Goal: Check status: Check status

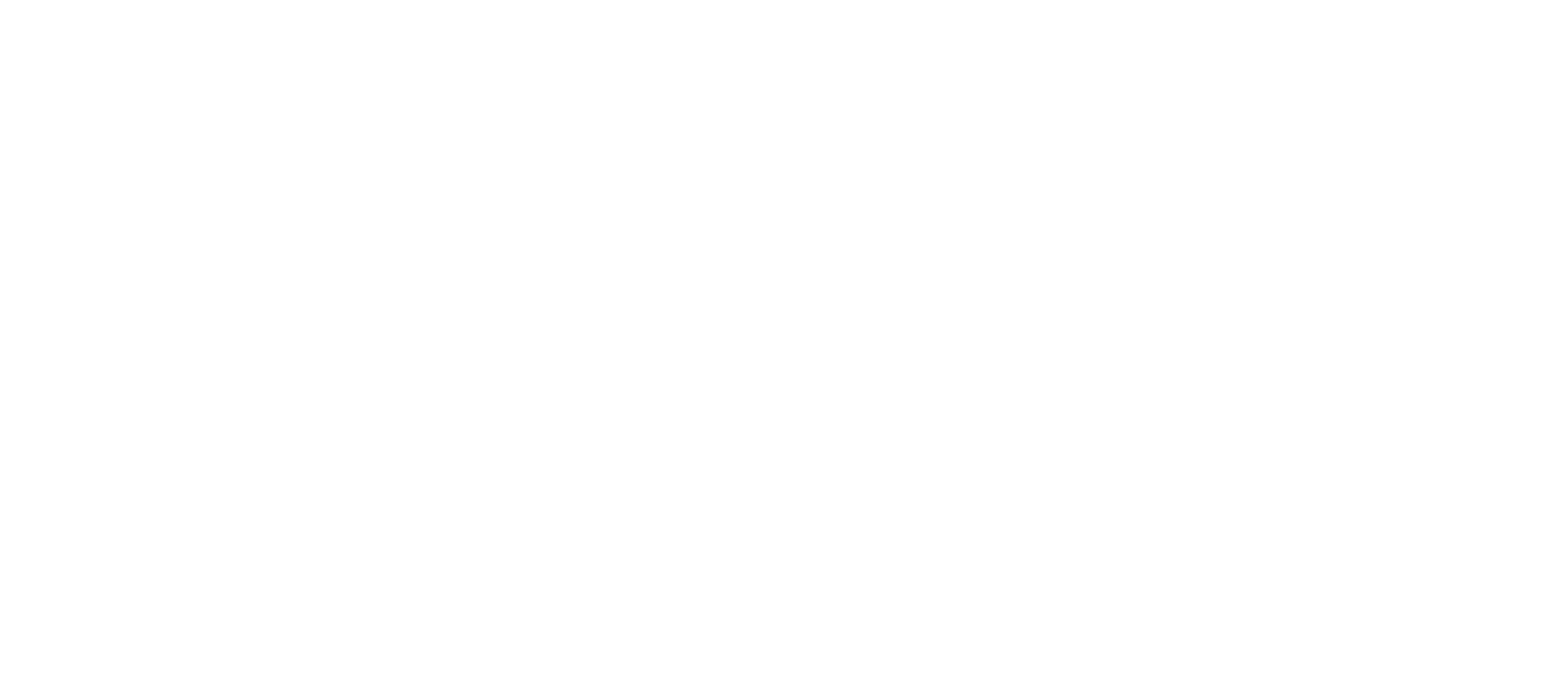
click at [727, 228] on div at bounding box center [784, 337] width 1568 height 675
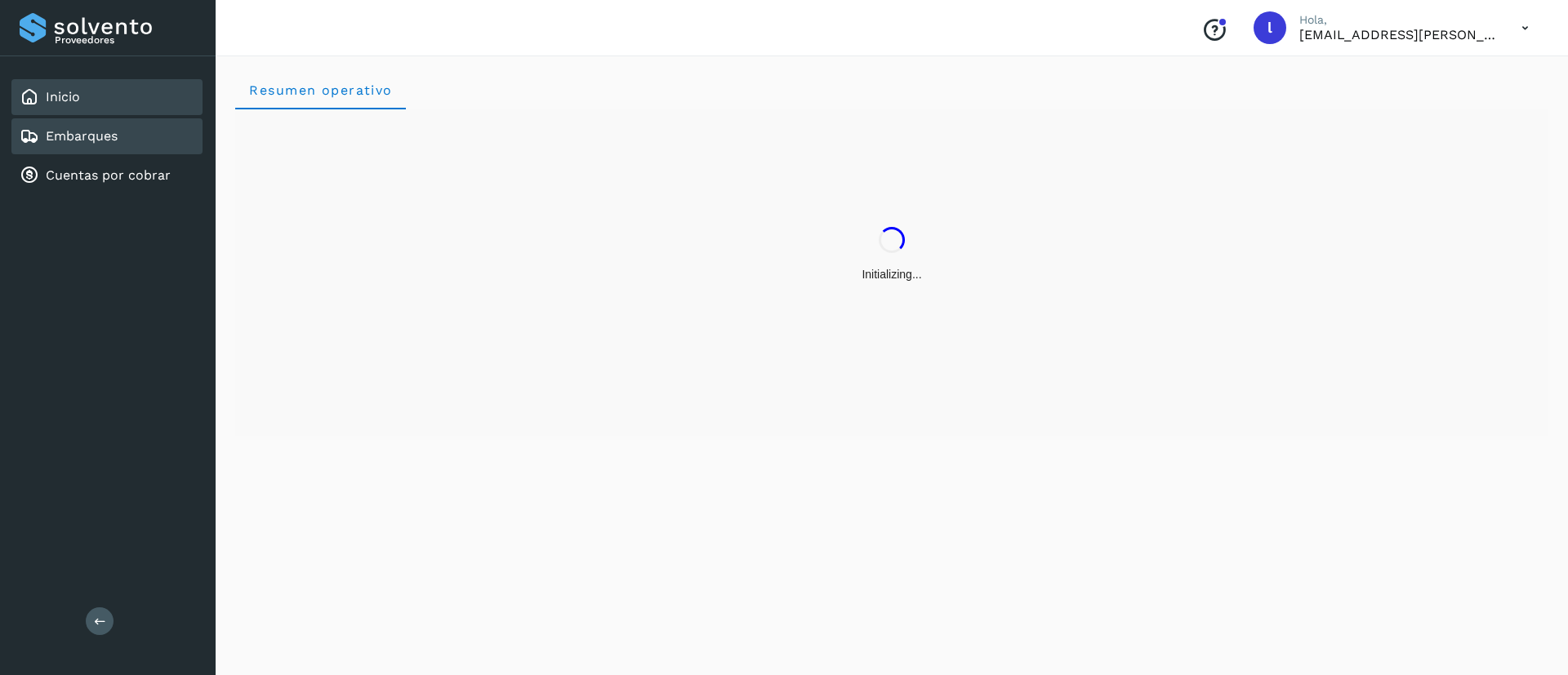
click at [80, 128] on link "Embarques" at bounding box center [81, 136] width 72 height 16
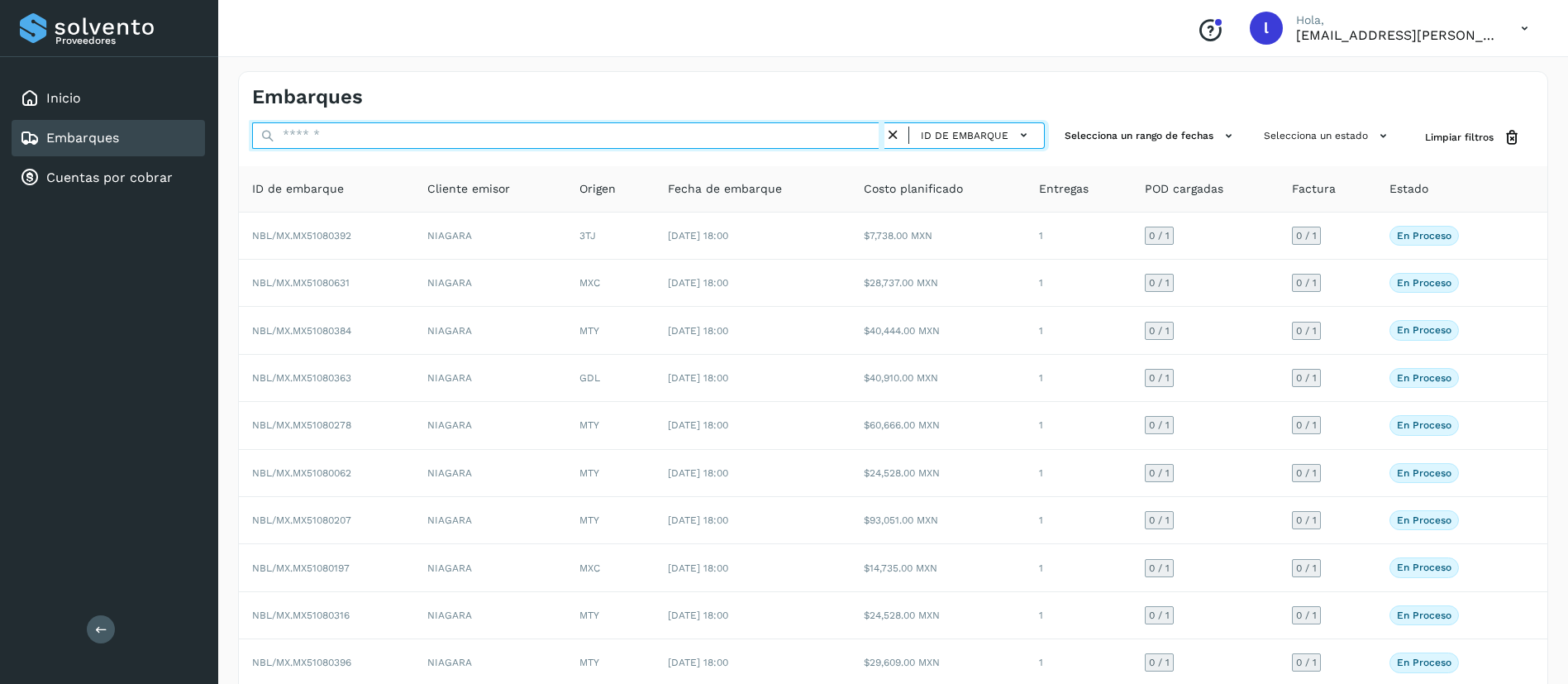
click at [464, 135] on input "text" at bounding box center [568, 135] width 632 height 26
paste input "**********"
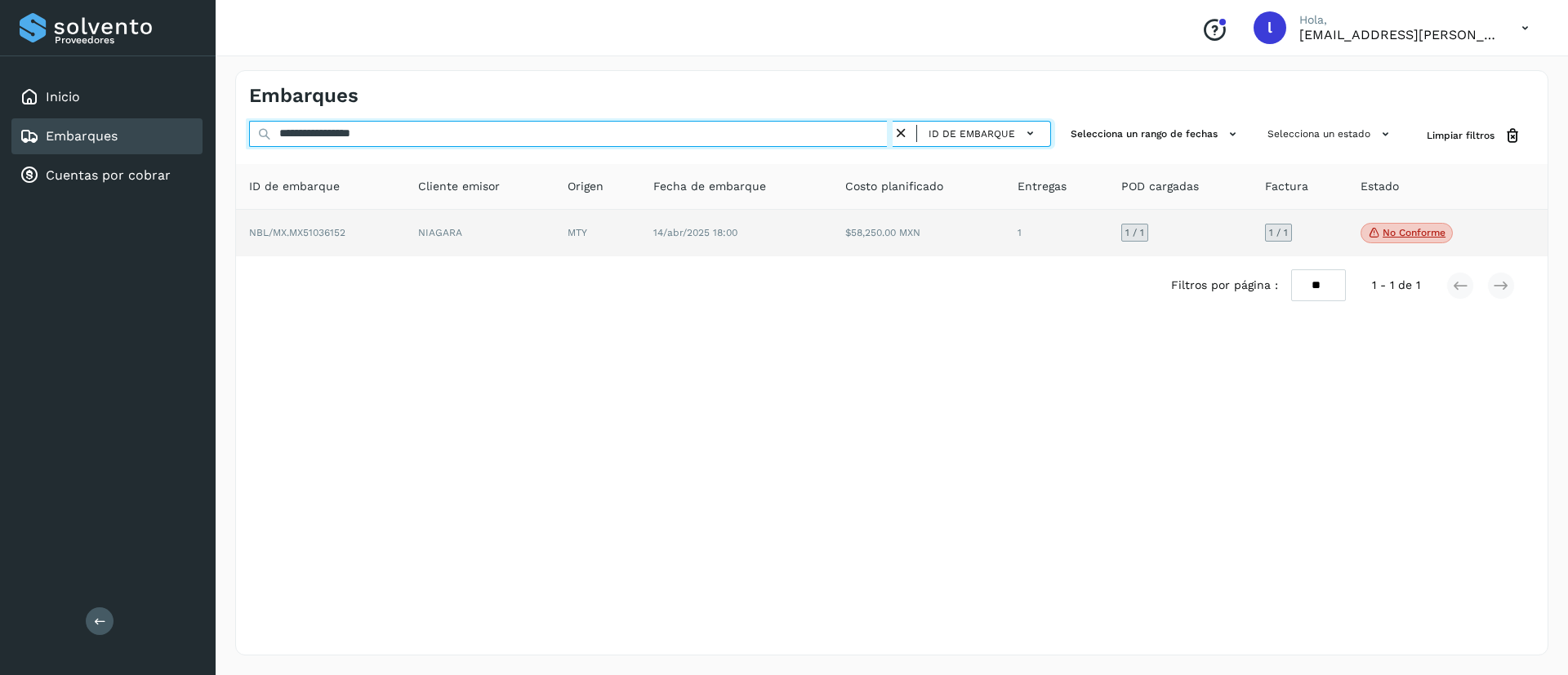
type input "**********"
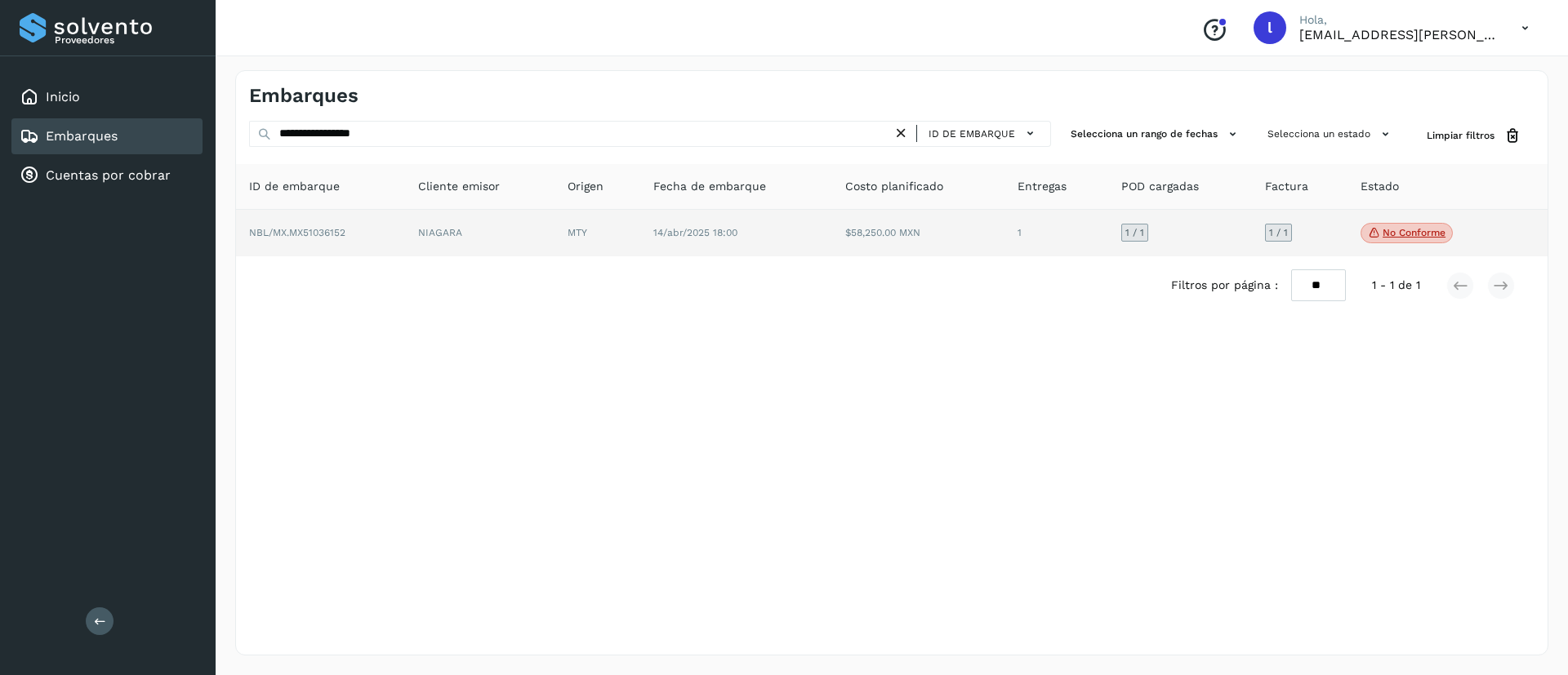
click at [823, 241] on td "14/abr/2025 18:00" at bounding box center [736, 233] width 191 height 47
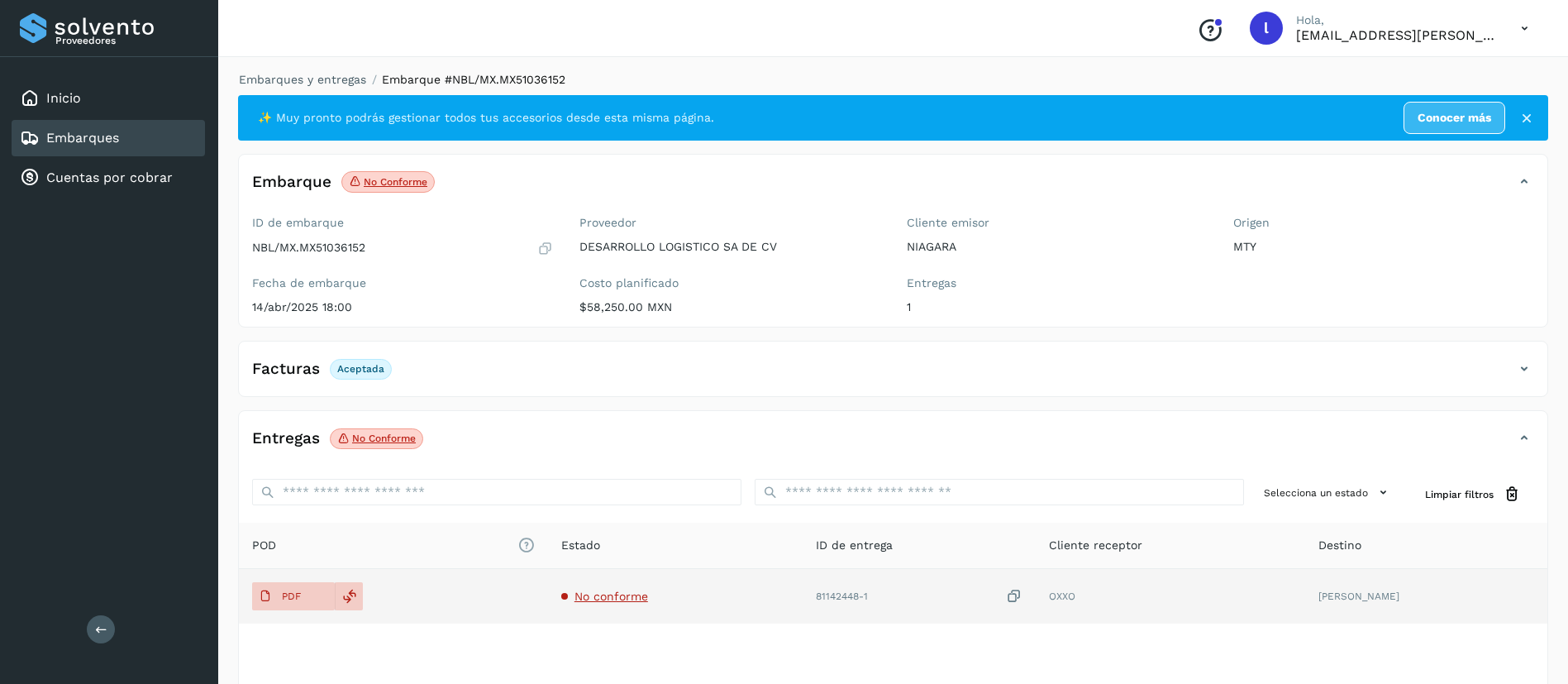
click at [621, 592] on span "No conforme" at bounding box center [611, 596] width 73 height 13
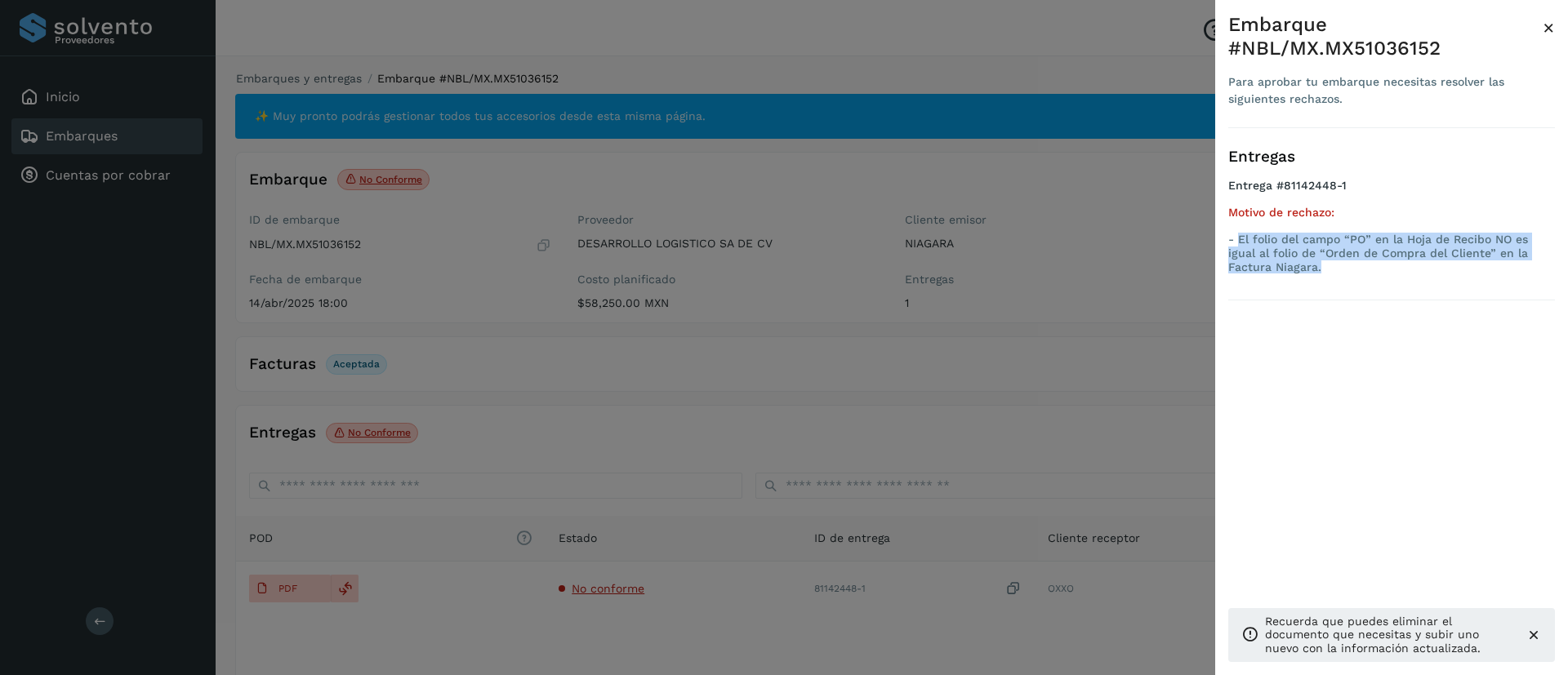
drag, startPoint x: 1277, startPoint y: 247, endPoint x: 1236, endPoint y: 216, distance: 51.4
click at [1236, 233] on p "- El folio del campo “PO” en la Hoja de Recibo NO es igual al folio de “Orden d…" at bounding box center [1391, 253] width 327 height 41
copy p "El folio del campo “PO” en la Hoja de Recibo NO es igual al folio de “Orden de …"
click at [1547, 27] on span "×" at bounding box center [1548, 28] width 12 height 23
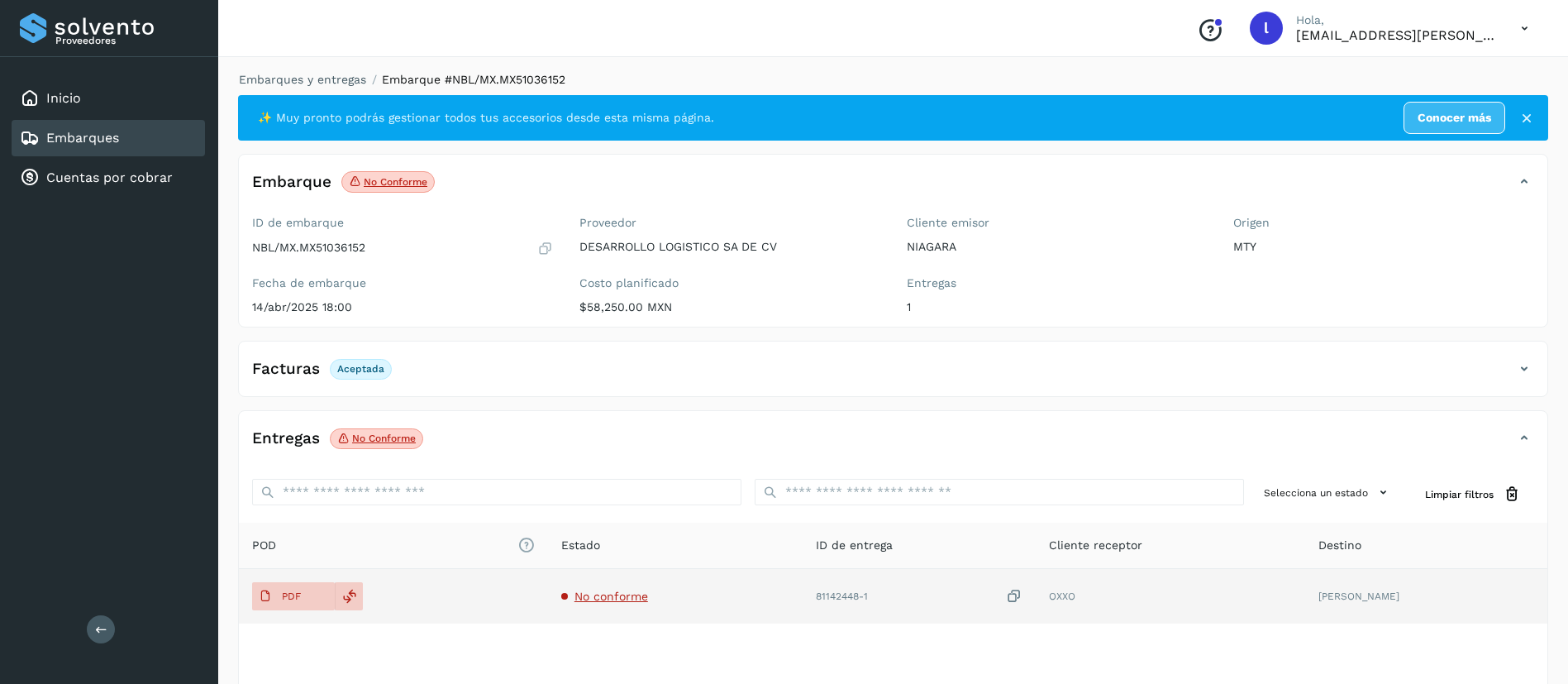
click at [251, 605] on td "PDF" at bounding box center [394, 596] width 309 height 54
click at [274, 601] on span "PDF" at bounding box center [279, 596] width 55 height 26
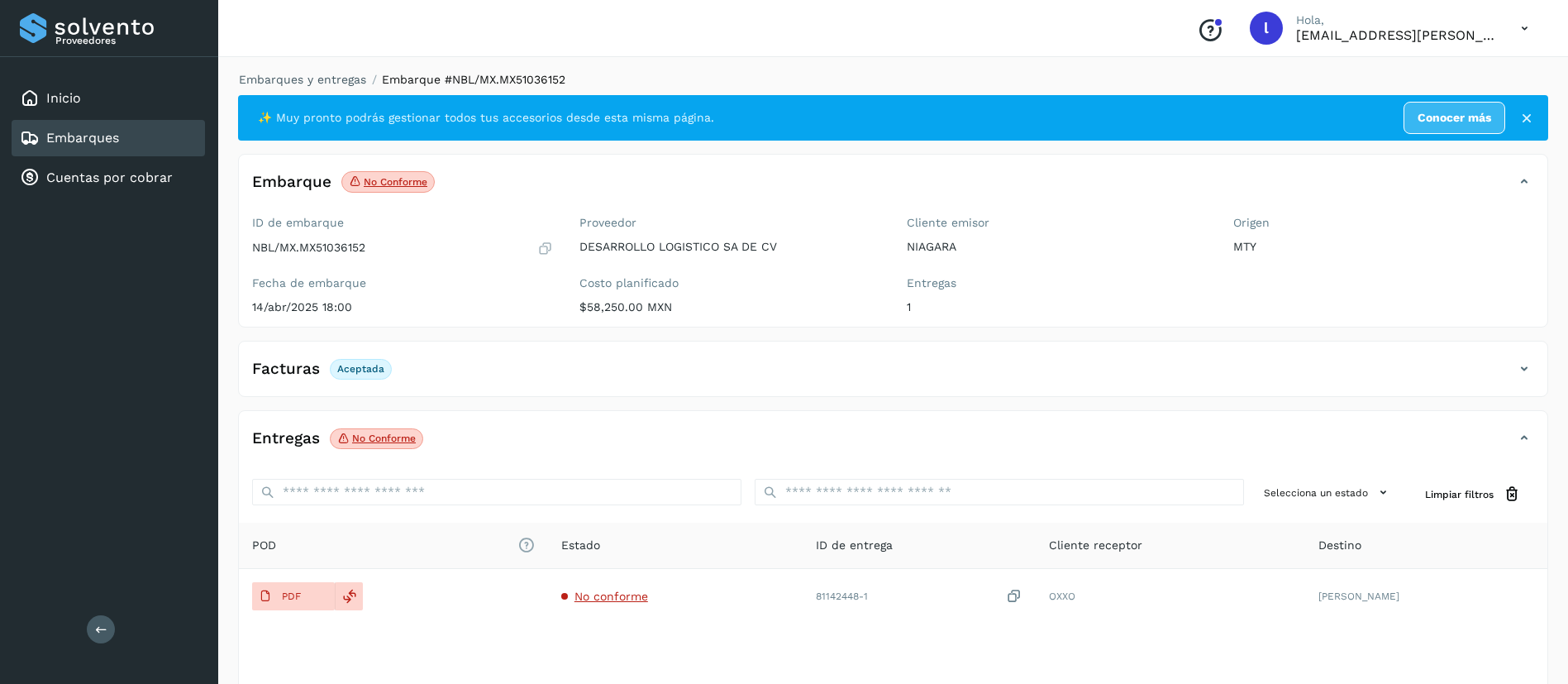
click at [98, 138] on link "Embarques" at bounding box center [82, 138] width 72 height 16
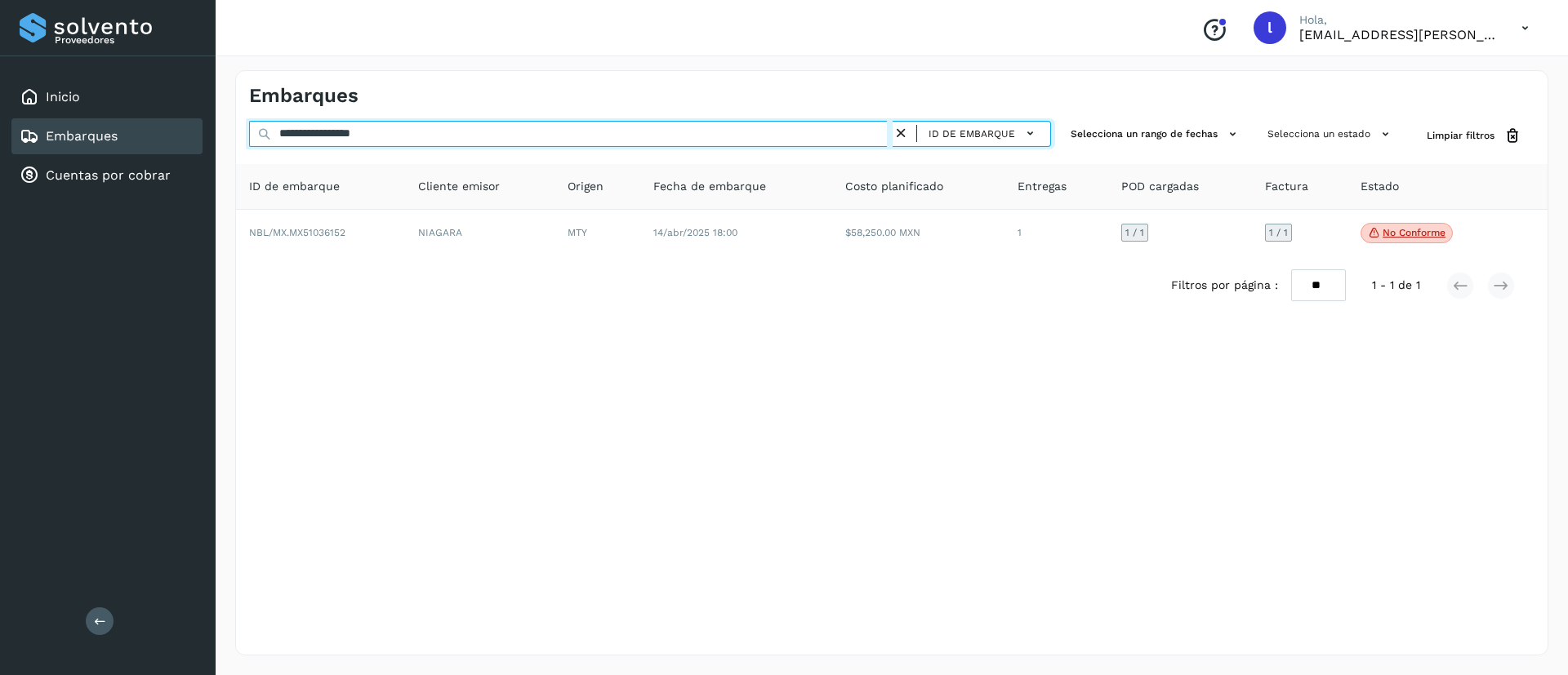
drag, startPoint x: 411, startPoint y: 128, endPoint x: 398, endPoint y: 128, distance: 13.0
click at [398, 128] on input "**********" at bounding box center [571, 134] width 643 height 26
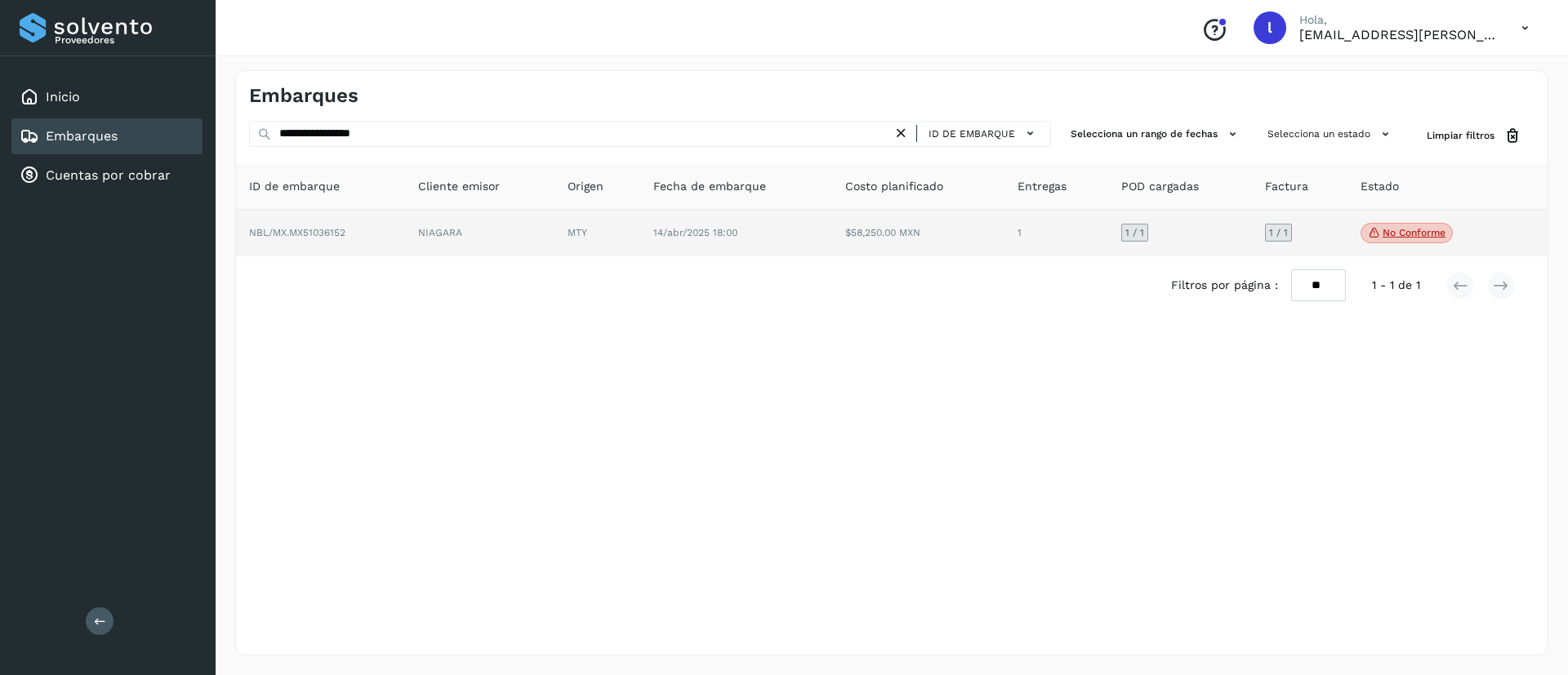
click at [757, 228] on td "14/abr/2025 18:00" at bounding box center [736, 233] width 191 height 47
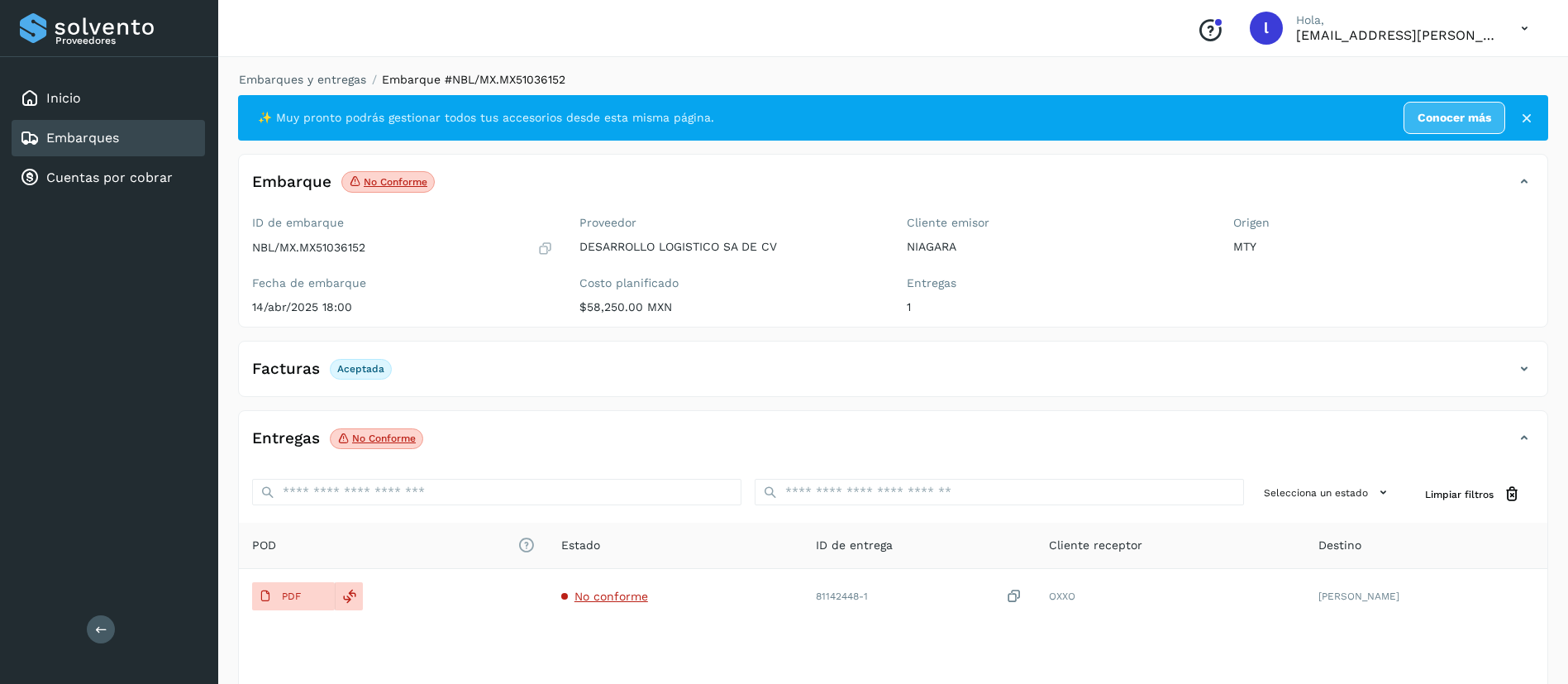
click at [97, 140] on link "Embarques" at bounding box center [82, 138] width 72 height 16
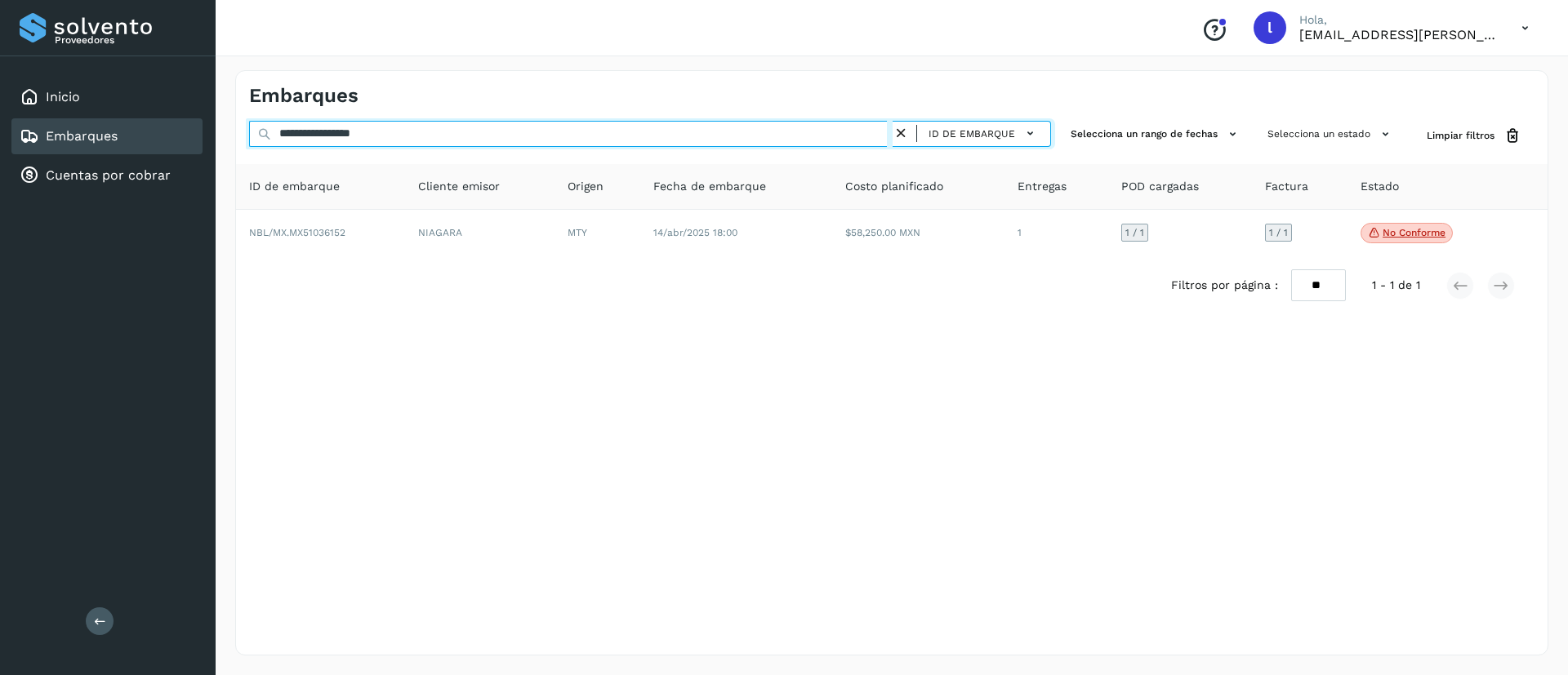
drag, startPoint x: 399, startPoint y: 122, endPoint x: 399, endPoint y: 134, distance: 12.0
click at [399, 134] on input "**********" at bounding box center [571, 134] width 643 height 26
drag, startPoint x: 399, startPoint y: 134, endPoint x: 209, endPoint y: 125, distance: 190.2
click at [209, 125] on div "**********" at bounding box center [784, 337] width 1568 height 675
paste input "text"
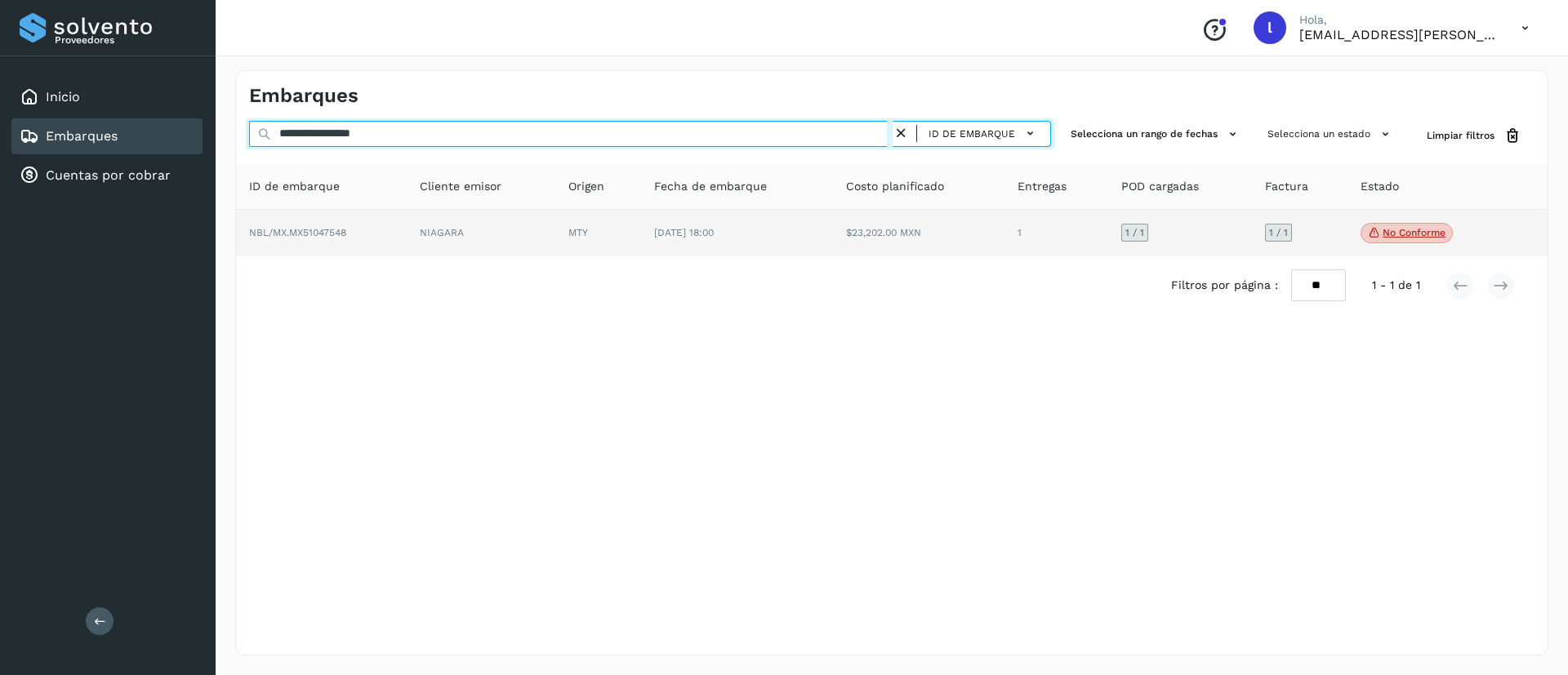
type input "**********"
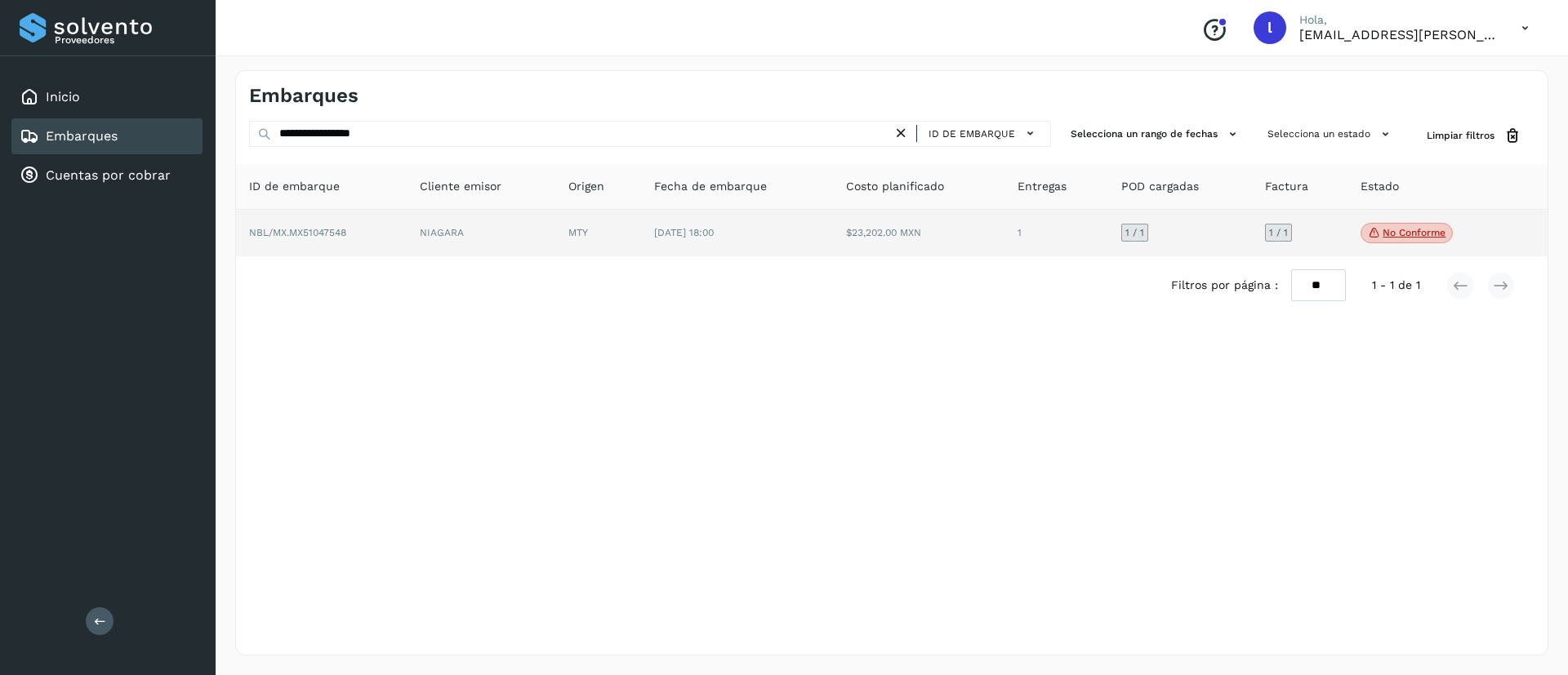
click at [788, 252] on td "13/may/2025 18:00" at bounding box center [737, 233] width 191 height 47
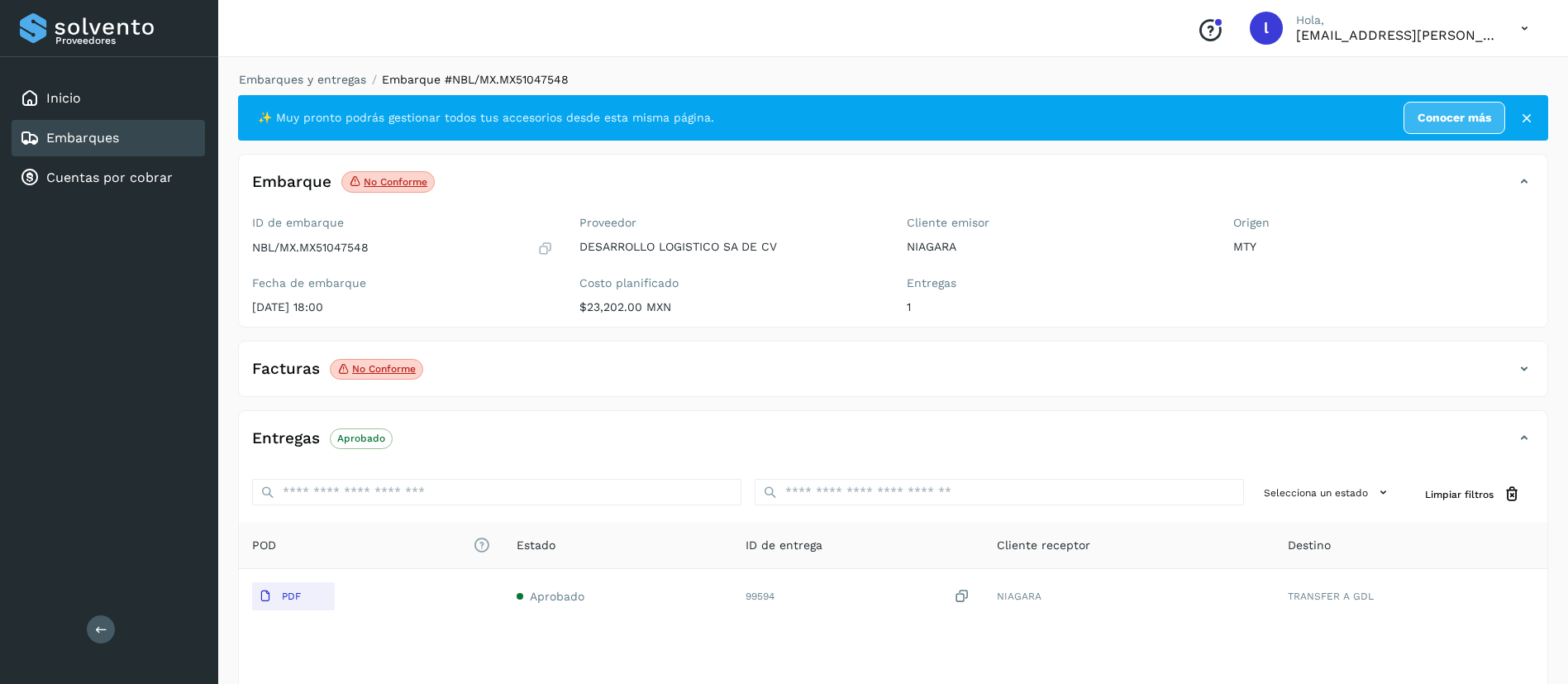
click at [459, 370] on div "Facturas No conforme" at bounding box center [877, 369] width 1276 height 28
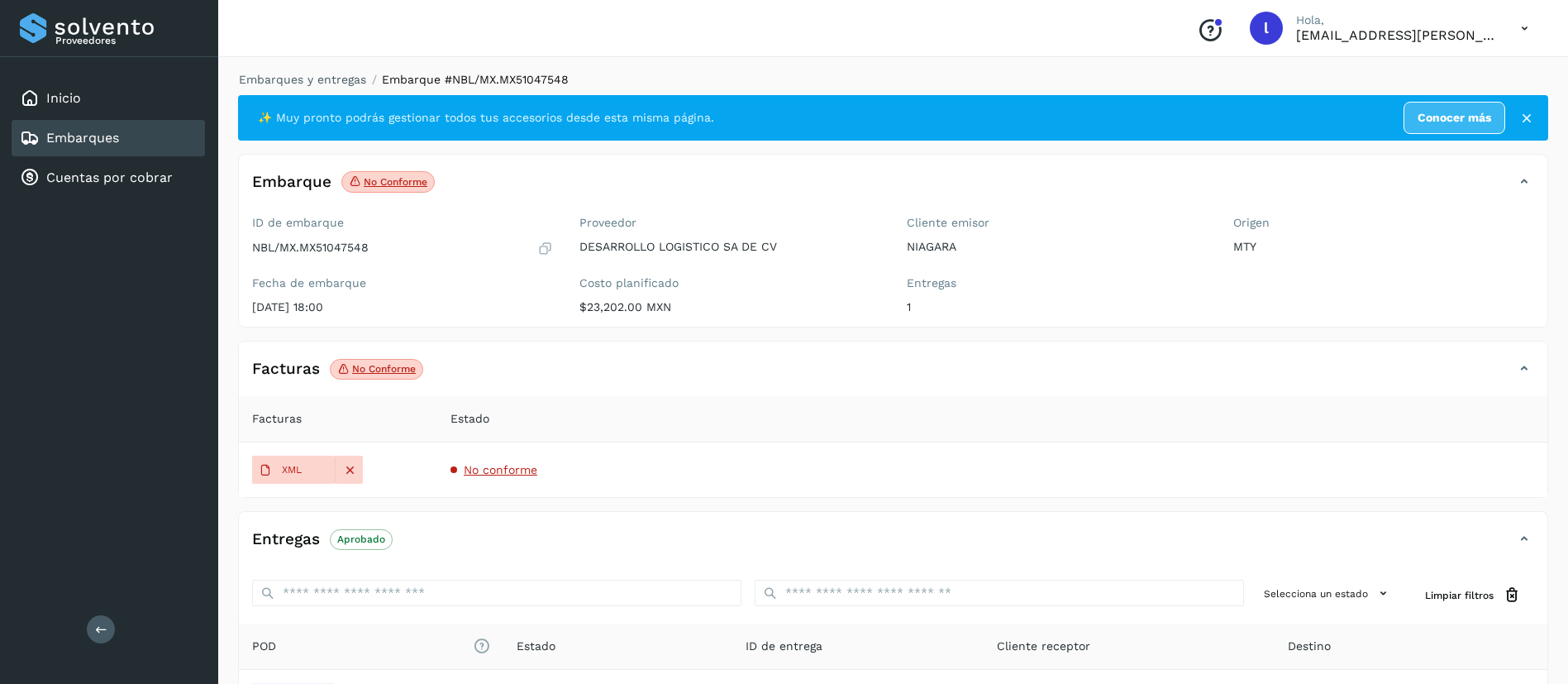
click at [512, 468] on span "No conforme" at bounding box center [500, 469] width 73 height 13
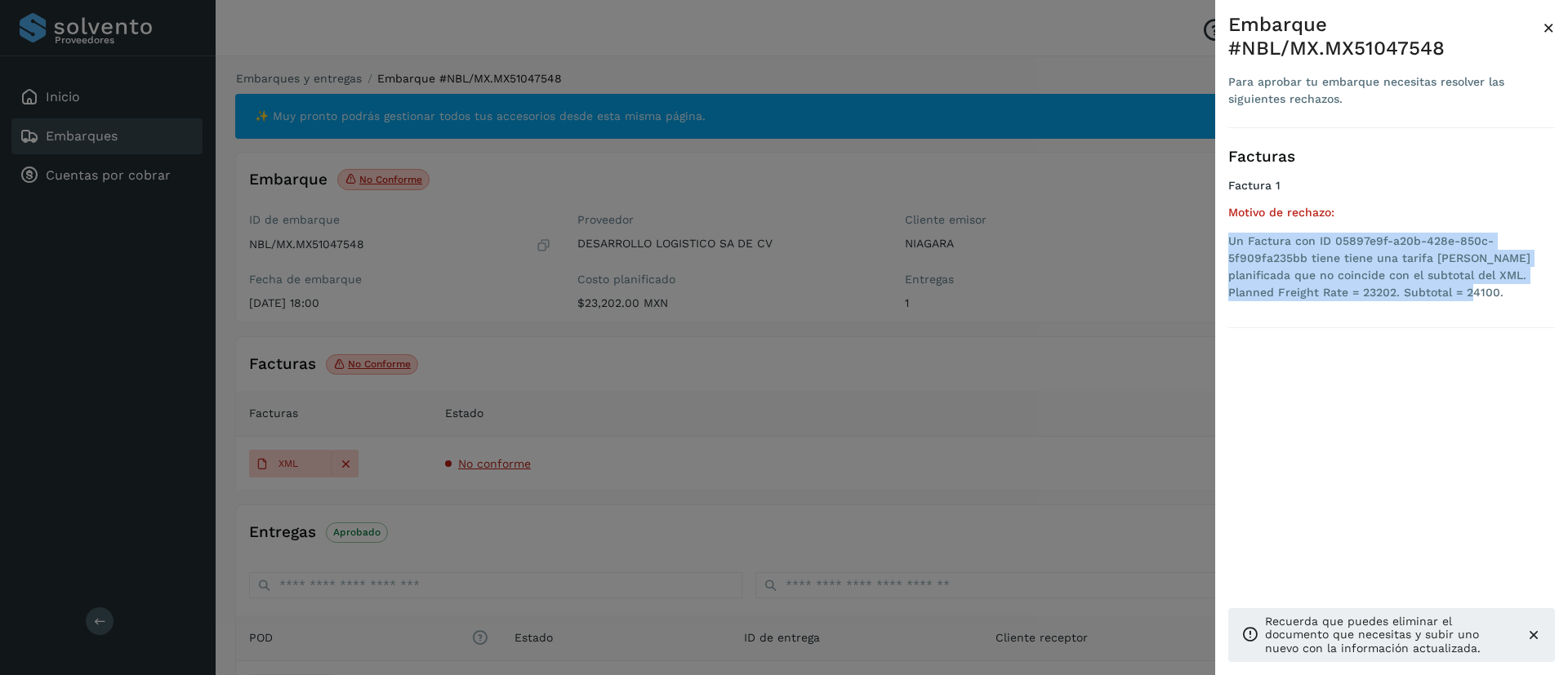
drag, startPoint x: 1408, startPoint y: 298, endPoint x: 1224, endPoint y: 241, distance: 192.6
click at [1224, 241] on div "Embarque #NBL/MX.MX51047548 Para aprobar tu embarque necesitas resolver las sig…" at bounding box center [1391, 350] width 353 height 701
copy li "Un Factura con ID 05897e9f-a20b-428e-850c-5f909fa235bb tiene tiene una tarifa d…"
click at [1549, 24] on span "×" at bounding box center [1548, 28] width 12 height 23
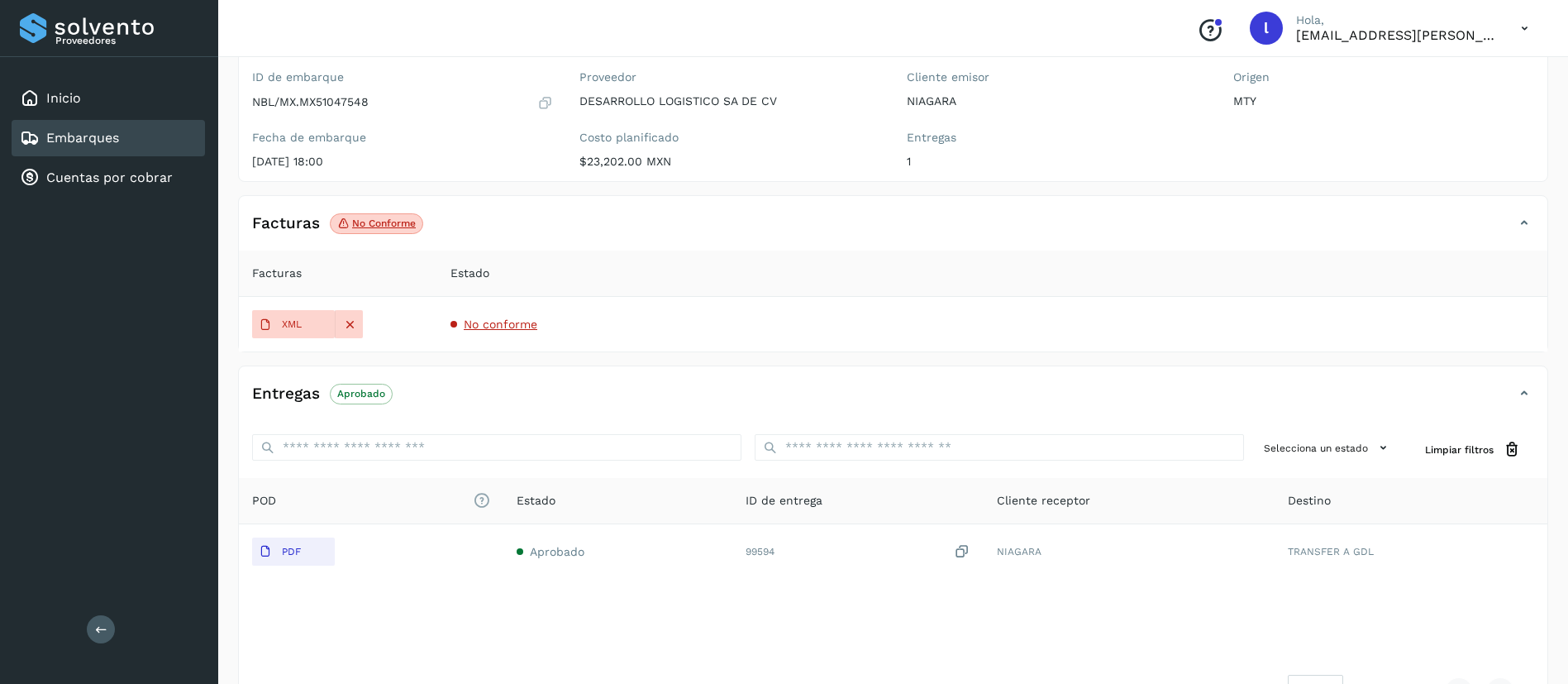
scroll to position [203, 0]
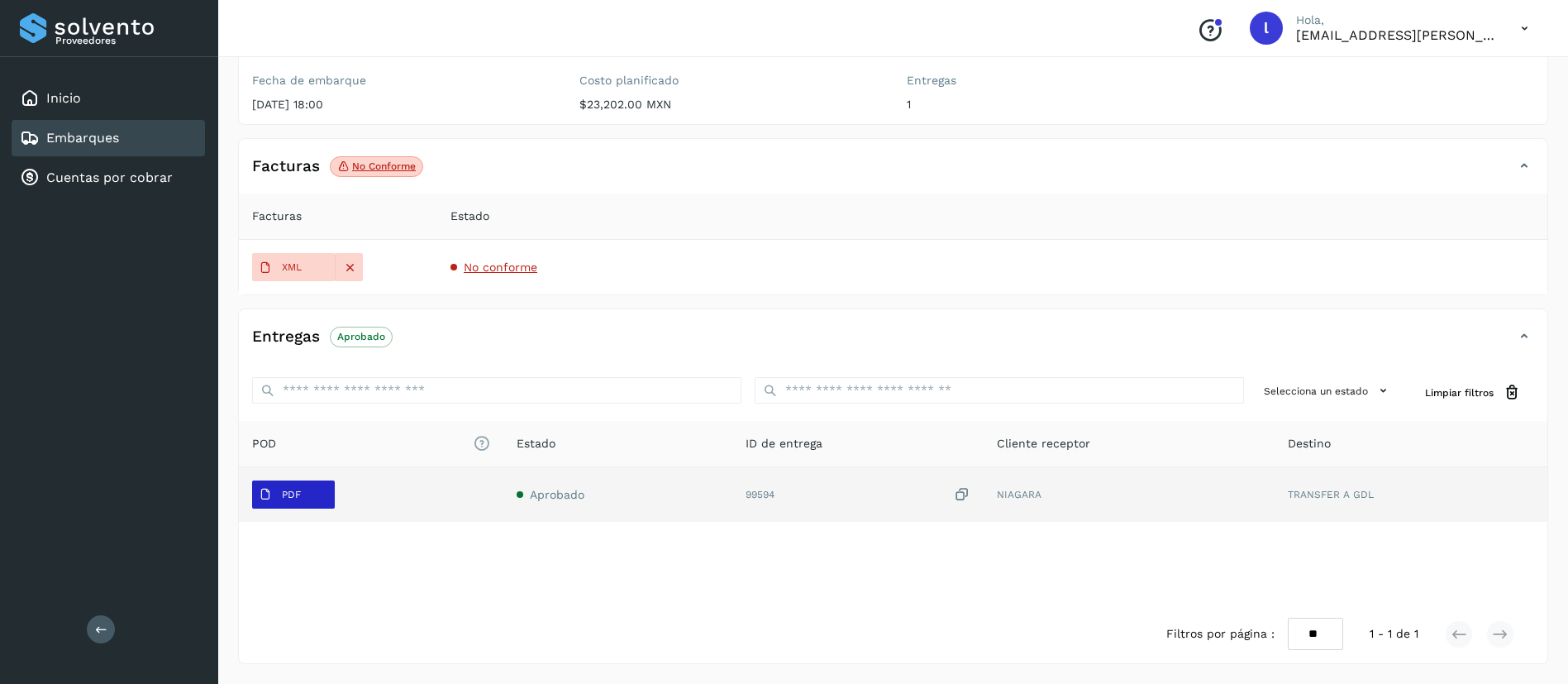
click at [285, 489] on p "PDF" at bounding box center [292, 494] width 19 height 11
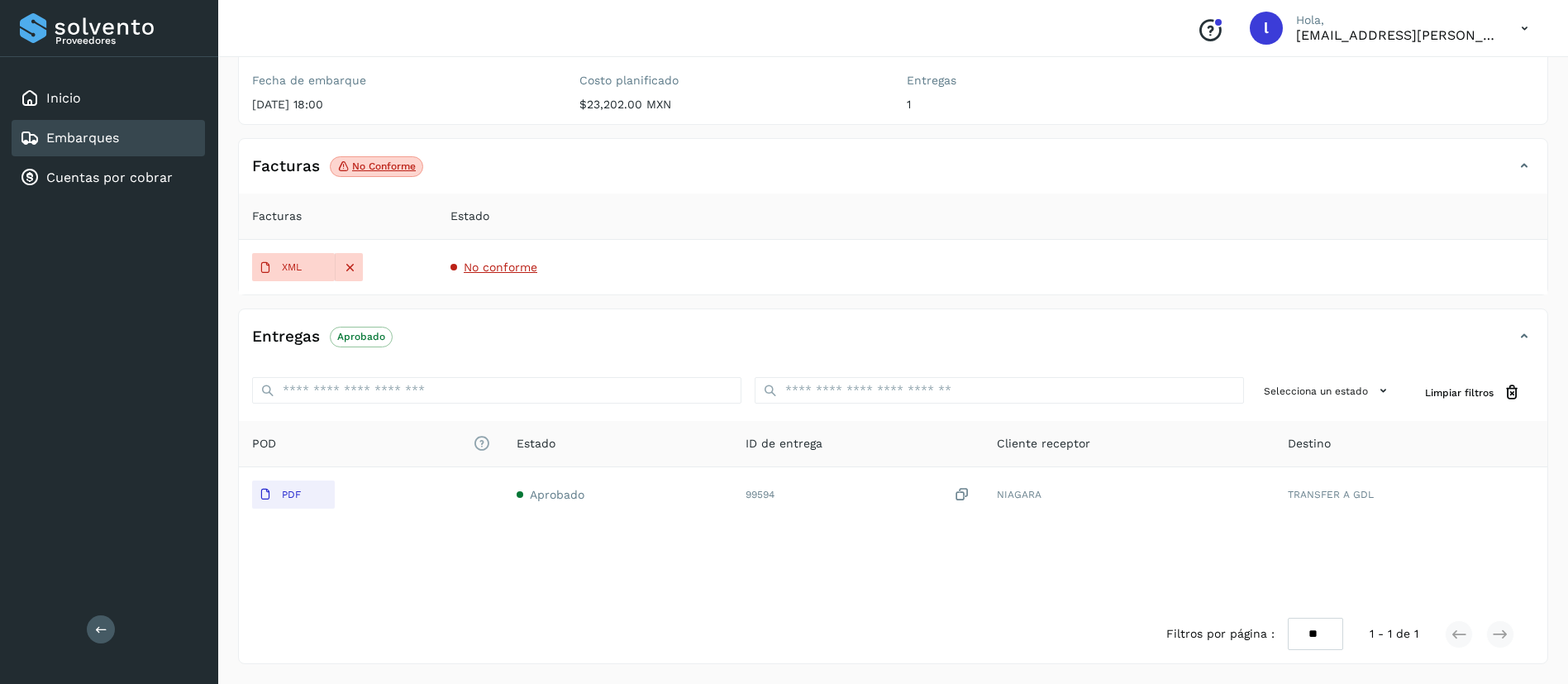
click at [496, 272] on span "No conforme" at bounding box center [500, 266] width 73 height 13
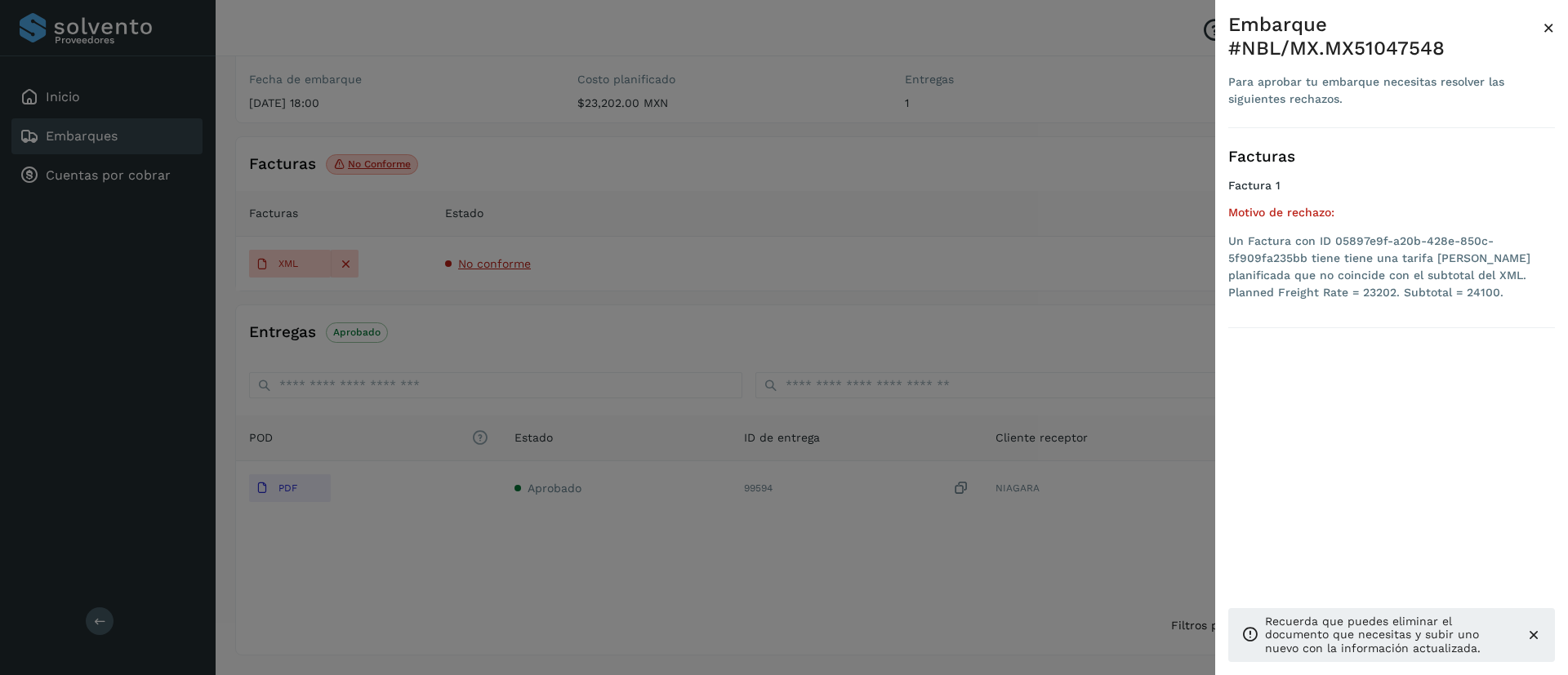
click at [786, 272] on div at bounding box center [784, 337] width 1568 height 675
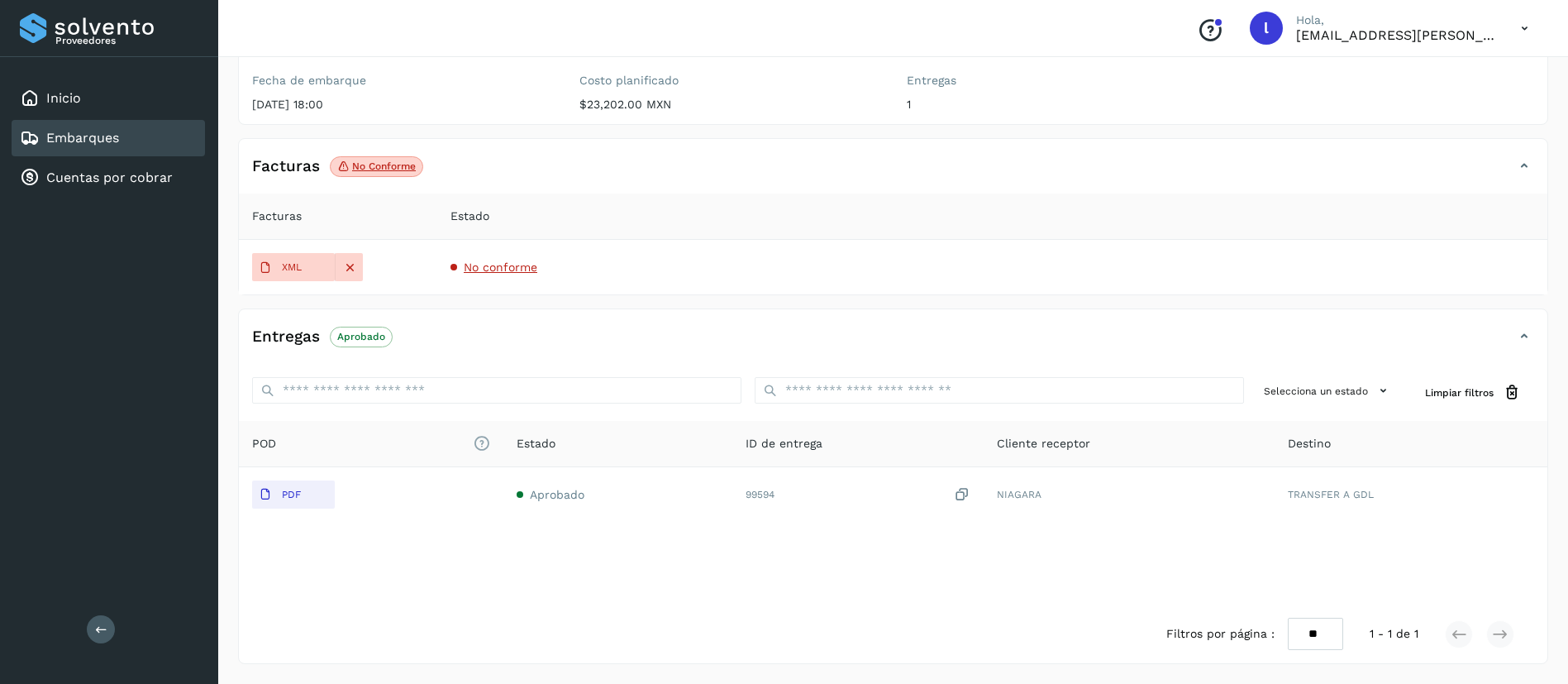
click at [61, 132] on link "Embarques" at bounding box center [82, 138] width 72 height 16
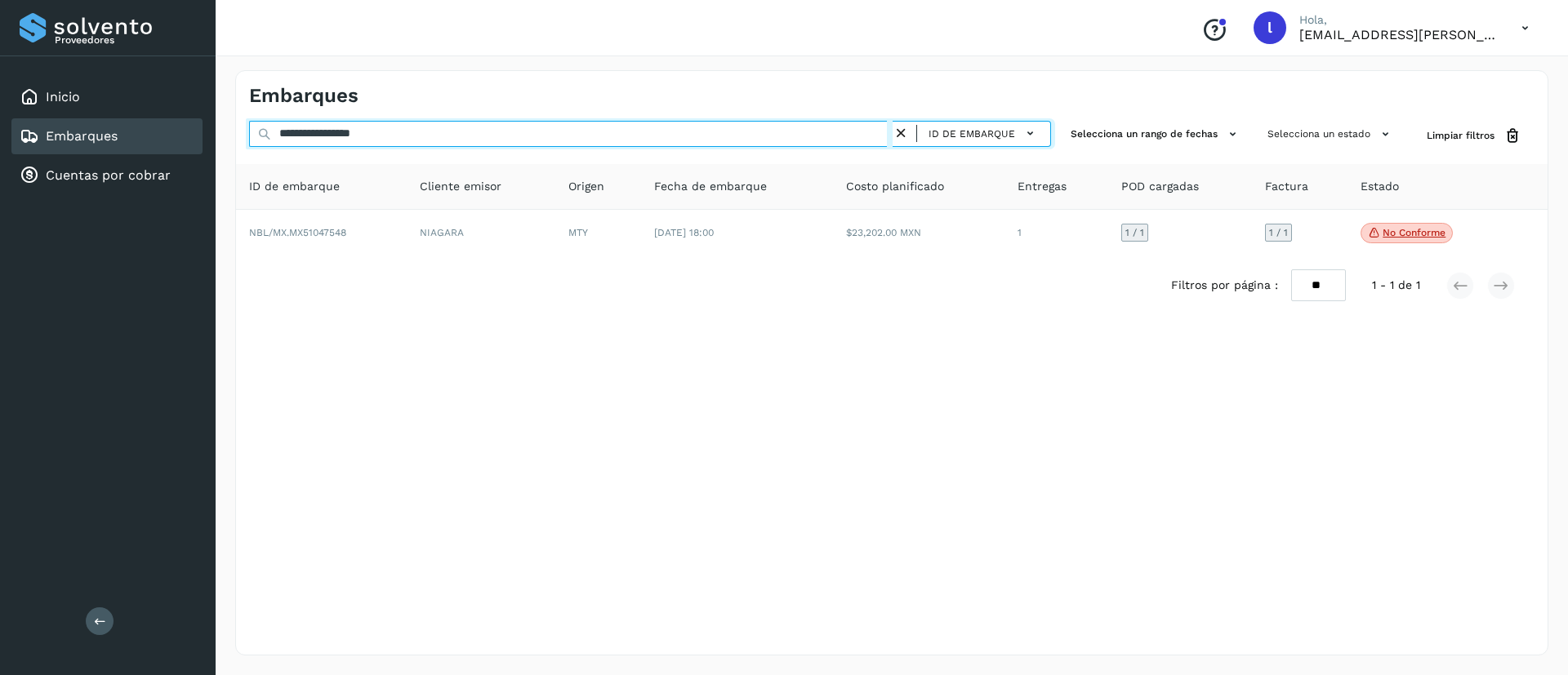
drag, startPoint x: 440, startPoint y: 128, endPoint x: 216, endPoint y: 130, distance: 224.0
click at [216, 130] on div "**********" at bounding box center [892, 363] width 1352 height 624
paste input "text"
click at [436, 130] on input "**********" at bounding box center [571, 134] width 643 height 26
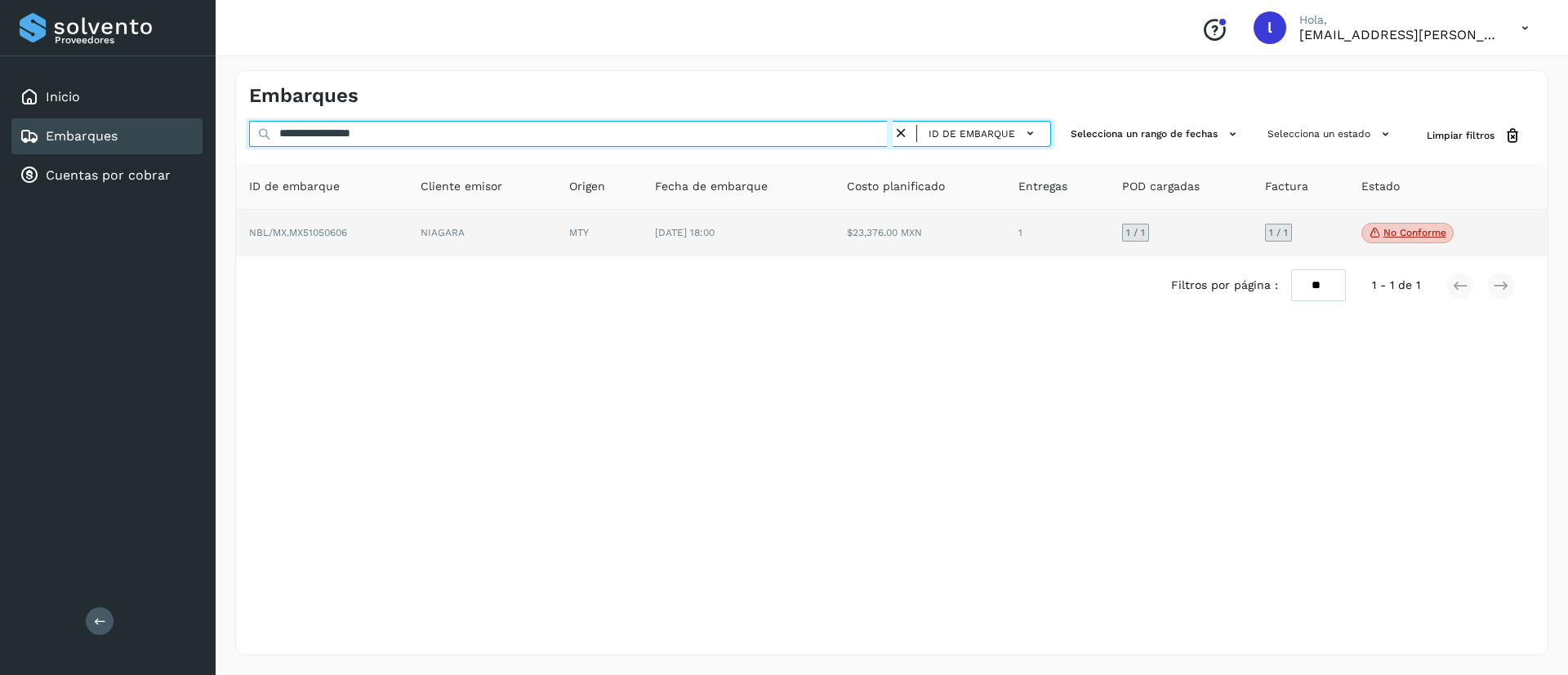
type input "**********"
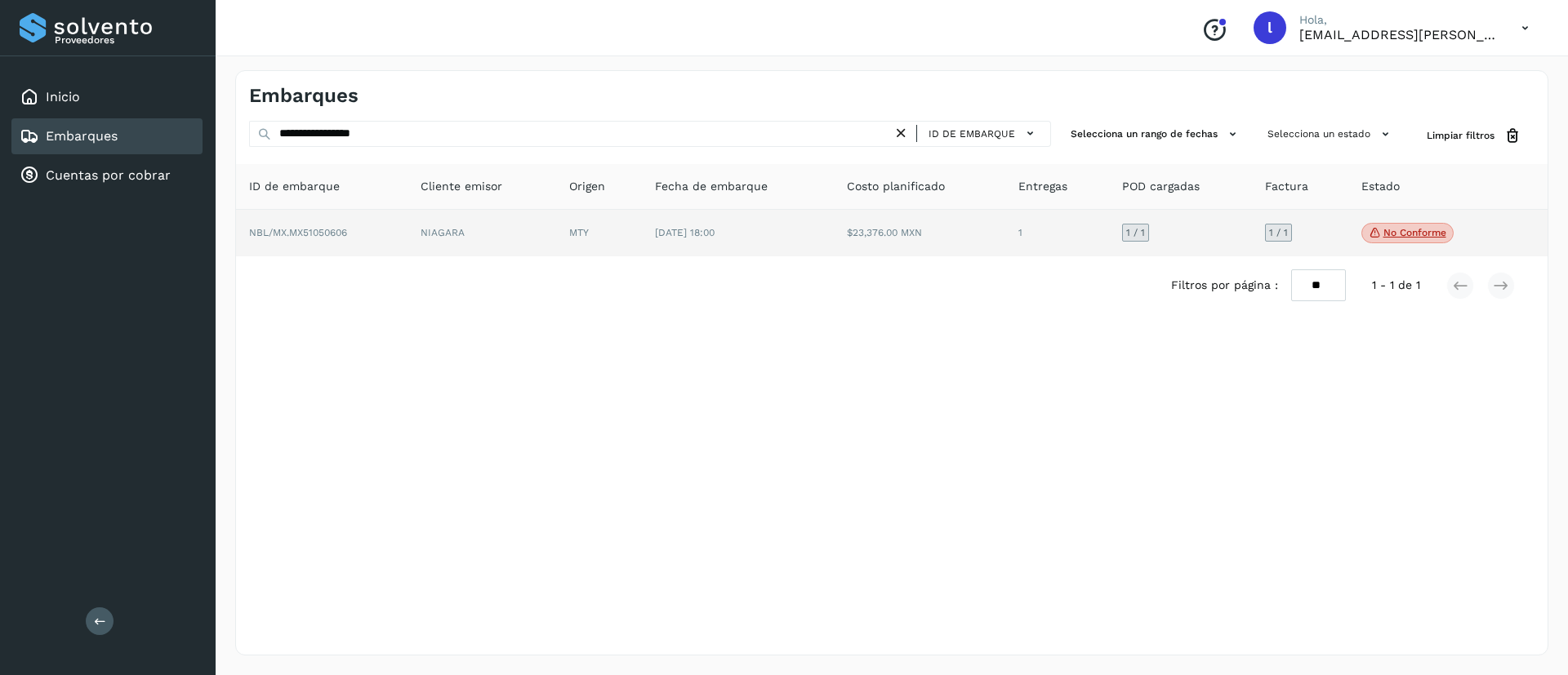
click at [732, 254] on td "27/may/2025 18:00" at bounding box center [737, 233] width 191 height 47
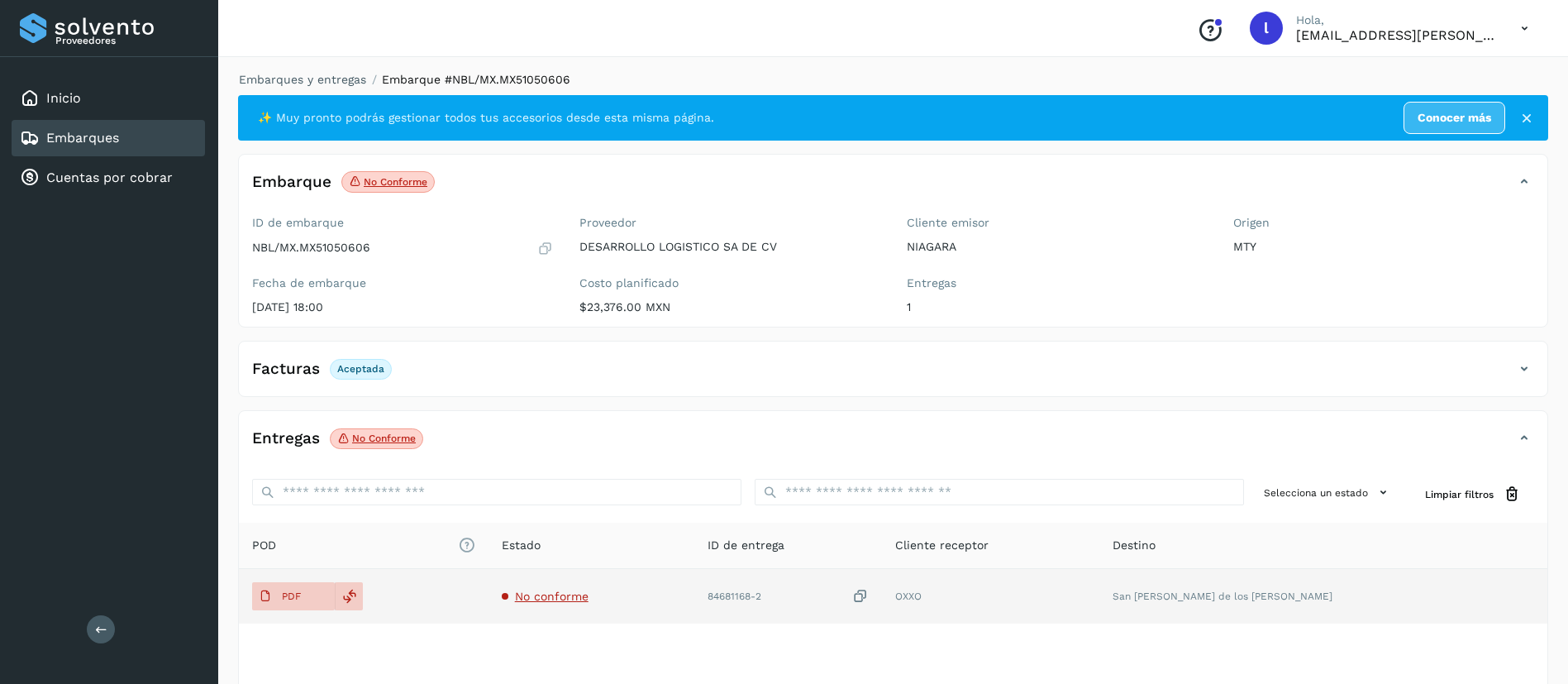
click at [573, 605] on td "No conforme" at bounding box center [591, 596] width 206 height 54
click at [588, 600] on span "No conforme" at bounding box center [552, 596] width 73 height 13
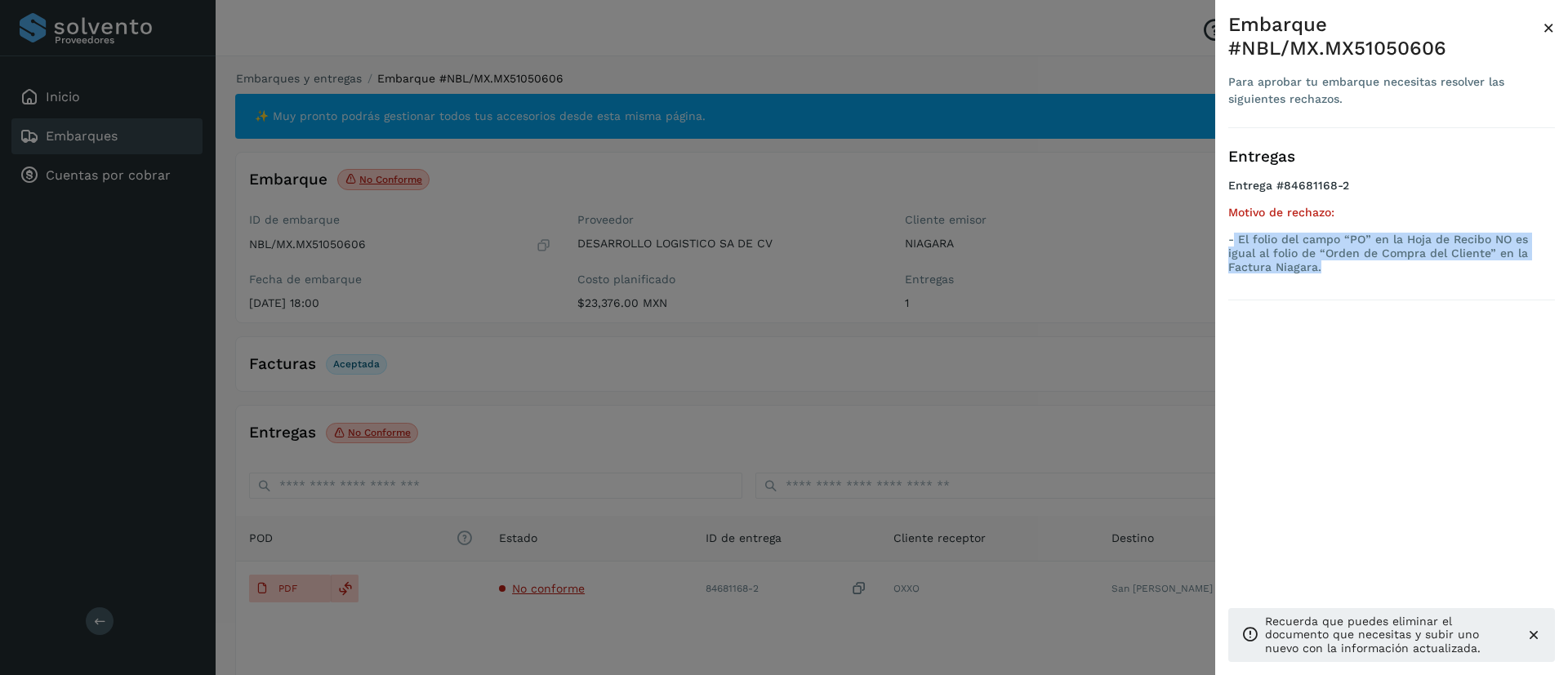
drag, startPoint x: 1233, startPoint y: 235, endPoint x: 1394, endPoint y: 264, distance: 163.6
click at [1394, 264] on p "- El folio del campo “PO” en la Hoja de Recibo NO es igual al folio de “Orden d…" at bounding box center [1391, 253] width 327 height 41
copy p "El folio del campo “PO” en la Hoja de Recibo NO es igual al folio de “Orden de …"
click at [1545, 27] on span "×" at bounding box center [1548, 28] width 12 height 23
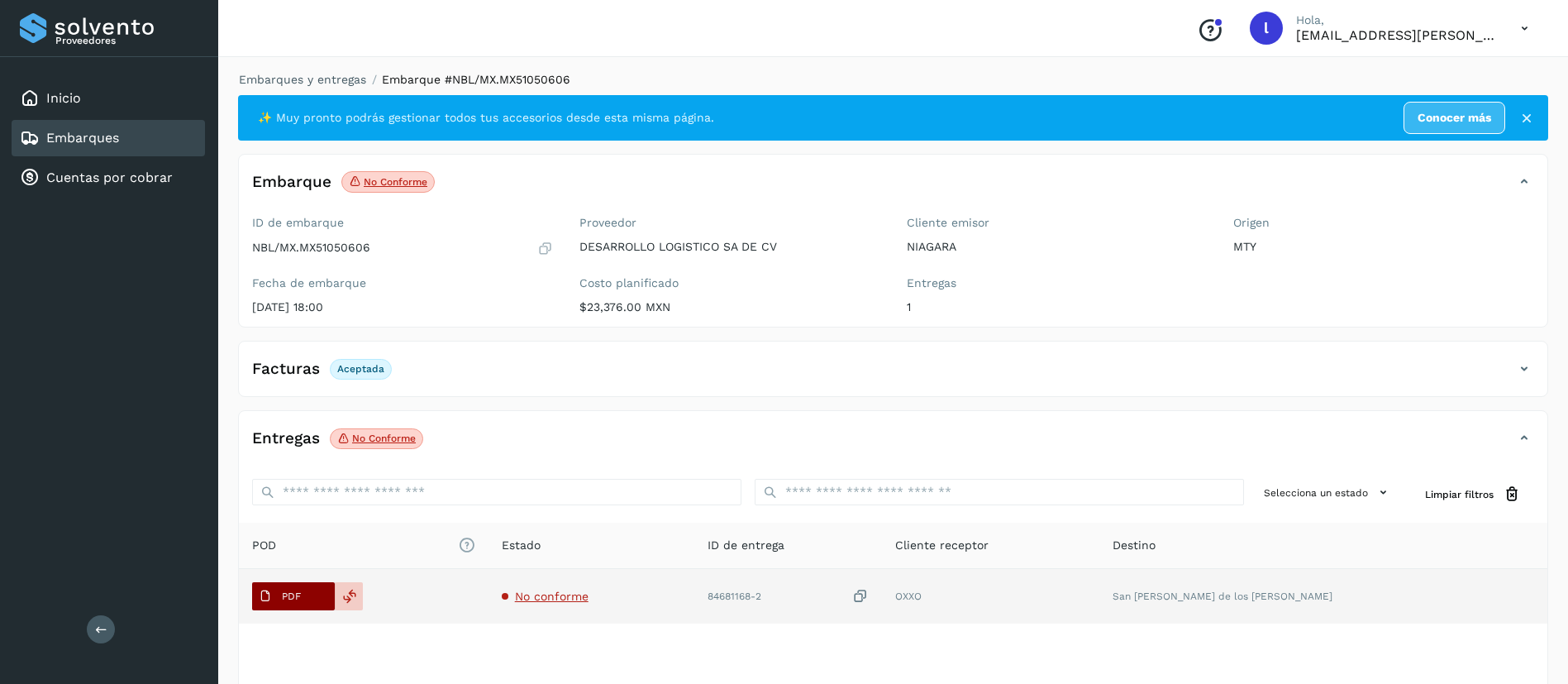
click at [292, 600] on p "PDF" at bounding box center [292, 596] width 19 height 11
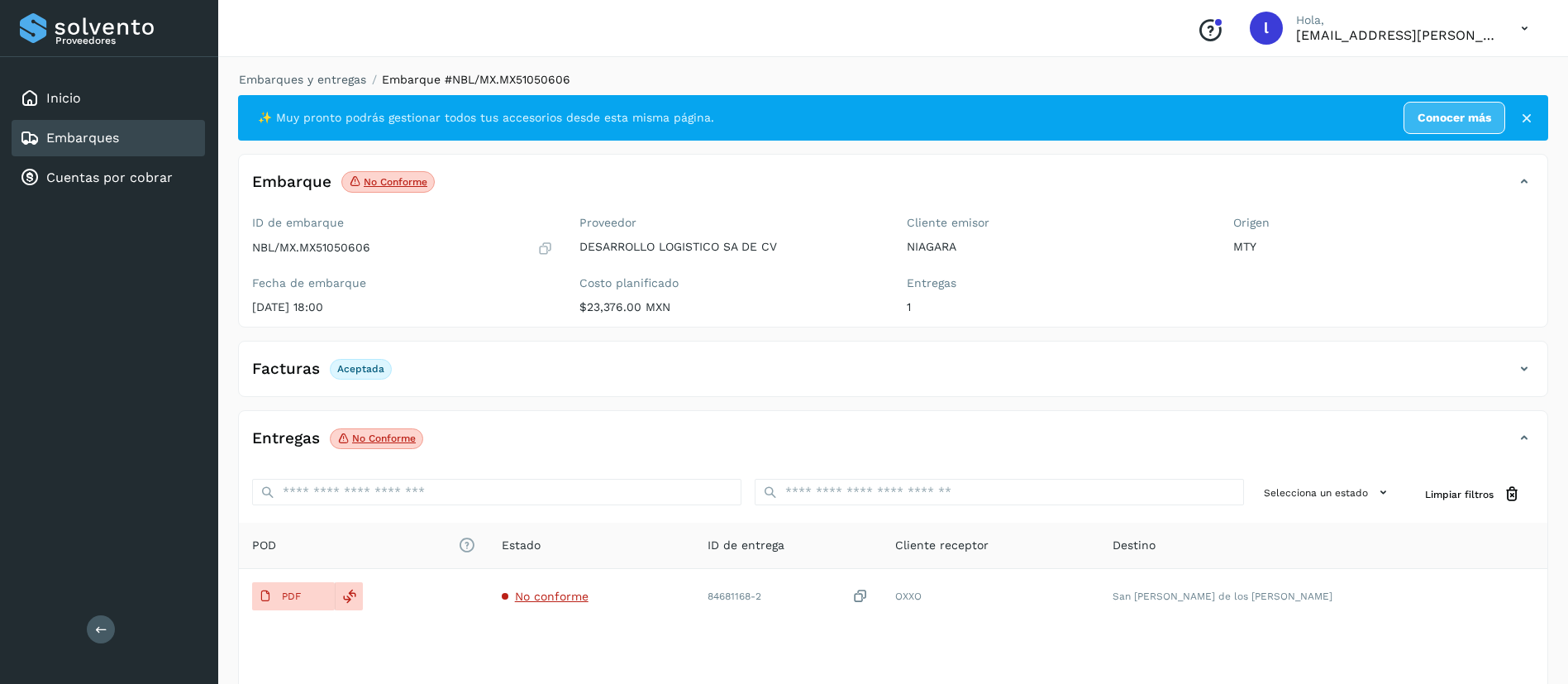
click at [72, 128] on div "Embarques" at bounding box center [70, 138] width 100 height 20
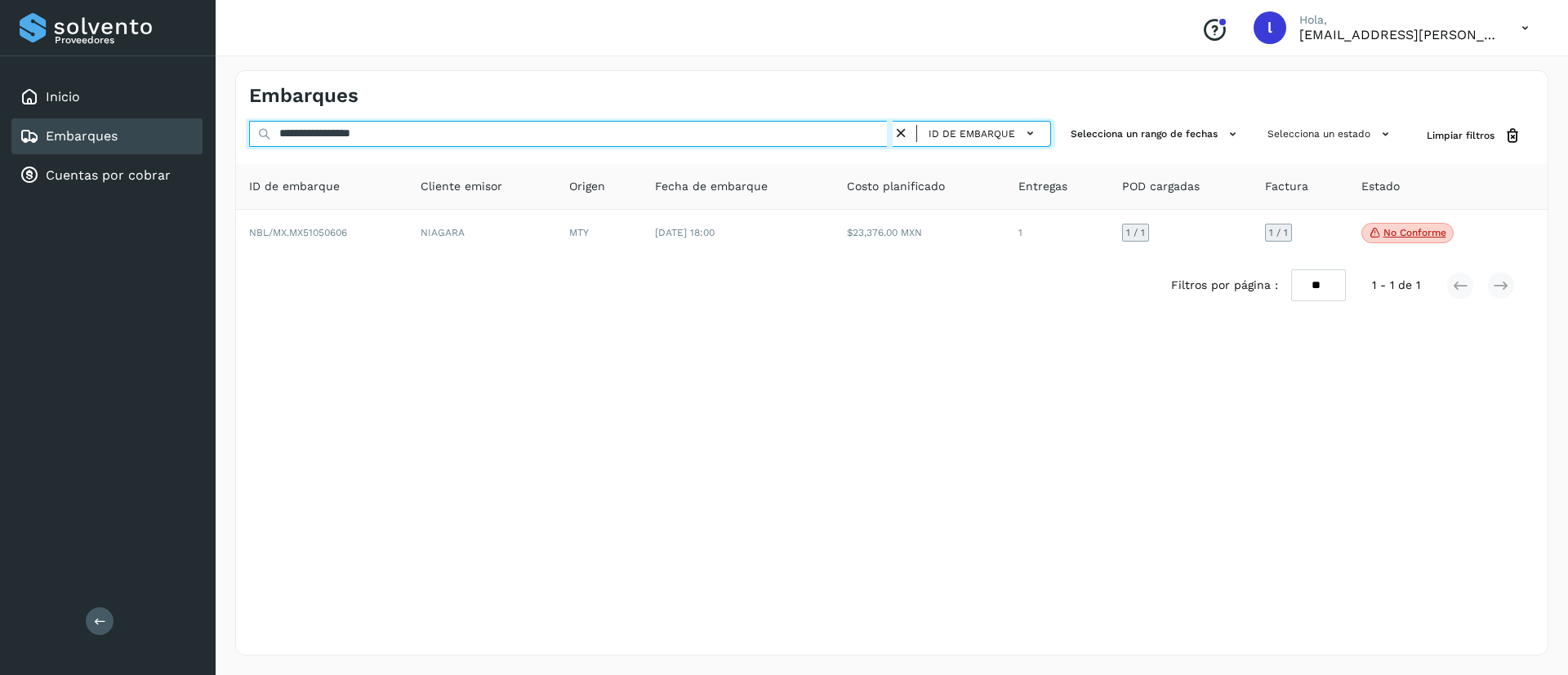
drag, startPoint x: 441, startPoint y: 134, endPoint x: 199, endPoint y: 132, distance: 242.0
click at [199, 132] on div "**********" at bounding box center [784, 337] width 1568 height 675
paste input "text"
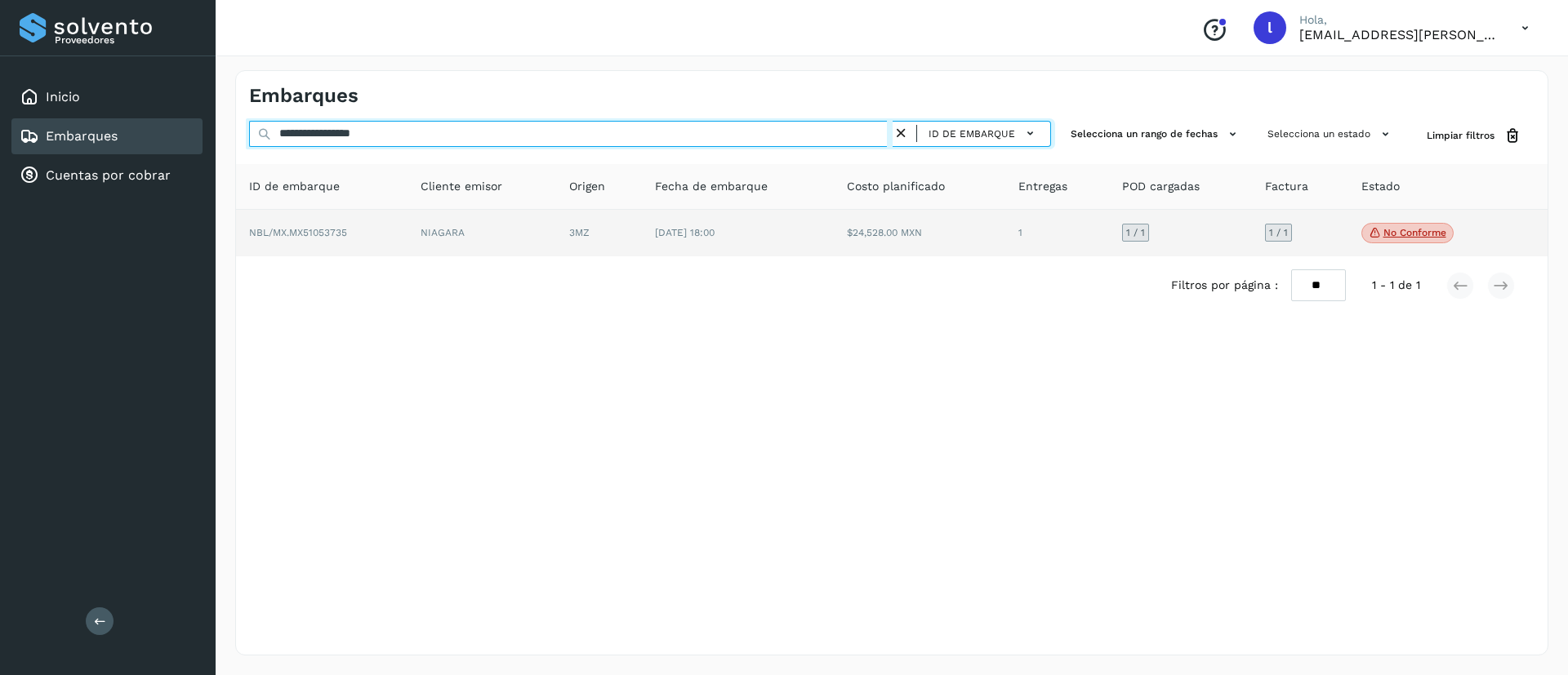
type input "**********"
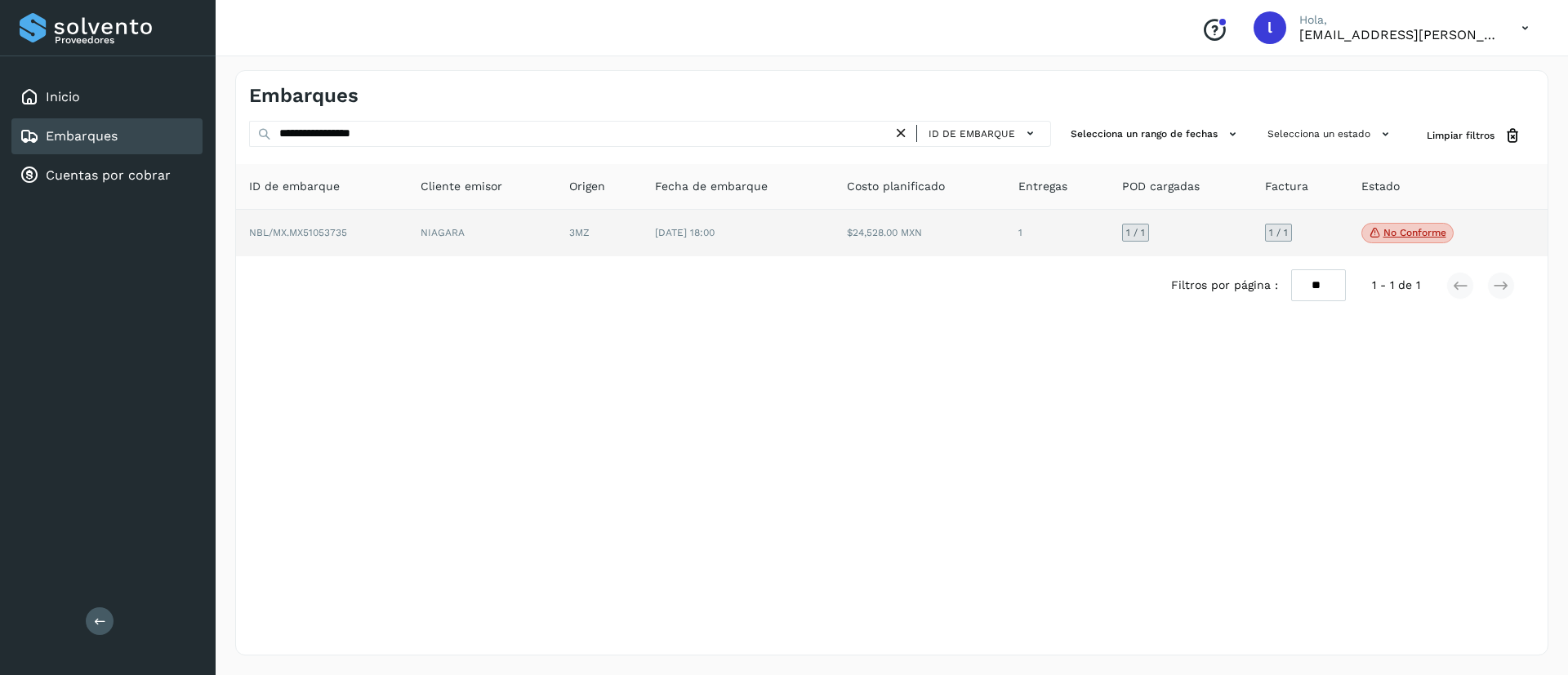
click at [829, 246] on td "03/jun/2025 18:00" at bounding box center [737, 233] width 191 height 47
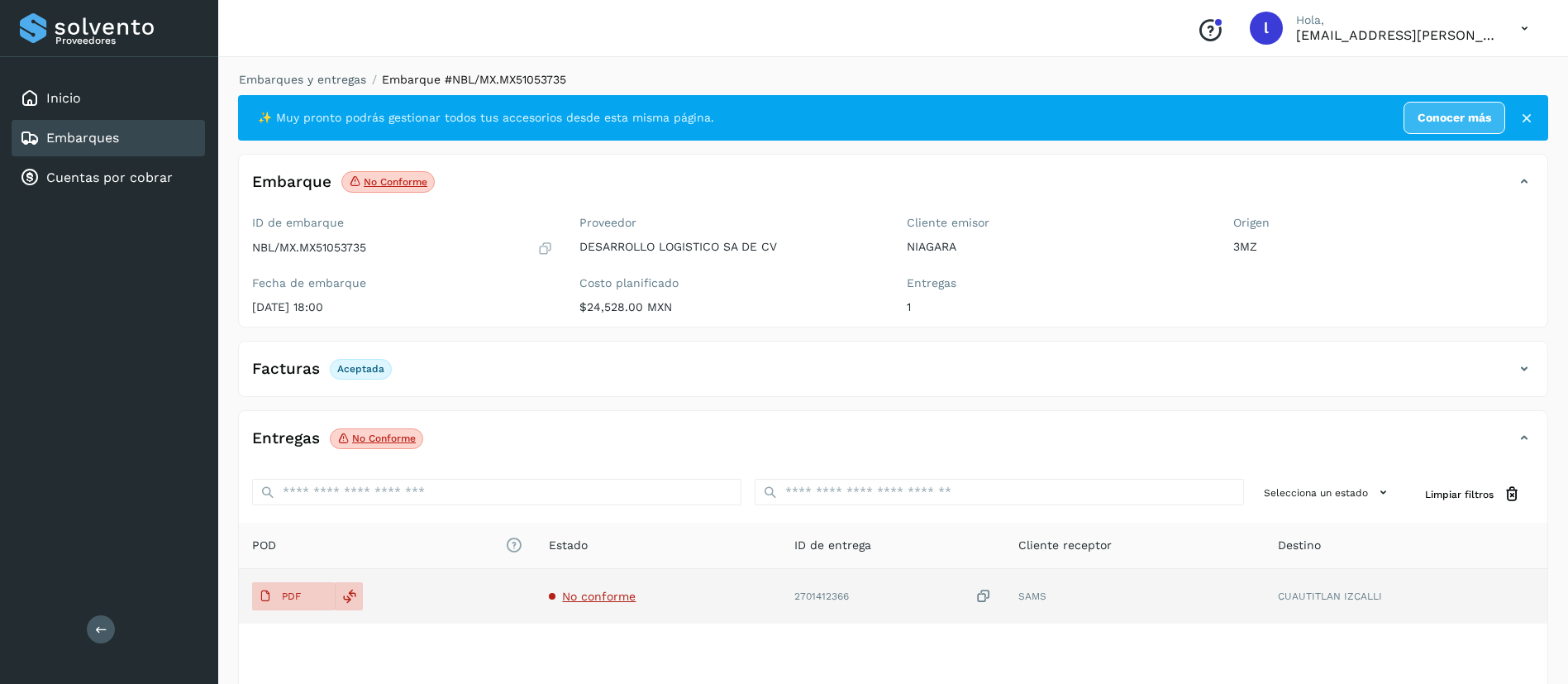
click at [597, 599] on span "No conforme" at bounding box center [599, 596] width 73 height 13
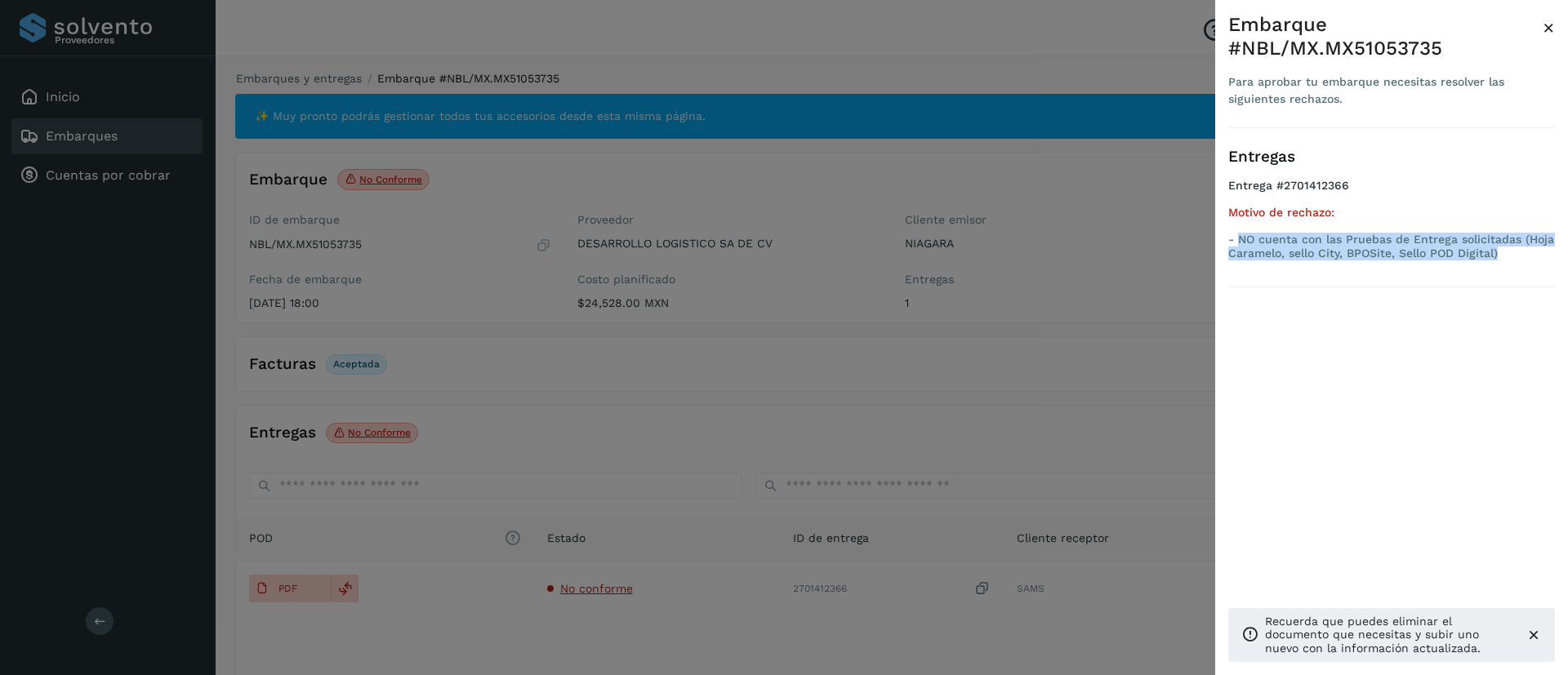
drag, startPoint x: 1237, startPoint y: 239, endPoint x: 1499, endPoint y: 259, distance: 262.8
click at [1499, 259] on p "- NO cuenta con las Pruebas de Entrega solicitadas (Hoja Caramelo, sello City, …" at bounding box center [1391, 247] width 327 height 28
copy p "NO cuenta con las Pruebas de Entrega solicitadas (Hoja Caramelo, sello City, BP…"
click at [1156, 289] on div at bounding box center [784, 337] width 1568 height 675
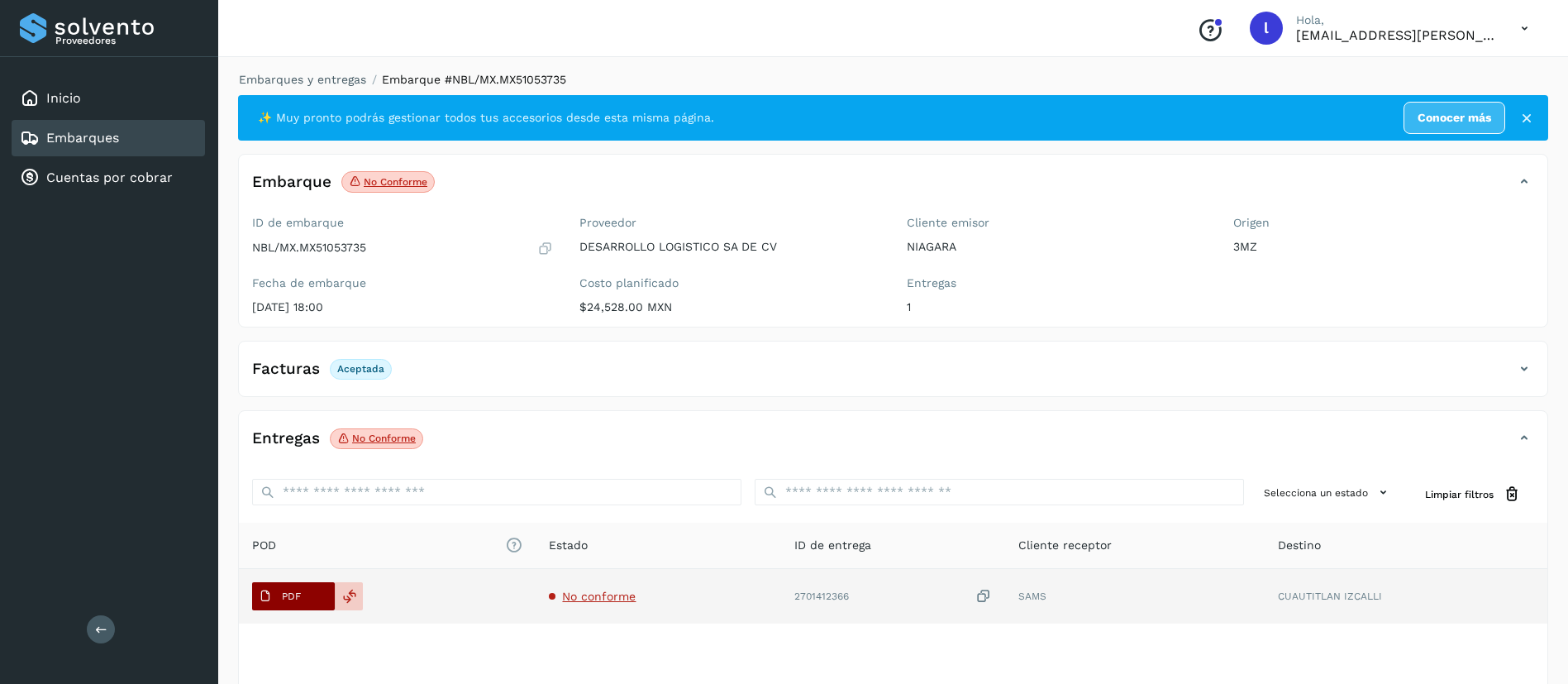
click at [279, 597] on span "PDF" at bounding box center [279, 596] width 55 height 26
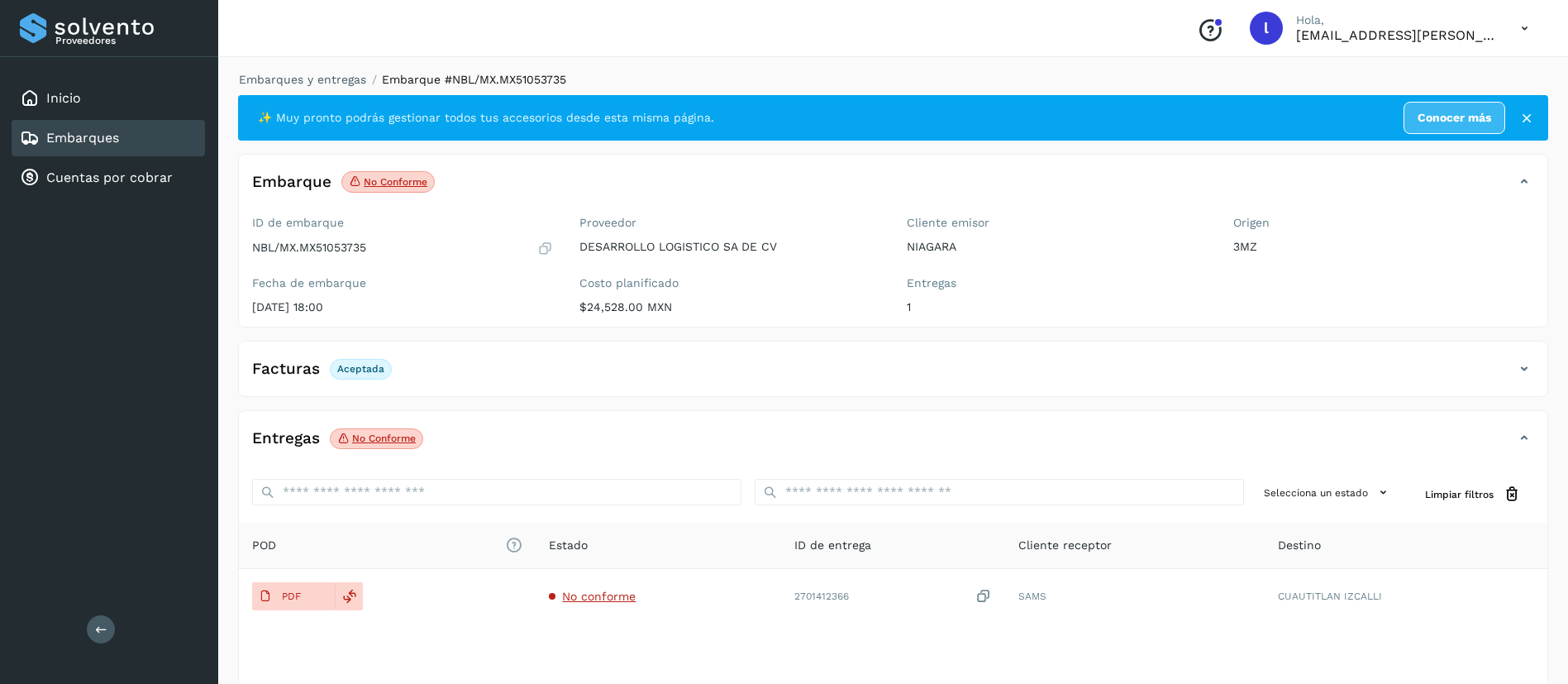
click at [70, 142] on link "Embarques" at bounding box center [82, 138] width 72 height 16
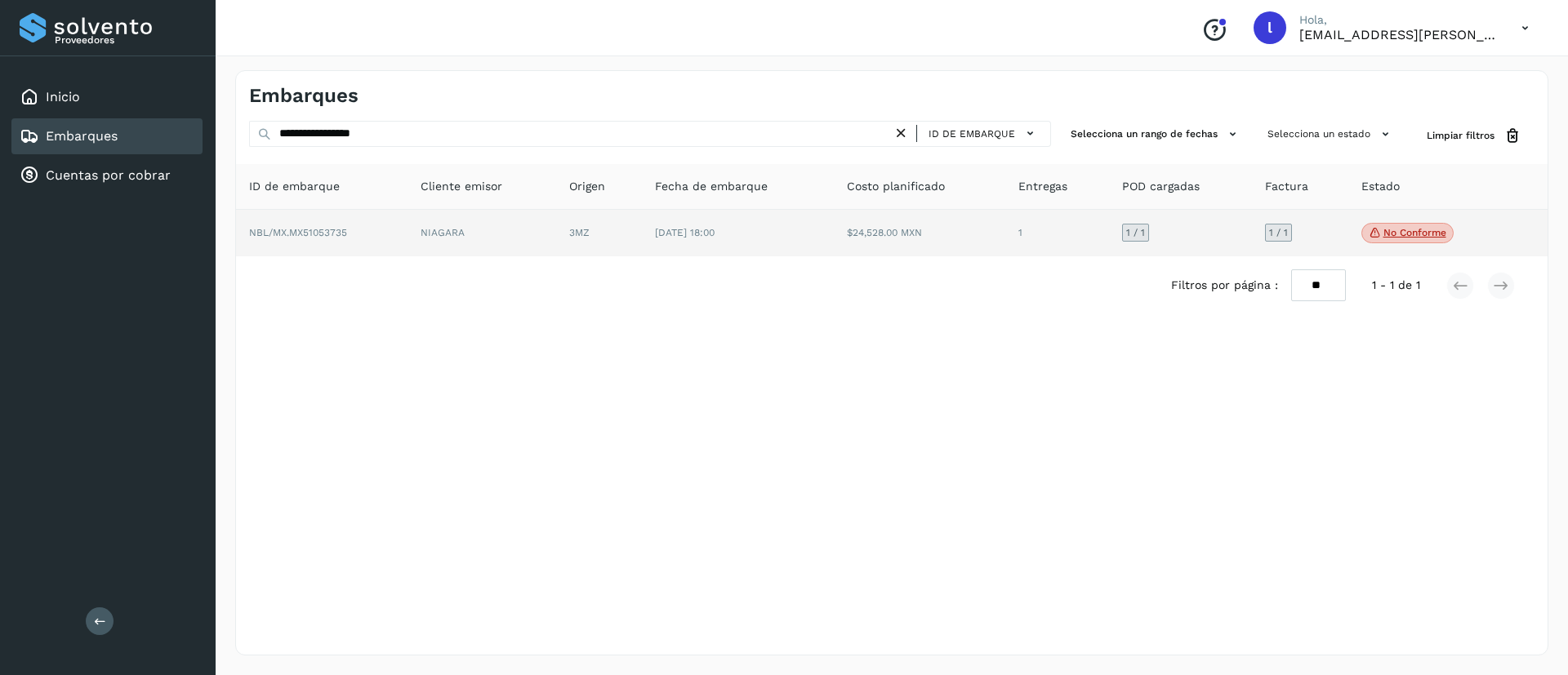
drag, startPoint x: 638, startPoint y: 207, endPoint x: 663, endPoint y: 228, distance: 32.6
click at [663, 228] on table "ID de embarque Cliente emisor Origen Fecha de embarque Costo planificado Entreg…" at bounding box center [892, 210] width 1311 height 93
click at [663, 228] on span "03/jun/2025 18:00" at bounding box center [684, 232] width 60 height 11
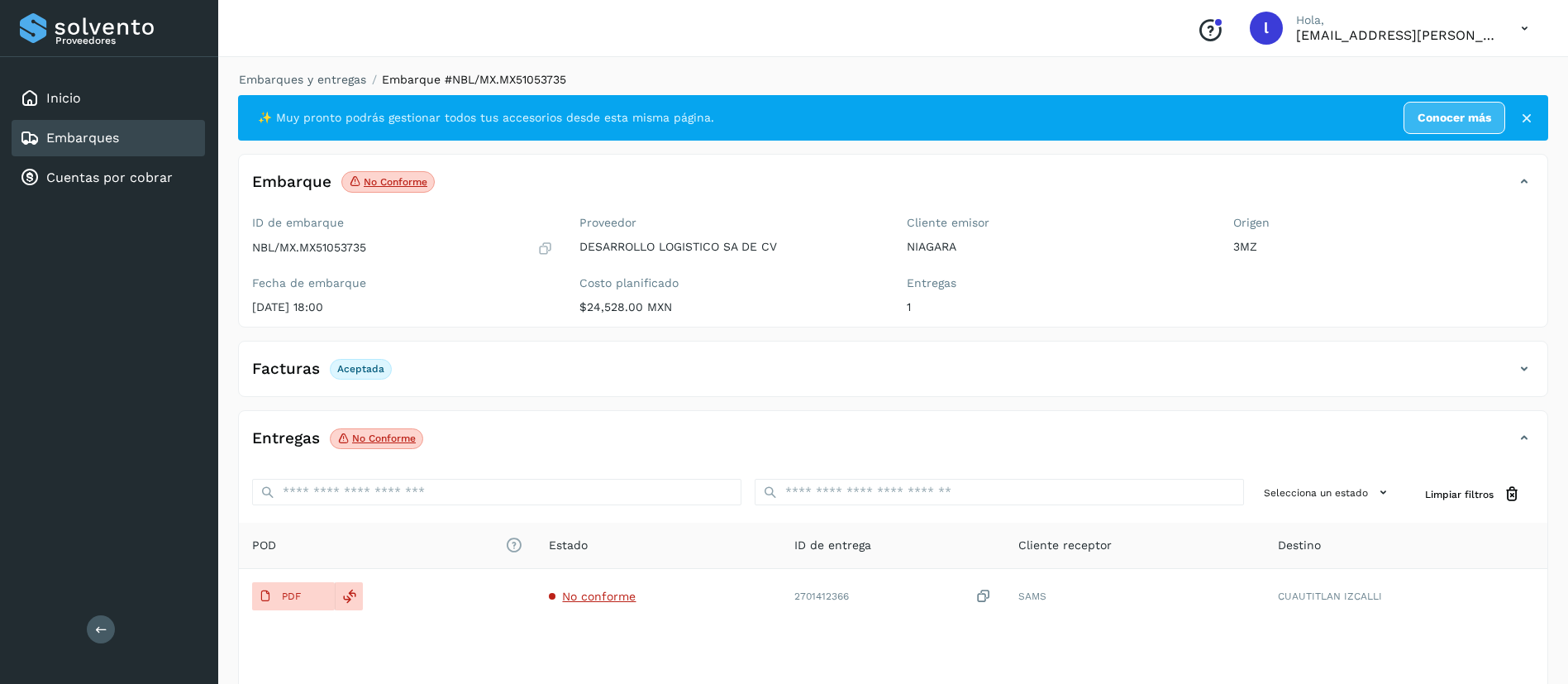
click at [77, 149] on div "Embarques" at bounding box center [108, 138] width 194 height 37
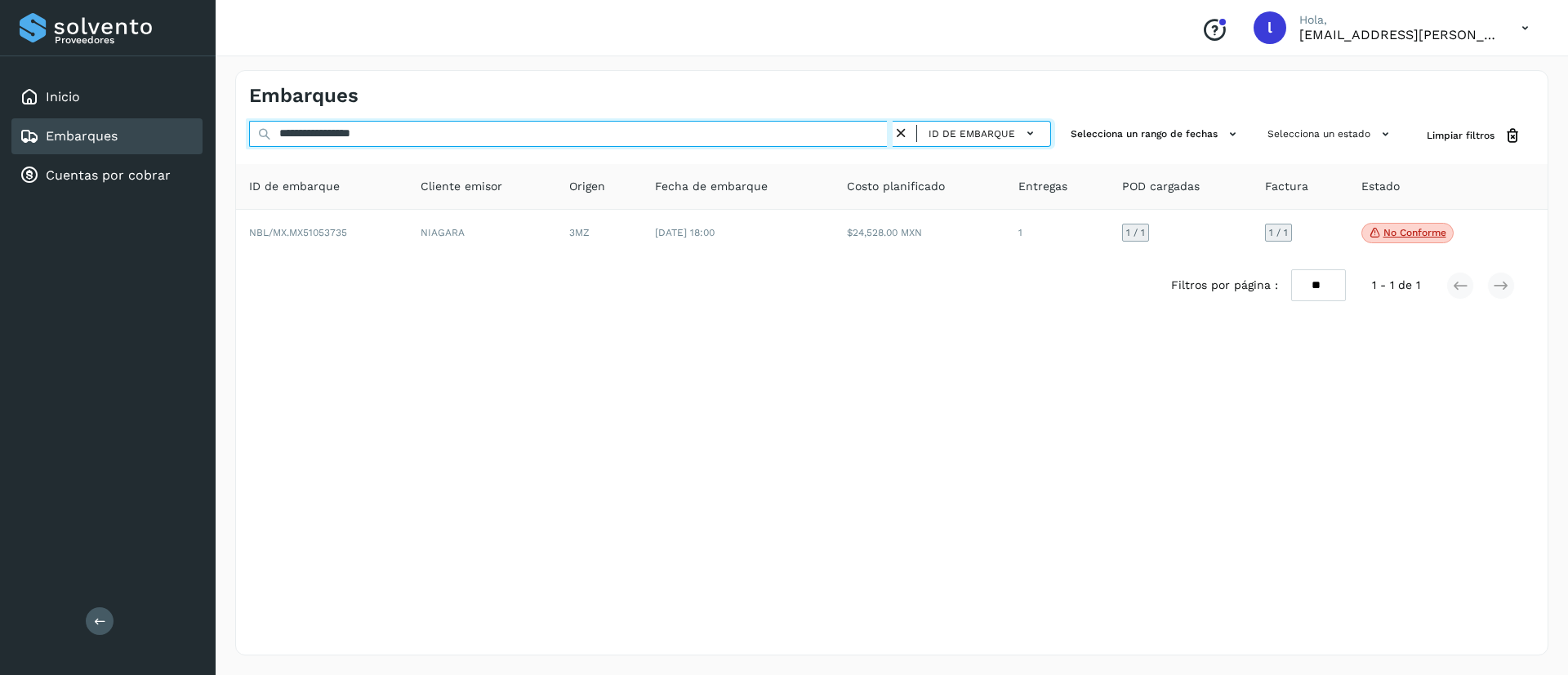
drag, startPoint x: 427, startPoint y: 141, endPoint x: 168, endPoint y: 127, distance: 259.4
click at [168, 127] on div "**********" at bounding box center [784, 337] width 1568 height 675
paste input "text"
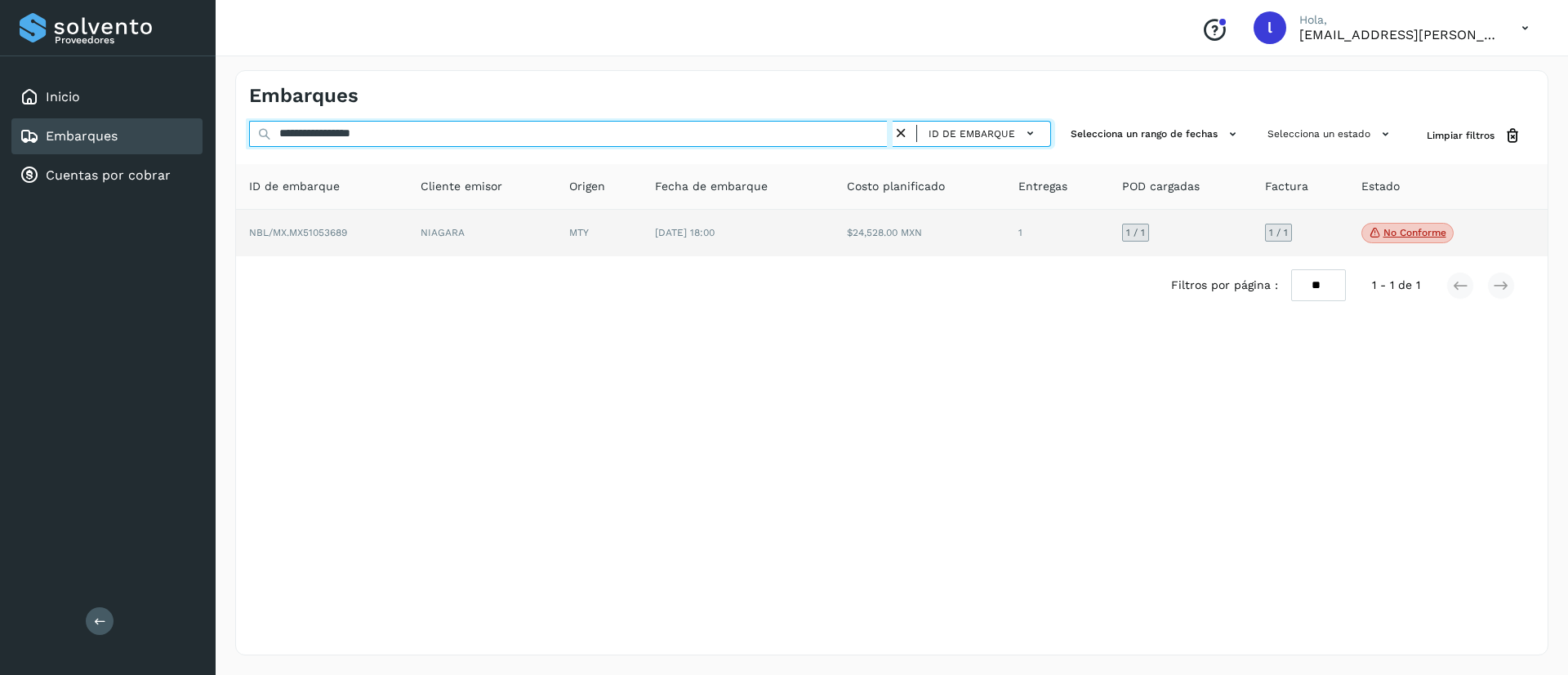
type input "**********"
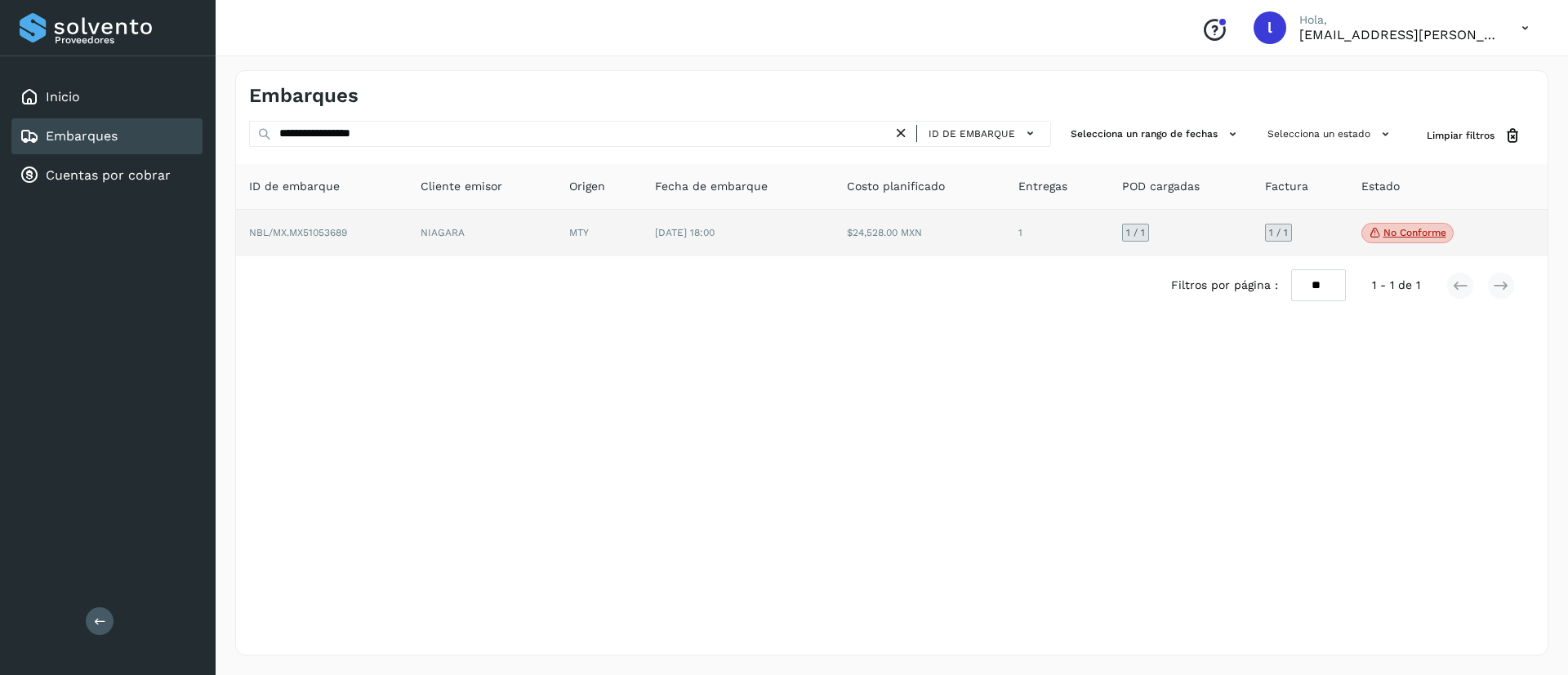
click at [790, 252] on td "04/jun/2025 18:00" at bounding box center [737, 233] width 191 height 47
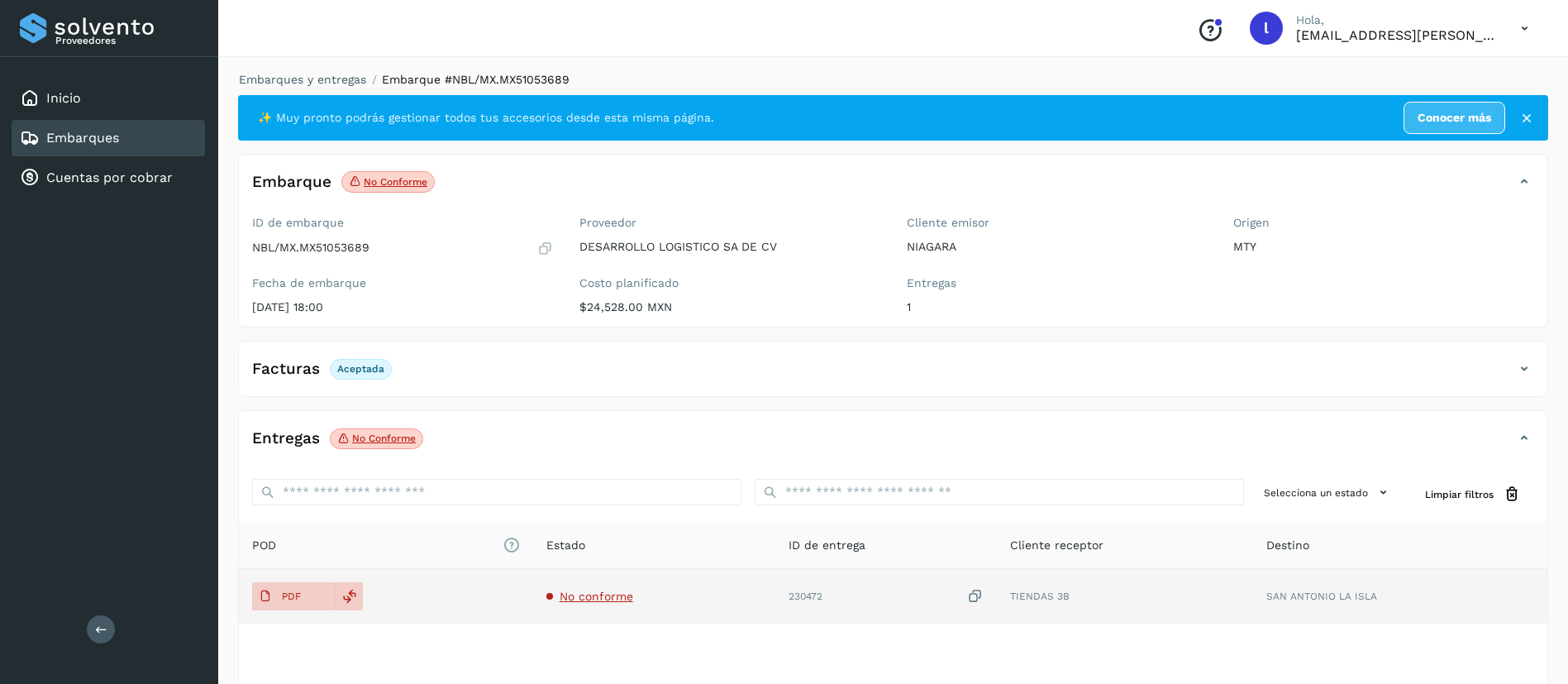
click at [588, 596] on span "No conforme" at bounding box center [596, 596] width 73 height 13
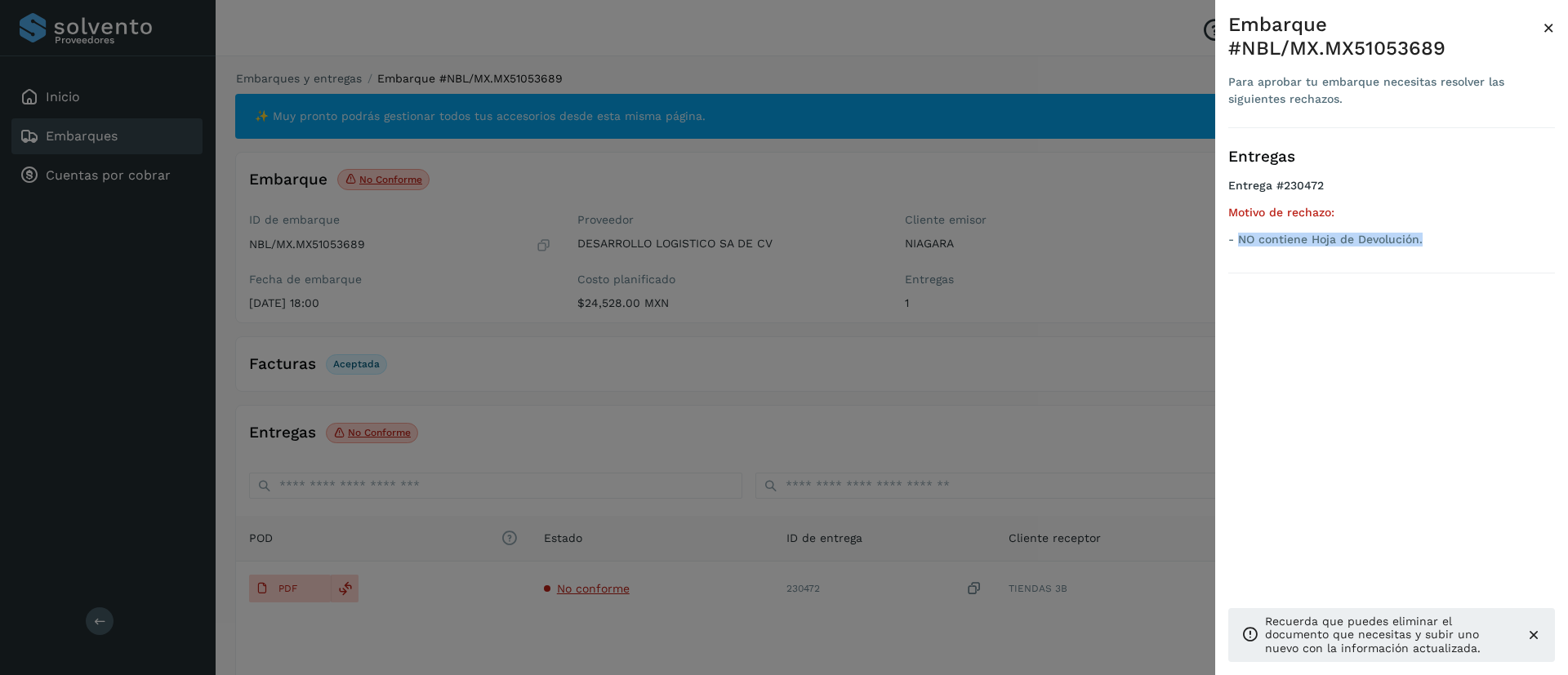
drag, startPoint x: 1236, startPoint y: 240, endPoint x: 1446, endPoint y: 250, distance: 210.2
click at [1446, 250] on ul "Entrega #230472 Motivo de rechazo: - NO contiene Hoja de Devolución." at bounding box center [1391, 215] width 327 height 73
copy p "NO contiene Hoja de Devolución."
click at [1555, 25] on div "Embarque #NBL/MX.MX51053689 Para aprobar tu embarque necesitas resolver las sig…" at bounding box center [1391, 350] width 353 height 701
click at [1544, 33] on span "×" at bounding box center [1548, 28] width 12 height 23
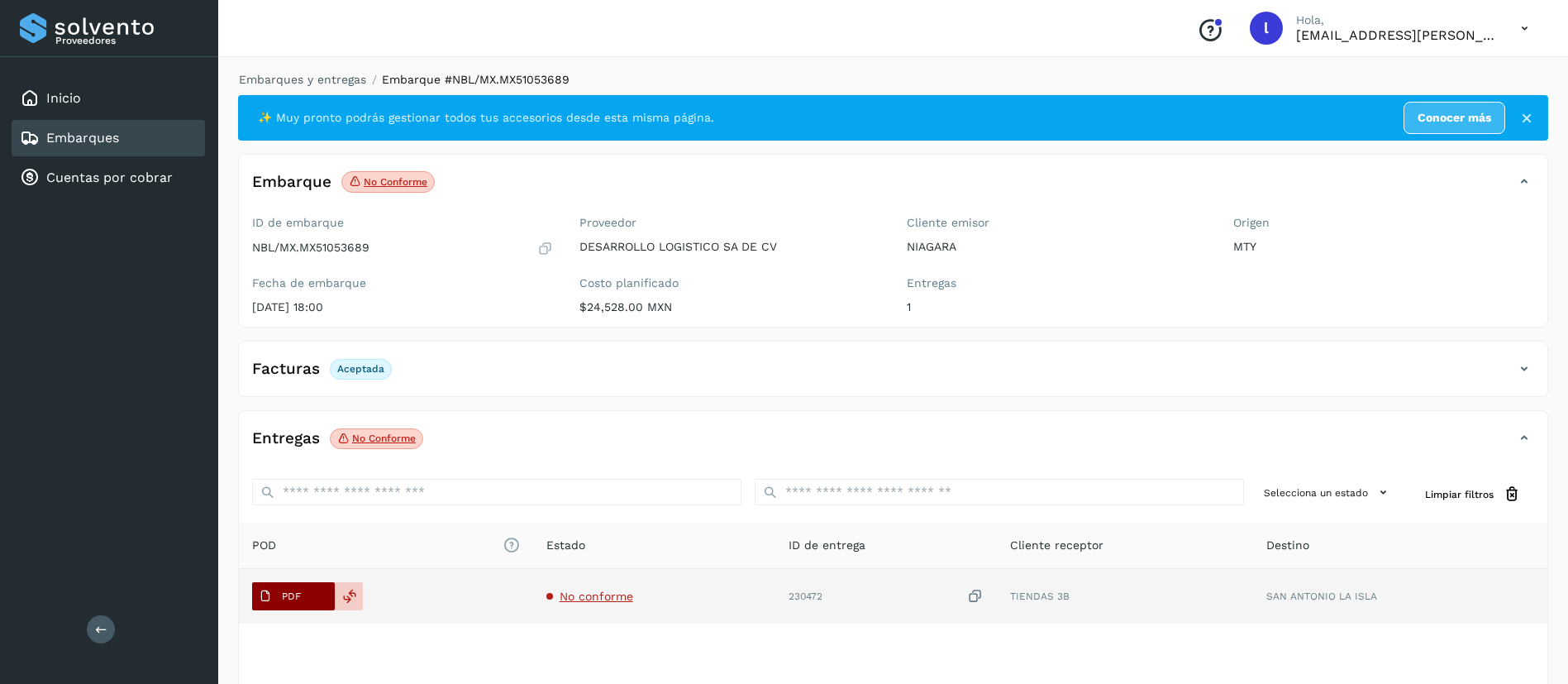
click at [286, 591] on p "PDF" at bounding box center [292, 596] width 19 height 11
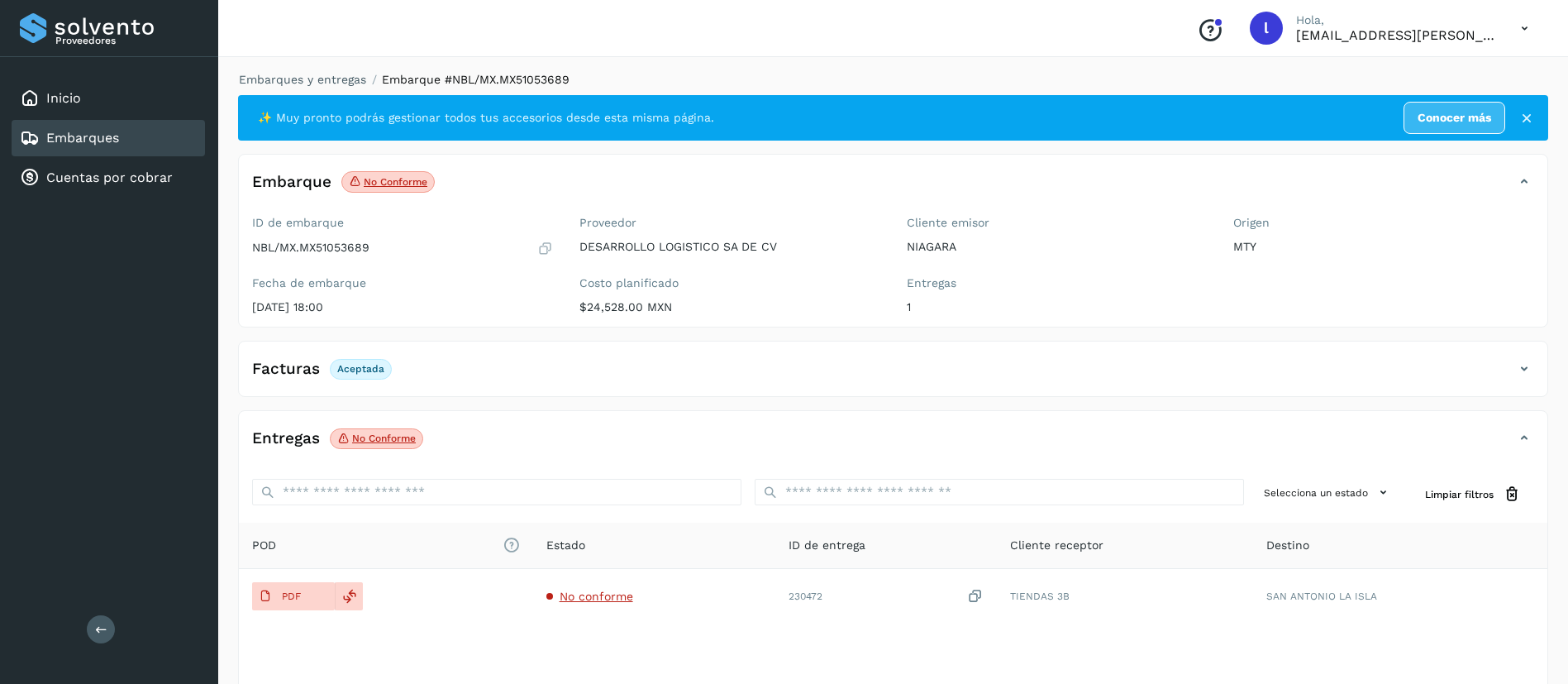
click at [81, 142] on link "Embarques" at bounding box center [82, 138] width 72 height 16
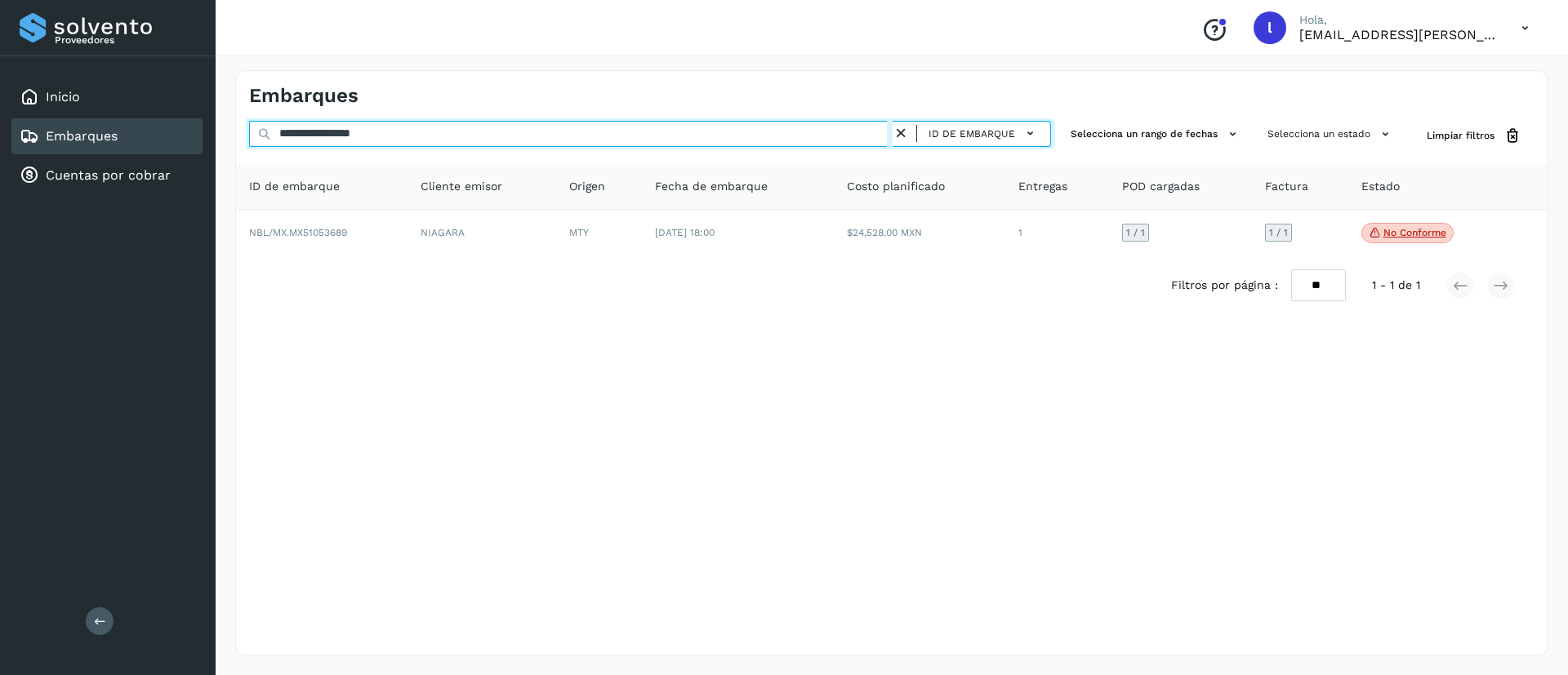
drag, startPoint x: 465, startPoint y: 135, endPoint x: 191, endPoint y: 116, distance: 274.7
click at [191, 116] on div "**********" at bounding box center [784, 337] width 1568 height 675
paste input "text"
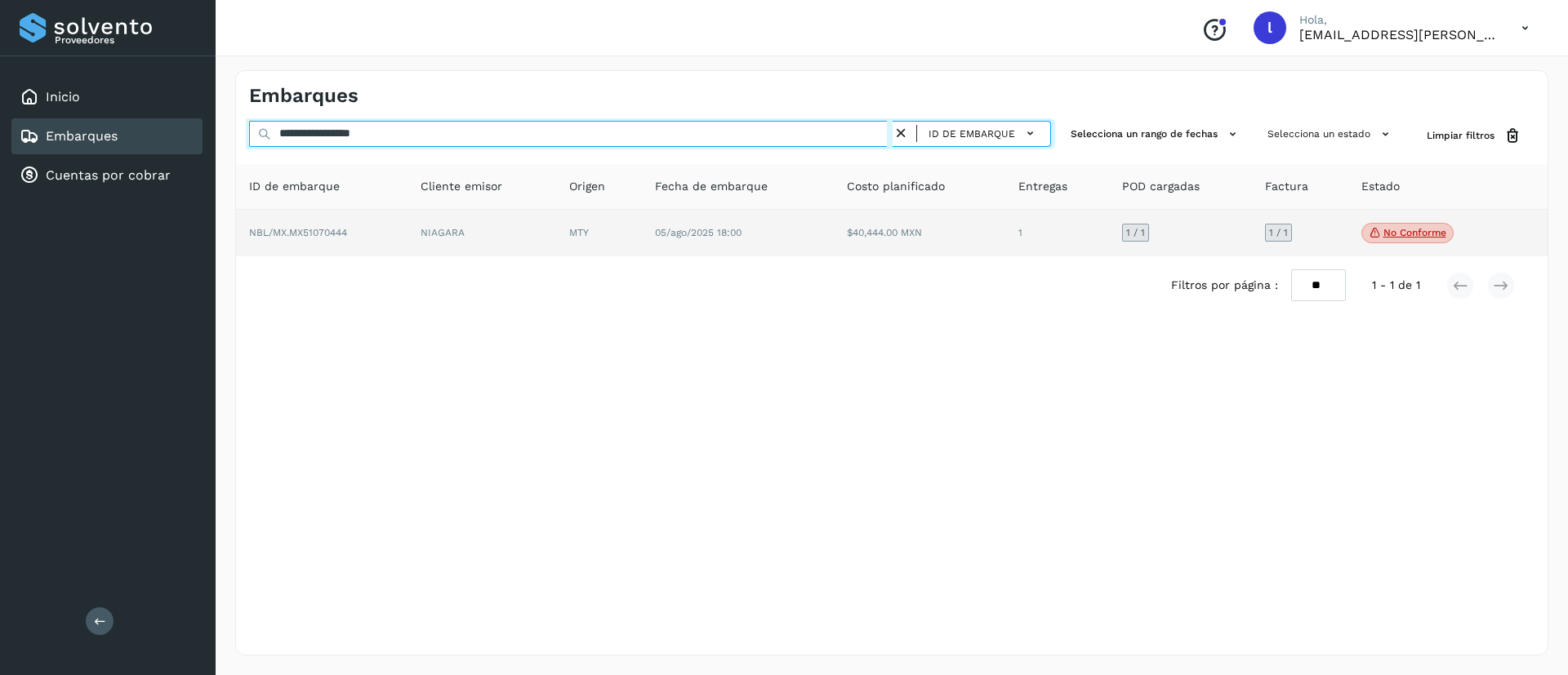
type input "**********"
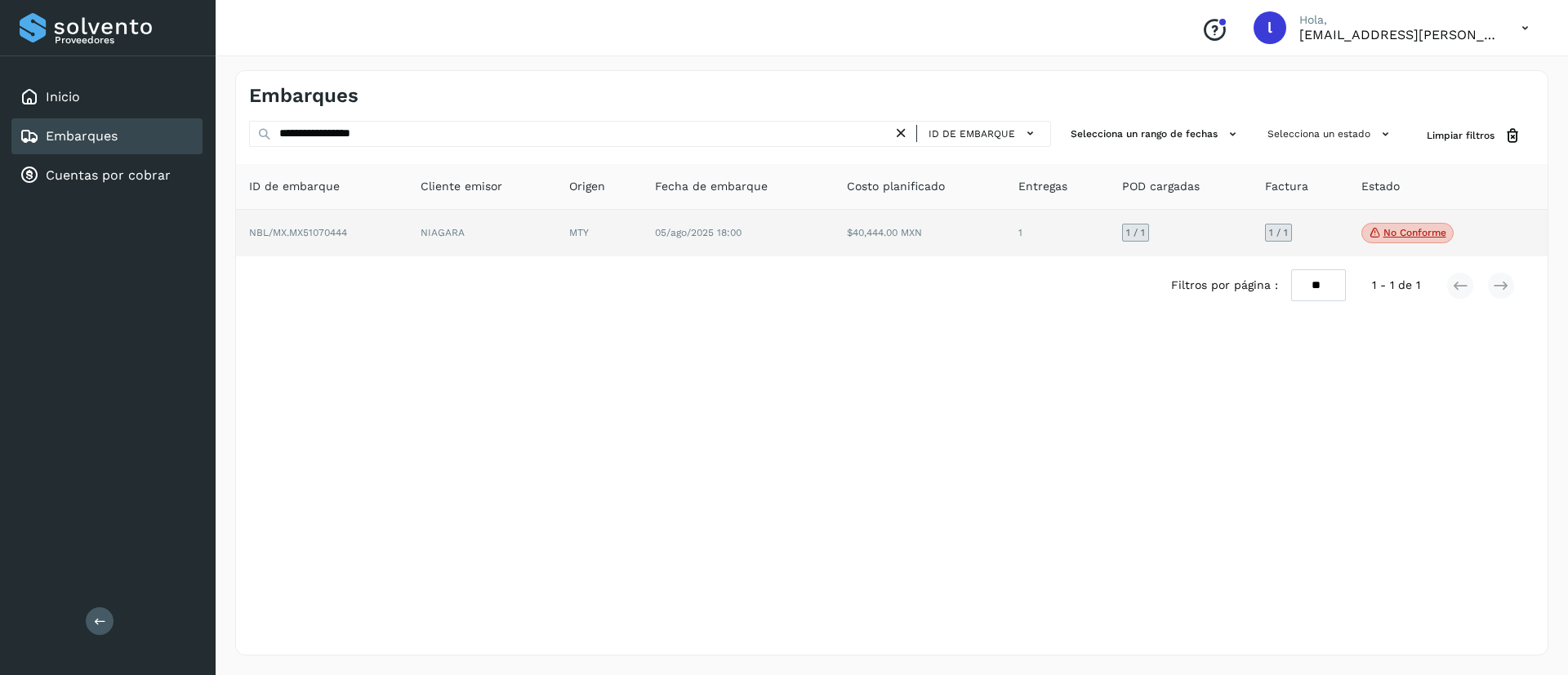
click at [860, 223] on td "$40,444.00 MXN" at bounding box center [919, 233] width 172 height 47
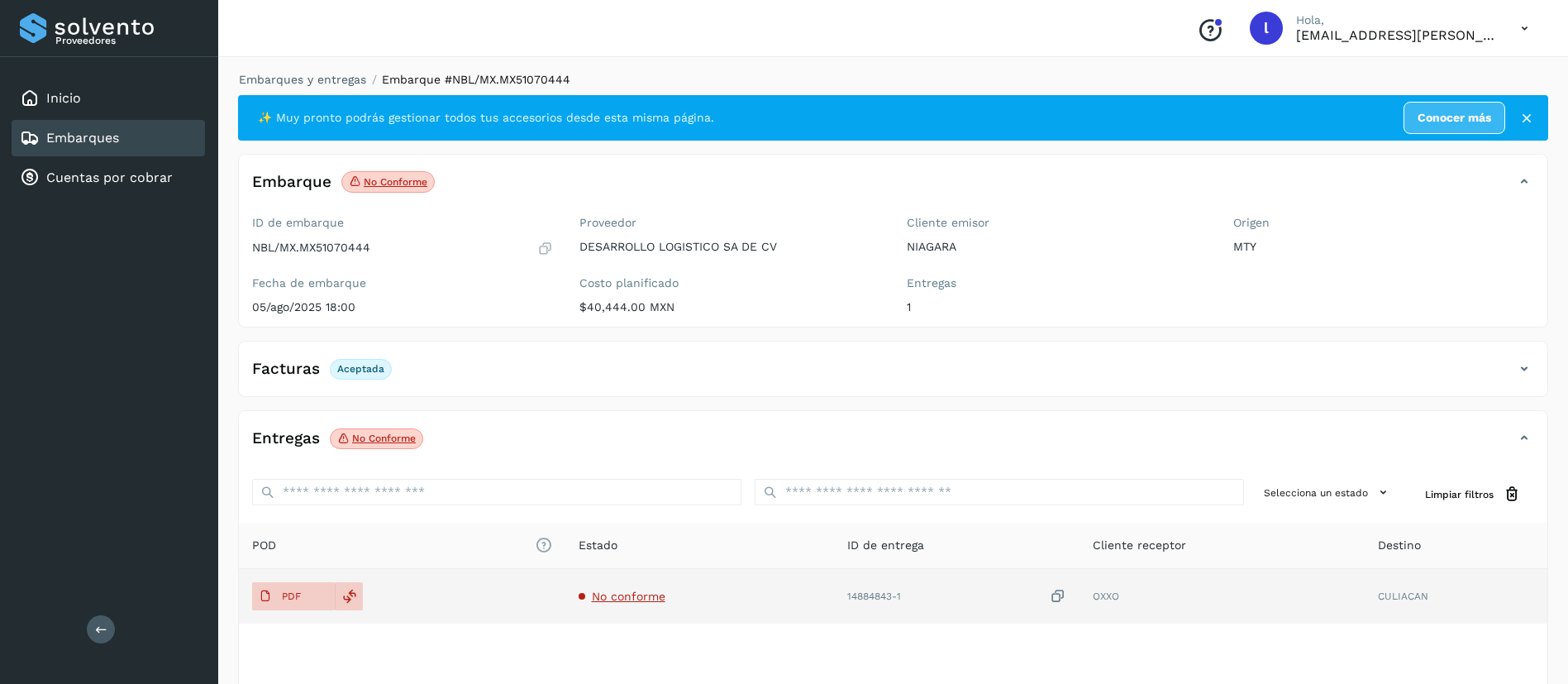
click at [639, 599] on span "No conforme" at bounding box center [629, 596] width 73 height 13
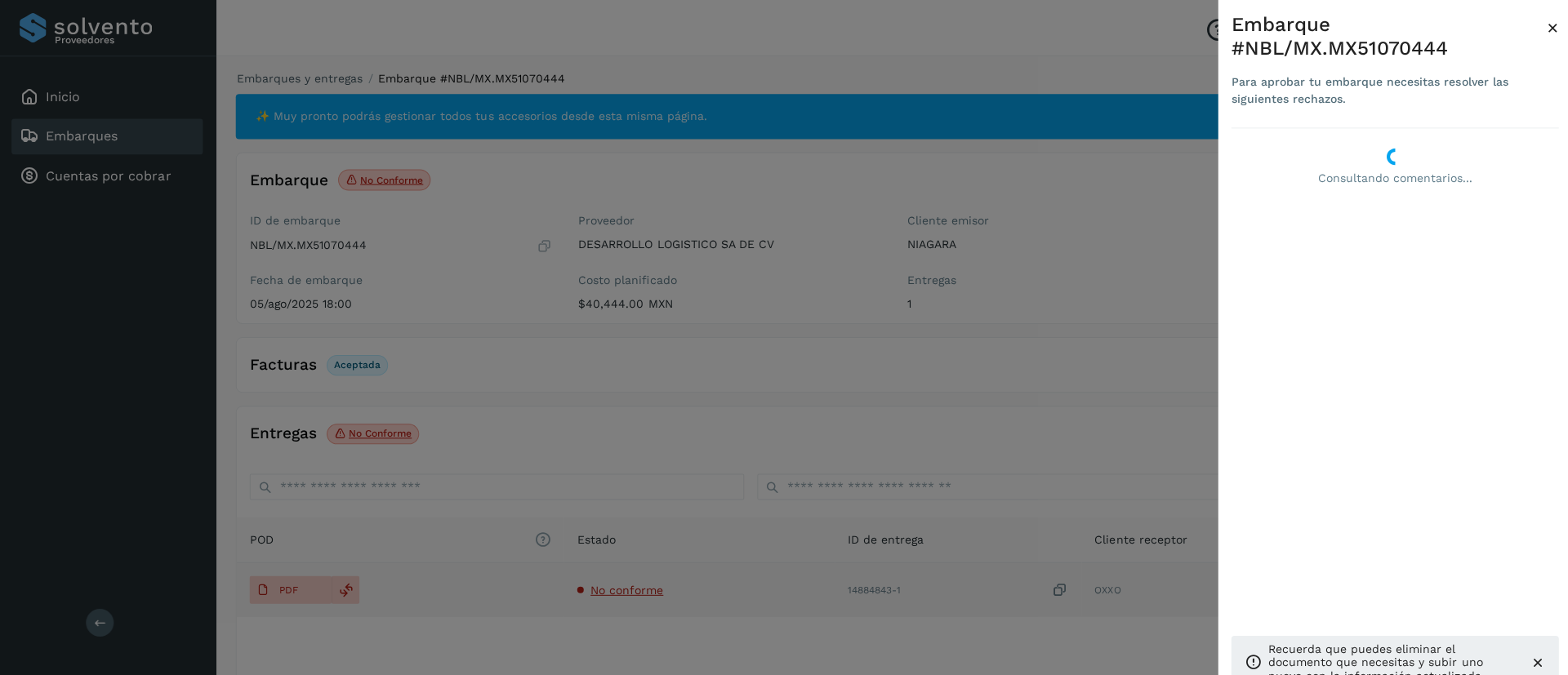
click at [631, 591] on div at bounding box center [784, 337] width 1568 height 675
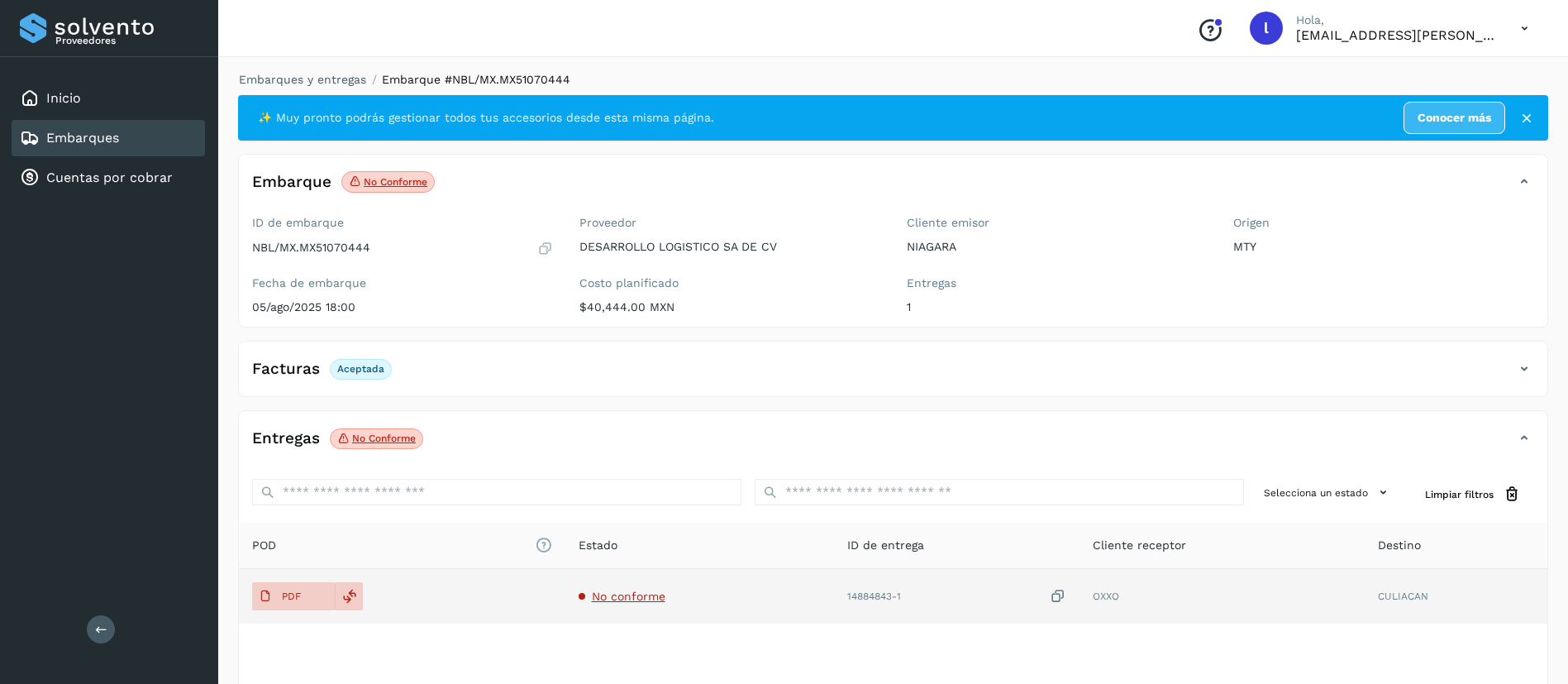
click at [620, 598] on span "No conforme" at bounding box center [629, 596] width 73 height 13
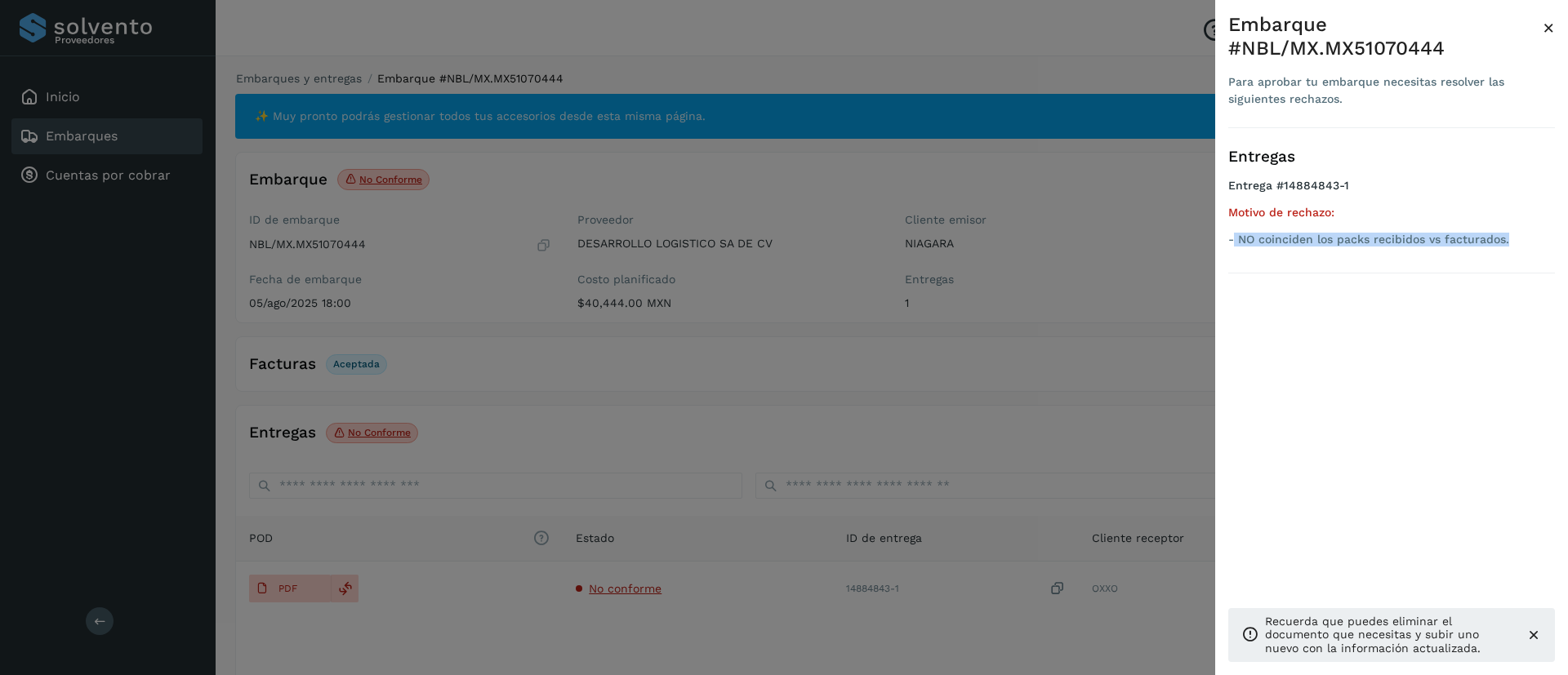
drag, startPoint x: 1234, startPoint y: 239, endPoint x: 1516, endPoint y: 241, distance: 282.0
click at [1516, 241] on p "- NO coinciden los packs recibidos vs facturados." at bounding box center [1391, 240] width 327 height 14
copy p "NO coinciden los packs recibidos vs facturados."
click at [1549, 28] on span "×" at bounding box center [1548, 28] width 12 height 23
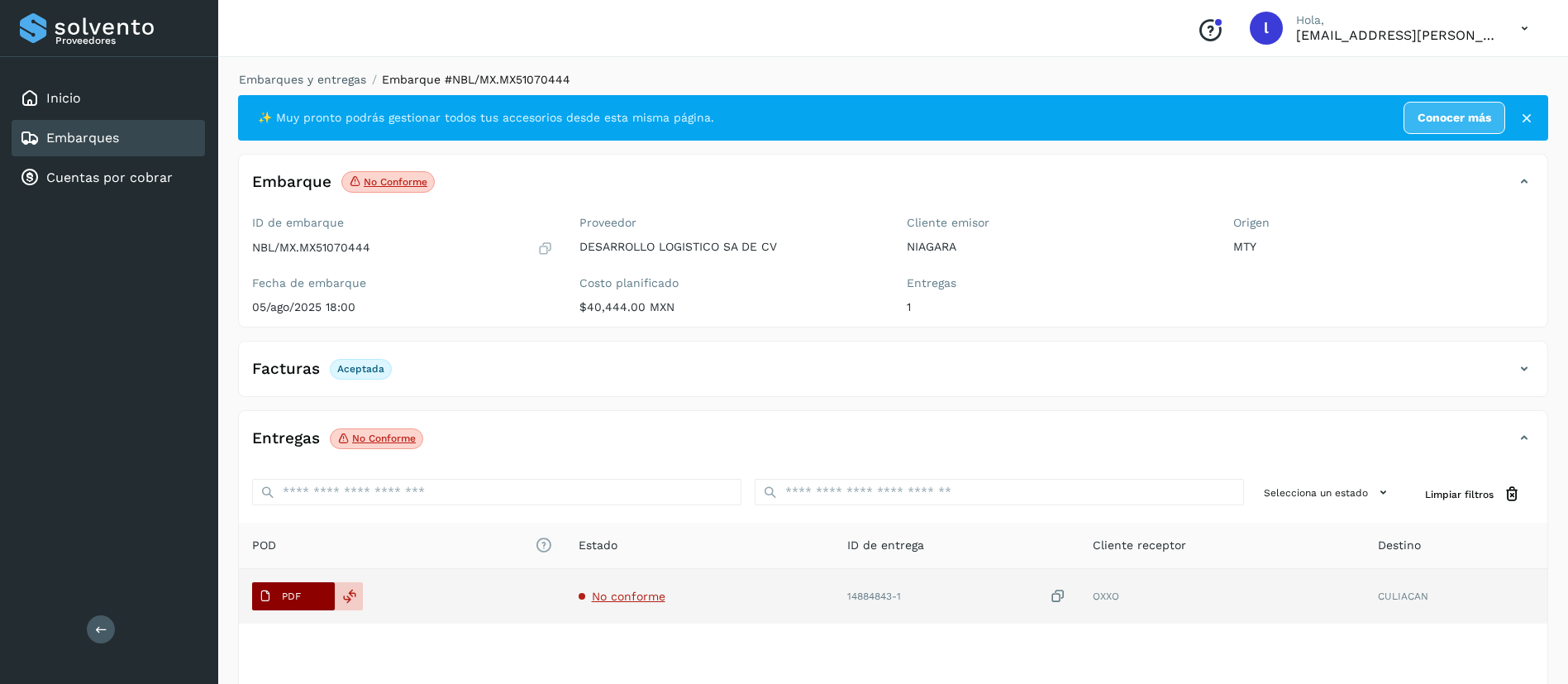
click at [286, 599] on p "PDF" at bounding box center [292, 596] width 19 height 11
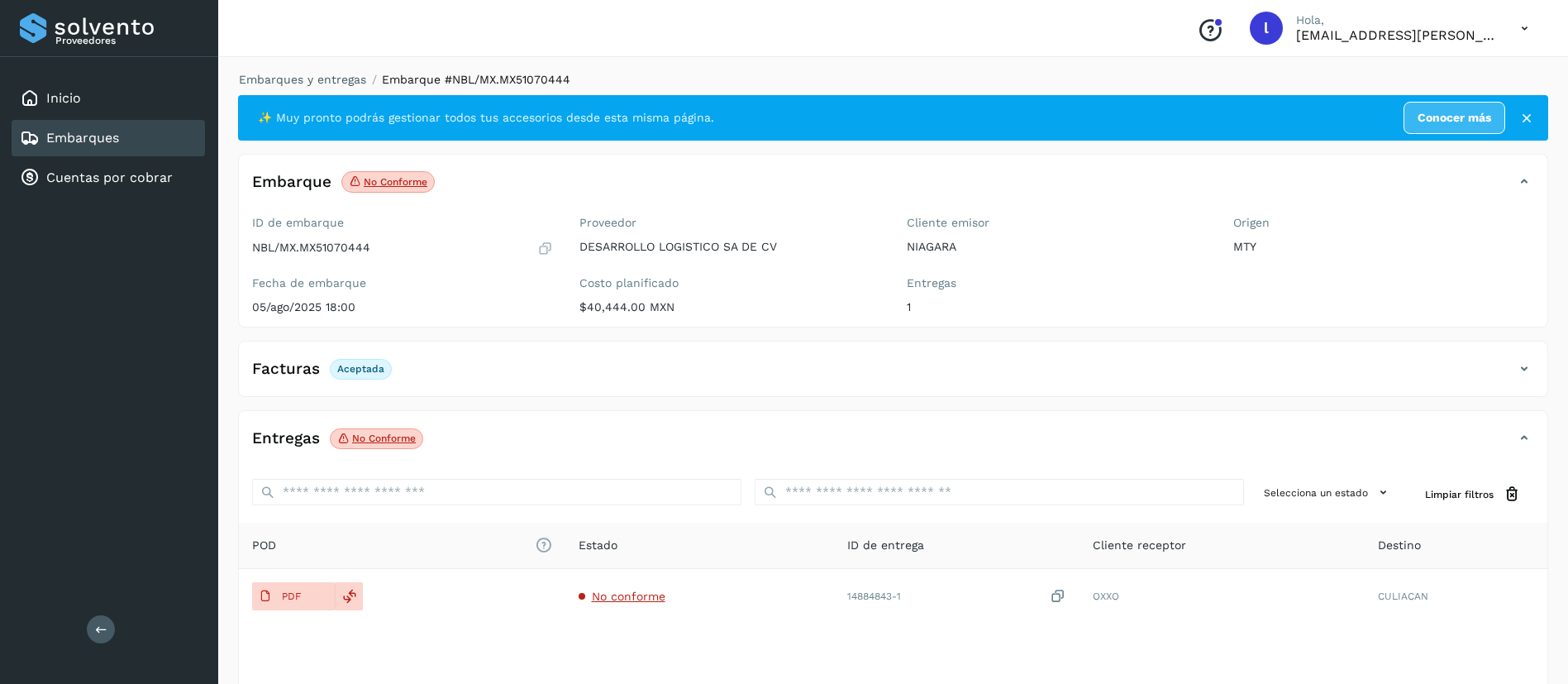
click at [83, 132] on link "Embarques" at bounding box center [82, 138] width 72 height 16
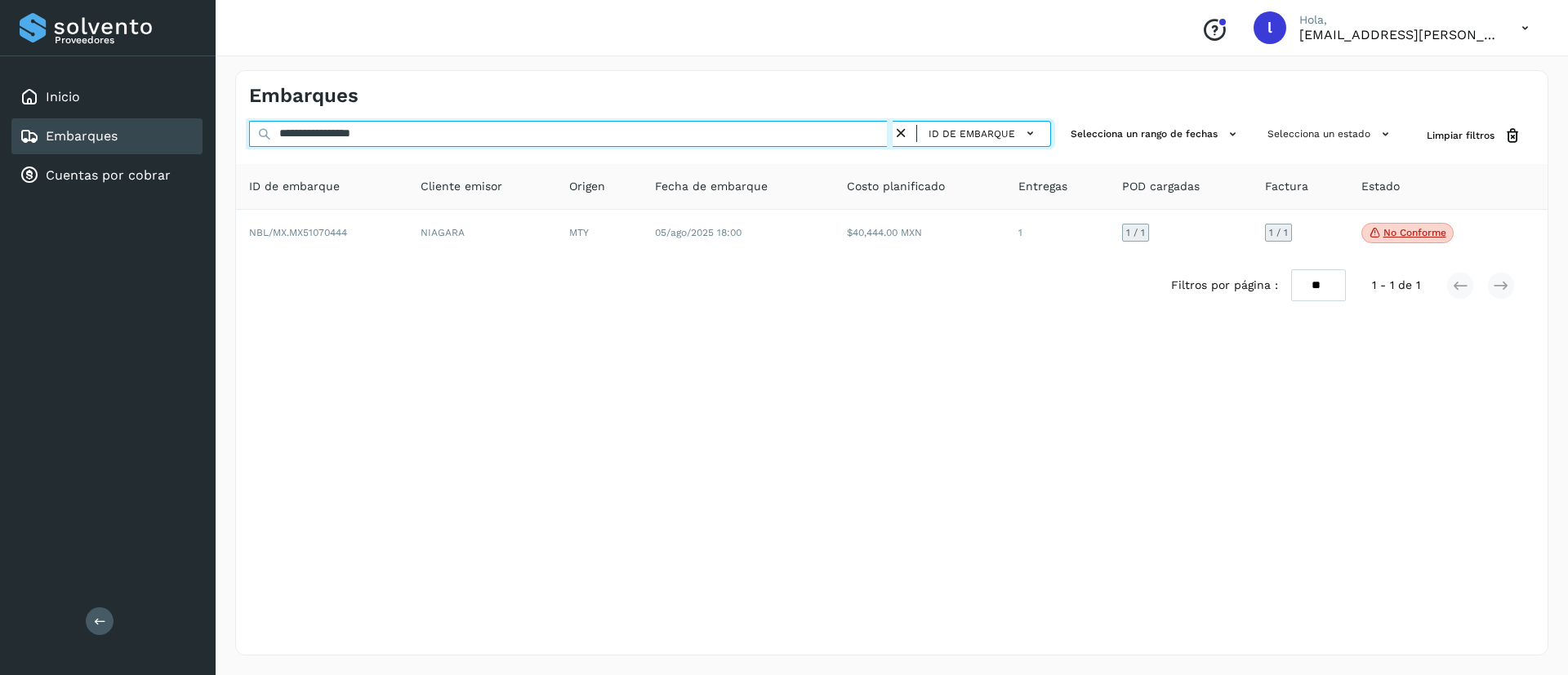
drag, startPoint x: 448, startPoint y: 136, endPoint x: 225, endPoint y: 135, distance: 223.0
click at [225, 135] on div "**********" at bounding box center [892, 363] width 1352 height 624
paste input "text"
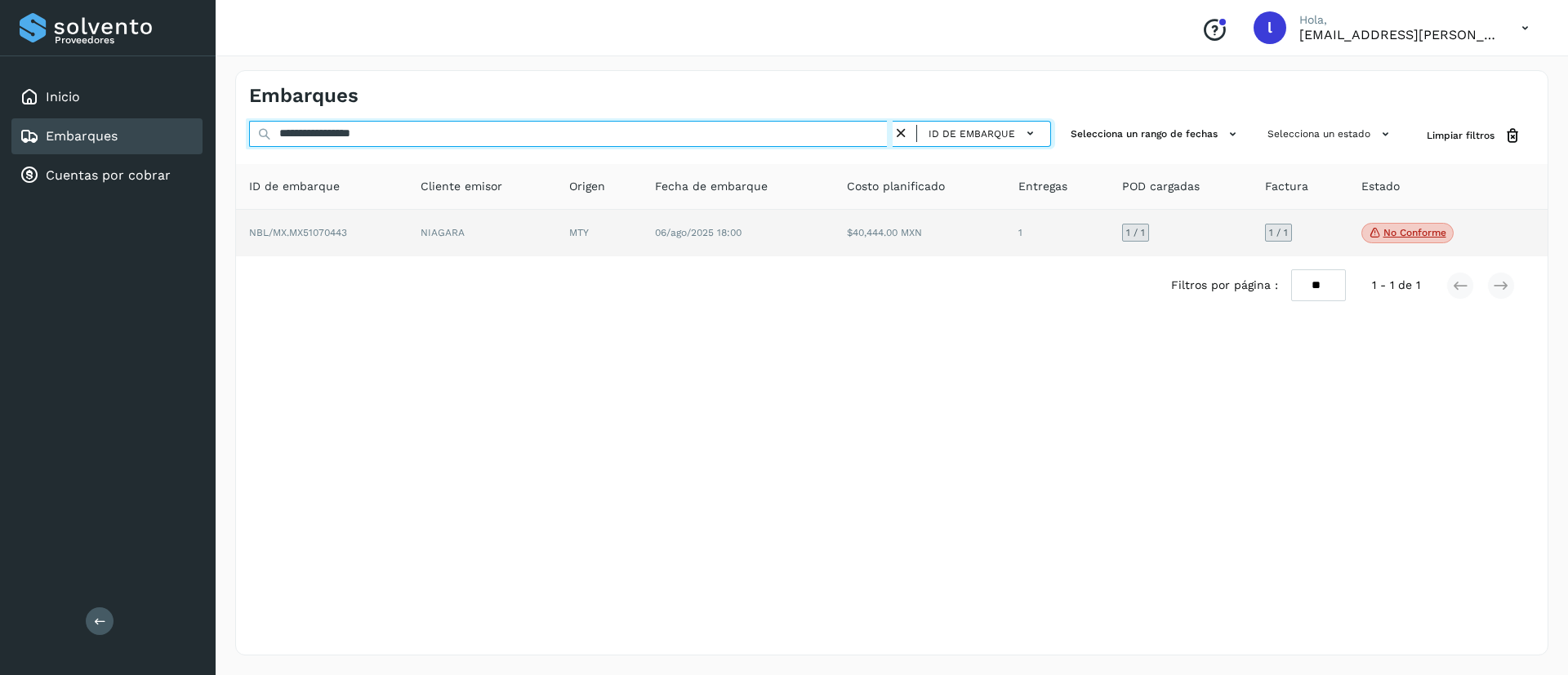
type input "**********"
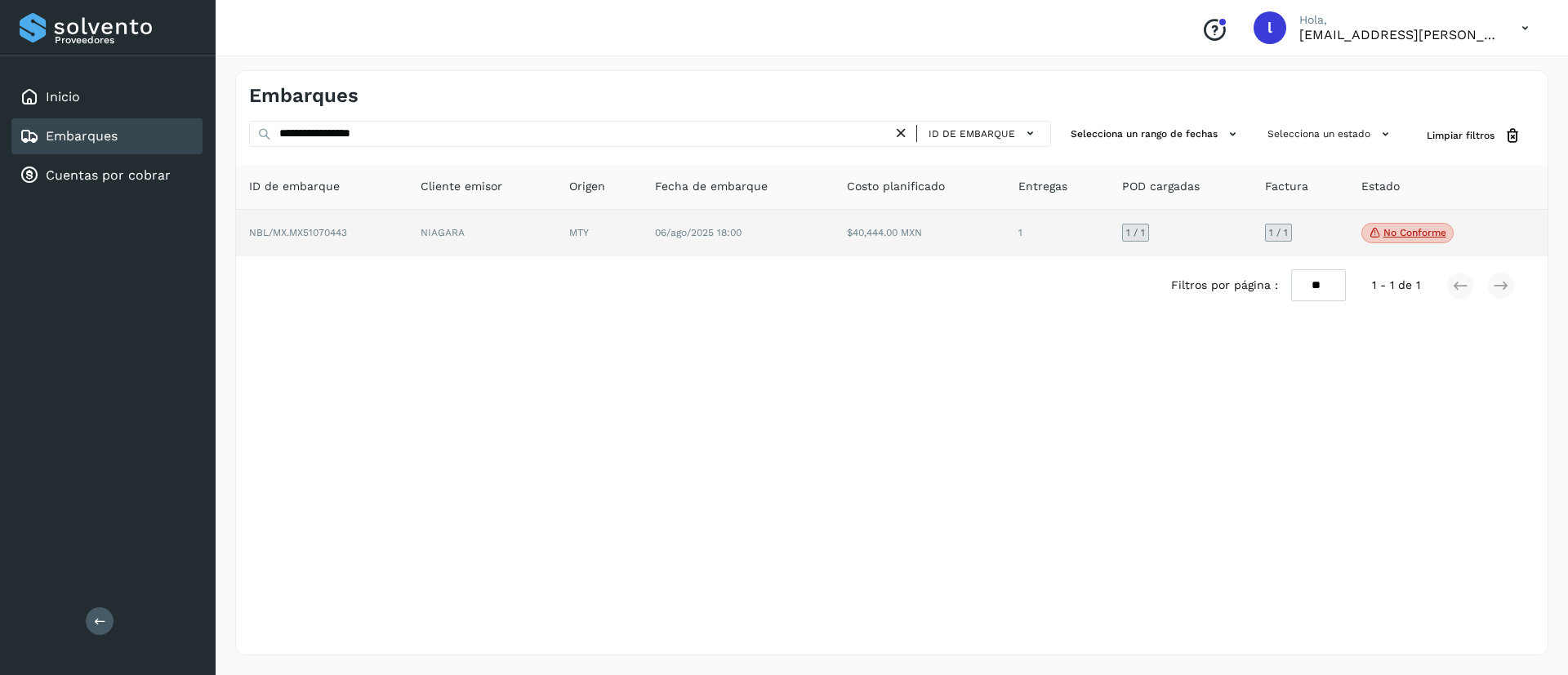
click at [859, 221] on td "$40,444.00 MXN" at bounding box center [919, 233] width 172 height 47
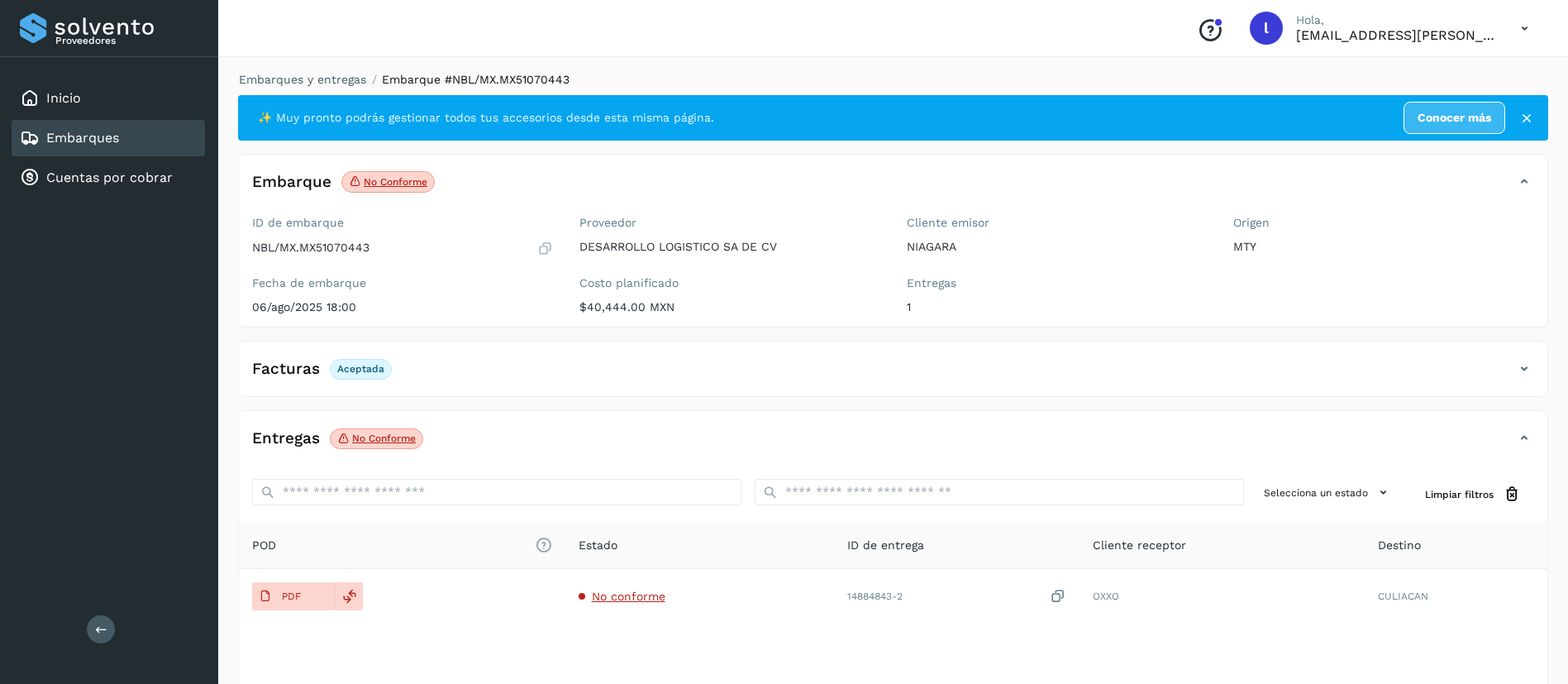
scroll to position [101, 0]
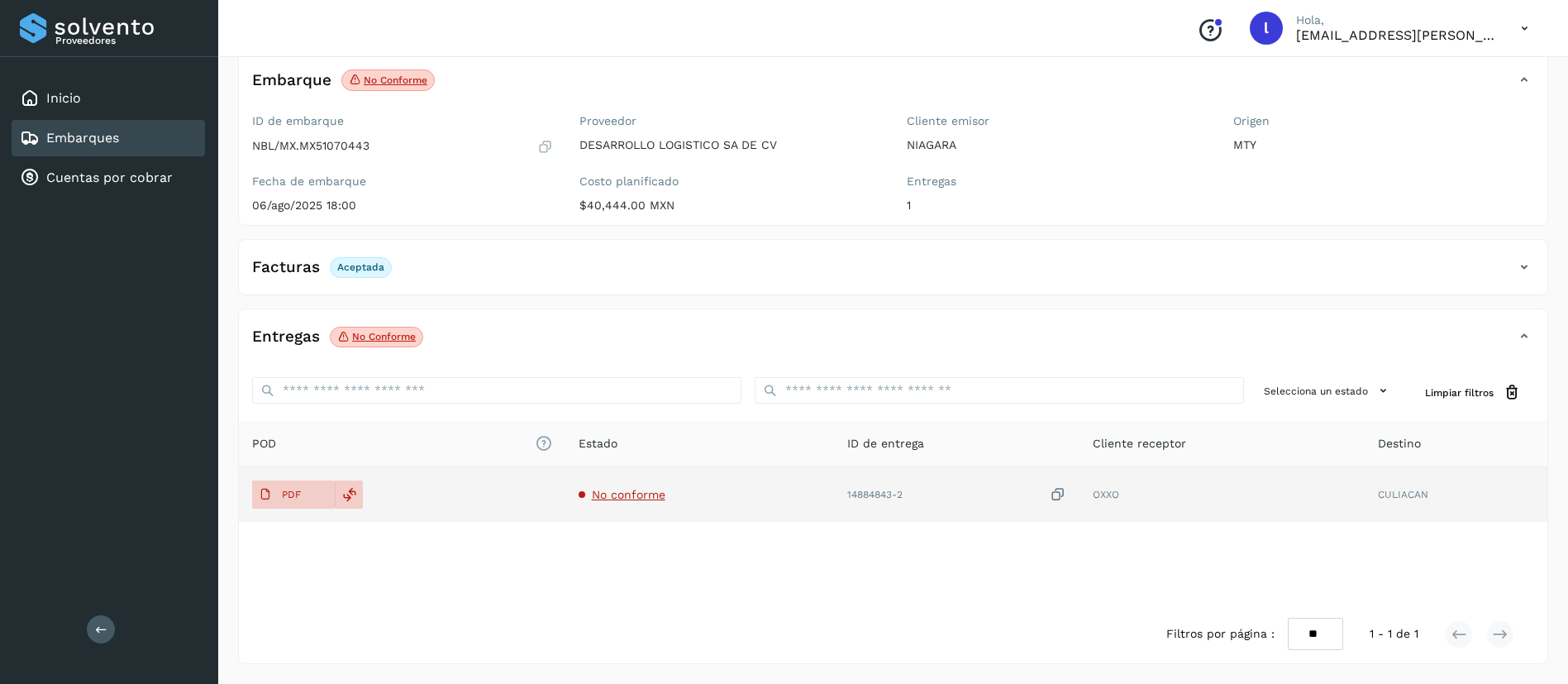
click at [641, 495] on span "No conforme" at bounding box center [629, 494] width 73 height 13
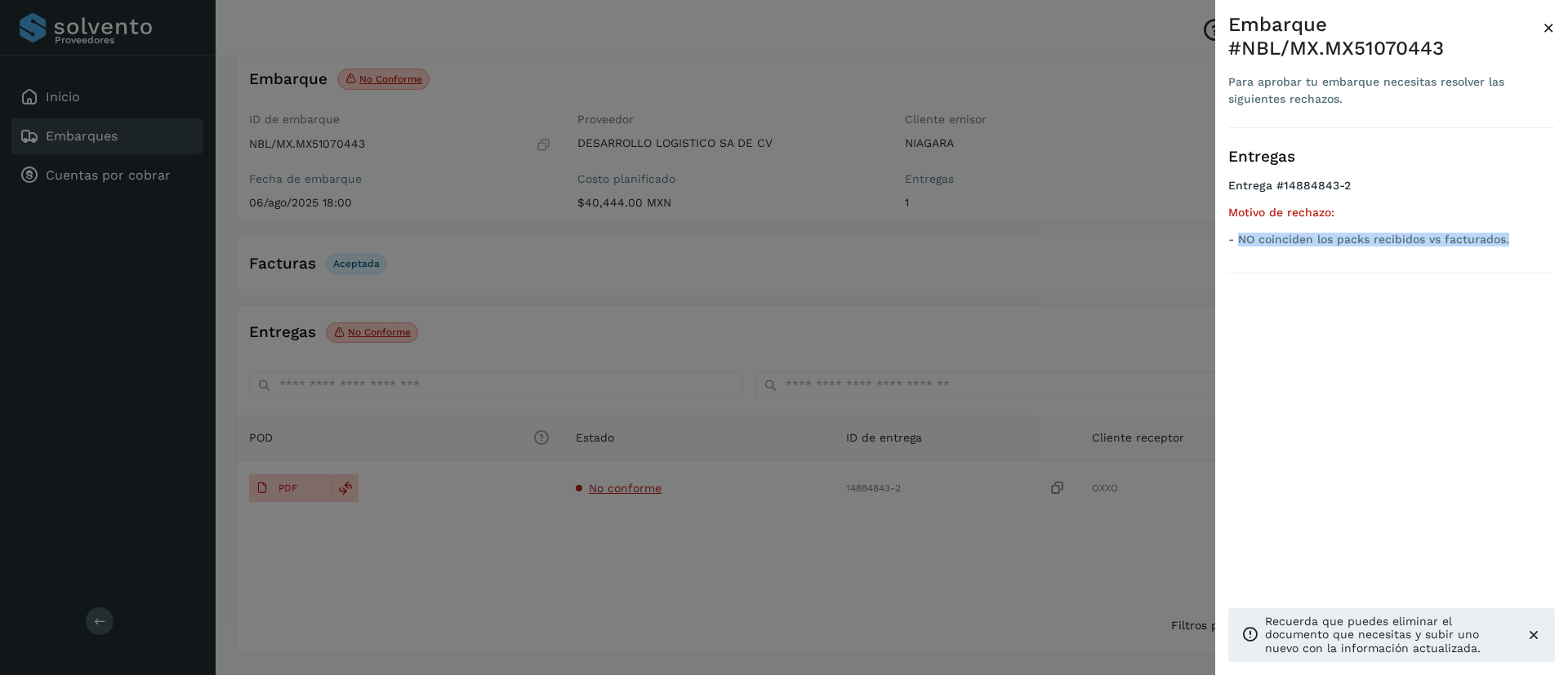
drag, startPoint x: 1515, startPoint y: 239, endPoint x: 1239, endPoint y: 263, distance: 277.0
click at [1239, 263] on div "Entregas Entrega #14884843-2 Motivo de rechazo: - NO coinciden los packs recibi…" at bounding box center [1391, 201] width 327 height 146
copy p "NO coinciden los packs recibidos vs facturados."
click at [1556, 34] on div "Embarque #NBL/MX.MX51070443 Para aprobar tu embarque necesitas resolver las sig…" at bounding box center [1391, 350] width 353 height 701
click at [1550, 25] on span "×" at bounding box center [1548, 28] width 12 height 23
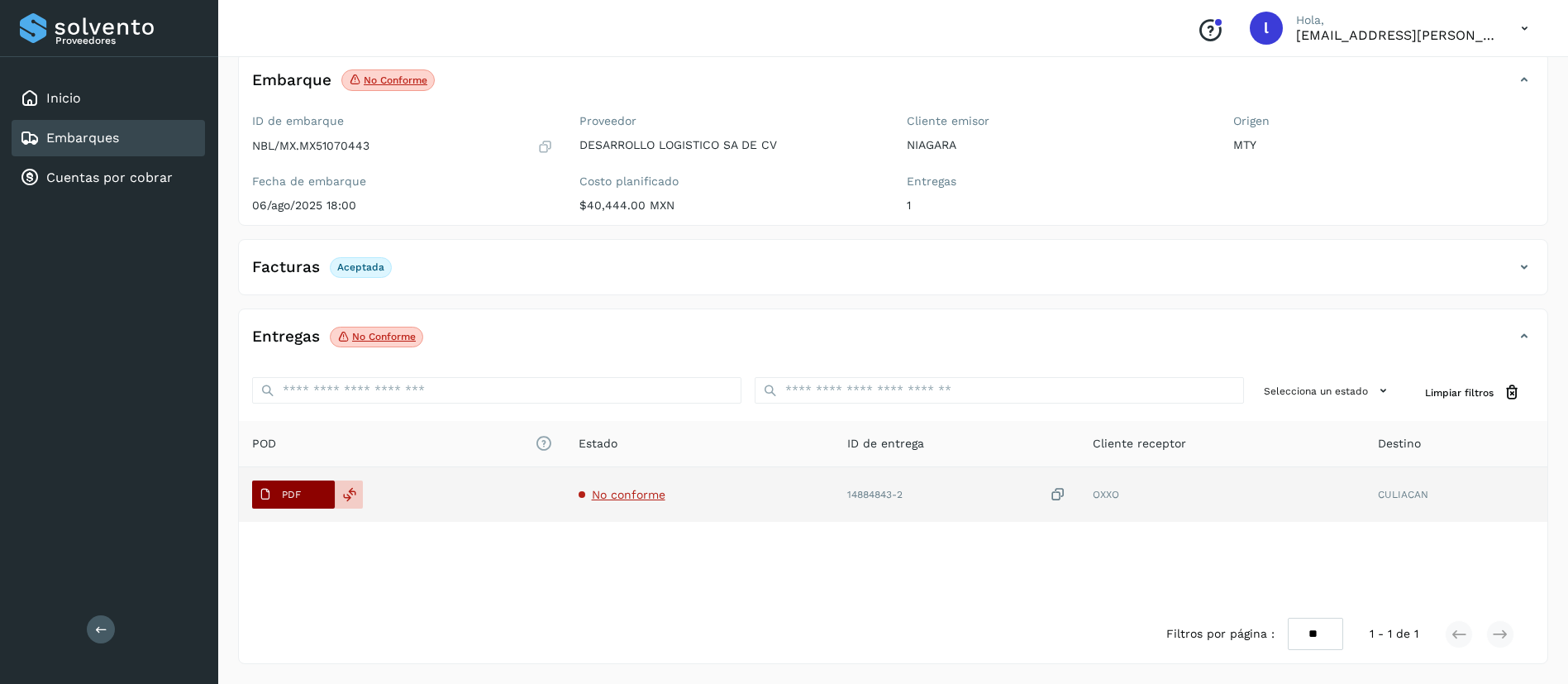
click at [262, 491] on icon at bounding box center [265, 494] width 13 height 13
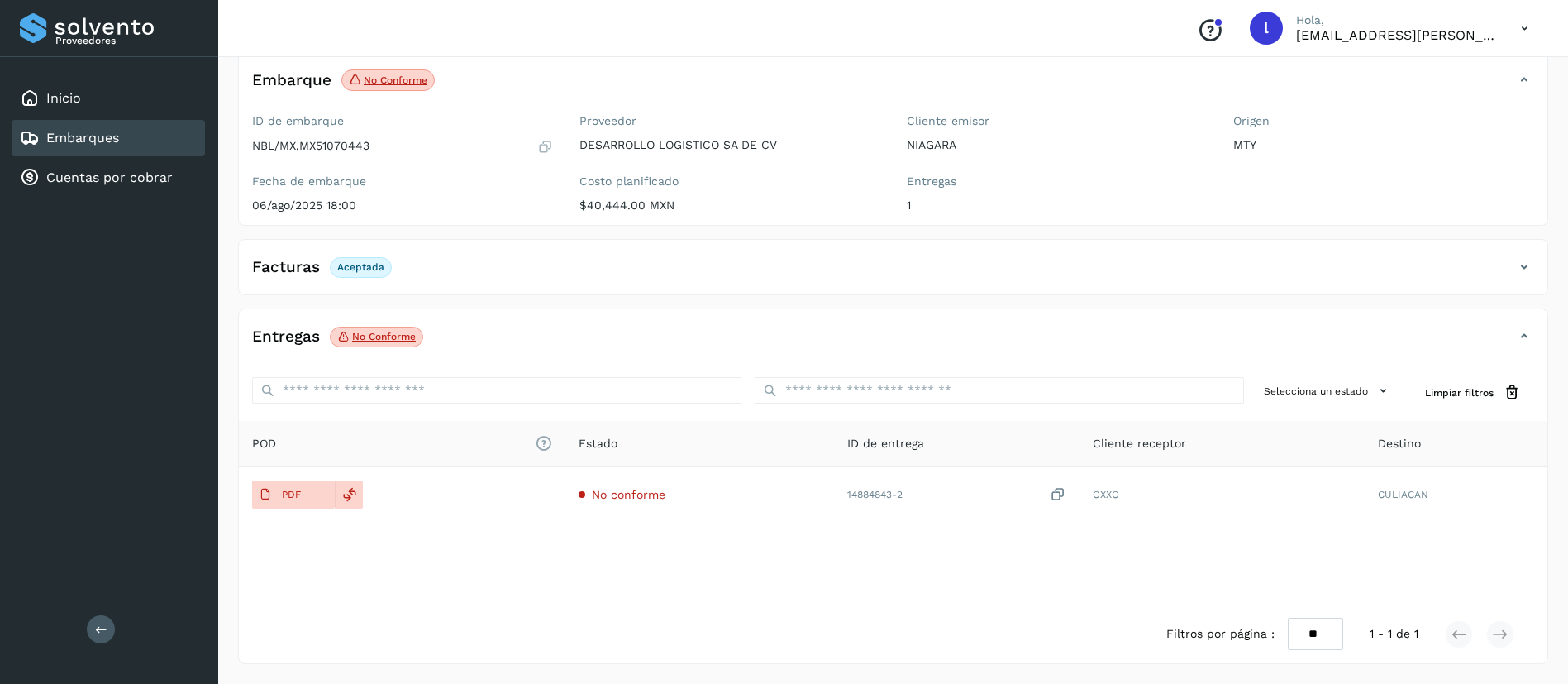
click at [73, 142] on link "Embarques" at bounding box center [82, 138] width 72 height 16
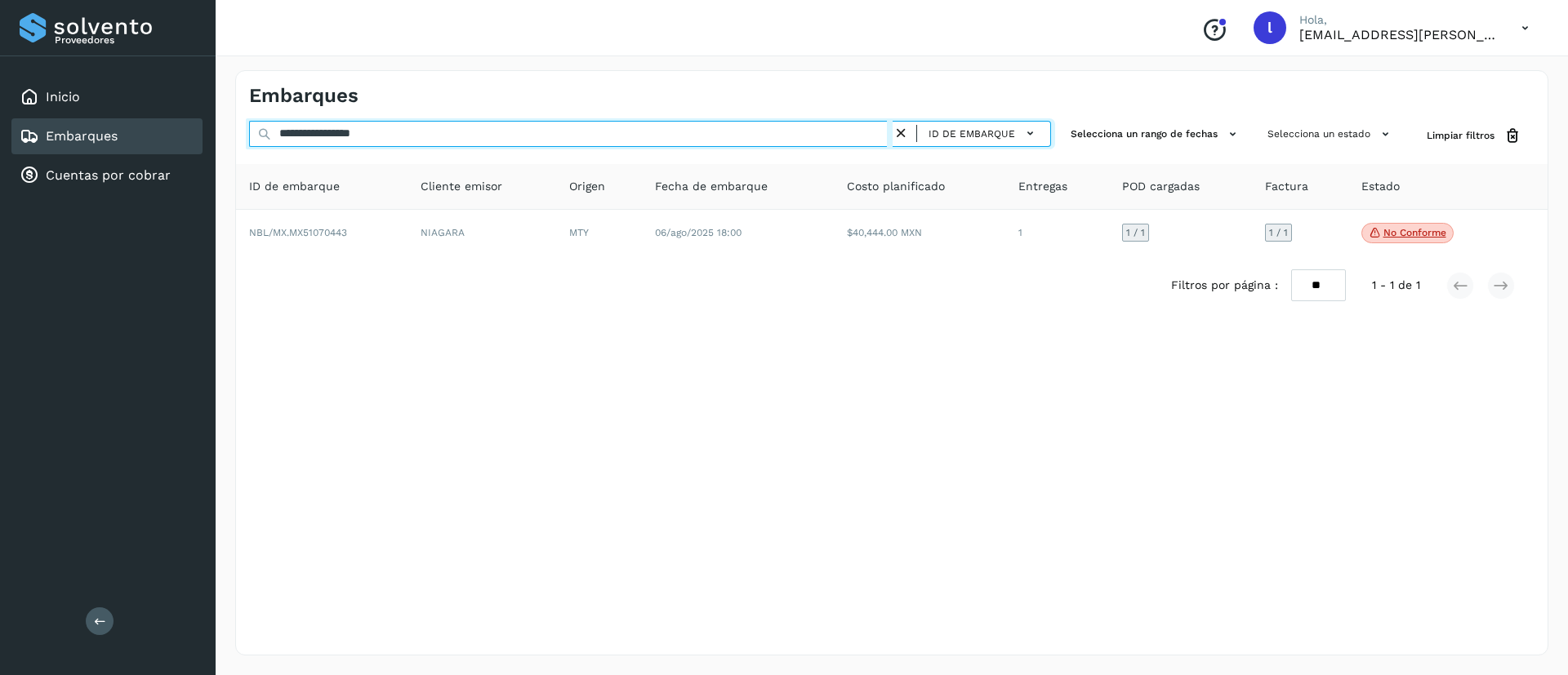
drag, startPoint x: 458, startPoint y: 134, endPoint x: 207, endPoint y: 130, distance: 251.0
click at [207, 130] on div "**********" at bounding box center [784, 337] width 1568 height 675
paste input "text"
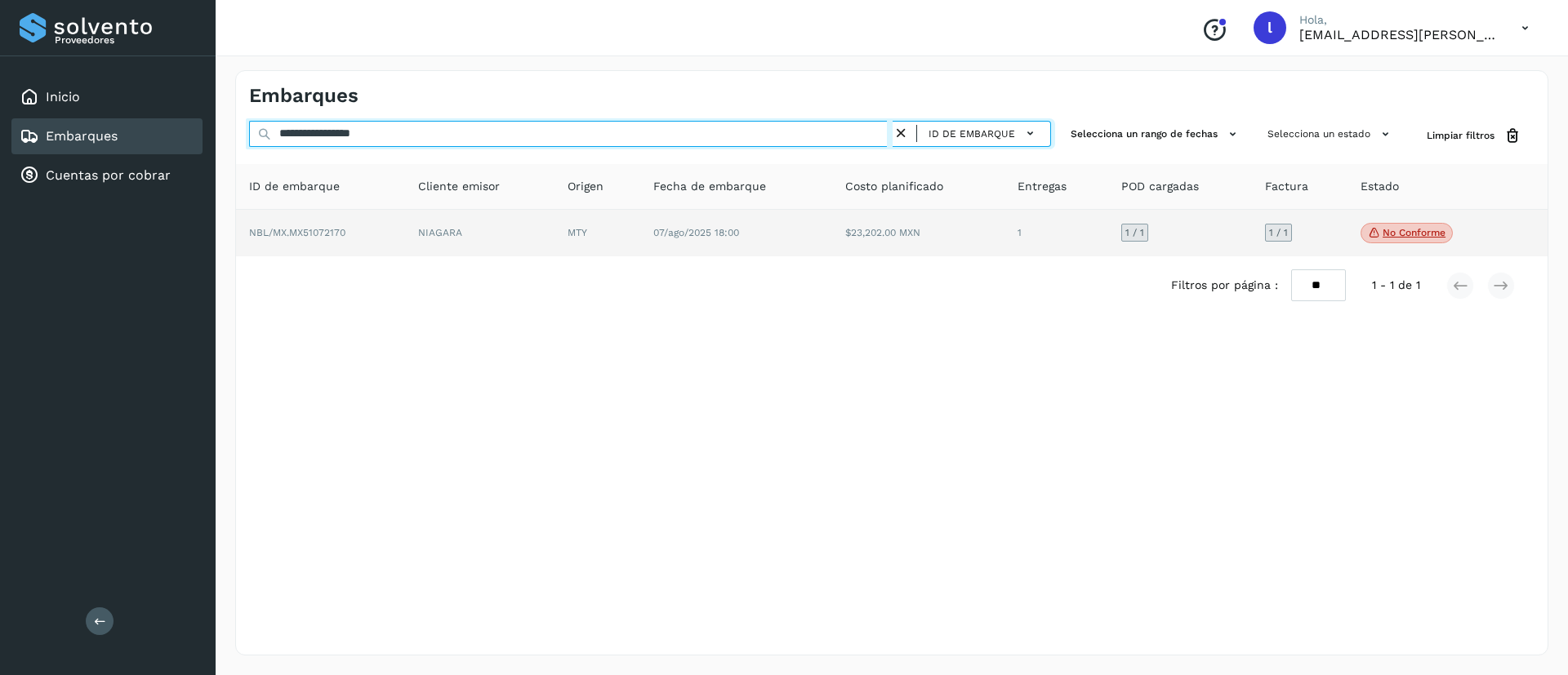
type input "**********"
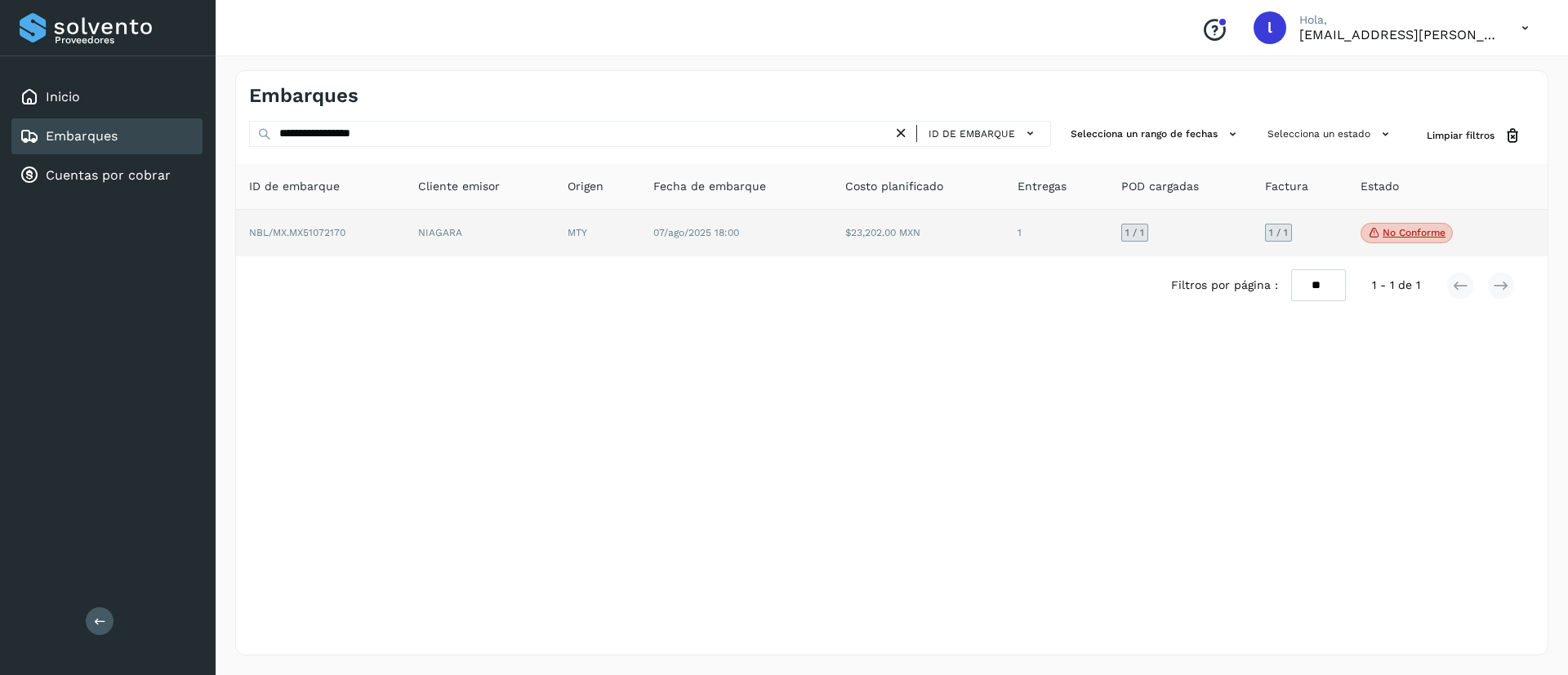
click at [699, 252] on td "07/ago/2025 18:00" at bounding box center [736, 233] width 191 height 47
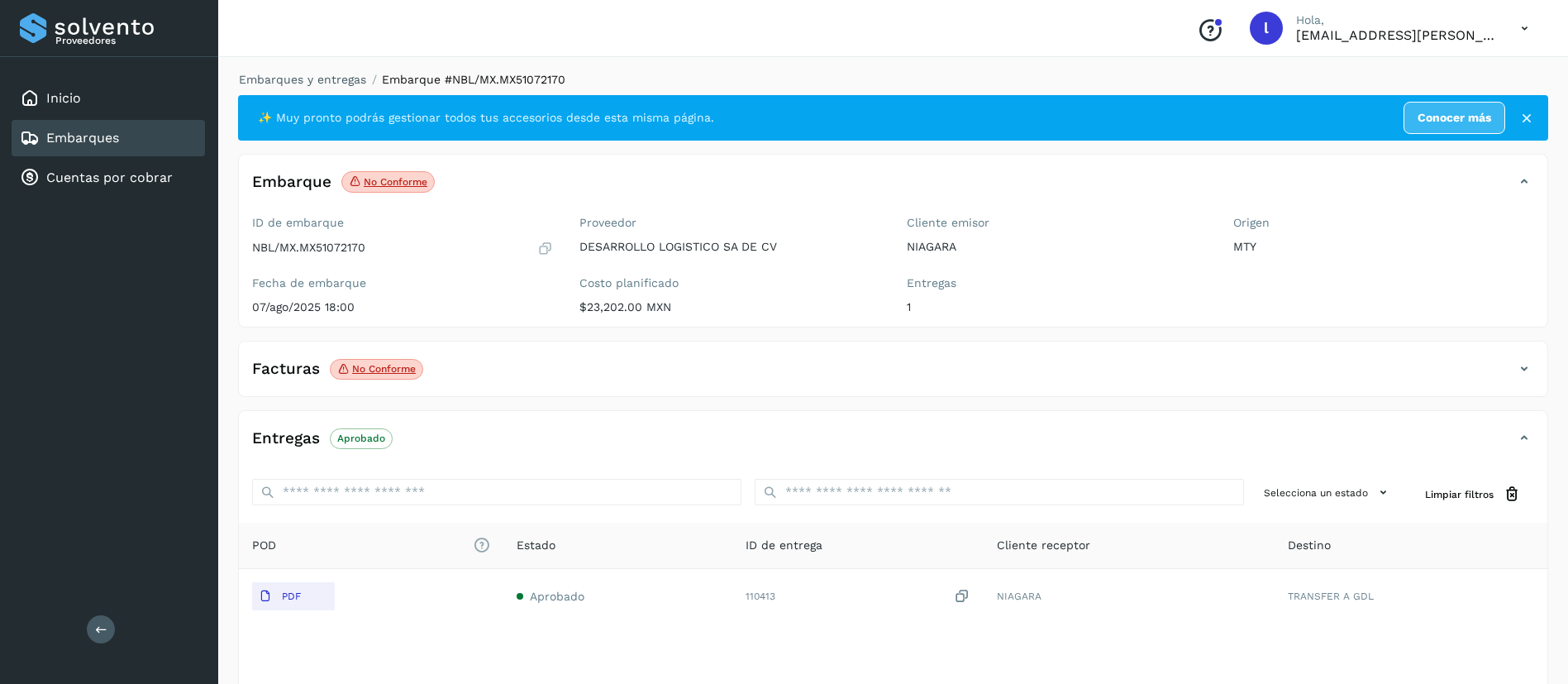
click at [464, 364] on div "Facturas No conforme" at bounding box center [877, 369] width 1276 height 28
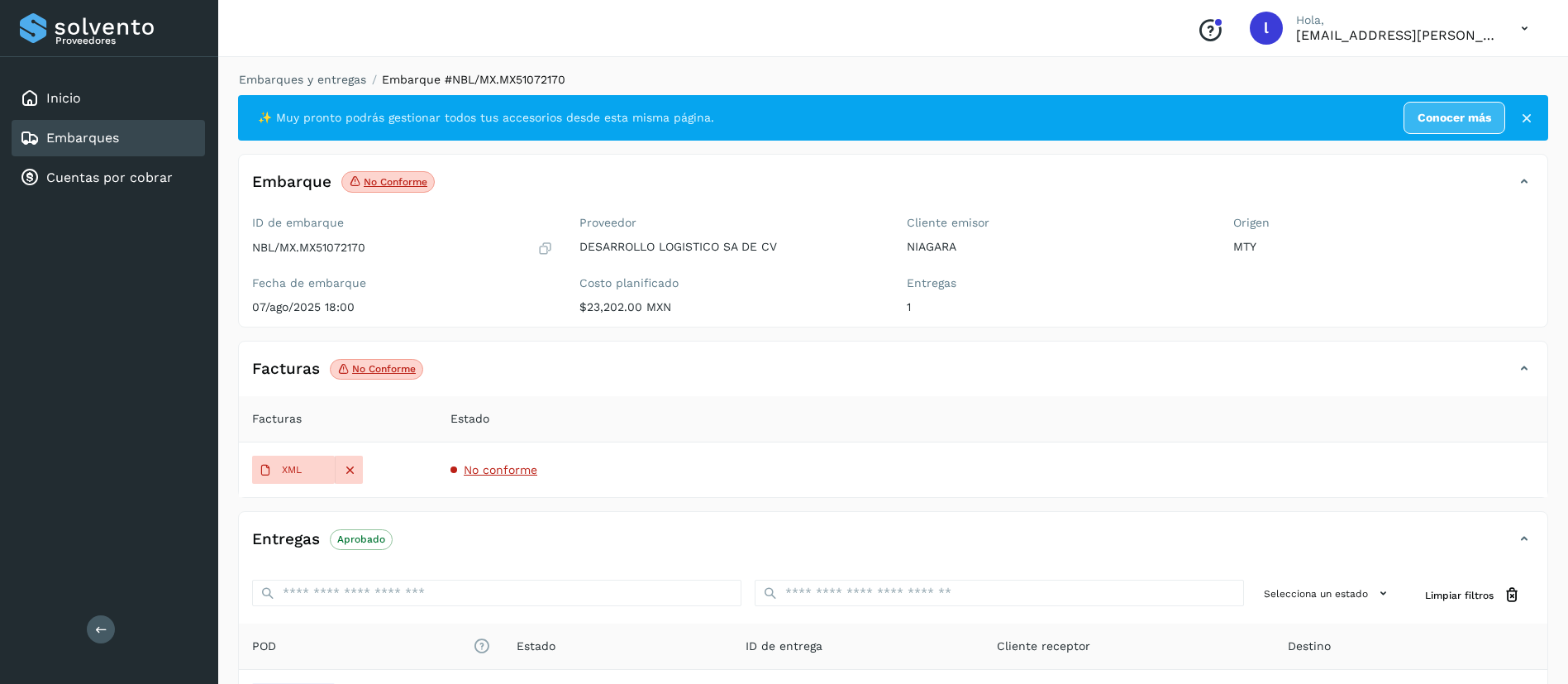
click at [492, 473] on span "No conforme" at bounding box center [500, 469] width 73 height 13
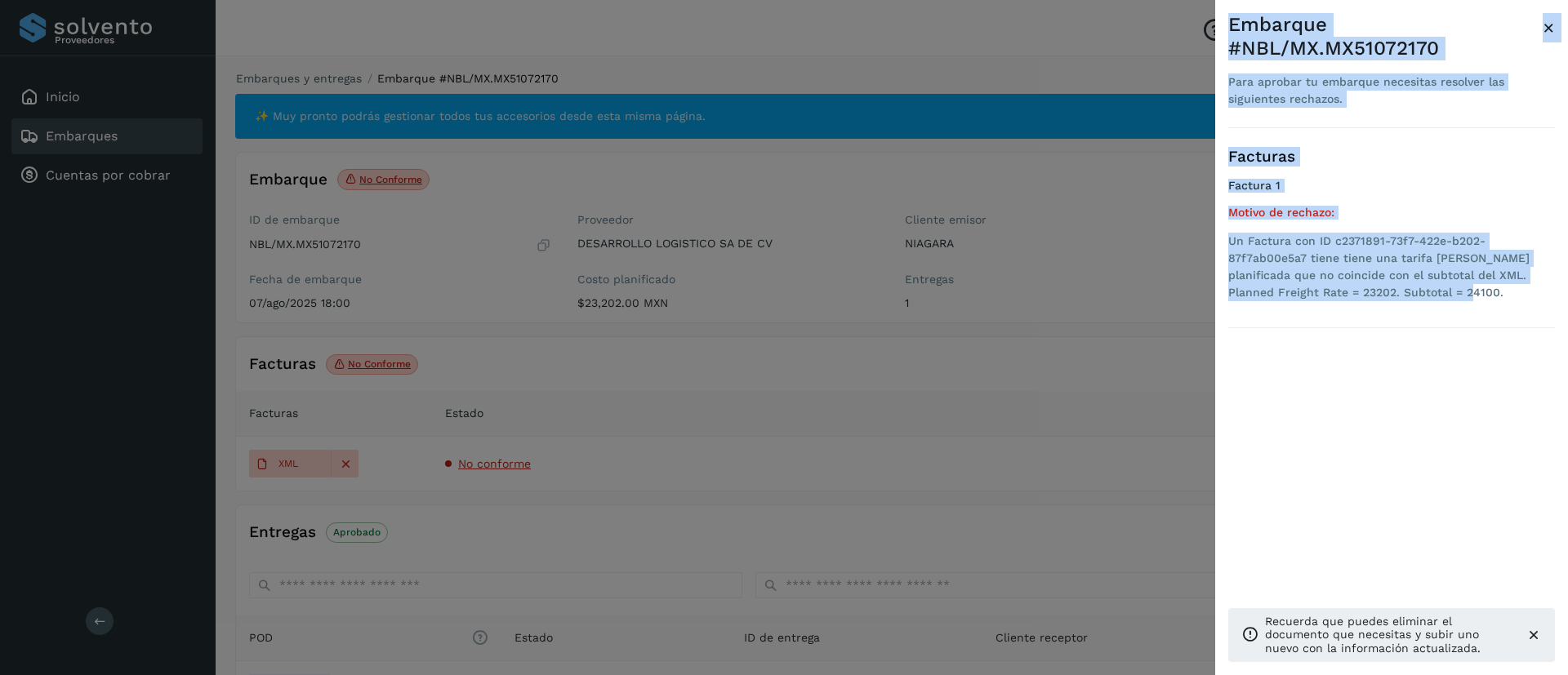
drag, startPoint x: 1409, startPoint y: 268, endPoint x: 1214, endPoint y: 210, distance: 203.4
click at [1214, 210] on div "Embarque #NBL/MX.MX51072170 Para aprobar tu embarque necesitas resolver las sig…" at bounding box center [784, 337] width 1568 height 675
click at [1385, 259] on li "Un Factura con ID c2371891-73f7-422e-b202-87f7ab00e5a7 tiene tiene una tarifa d…" at bounding box center [1391, 267] width 327 height 69
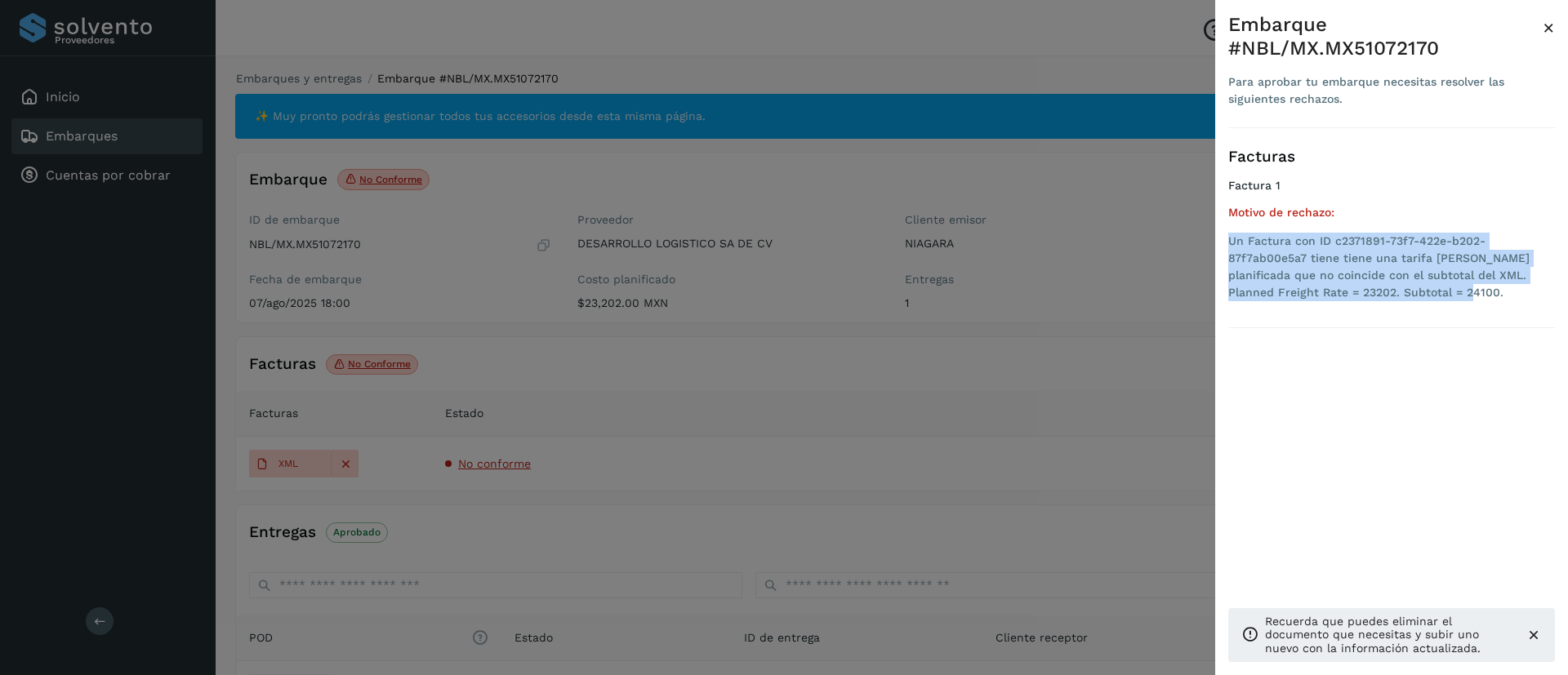
drag, startPoint x: 1413, startPoint y: 270, endPoint x: 1219, endPoint y: 222, distance: 199.8
click at [1219, 222] on div "Embarque #NBL/MX.MX51072170 Para aprobar tu embarque necesitas resolver las sig…" at bounding box center [1391, 350] width 353 height 701
copy li "Un Factura con ID c2371891-73f7-422e-b202-87f7ab00e5a7 tiene tiene una tarifa d…"
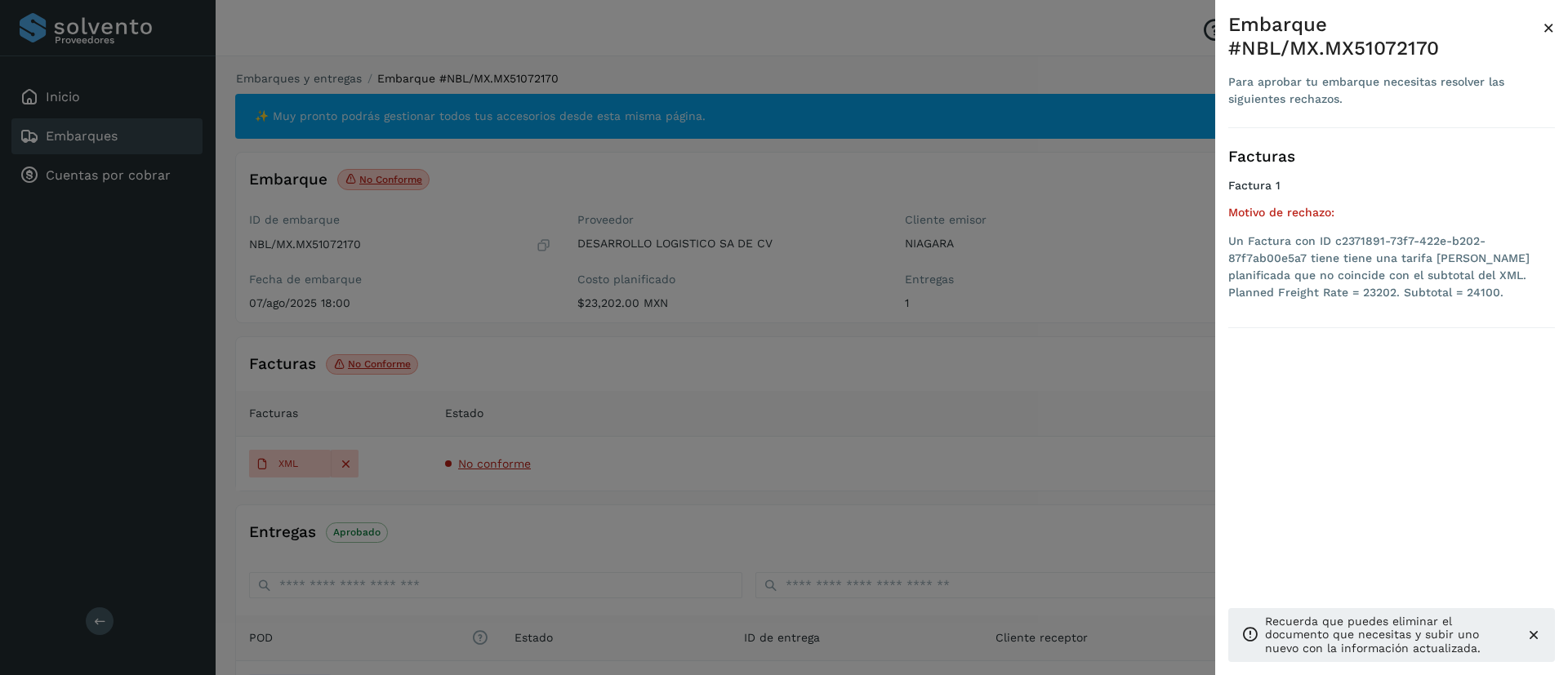
click at [910, 415] on div at bounding box center [784, 337] width 1568 height 675
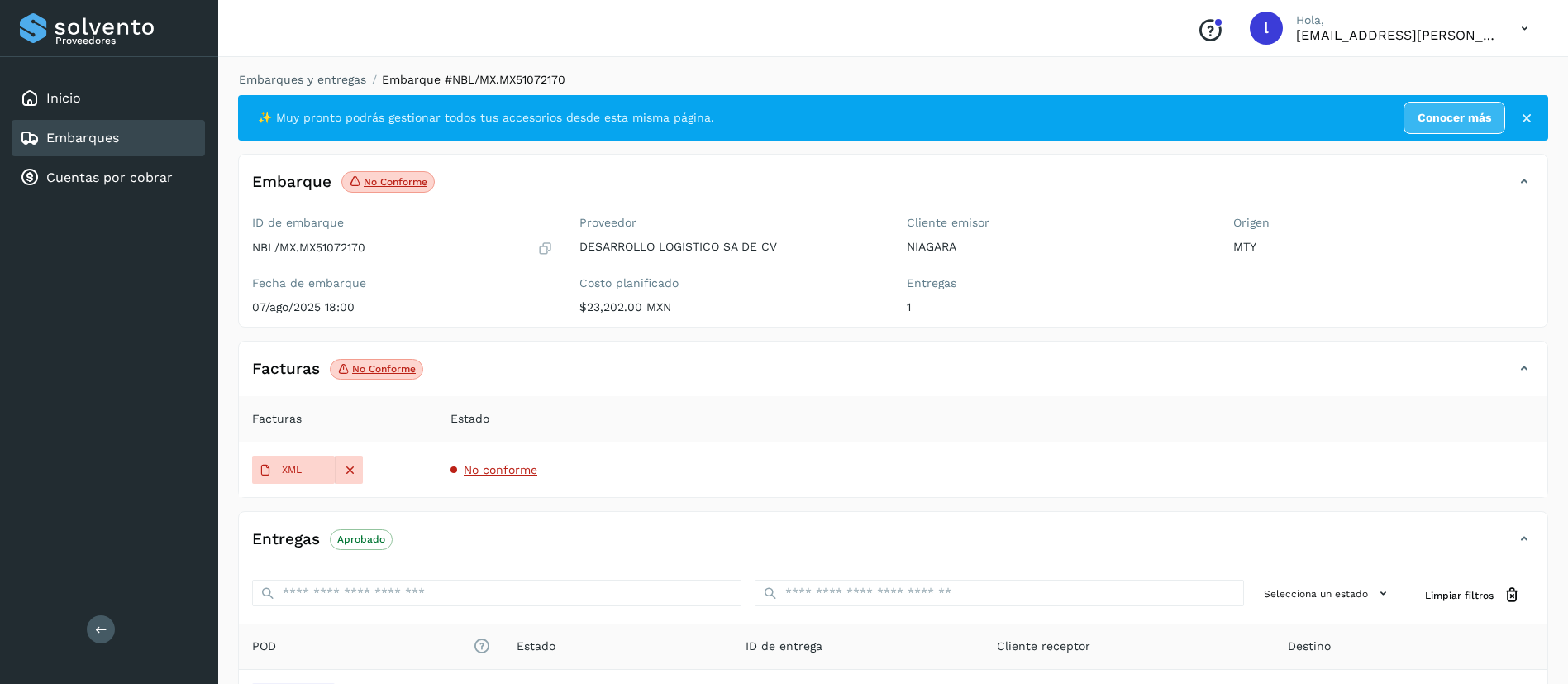
scroll to position [203, 0]
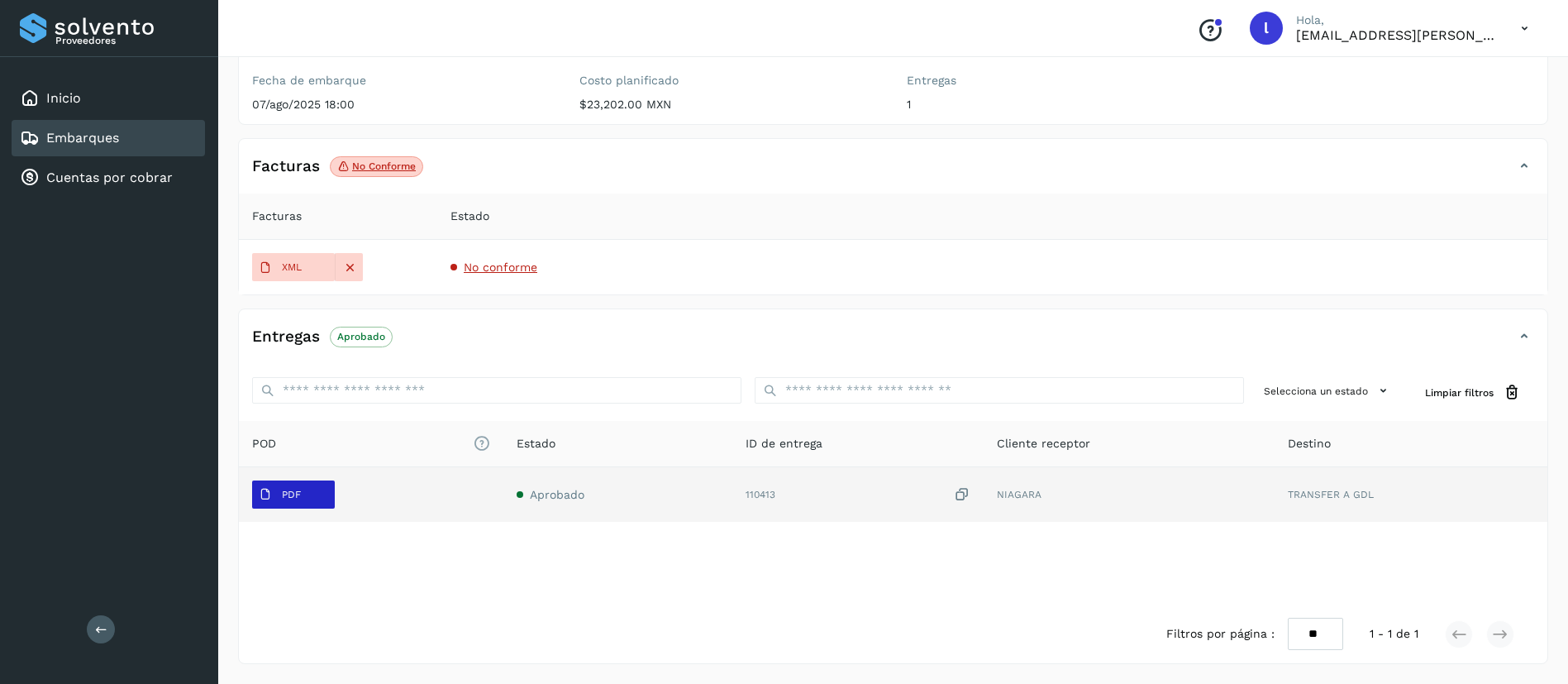
click at [305, 487] on span "PDF" at bounding box center [279, 494] width 55 height 26
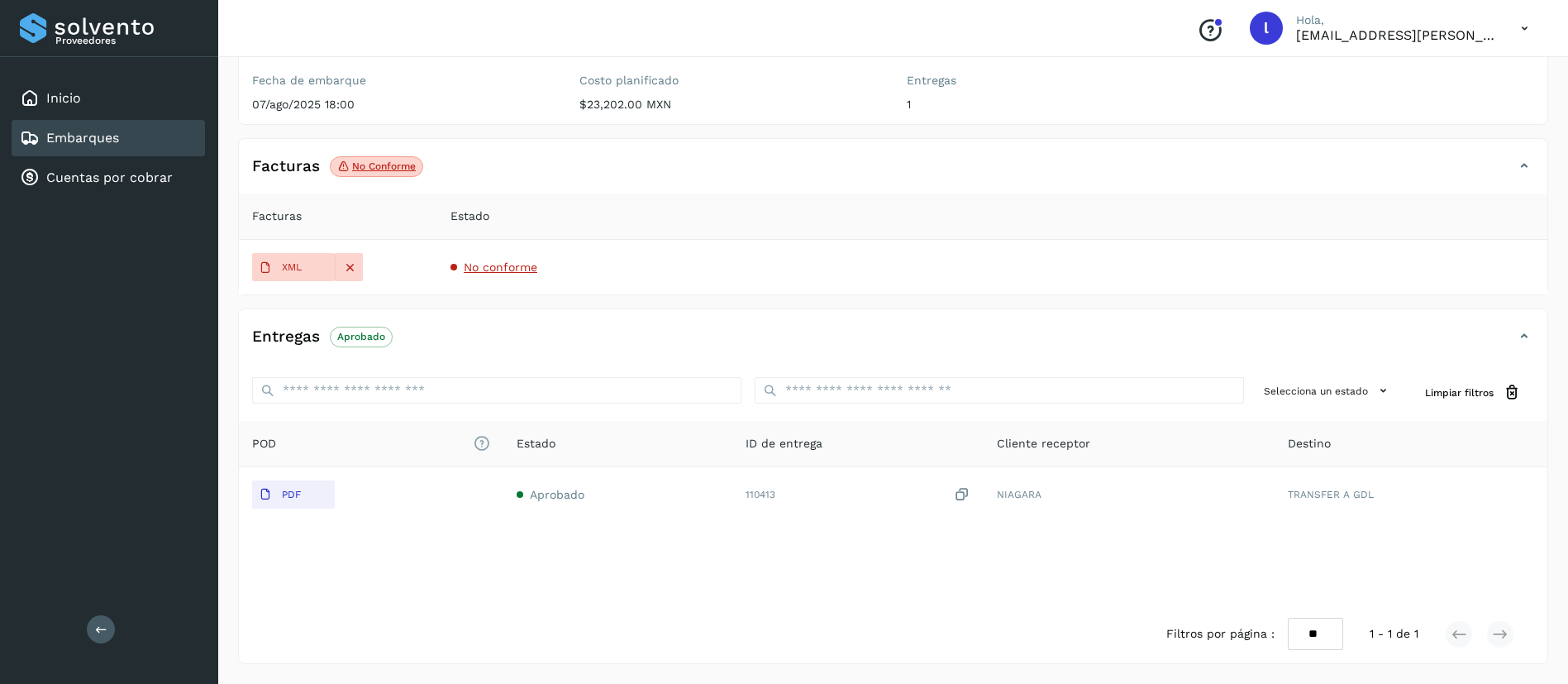
click at [121, 136] on div "Embarques" at bounding box center [108, 138] width 194 height 37
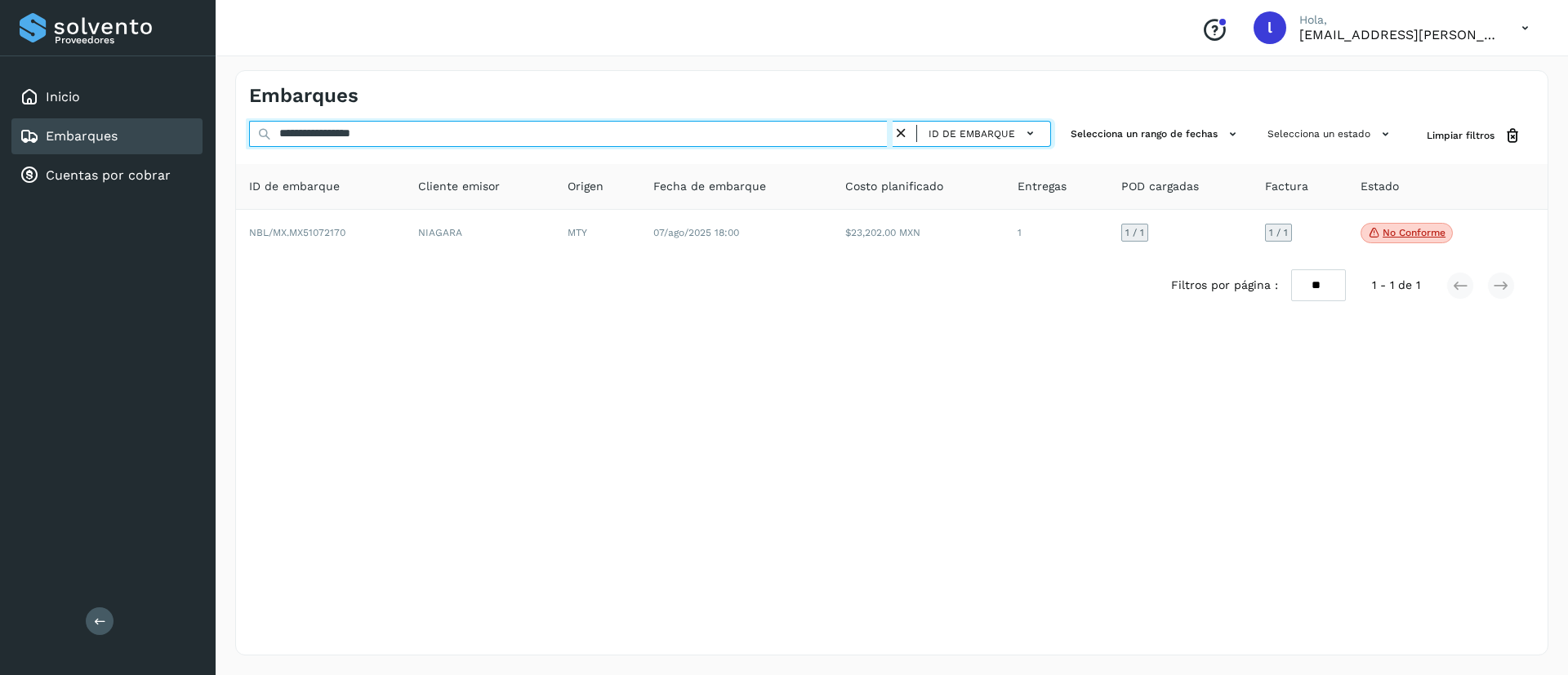
drag, startPoint x: 421, startPoint y: 134, endPoint x: 159, endPoint y: 141, distance: 262.1
click at [159, 141] on div "**********" at bounding box center [784, 337] width 1568 height 675
paste input "text"
type input "**********"
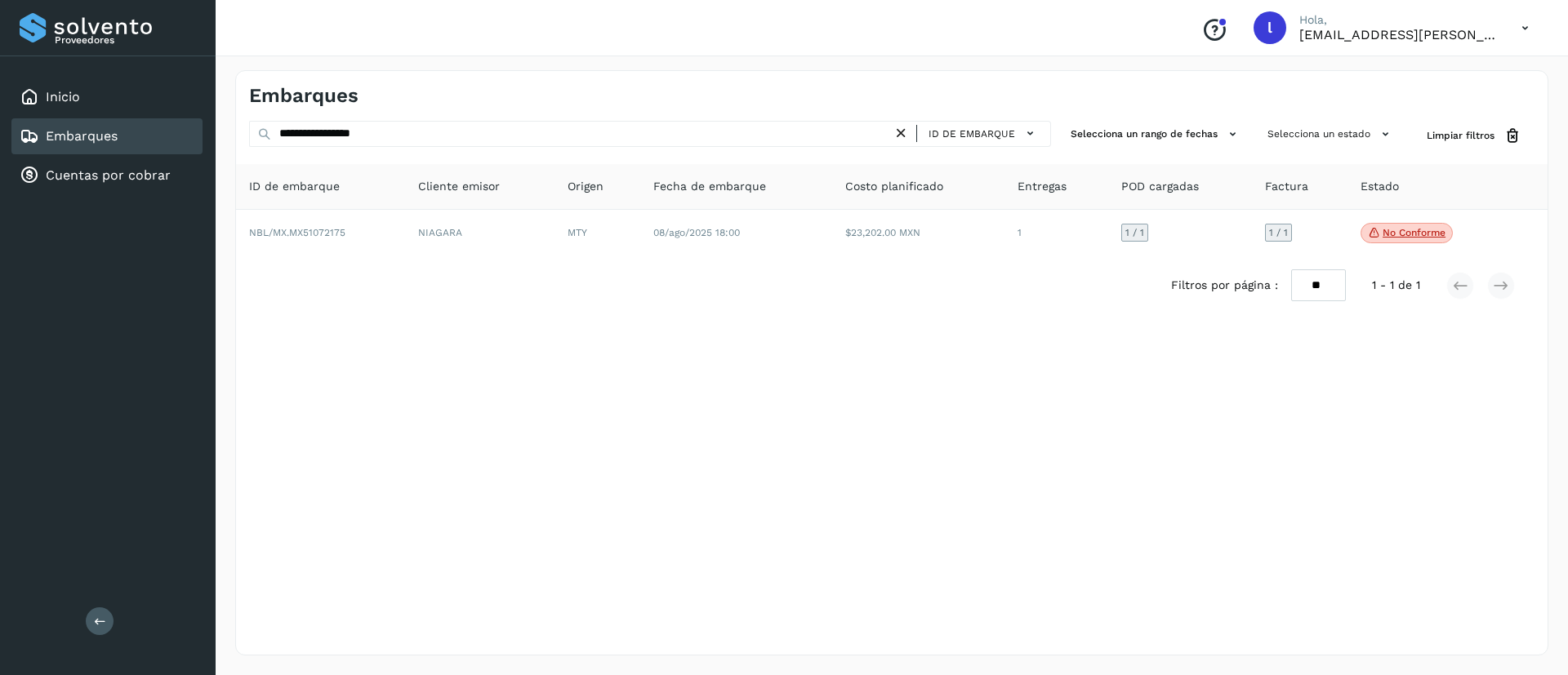
click at [743, 261] on div "Filtros por página : ** ** ** 1 - 1 de 1" at bounding box center [892, 284] width 1311 height 58
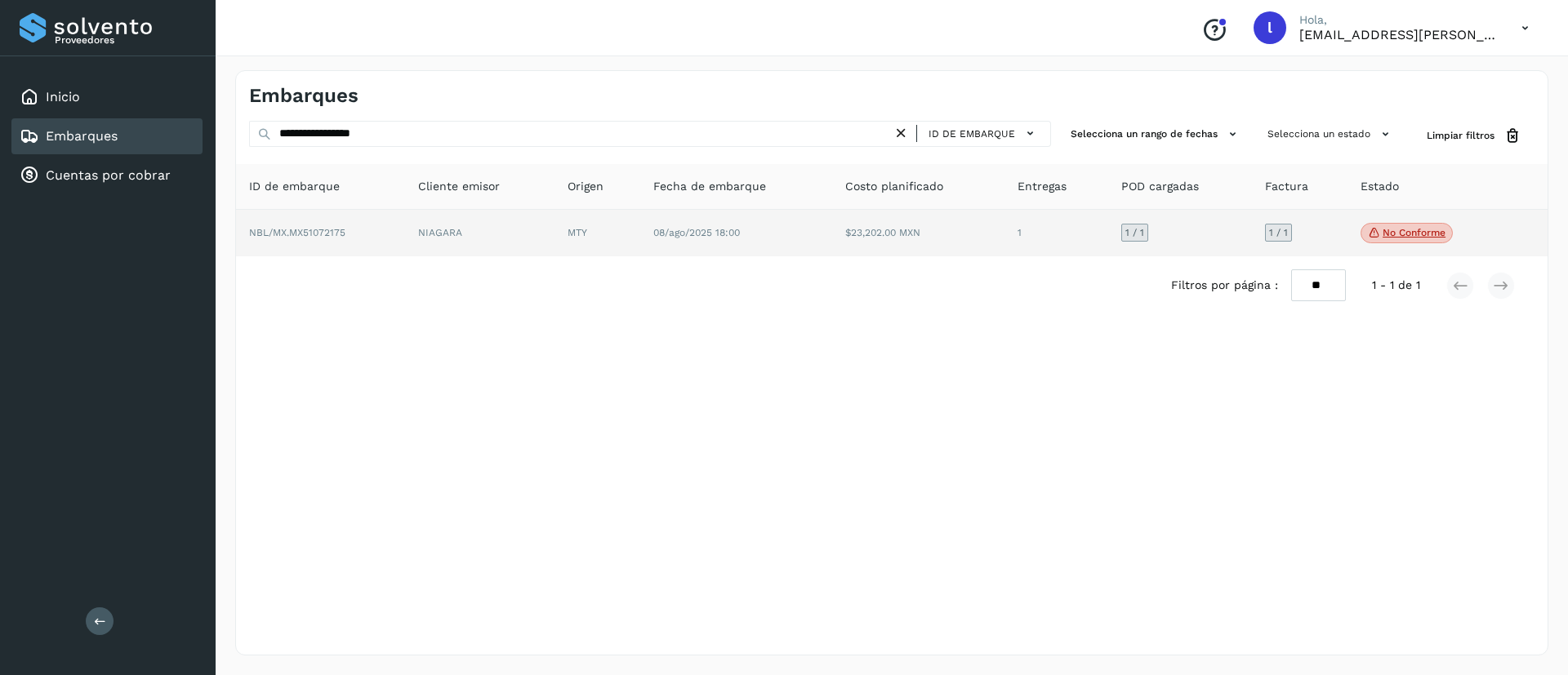
click at [880, 243] on td "$23,202.00 MXN" at bounding box center [918, 233] width 172 height 47
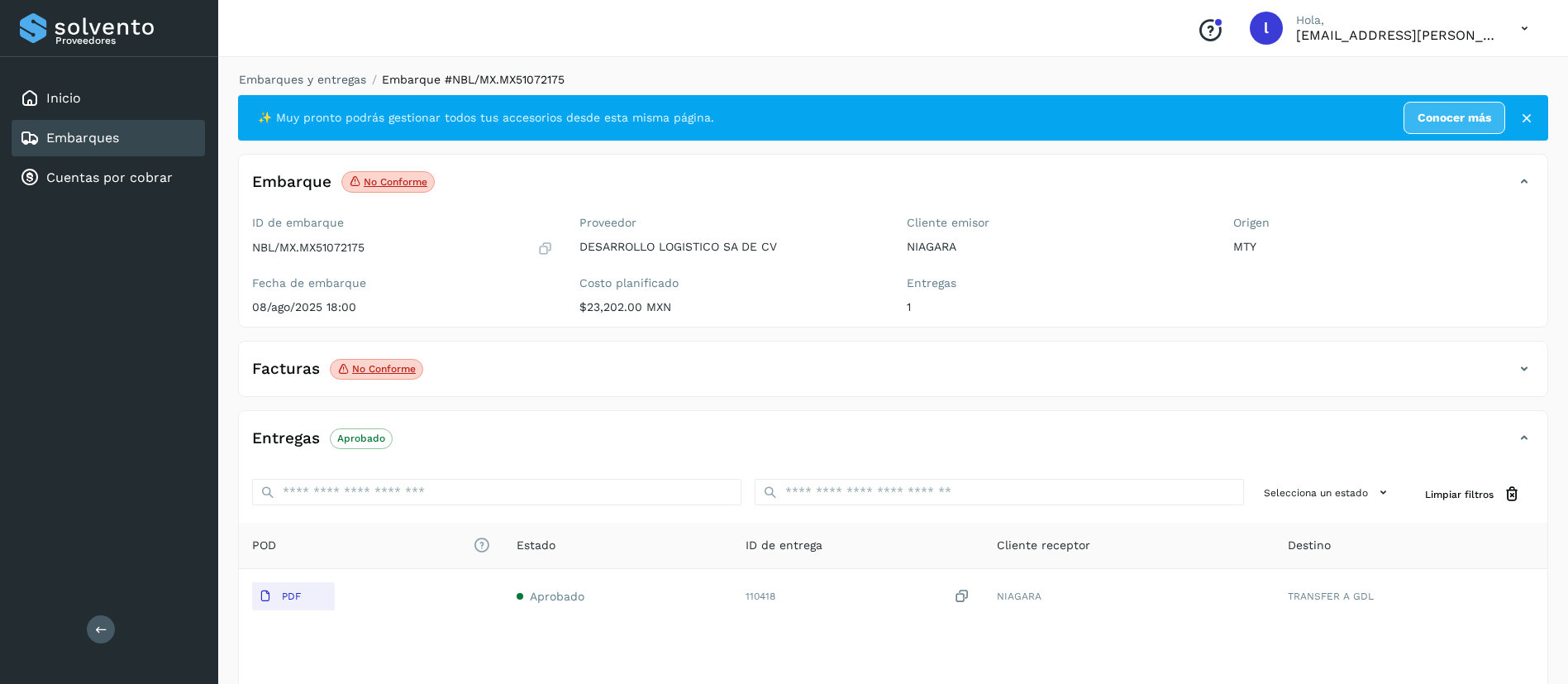
click at [493, 361] on div "Facturas No conforme" at bounding box center [877, 369] width 1276 height 28
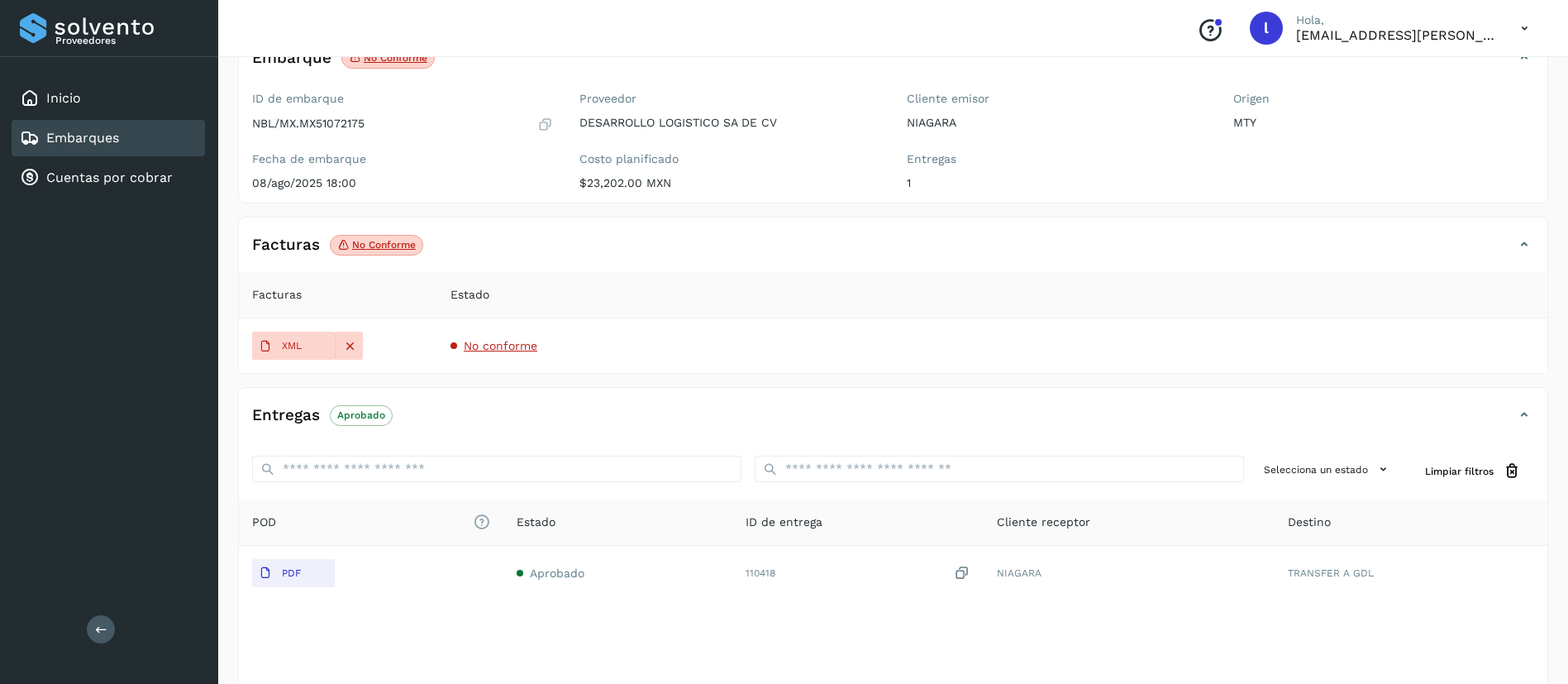
scroll to position [148, 0]
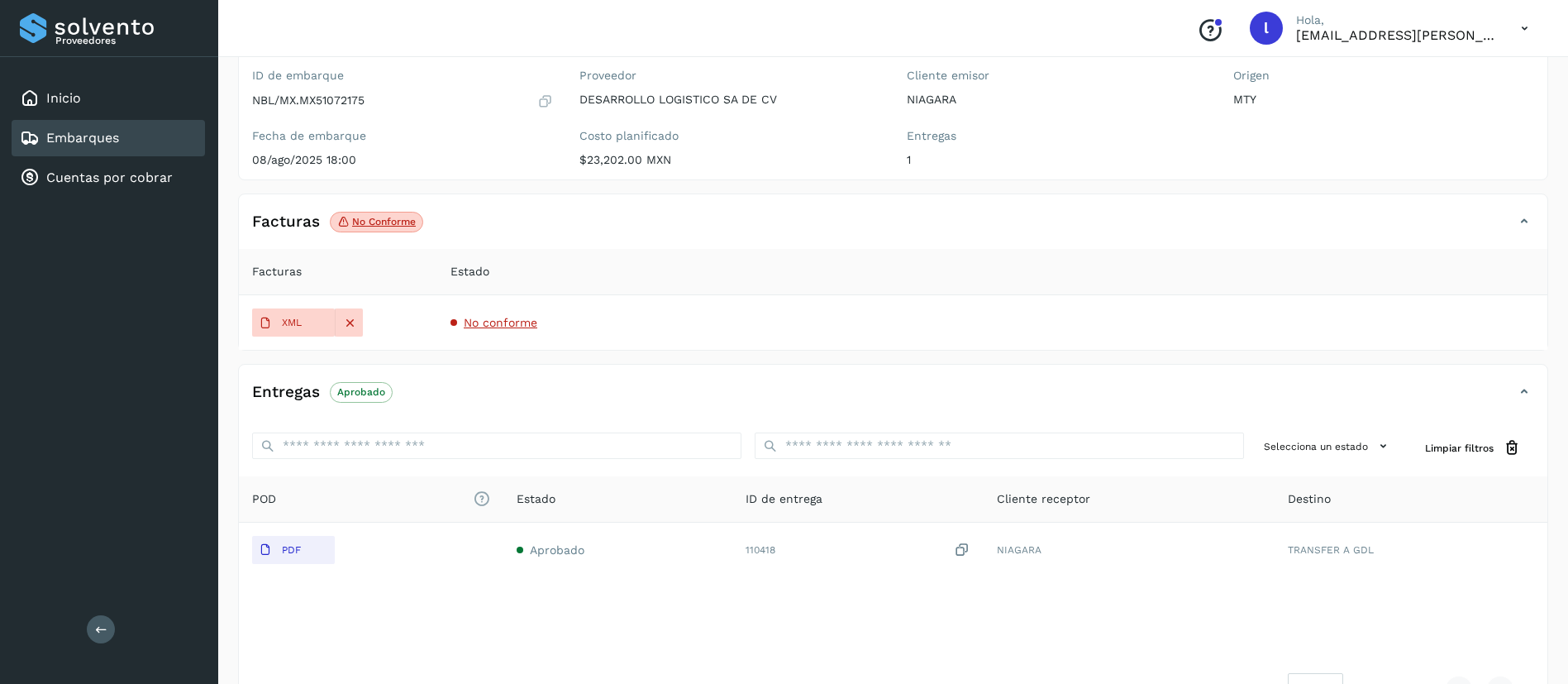
click at [489, 316] on span "No conforme" at bounding box center [500, 322] width 73 height 13
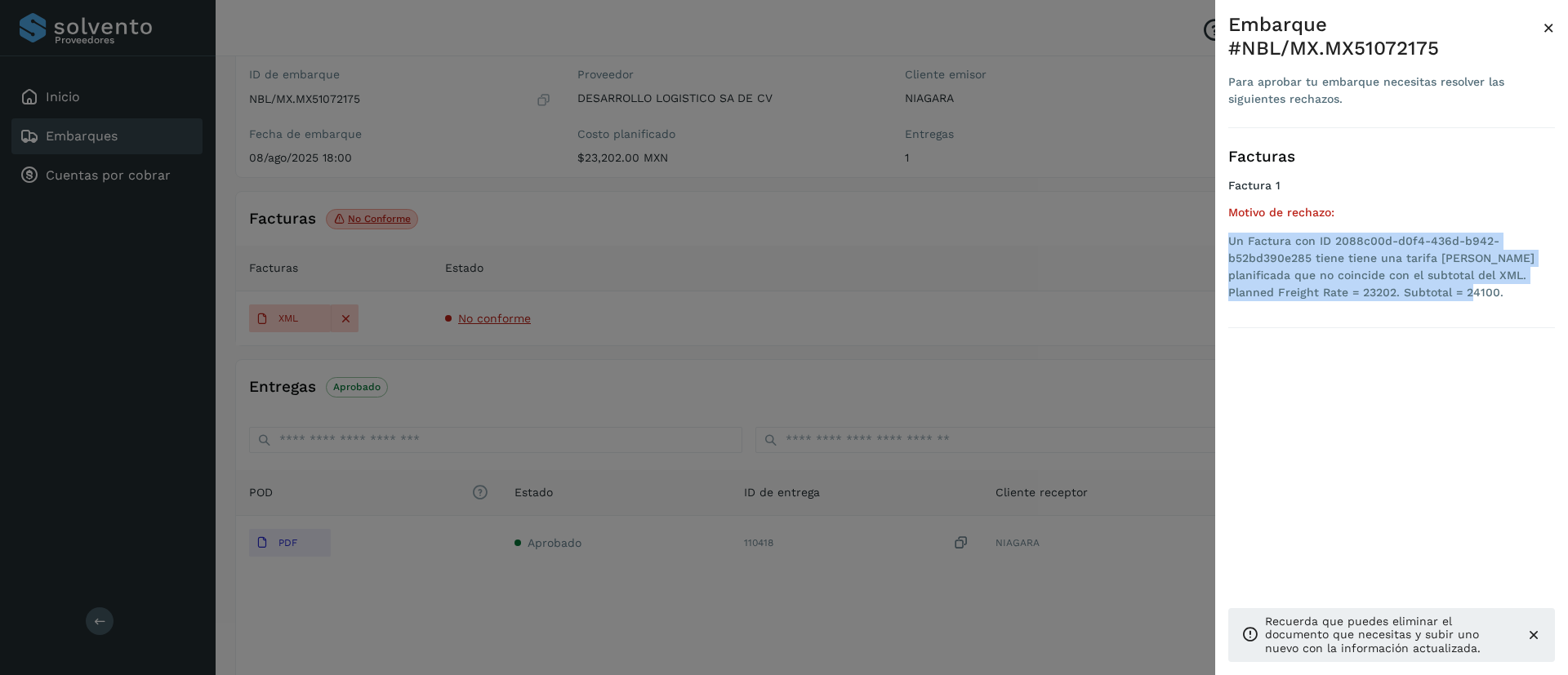
drag, startPoint x: 1416, startPoint y: 268, endPoint x: 1221, endPoint y: 219, distance: 201.1
click at [1221, 219] on div "Embarque #NBL/MX.MX51072175 Para aprobar tu embarque necesitas resolver las sig…" at bounding box center [1391, 350] width 353 height 701
copy li "Un Factura con ID 2088c00d-d0f4-436d-b942-b52bd390e285 tiene tiene una tarifa d…"
click at [1549, 27] on span "×" at bounding box center [1548, 28] width 12 height 23
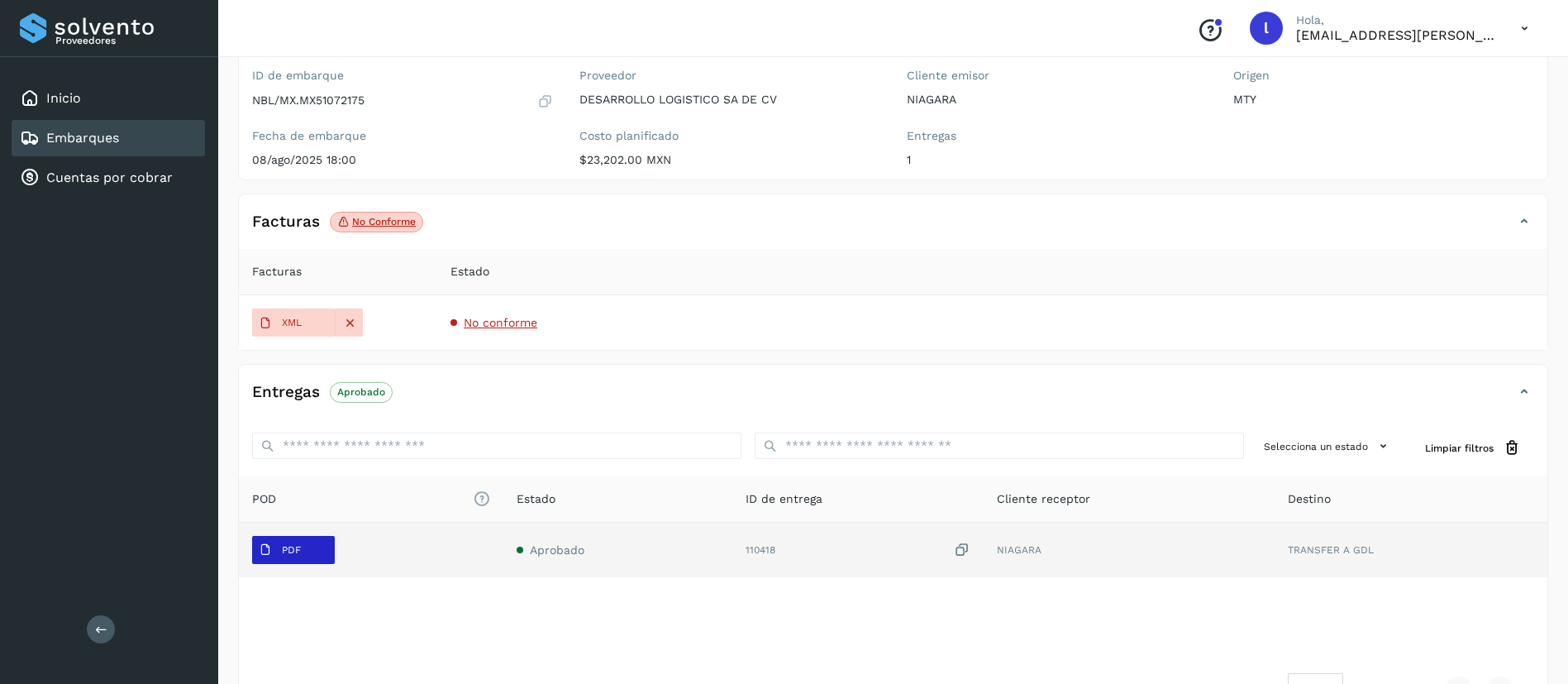
click at [288, 537] on span "PDF" at bounding box center [279, 549] width 55 height 26
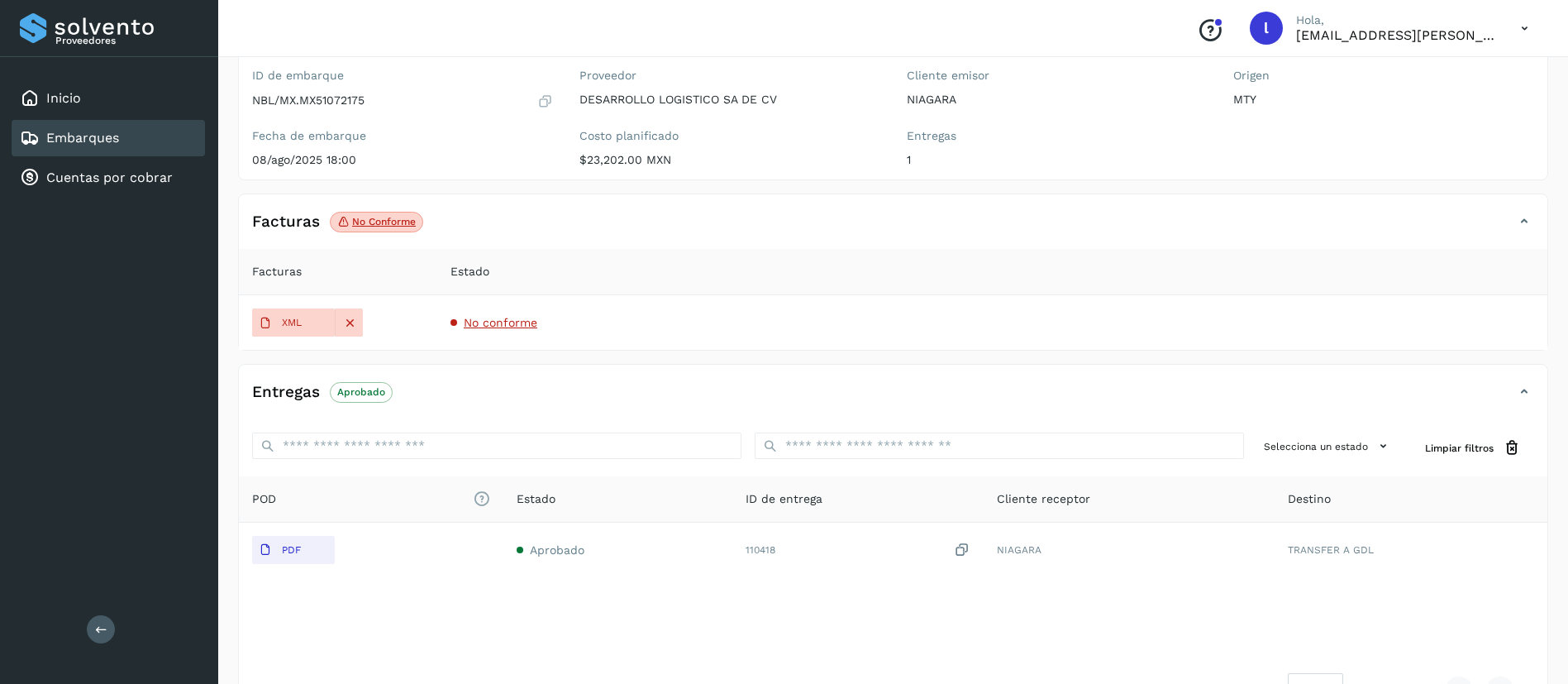
click at [100, 133] on link "Embarques" at bounding box center [82, 138] width 72 height 16
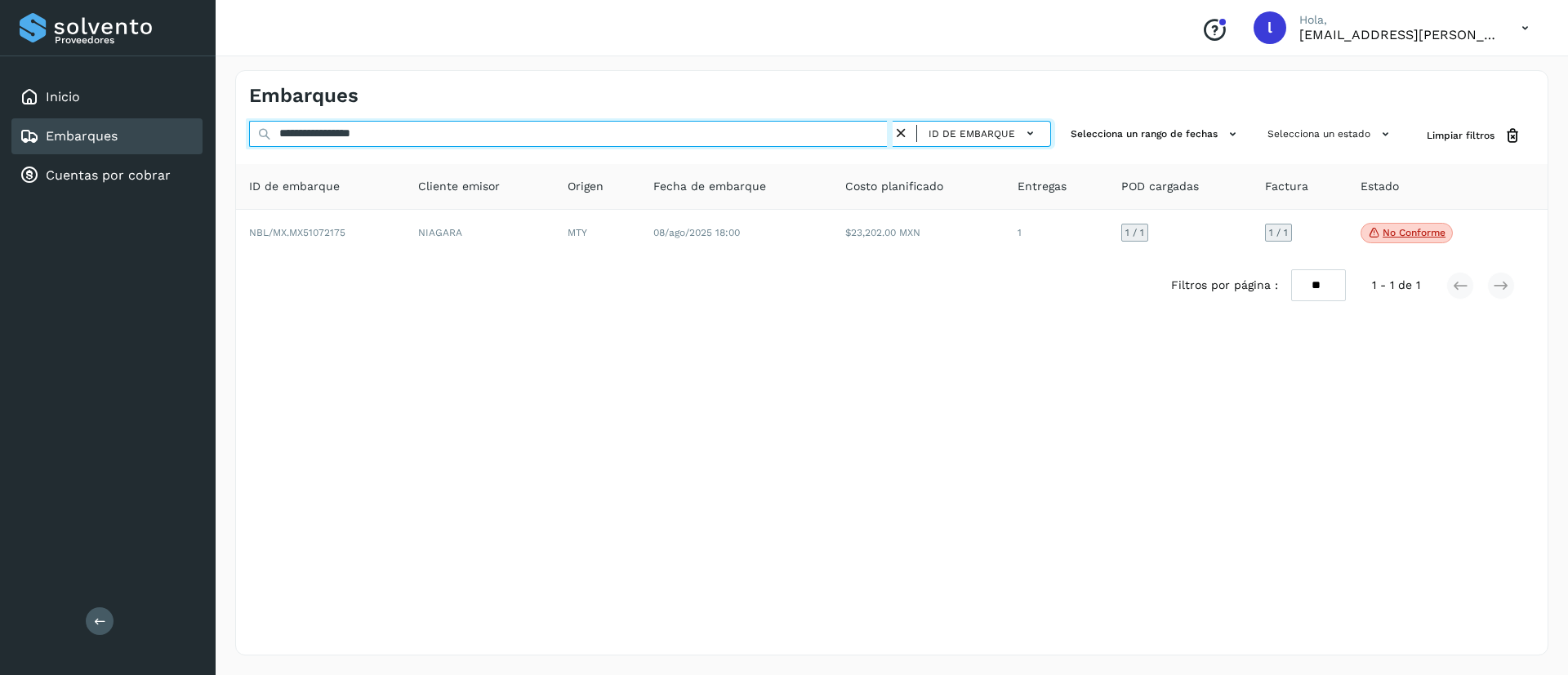
drag, startPoint x: 421, startPoint y: 134, endPoint x: 229, endPoint y: 122, distance: 192.4
click at [229, 122] on div "**********" at bounding box center [892, 363] width 1352 height 624
paste input "text"
type input "**********"
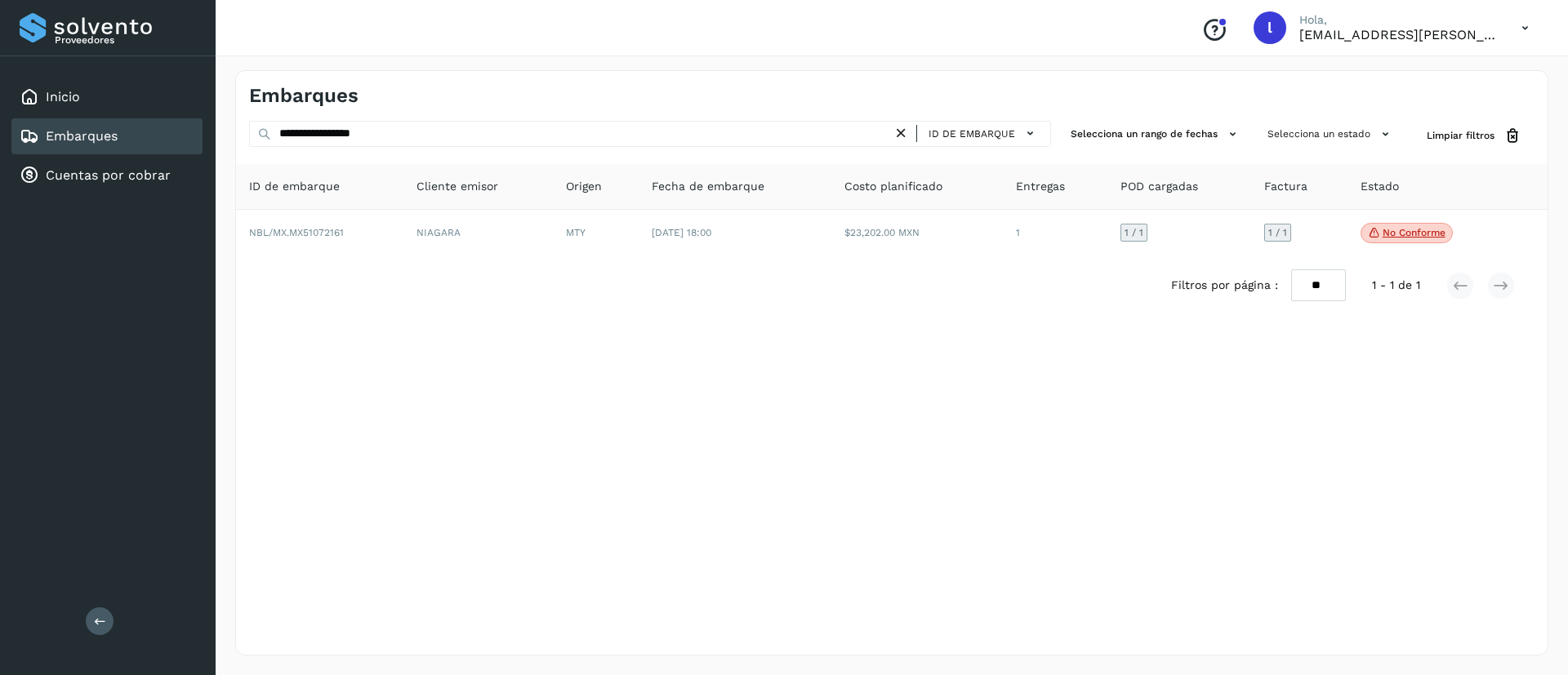
click at [824, 207] on th "Fecha de embarque" at bounding box center [734, 186] width 192 height 46
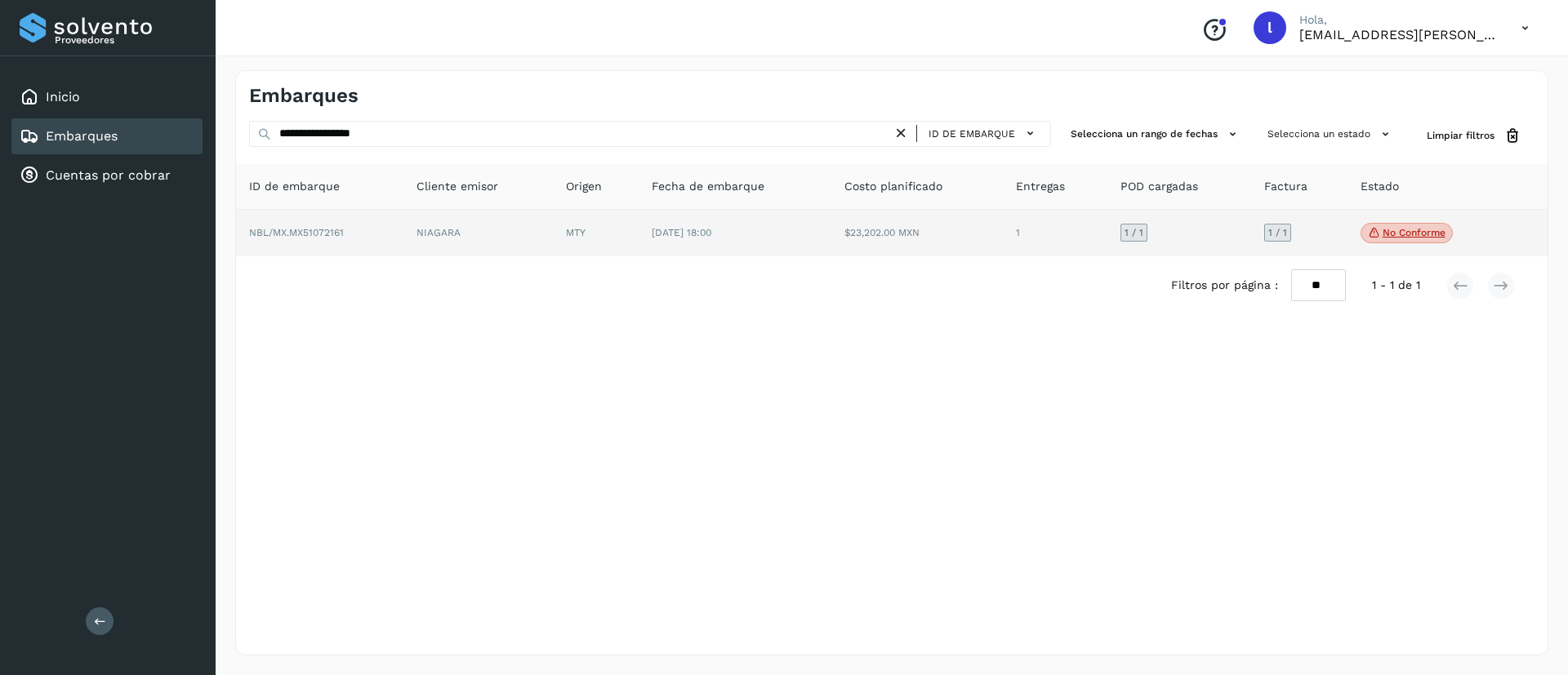
click at [850, 222] on td "$23,202.00 MXN" at bounding box center [918, 233] width 172 height 47
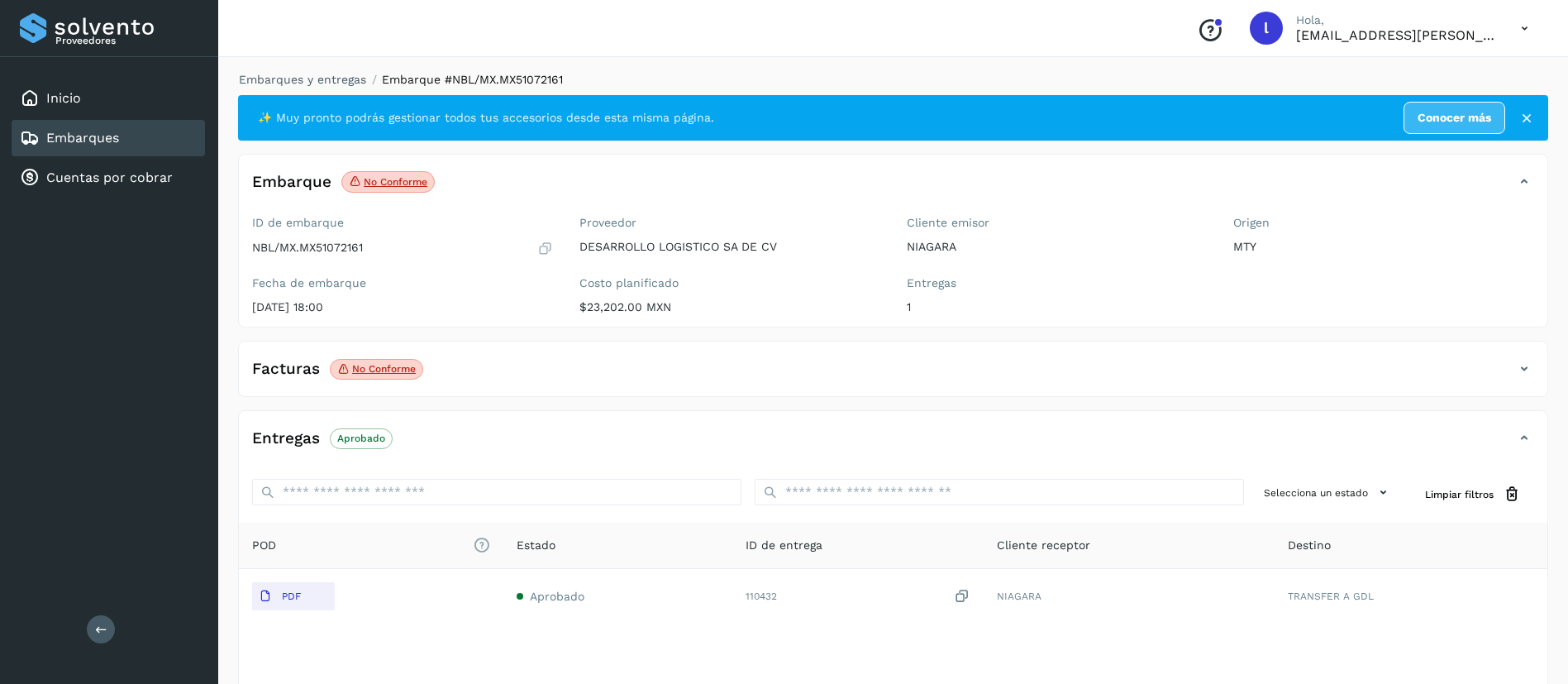
click at [97, 128] on div "Embarques" at bounding box center [70, 138] width 100 height 20
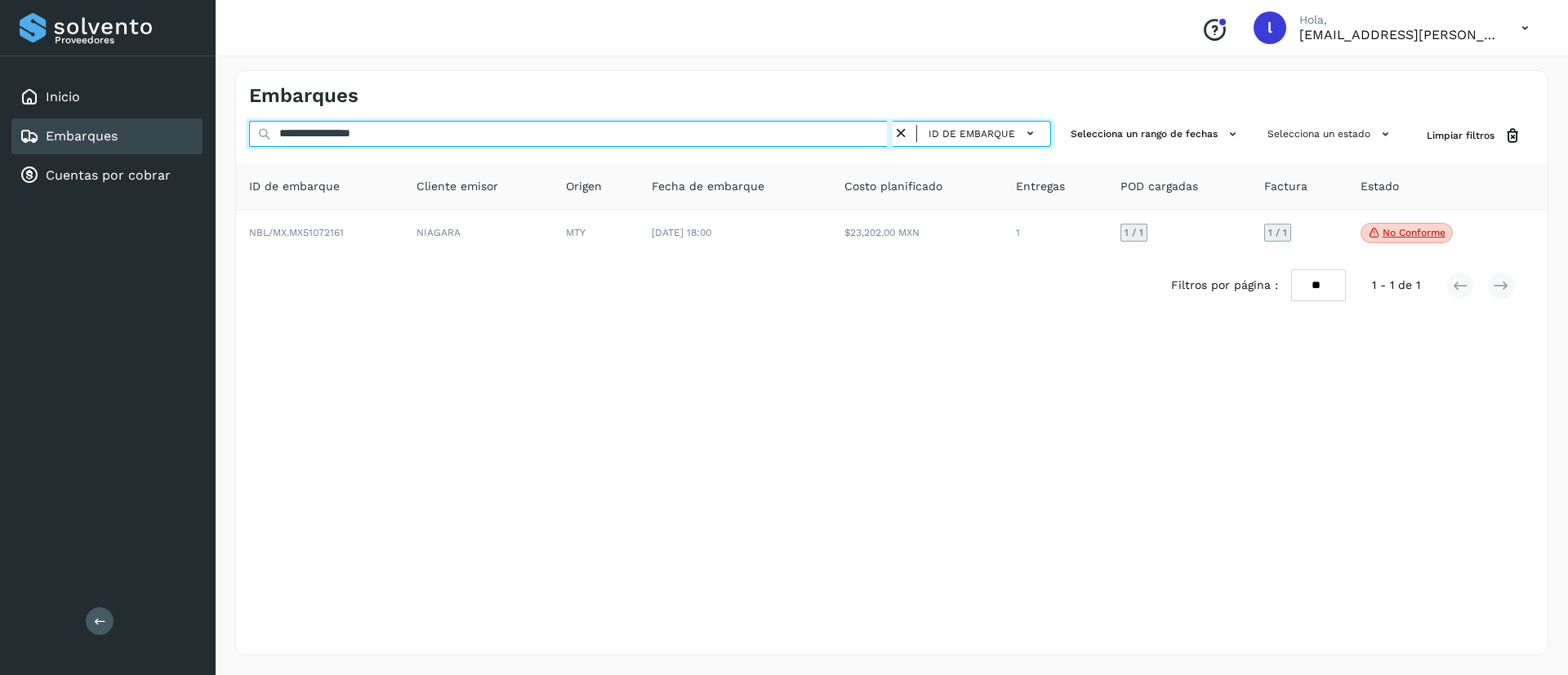
drag, startPoint x: 420, startPoint y: 132, endPoint x: 219, endPoint y: 115, distance: 201.7
click at [219, 115] on div "**********" at bounding box center [892, 363] width 1352 height 624
paste input "text"
type input "**********"
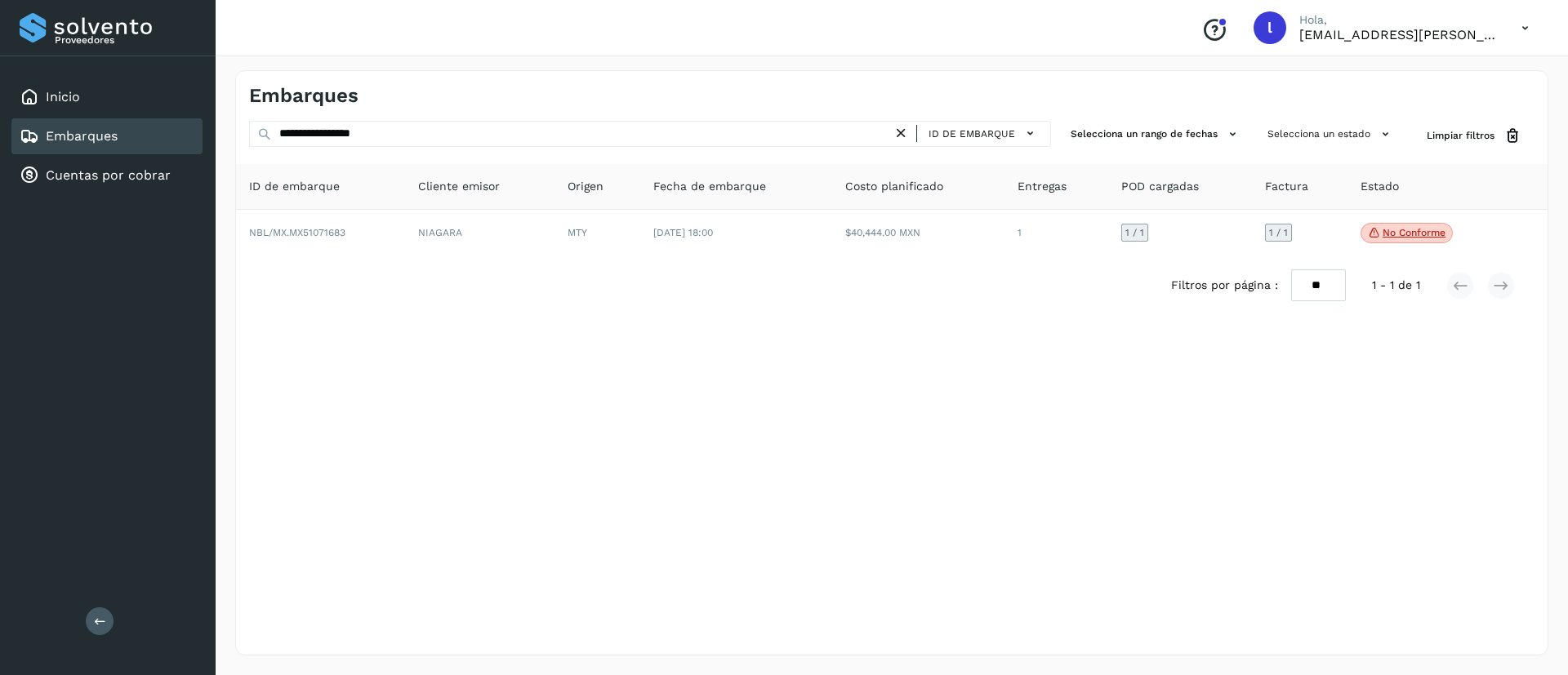
click at [701, 207] on th "Fecha de embarque" at bounding box center [736, 186] width 191 height 46
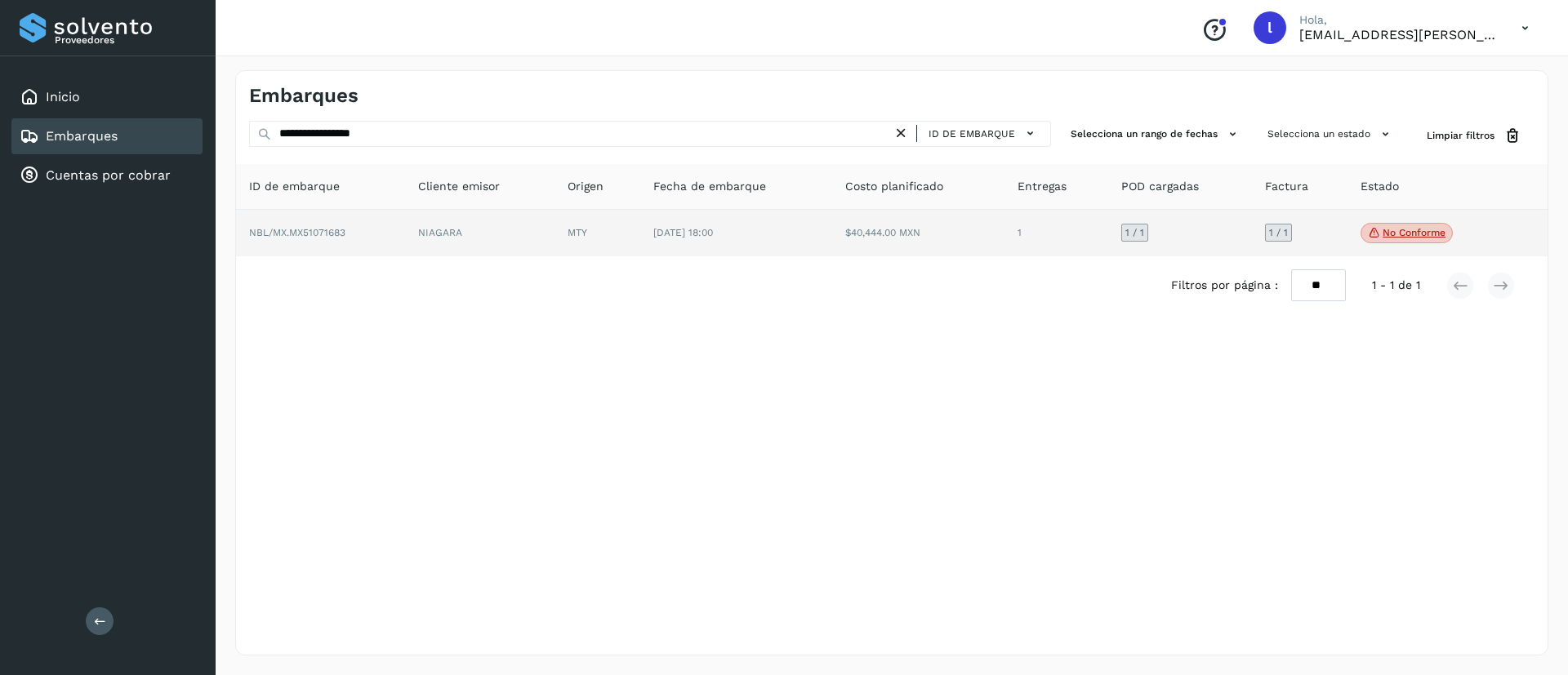
click at [736, 226] on td "09/ago/2025 18:00" at bounding box center [736, 233] width 191 height 47
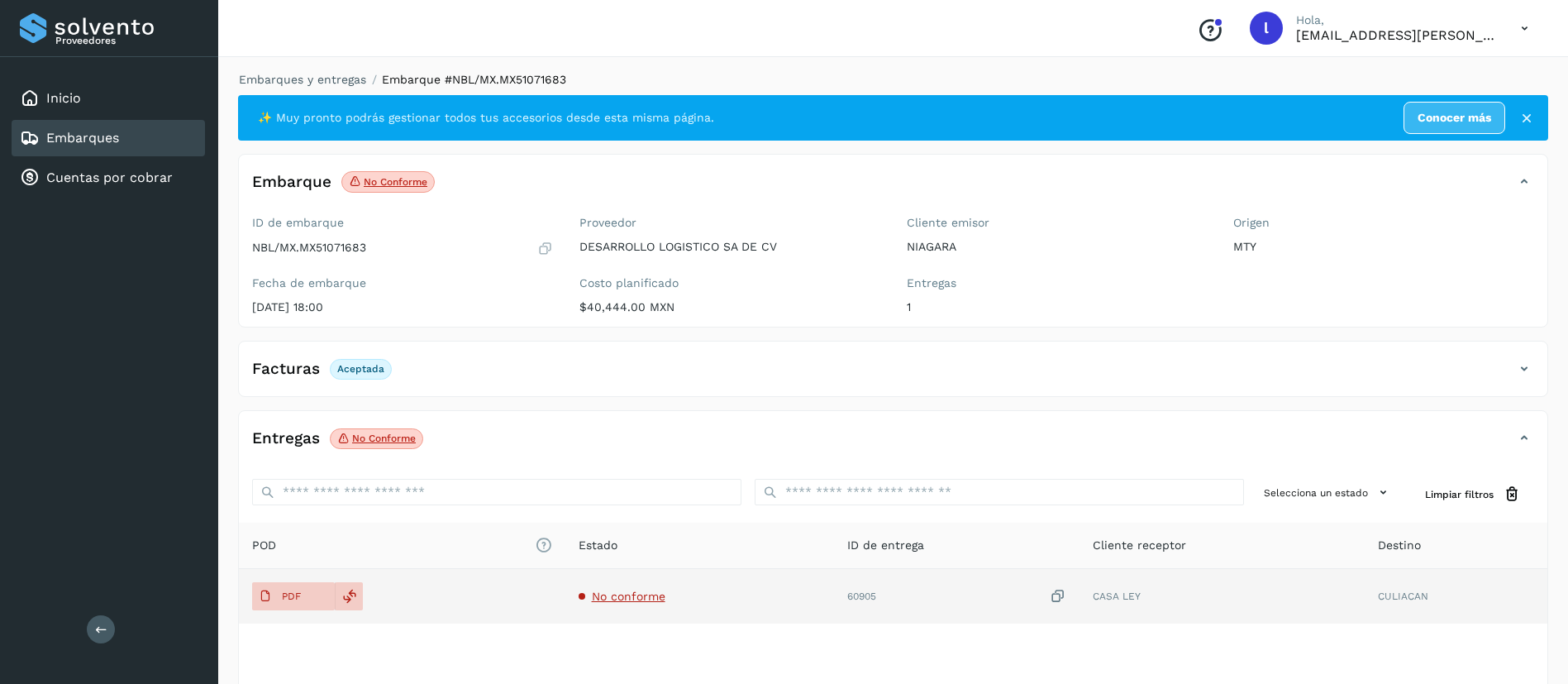
click at [611, 604] on td "No conforme" at bounding box center [700, 596] width 270 height 54
click at [623, 596] on span "No conforme" at bounding box center [629, 596] width 73 height 13
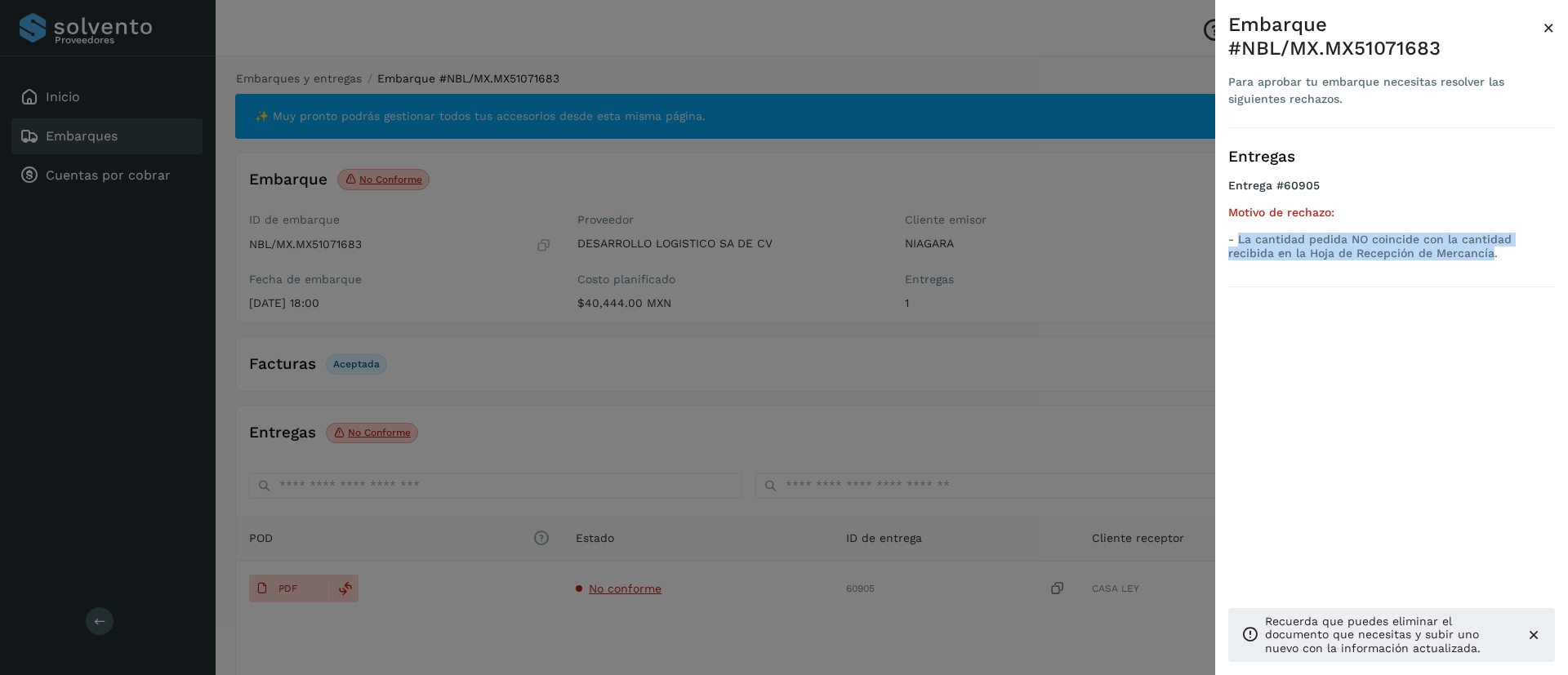
drag, startPoint x: 1439, startPoint y: 226, endPoint x: 1238, endPoint y: 217, distance: 201.2
click at [1238, 233] on p "- La cantidad pedida NO coincide con la cantidad recibida en la Hoja de Recepci…" at bounding box center [1391, 247] width 327 height 28
copy p "La cantidad pedida NO coincide con la cantidad recibida en la Hoja de Recepción…"
click at [1549, 32] on span "×" at bounding box center [1548, 28] width 12 height 23
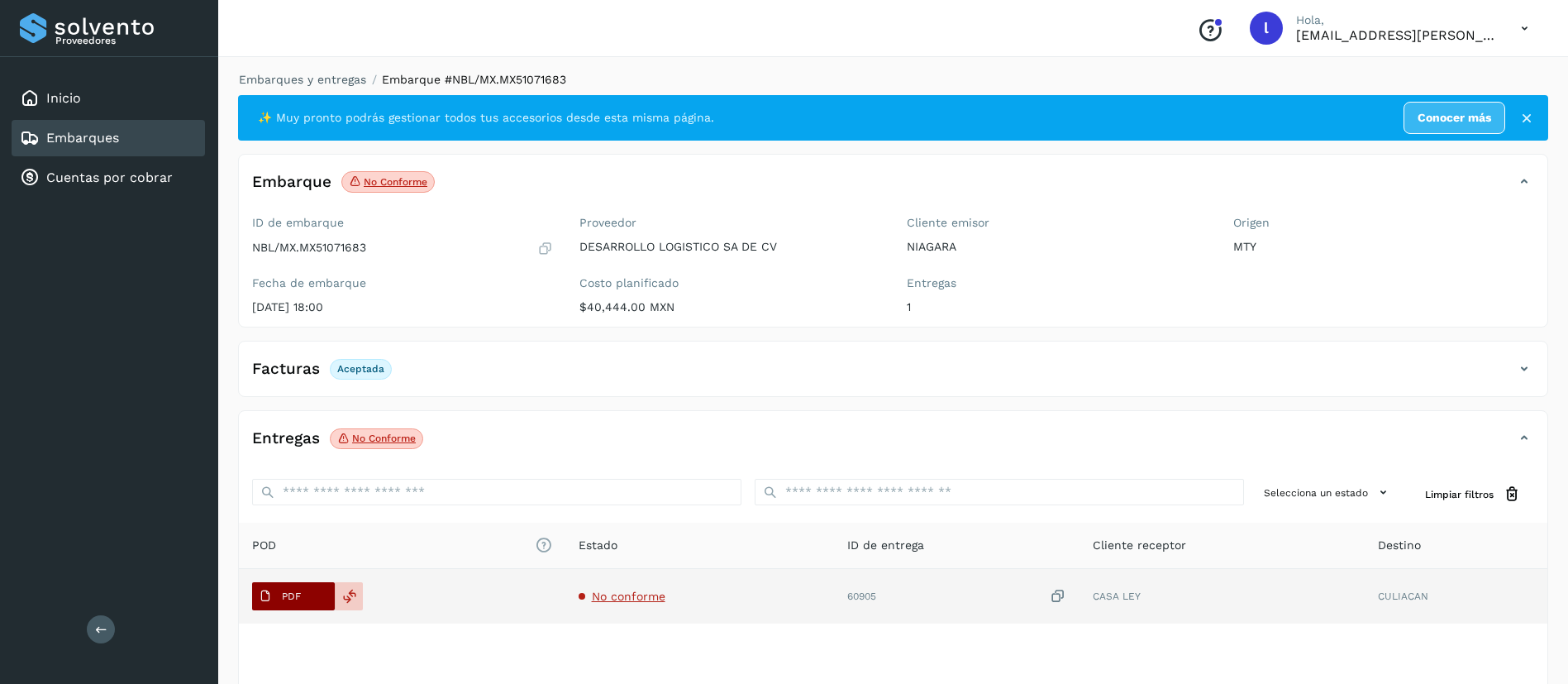
click at [284, 595] on p "PDF" at bounding box center [292, 596] width 19 height 11
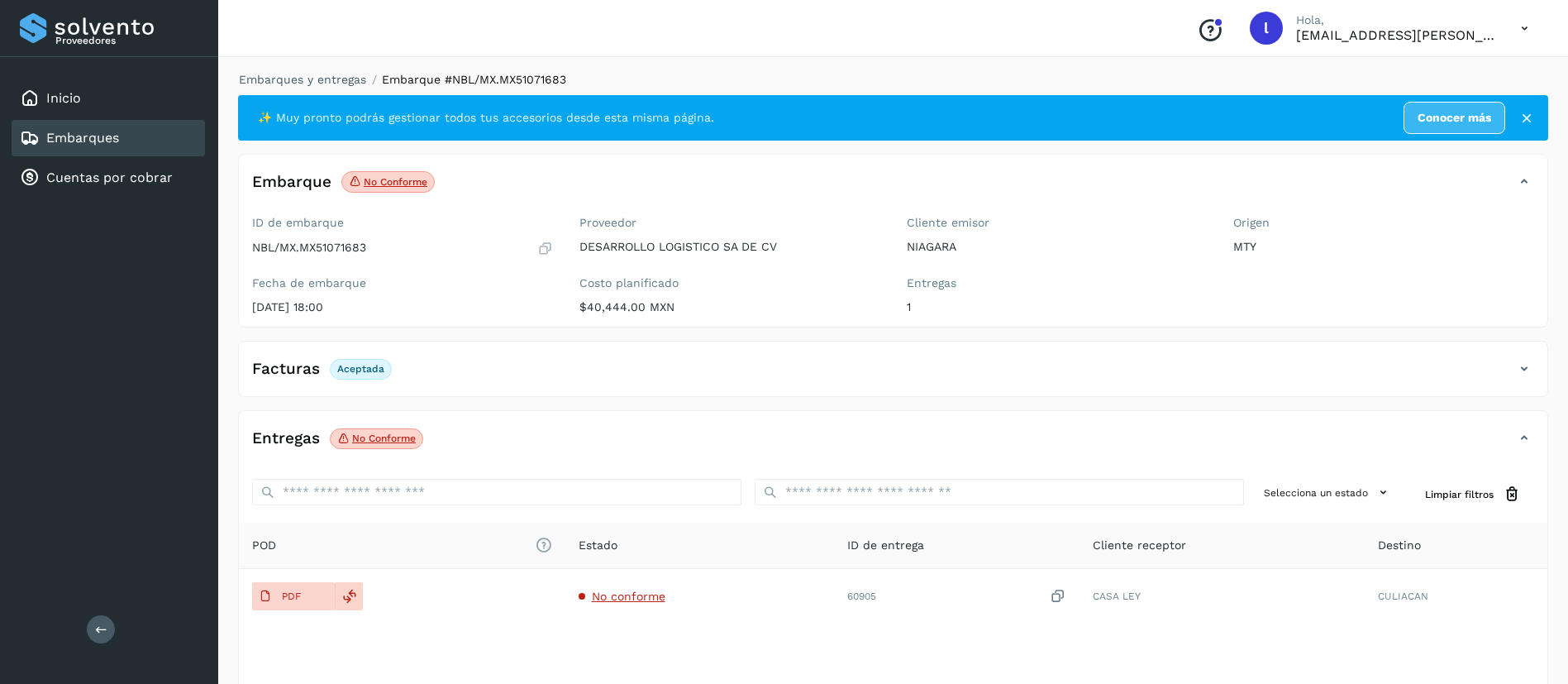
click at [53, 144] on link "Embarques" at bounding box center [82, 138] width 72 height 16
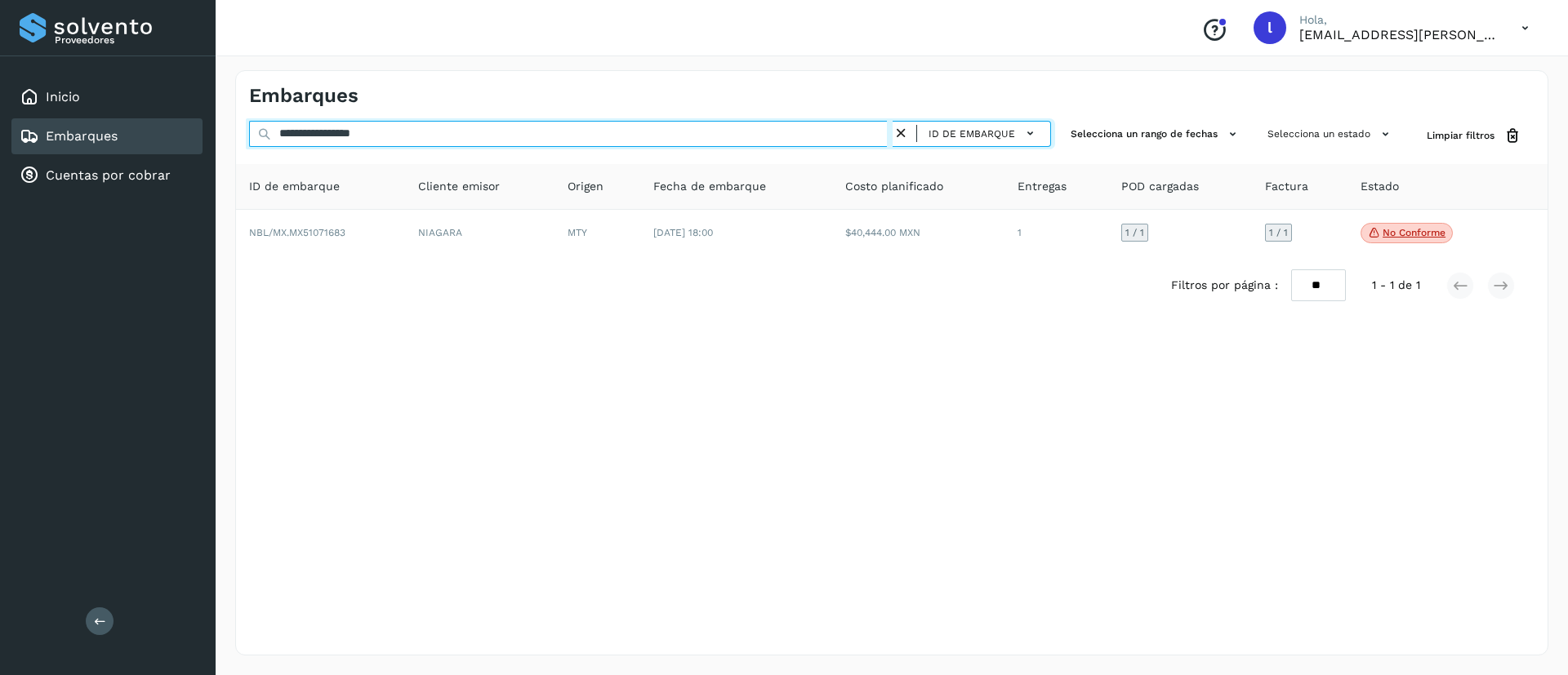
drag, startPoint x: 430, startPoint y: 134, endPoint x: 218, endPoint y: 145, distance: 212.3
click at [218, 145] on div "**********" at bounding box center [892, 363] width 1352 height 624
paste input "text"
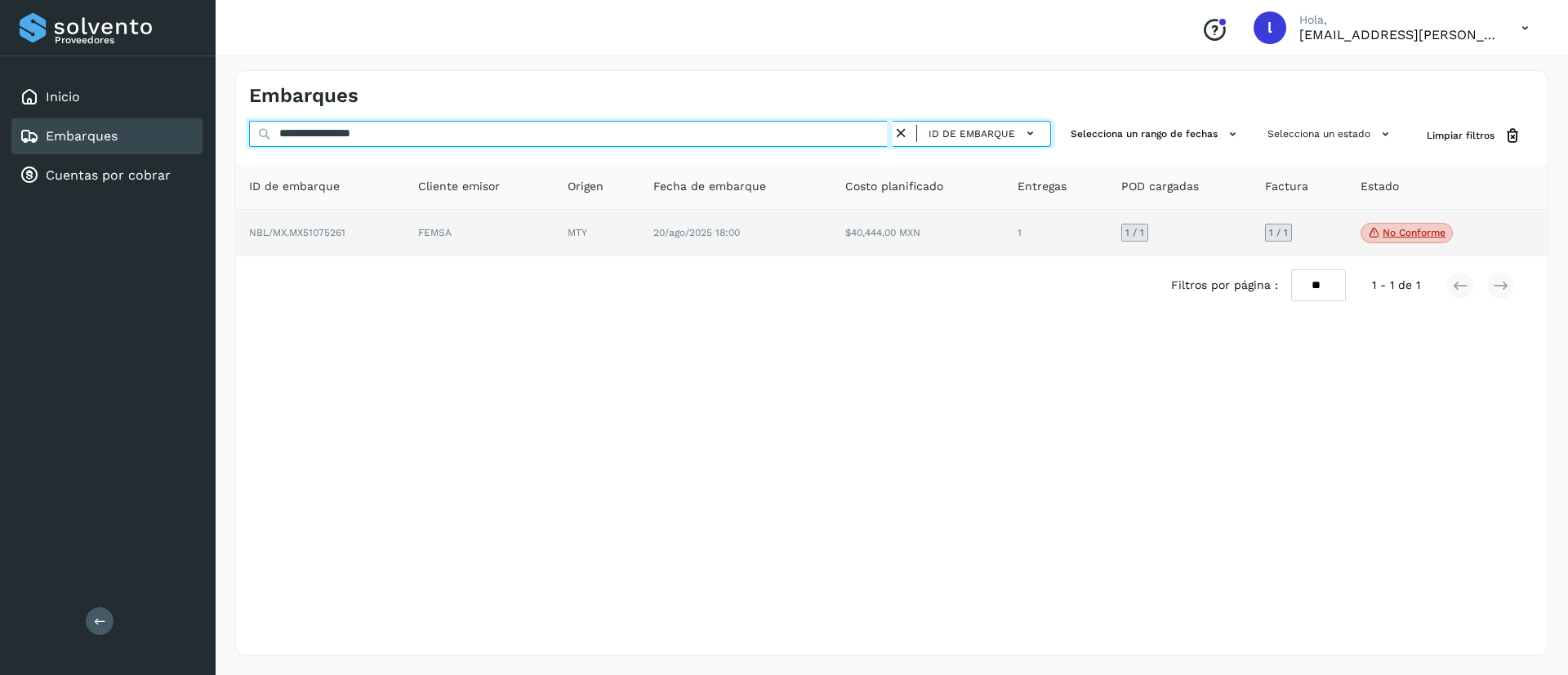
type input "**********"
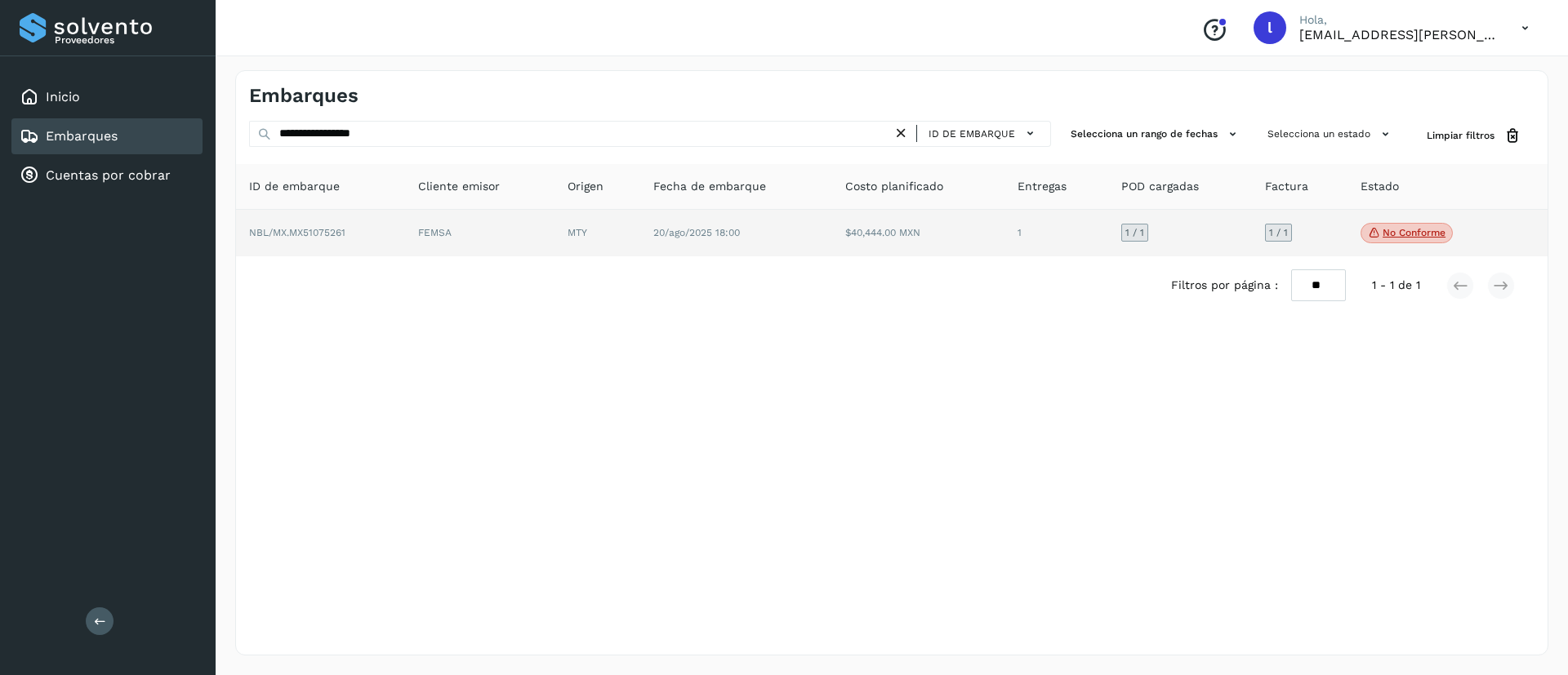
click at [708, 252] on td "20/ago/2025 18:00" at bounding box center [736, 233] width 191 height 47
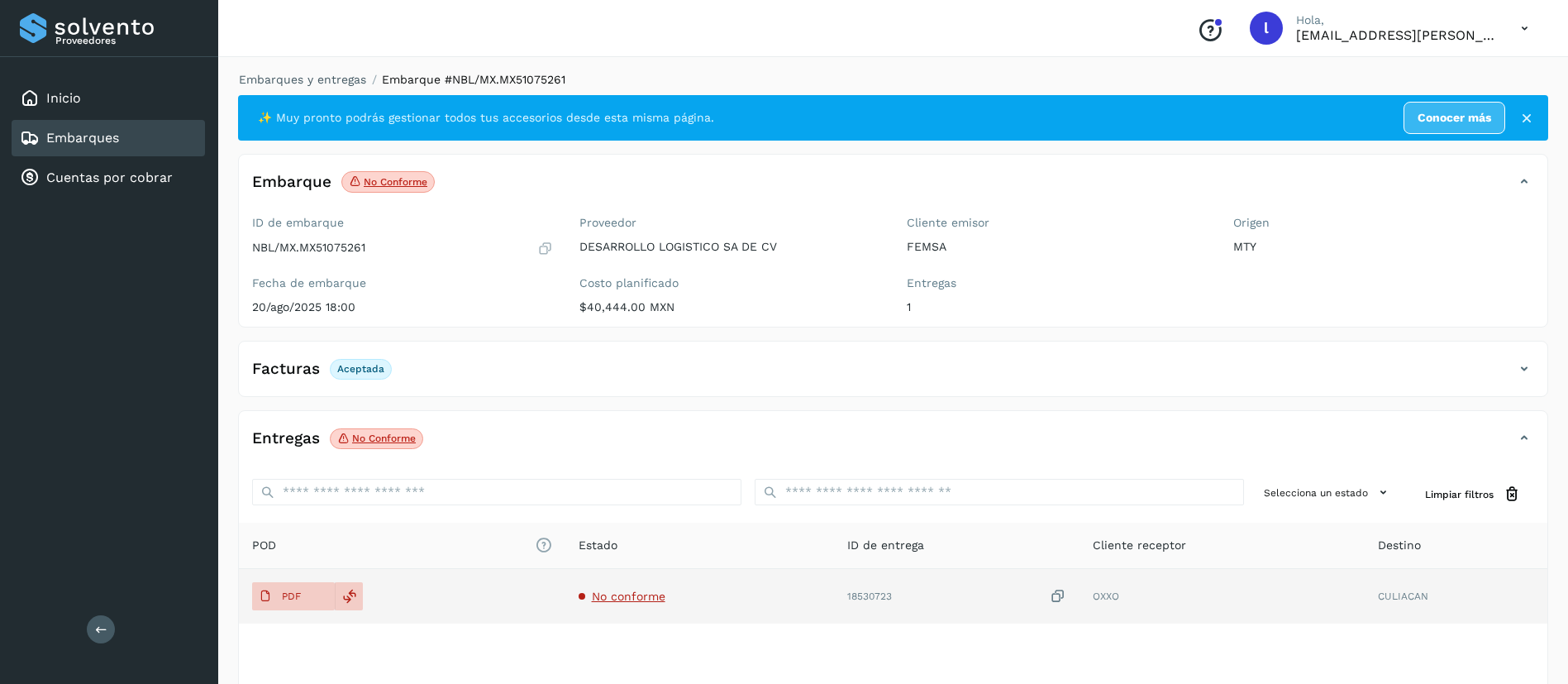
click at [626, 602] on span "No conforme" at bounding box center [629, 596] width 73 height 13
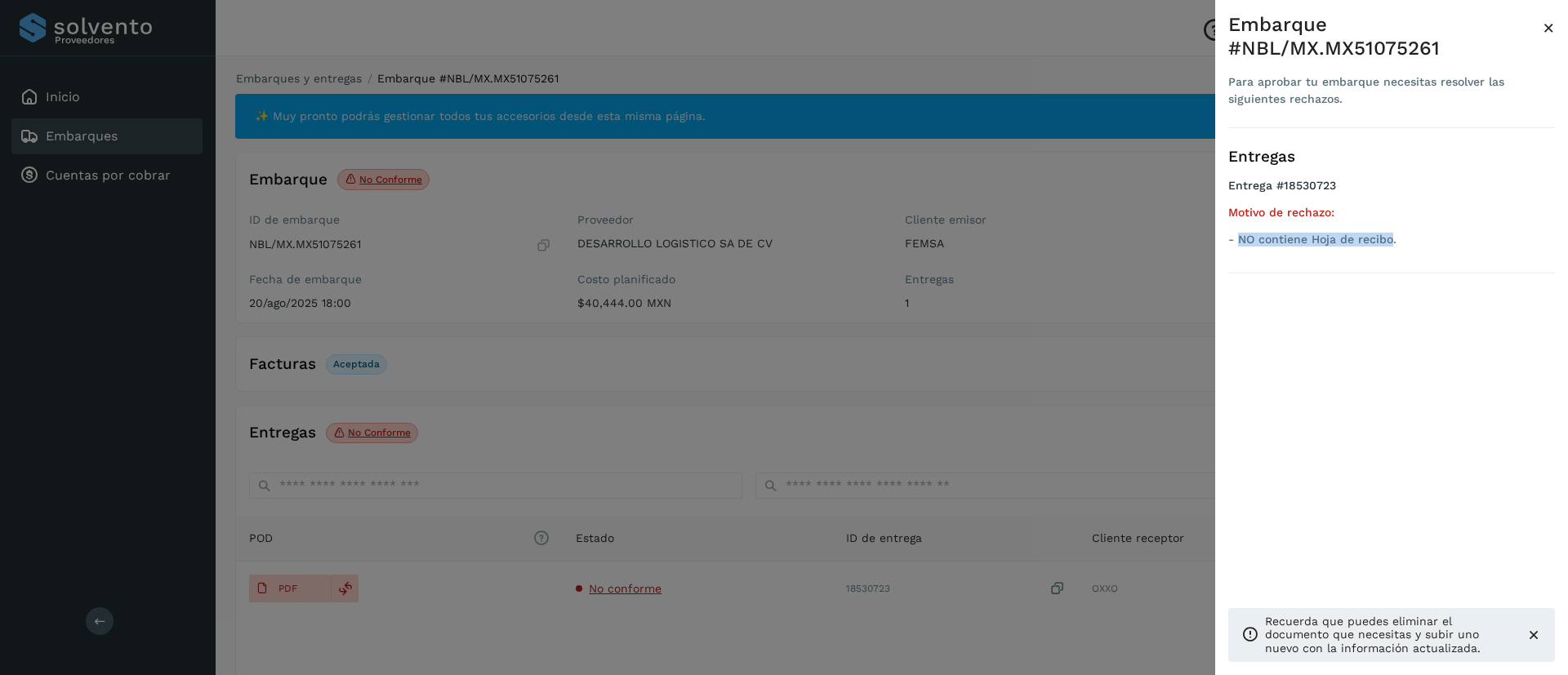
drag, startPoint x: 1391, startPoint y: 215, endPoint x: 1239, endPoint y: 226, distance: 152.4
click at [1239, 226] on ul "Entrega #18530723 Motivo de rechazo: - NO contiene Hoja de recibo." at bounding box center [1391, 215] width 327 height 73
click at [1551, 24] on span "×" at bounding box center [1548, 28] width 12 height 23
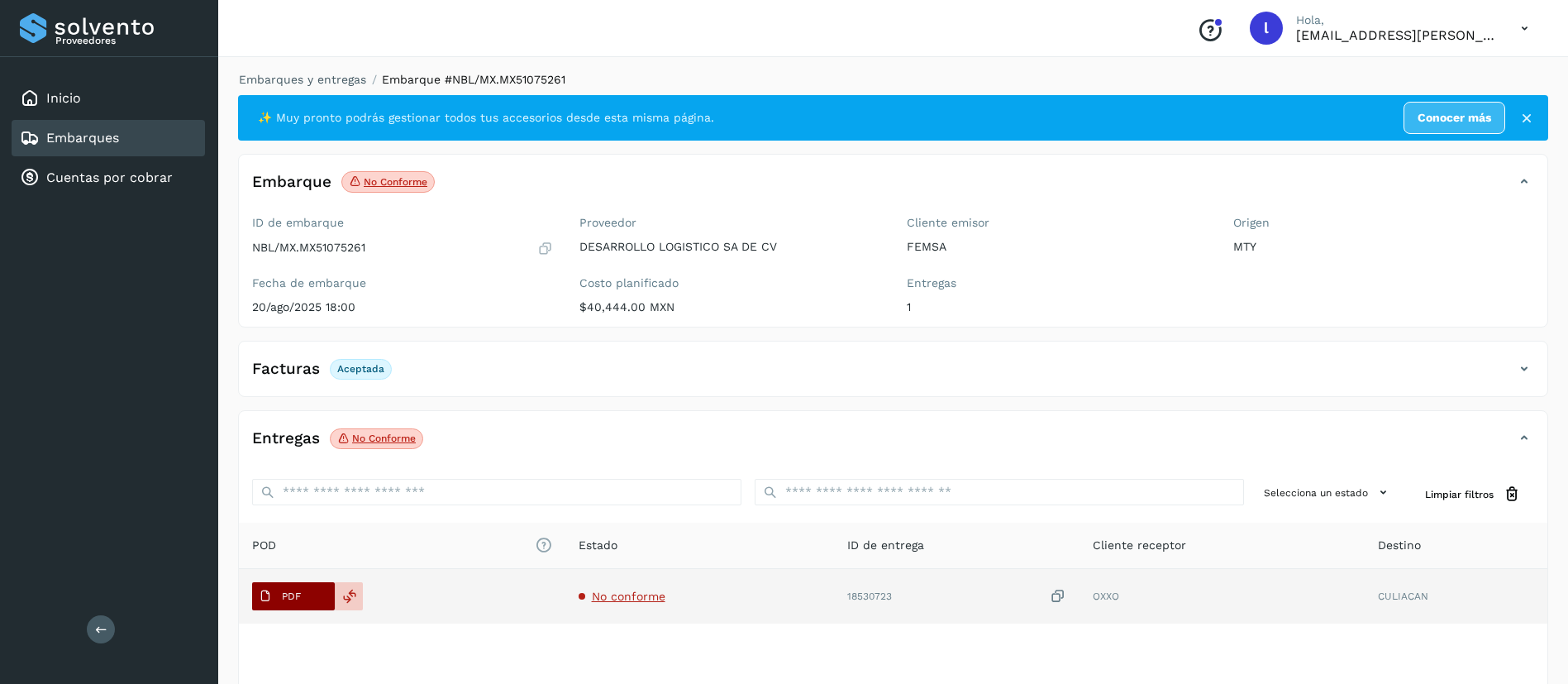
click at [292, 591] on p "PDF" at bounding box center [292, 596] width 19 height 11
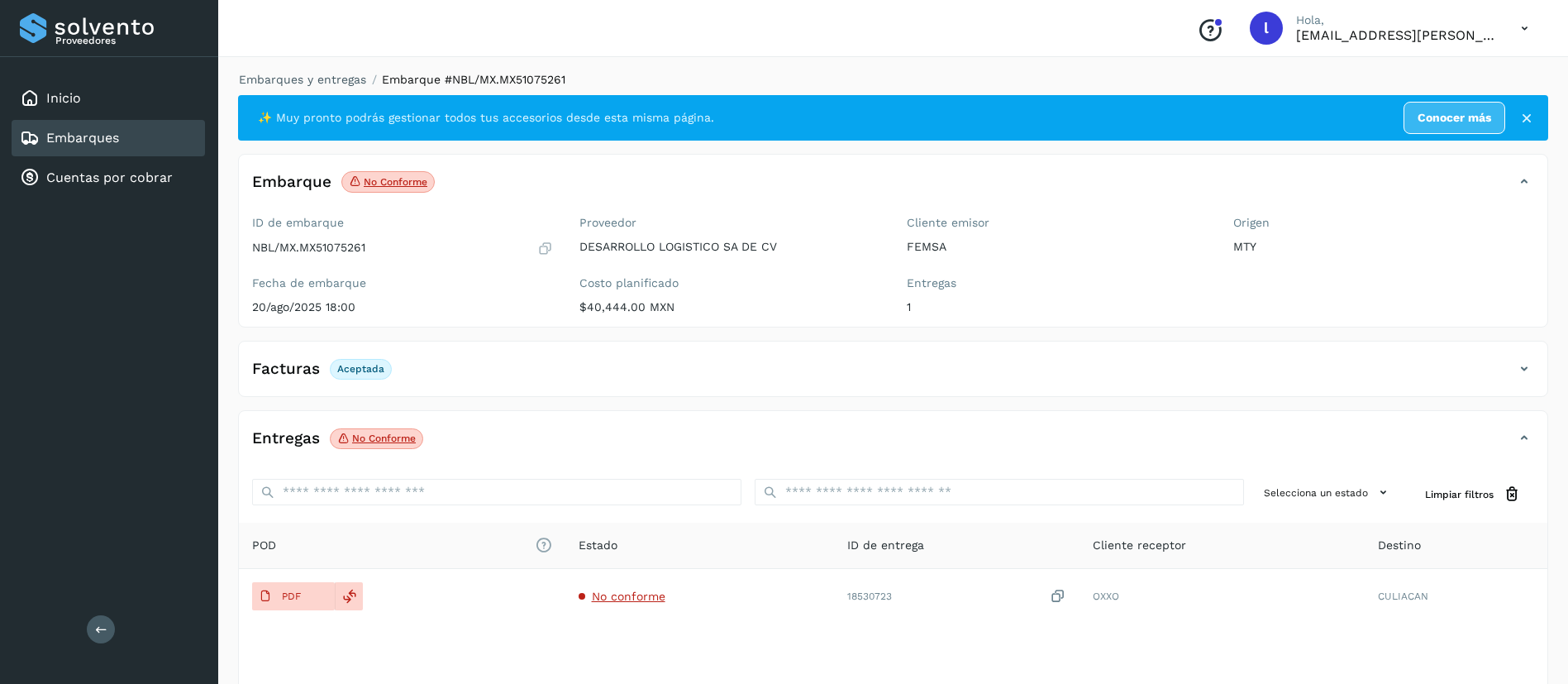
click at [113, 135] on link "Embarques" at bounding box center [82, 138] width 72 height 16
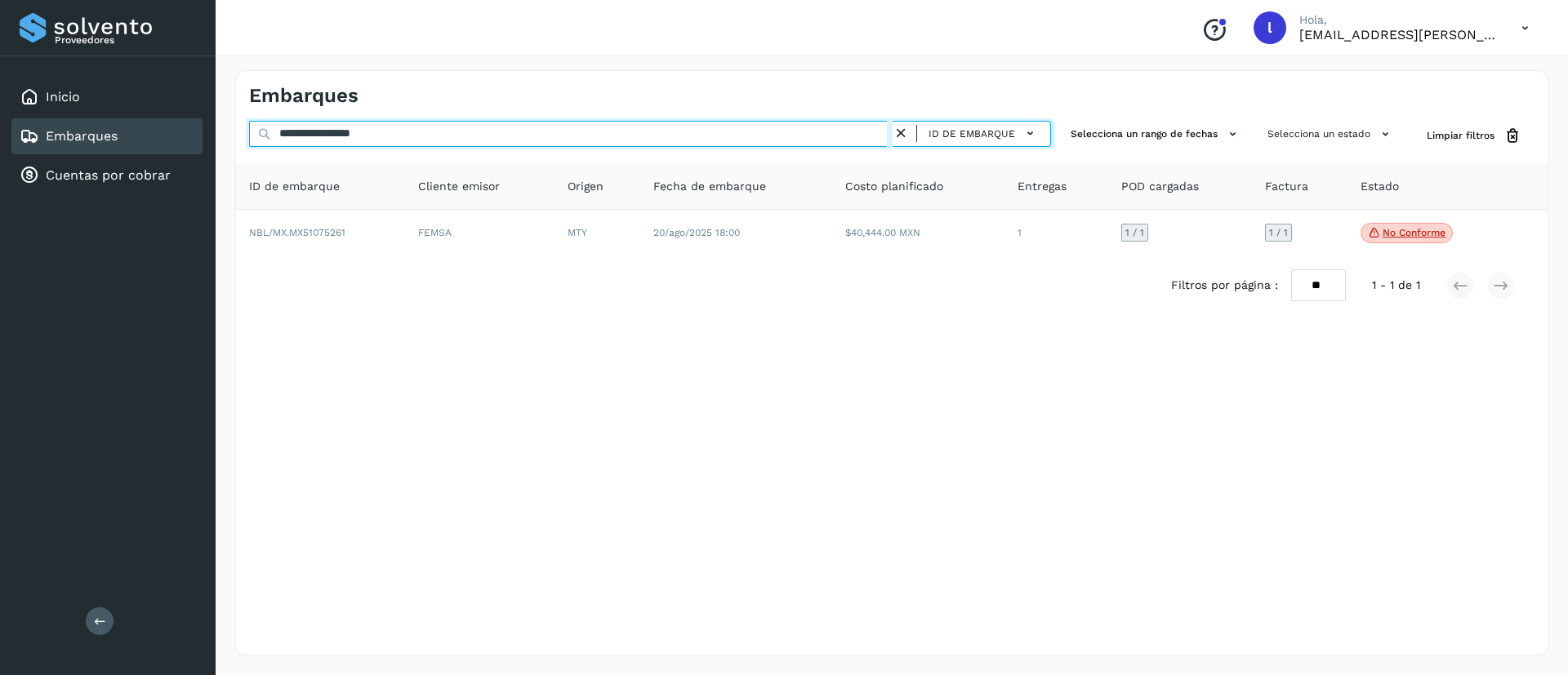
drag, startPoint x: 426, startPoint y: 133, endPoint x: 224, endPoint y: 132, distance: 202.0
click at [224, 132] on div "**********" at bounding box center [892, 363] width 1352 height 624
paste input "text"
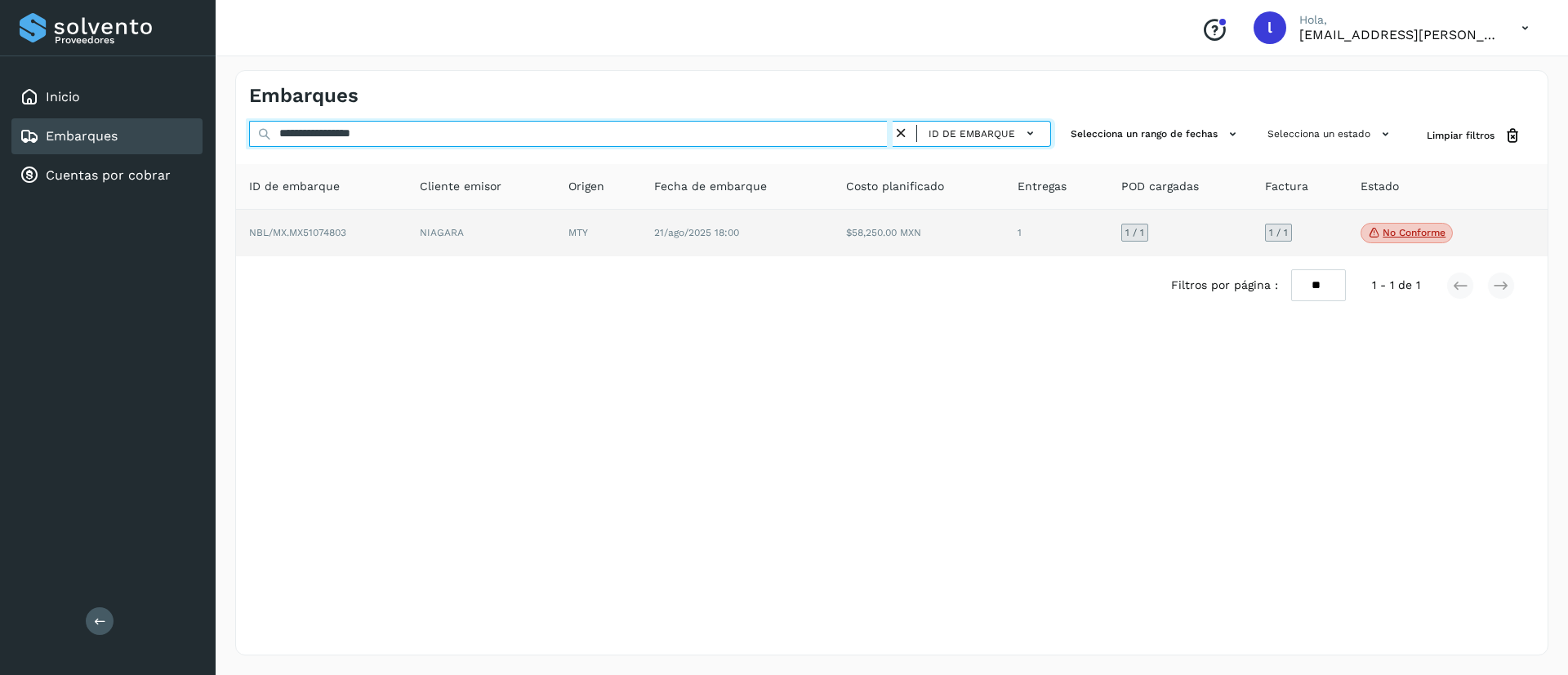
type input "**********"
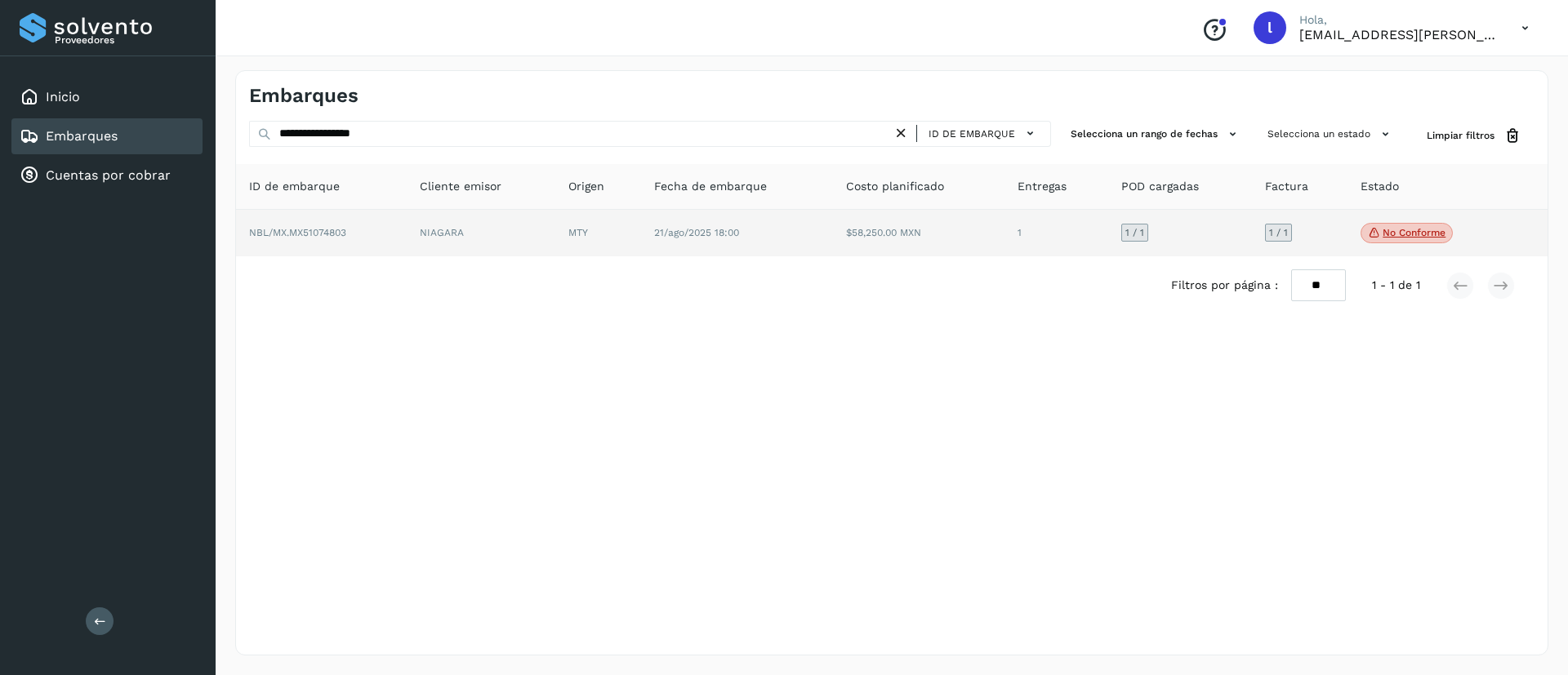
click at [782, 237] on td "21/ago/2025 18:00" at bounding box center [737, 233] width 191 height 47
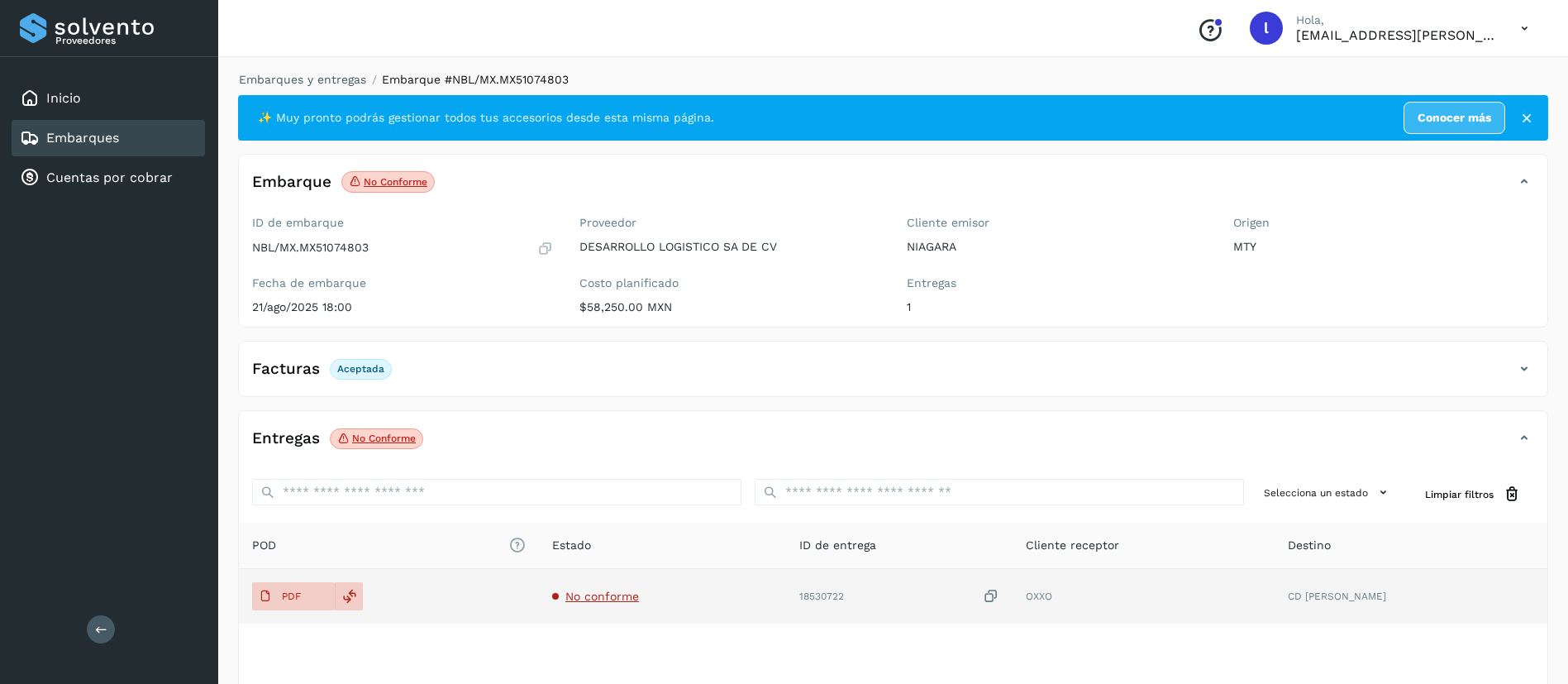
click at [625, 600] on span "No conforme" at bounding box center [602, 596] width 73 height 13
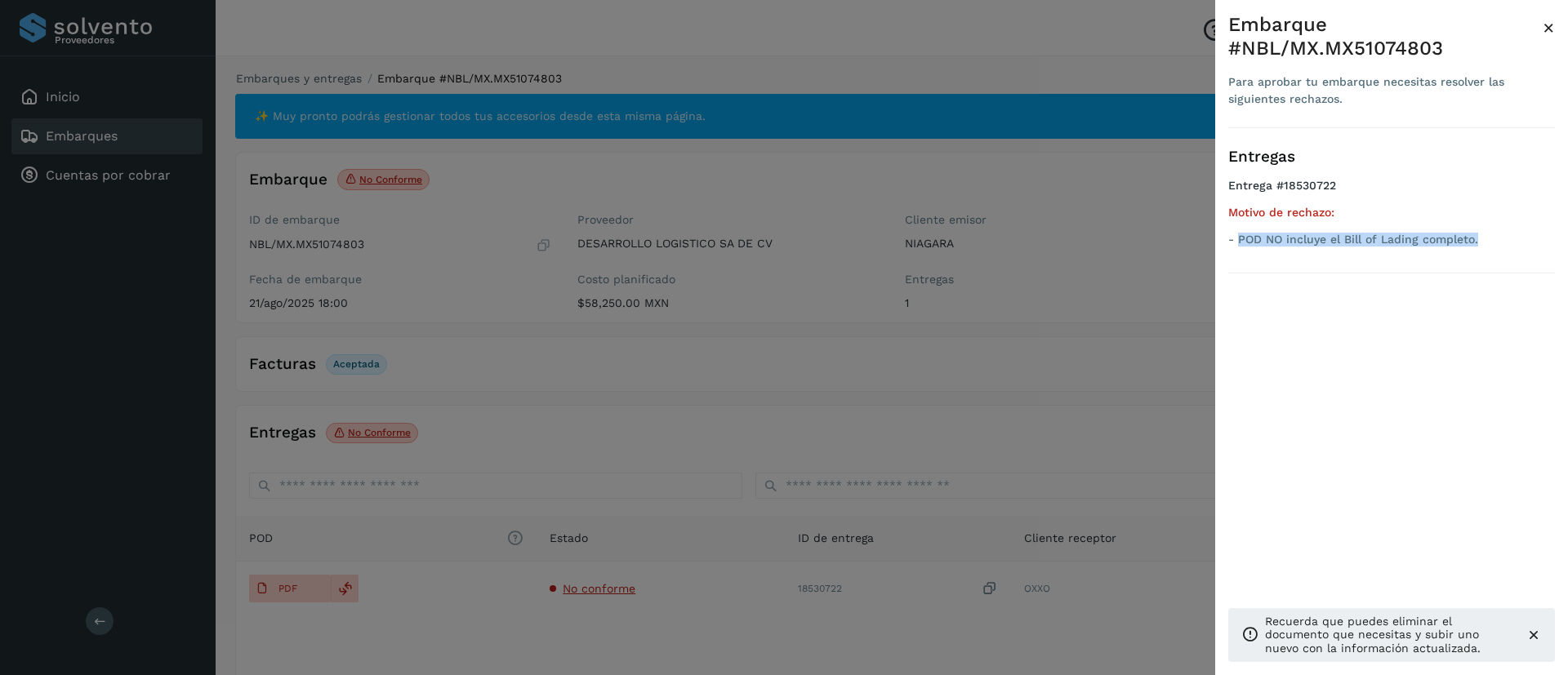
drag, startPoint x: 1239, startPoint y: 237, endPoint x: 1481, endPoint y: 238, distance: 242.0
click at [1481, 238] on p "- POD NO incluye el Bill of Lading completo." at bounding box center [1391, 240] width 327 height 14
click at [1550, 24] on span "×" at bounding box center [1548, 28] width 12 height 23
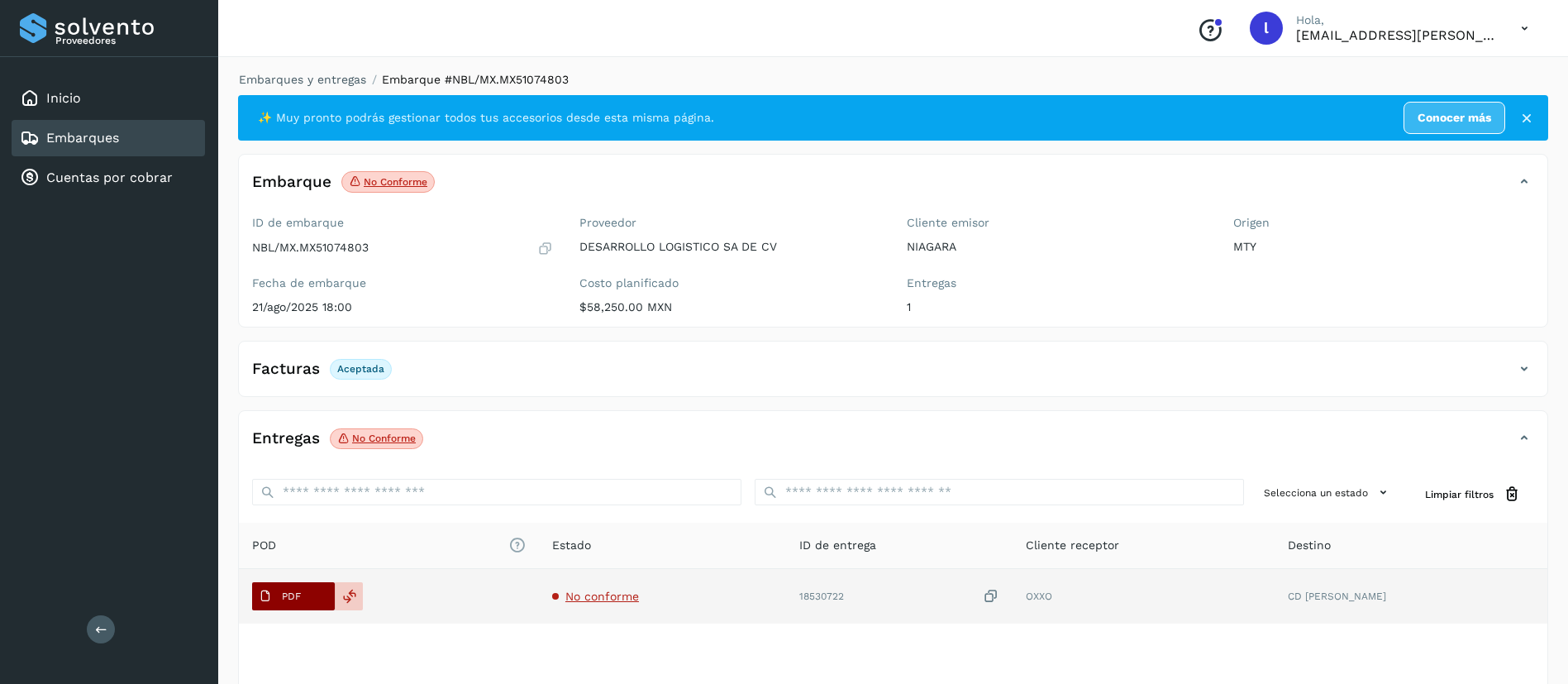
click at [296, 595] on p "PDF" at bounding box center [292, 596] width 19 height 11
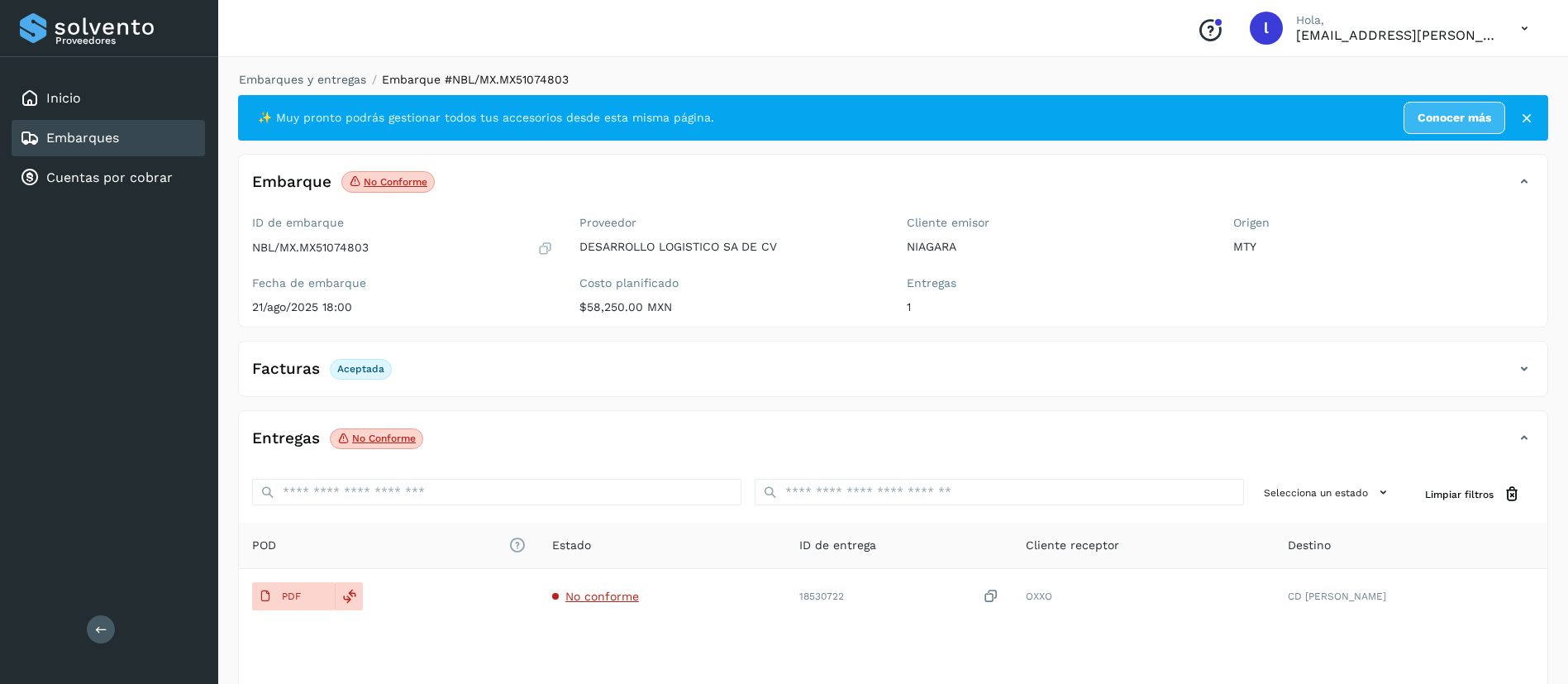
click at [86, 136] on link "Embarques" at bounding box center [82, 138] width 72 height 16
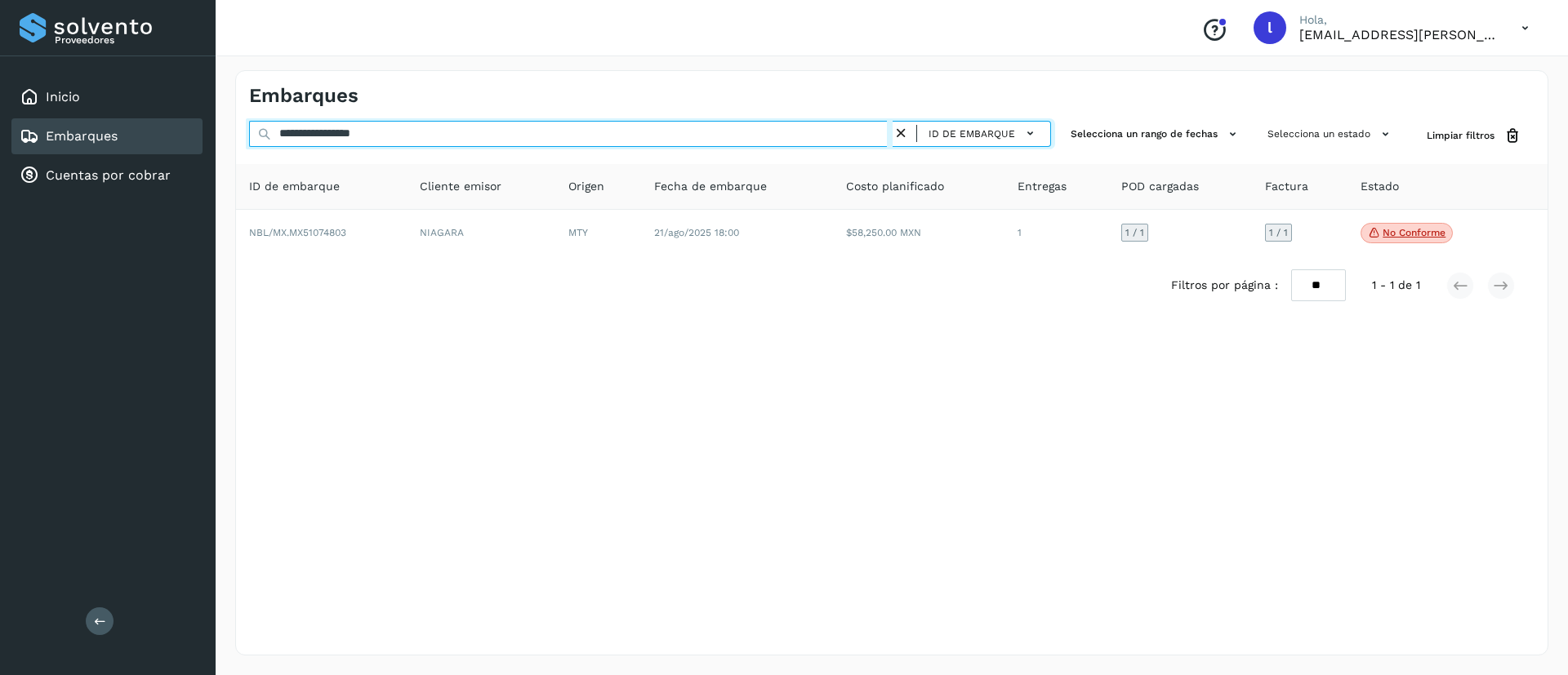
drag, startPoint x: 437, startPoint y: 141, endPoint x: 204, endPoint y: 120, distance: 233.9
click at [204, 120] on div "**********" at bounding box center [784, 337] width 1568 height 675
paste input "text"
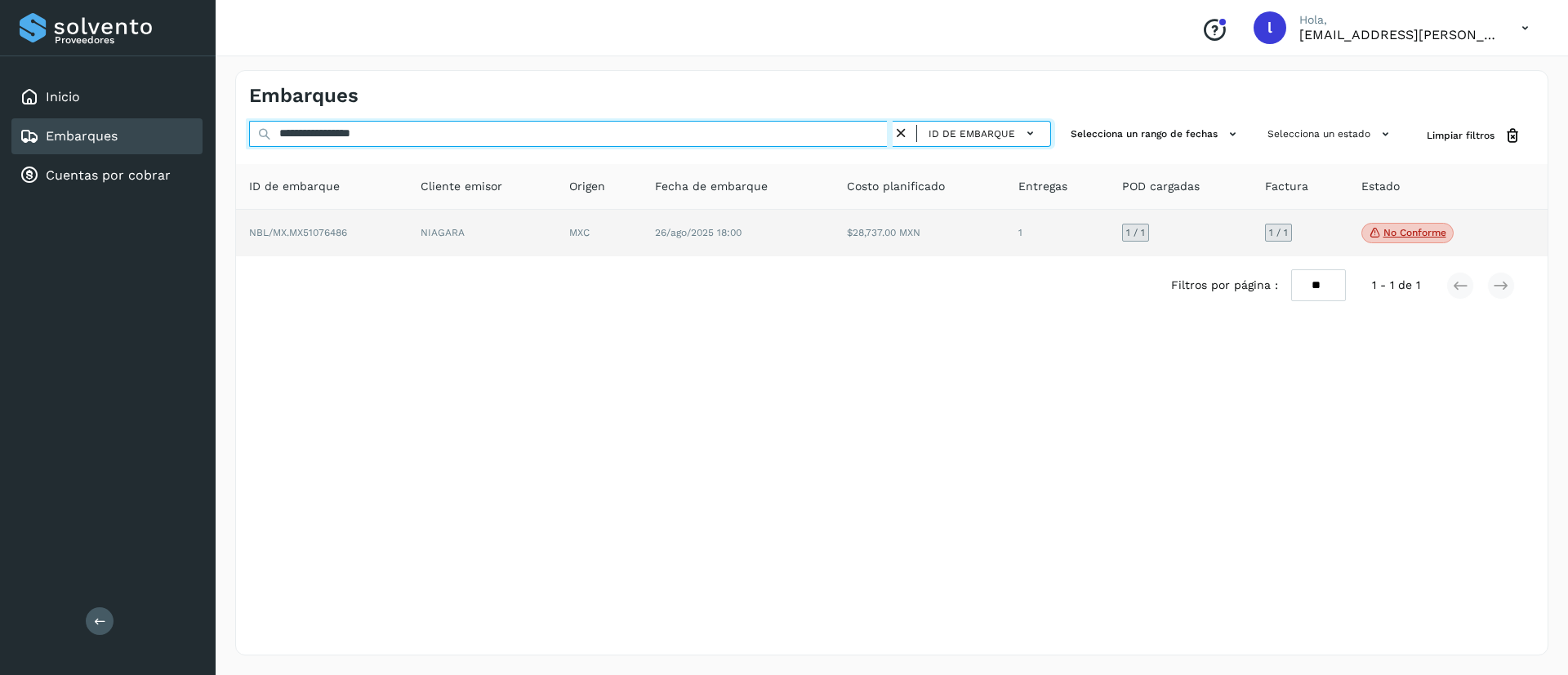
type input "**********"
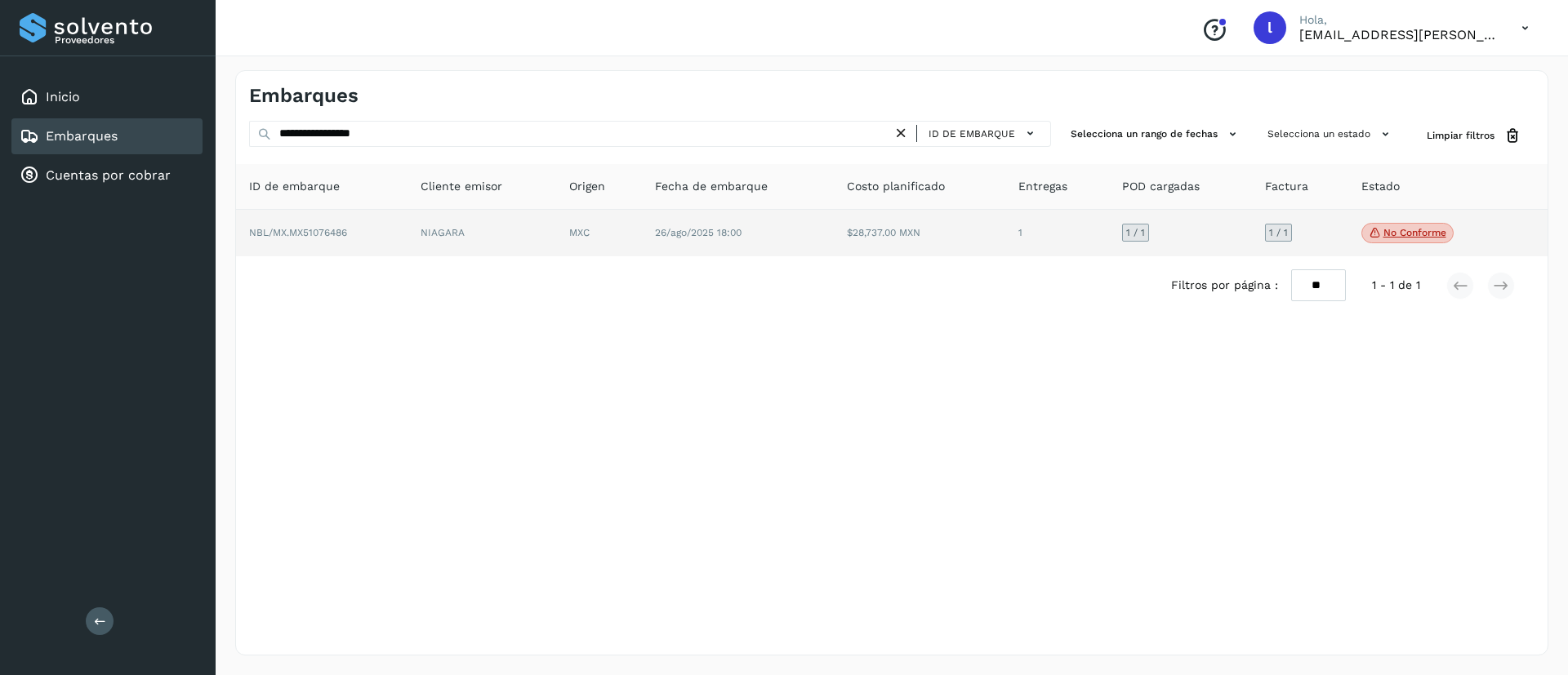
click at [887, 232] on td "$28,737.00 MXN" at bounding box center [919, 233] width 172 height 47
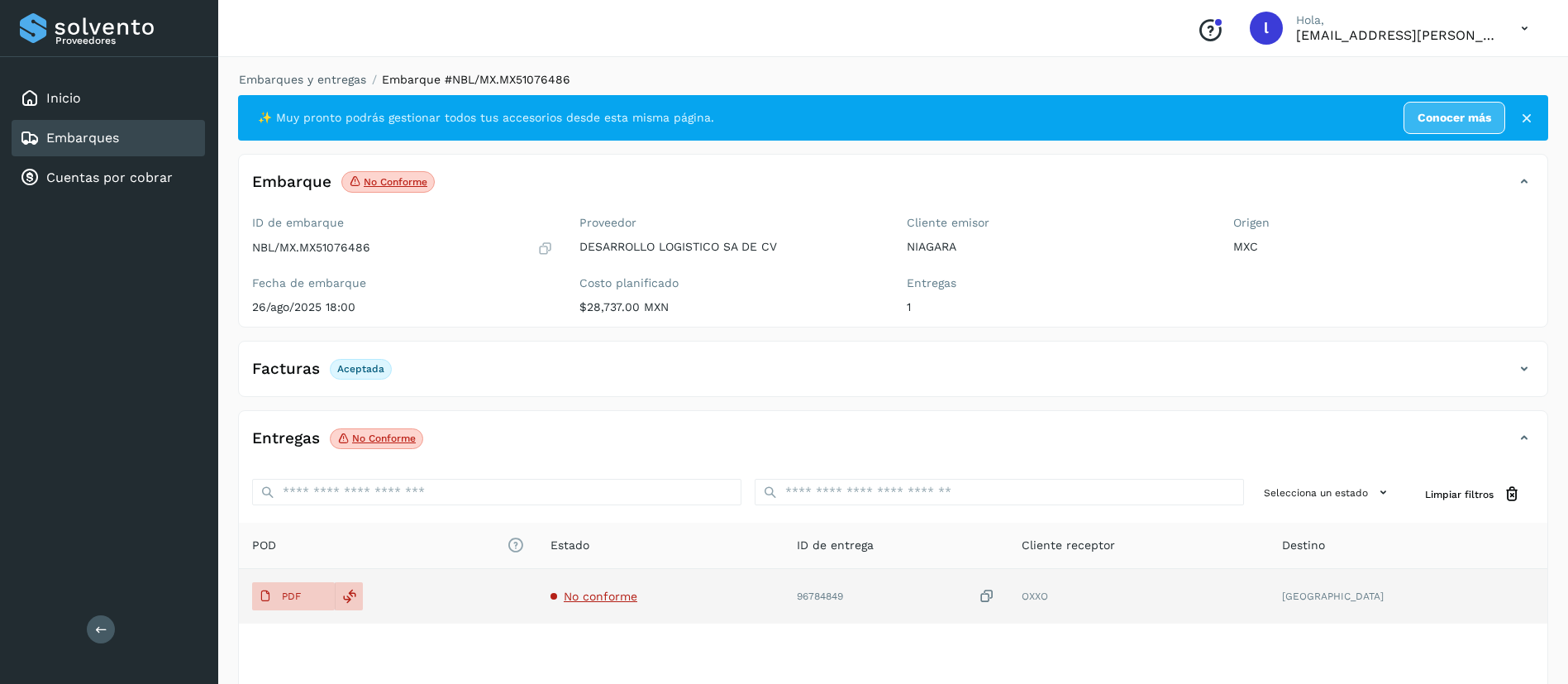
click at [635, 603] on td "No conforme" at bounding box center [660, 596] width 246 height 54
click at [629, 596] on span "No conforme" at bounding box center [601, 596] width 73 height 13
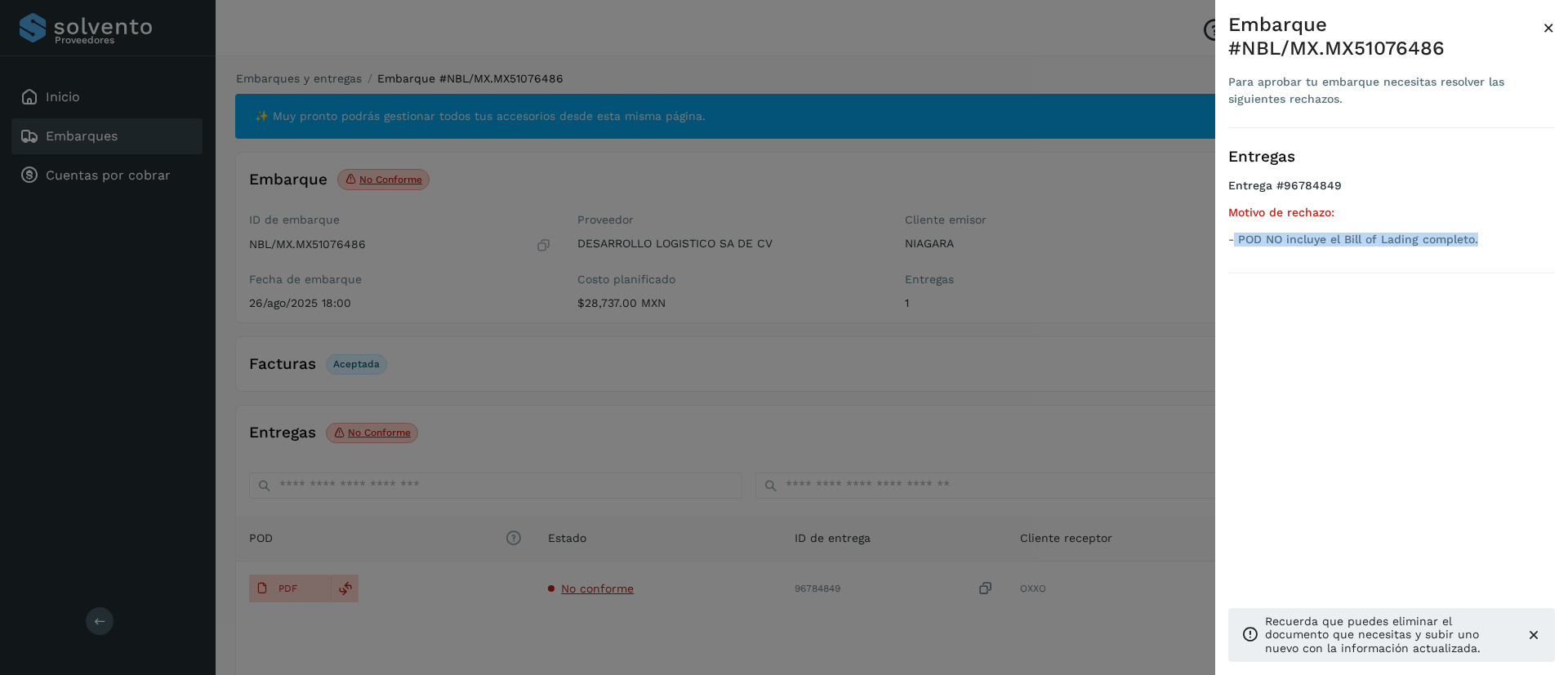
drag, startPoint x: 1478, startPoint y: 241, endPoint x: 1233, endPoint y: 253, distance: 245.3
click at [1233, 253] on ul "Entrega #96784849 Motivo de rechazo: - POD NO incluye el Bill of Lading complet…" at bounding box center [1391, 215] width 327 height 73
click at [788, 322] on div at bounding box center [784, 337] width 1568 height 675
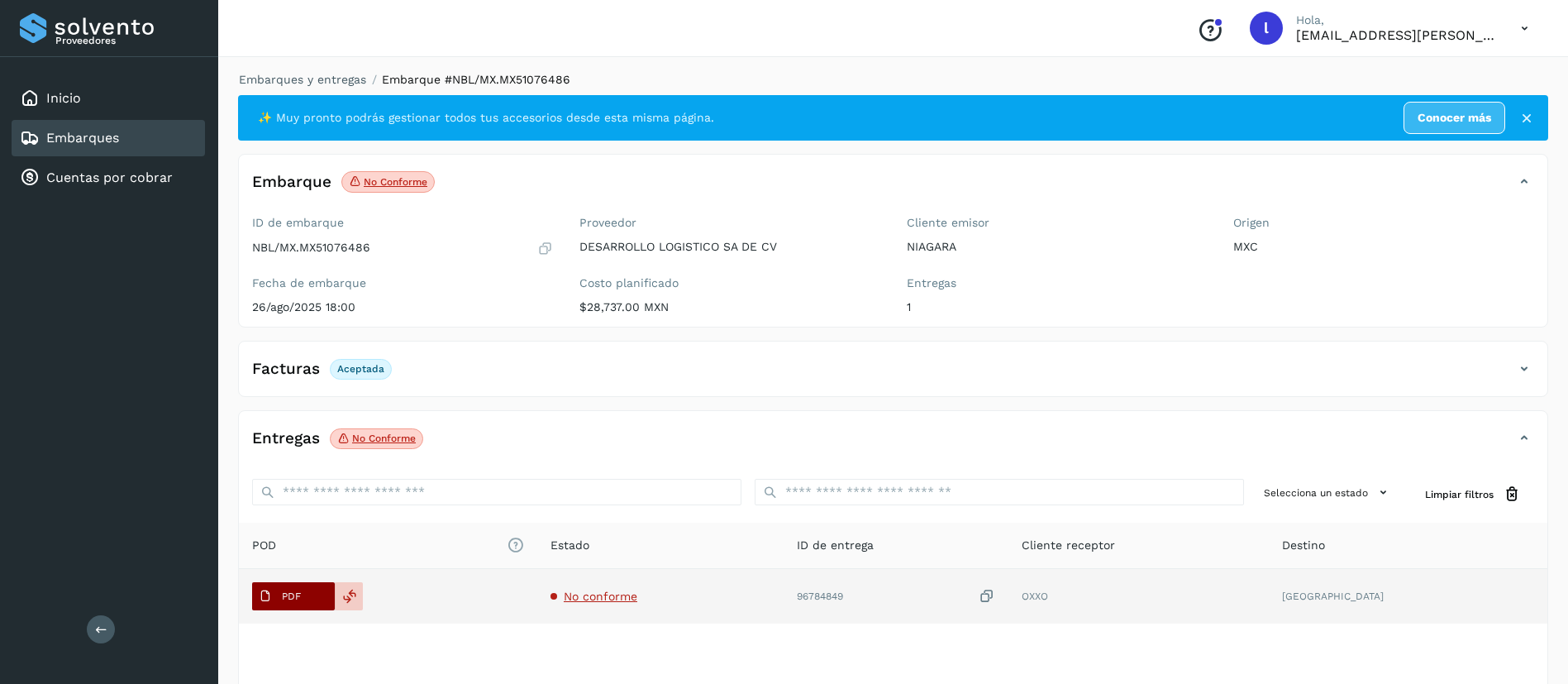
click at [254, 598] on span "PDF" at bounding box center [279, 596] width 55 height 26
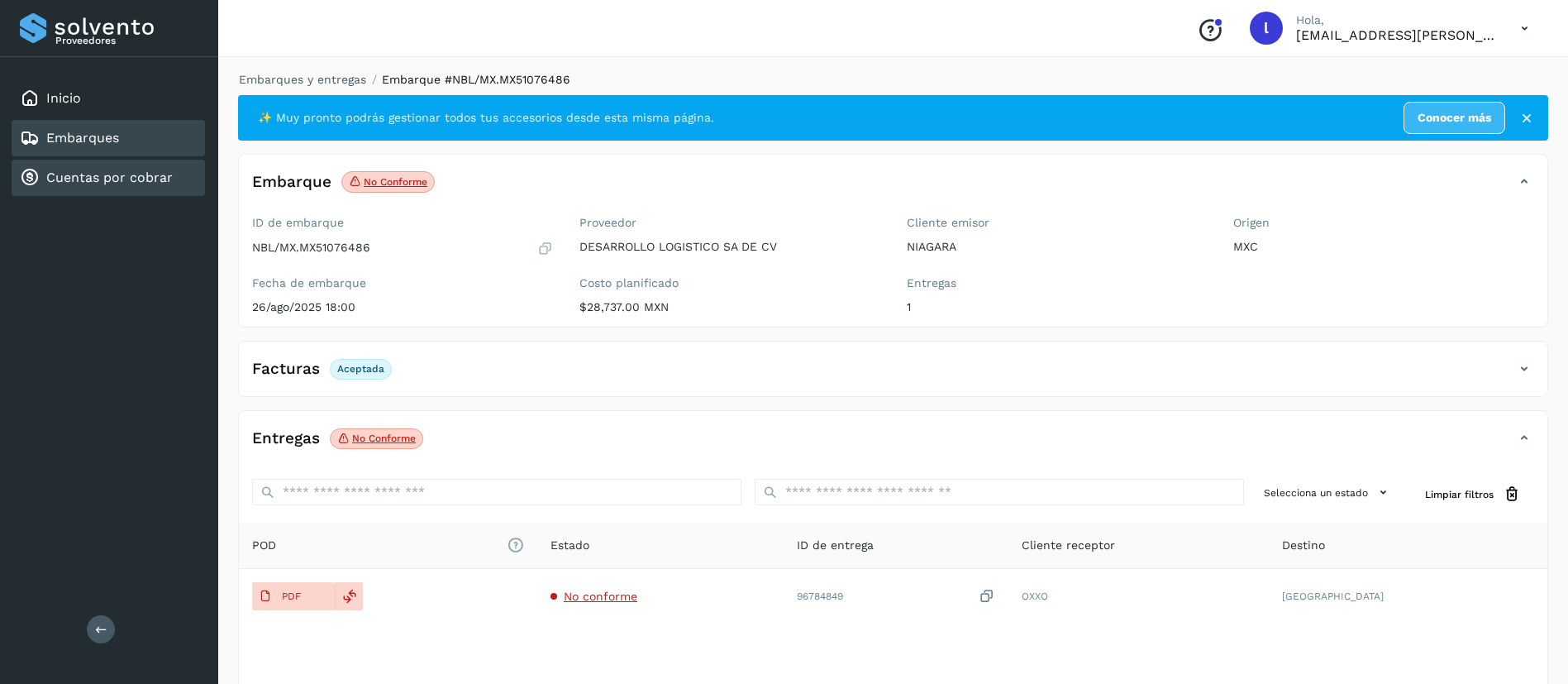
click at [57, 162] on div "Cuentas por cobrar" at bounding box center [108, 178] width 194 height 37
click at [107, 133] on link "Embarques" at bounding box center [82, 138] width 72 height 16
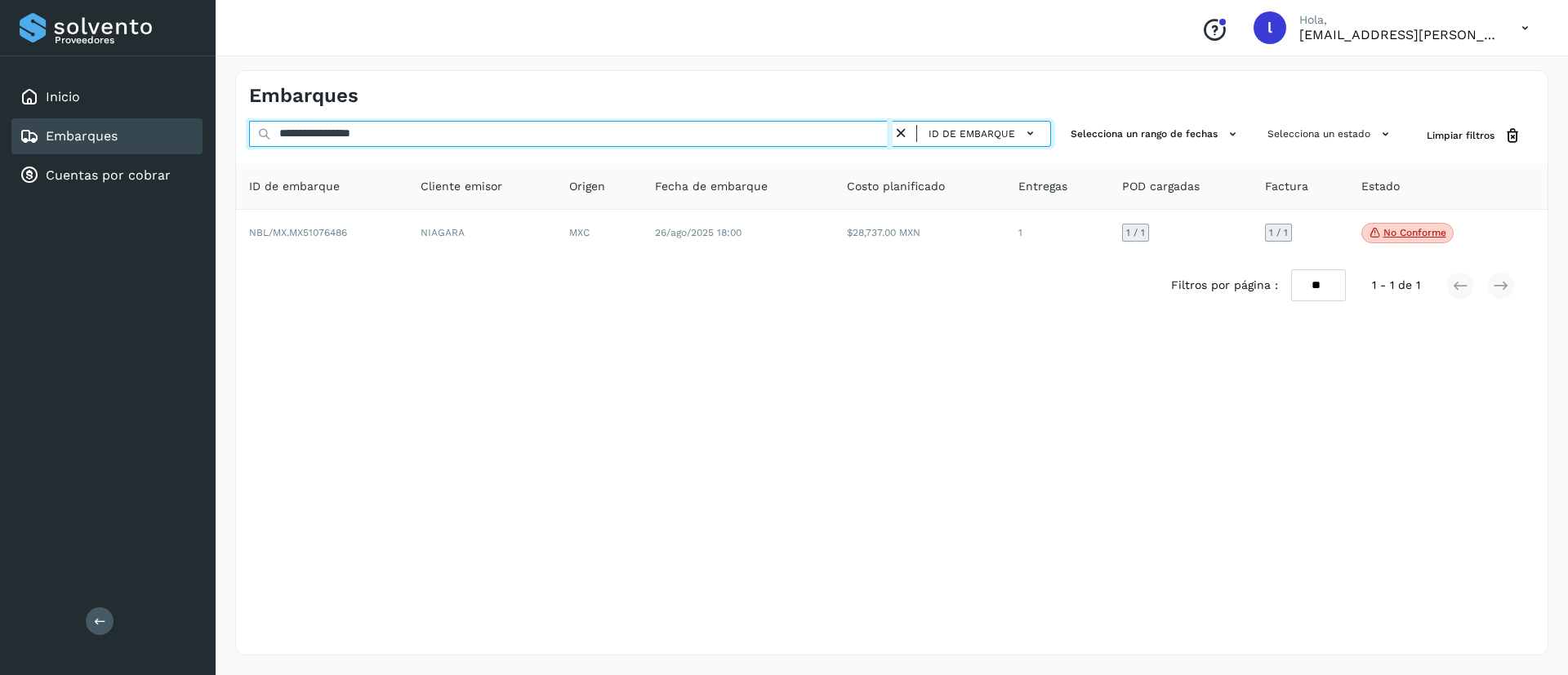
drag, startPoint x: 463, startPoint y: 122, endPoint x: 234, endPoint y: 134, distance: 229.3
click at [234, 134] on div "**********" at bounding box center [892, 363] width 1352 height 624
paste input "text"
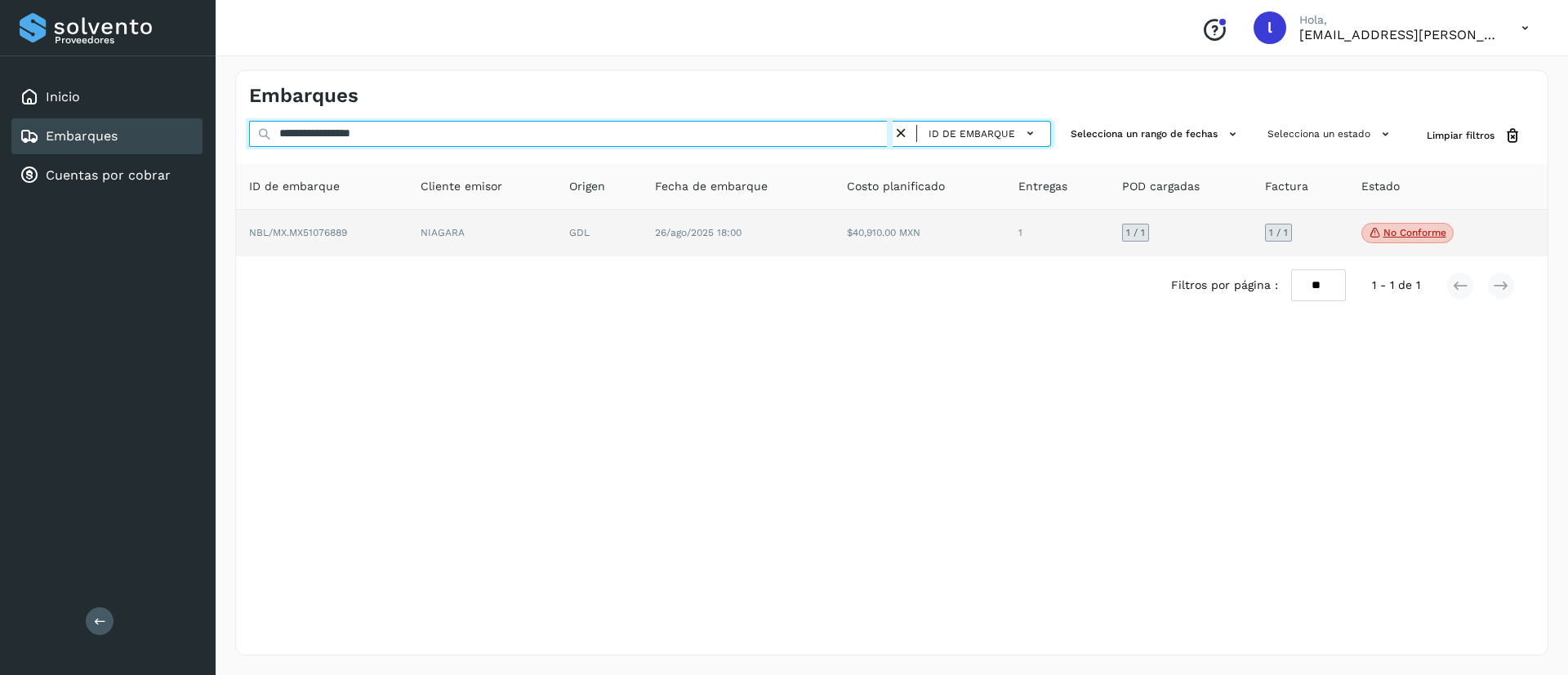
type input "**********"
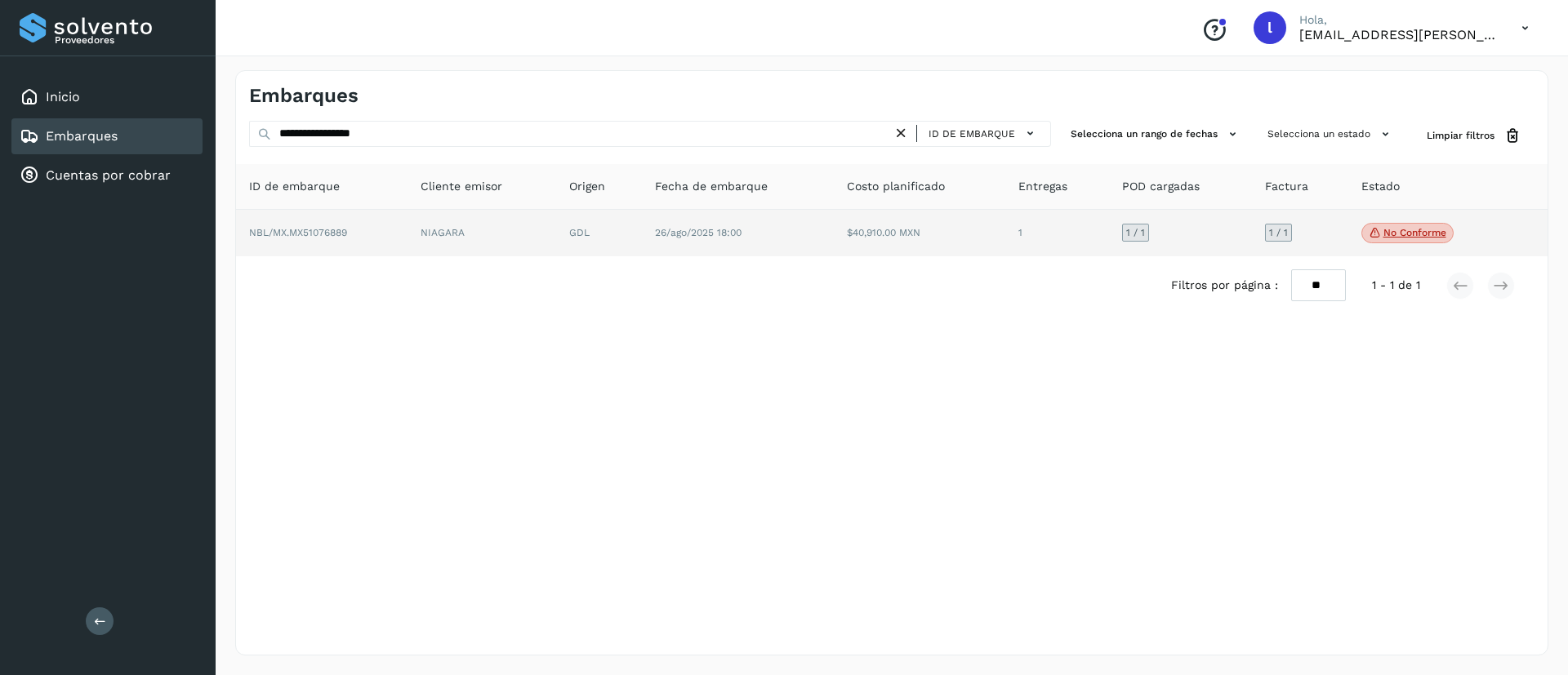
click at [734, 241] on td "26/ago/2025 18:00" at bounding box center [737, 233] width 191 height 47
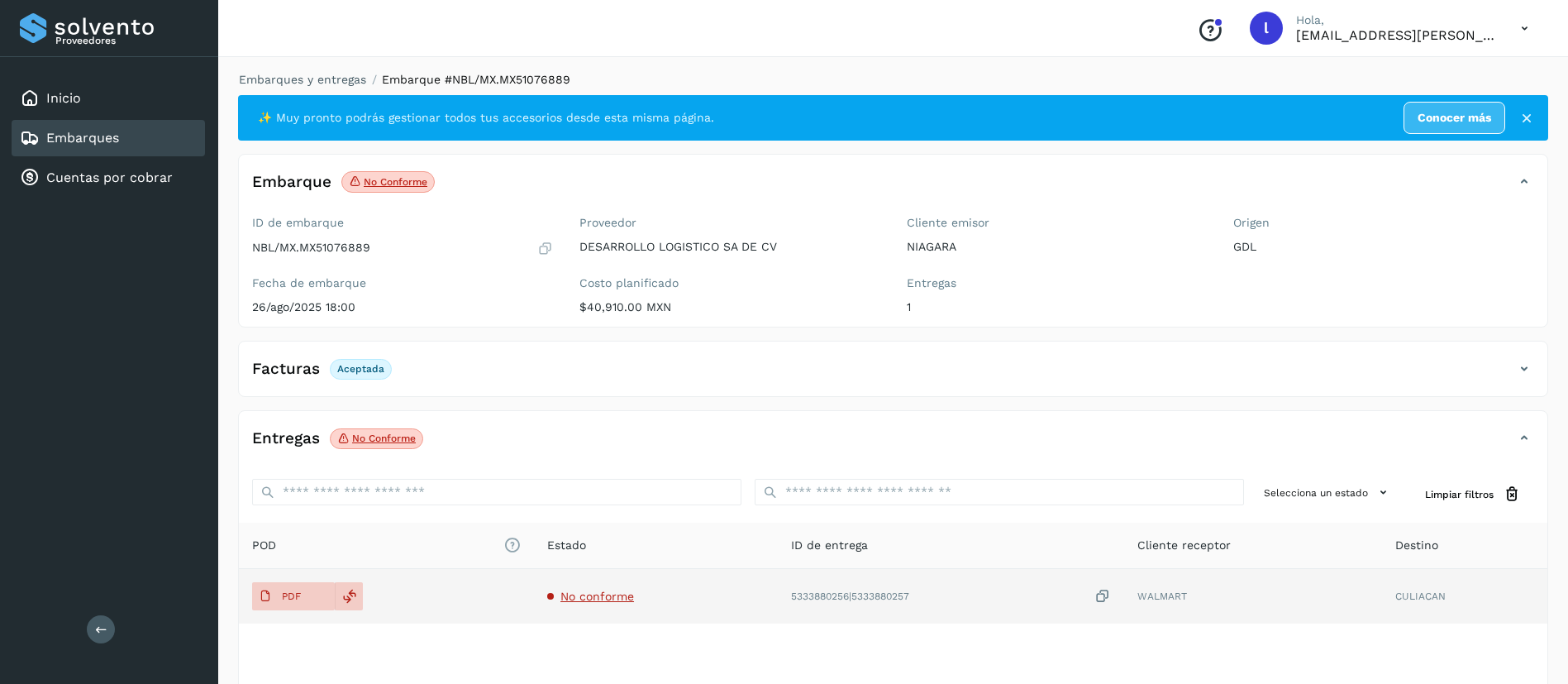
click at [608, 594] on span "No conforme" at bounding box center [597, 596] width 73 height 13
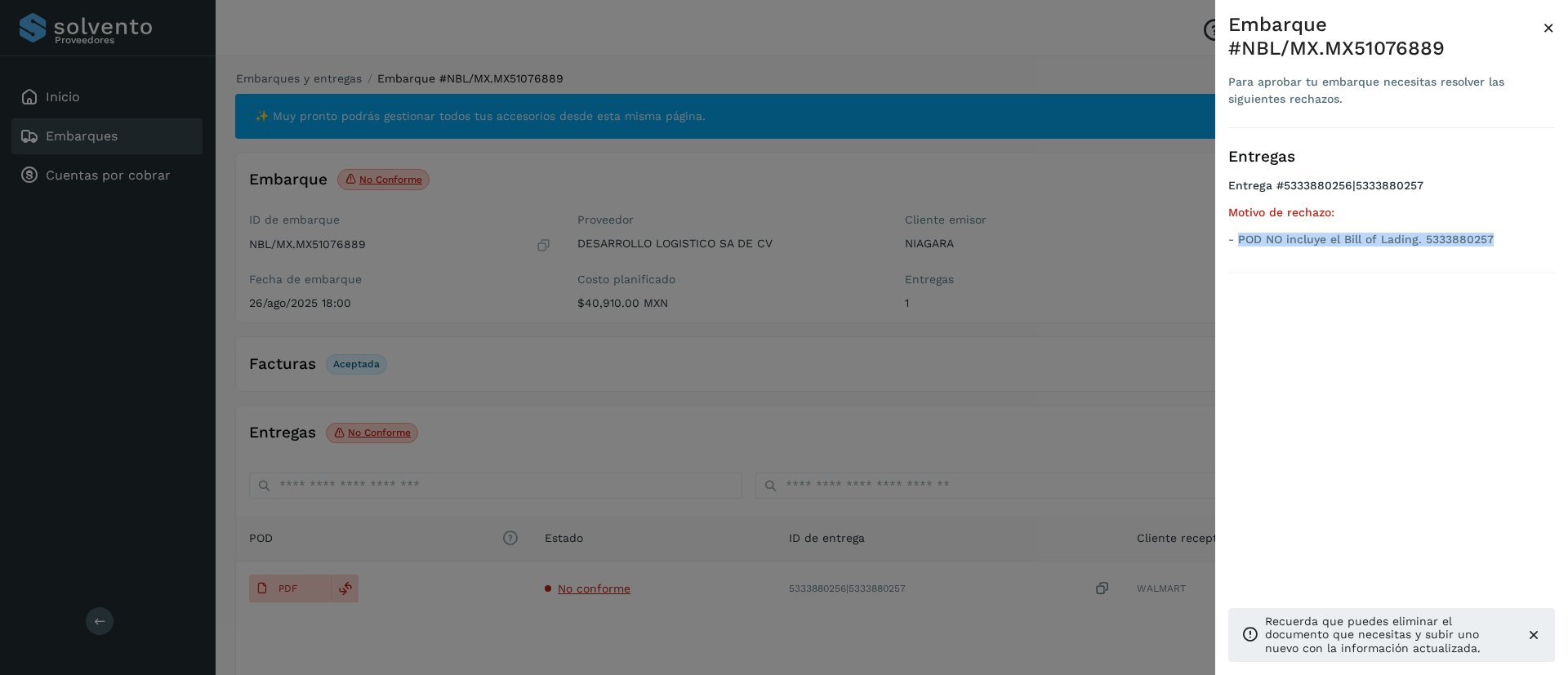
drag, startPoint x: 1239, startPoint y: 240, endPoint x: 1521, endPoint y: 253, distance: 282.3
click at [1521, 253] on div "Entregas Entrega #5333880256|5333880257 Motivo de rechazo: - POD NO incluye el …" at bounding box center [1391, 201] width 327 height 146
click at [1546, 26] on span "×" at bounding box center [1548, 28] width 12 height 23
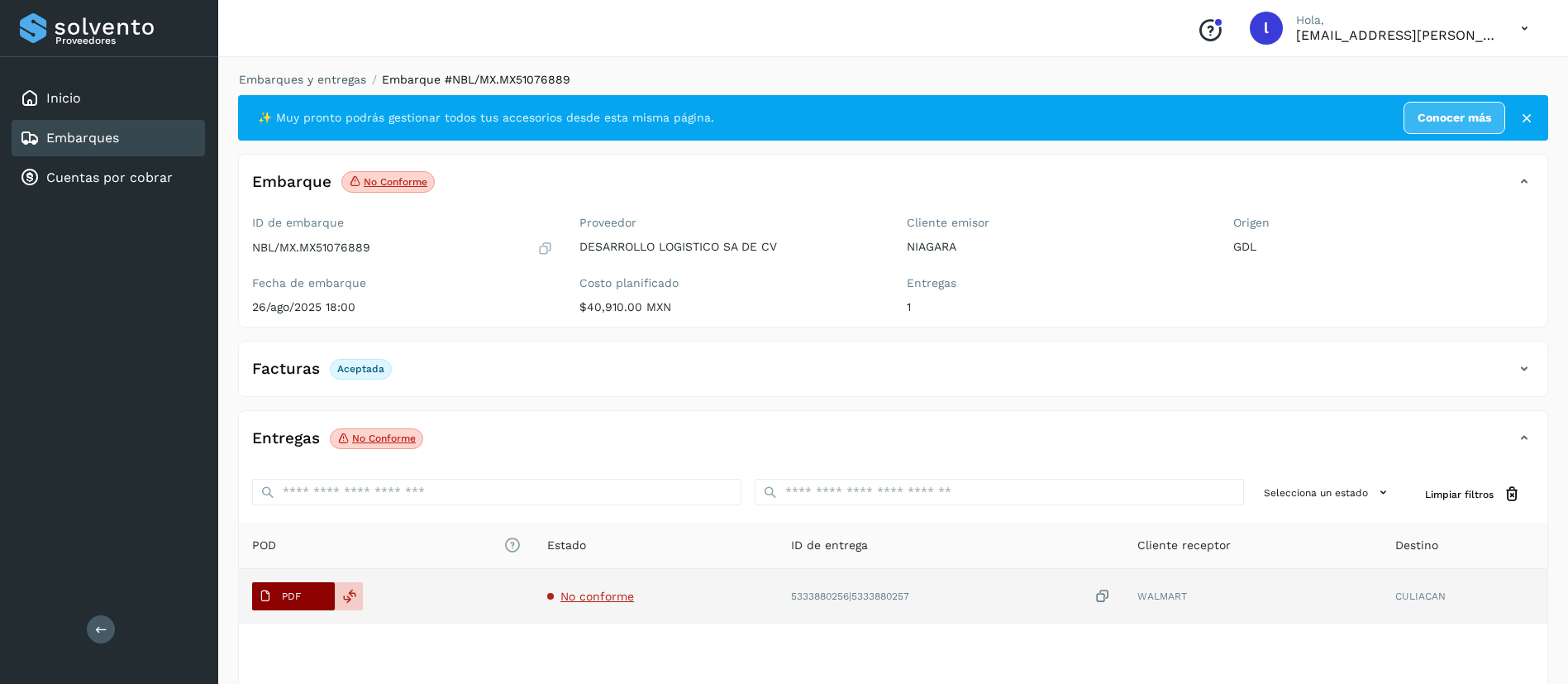
click at [283, 596] on p "PDF" at bounding box center [292, 596] width 19 height 11
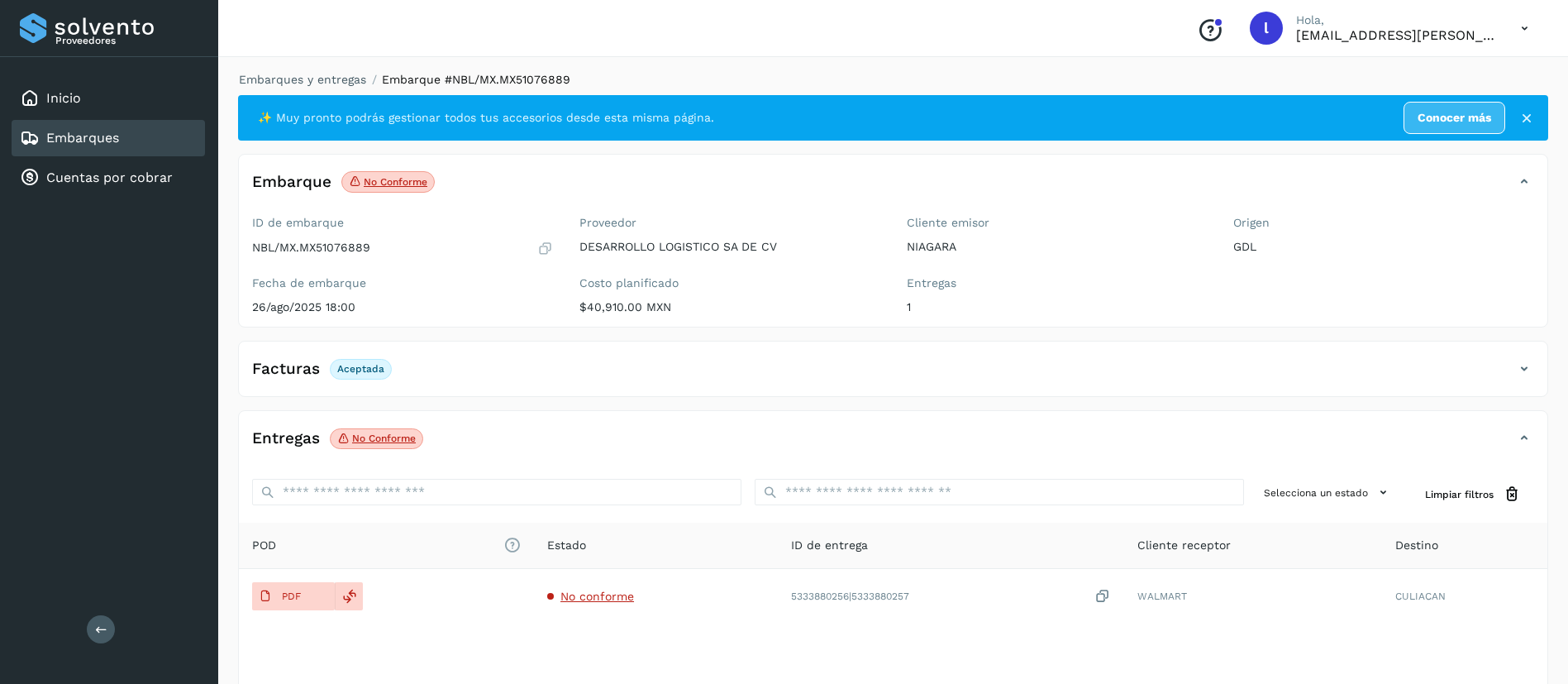
click at [86, 139] on link "Embarques" at bounding box center [82, 138] width 72 height 16
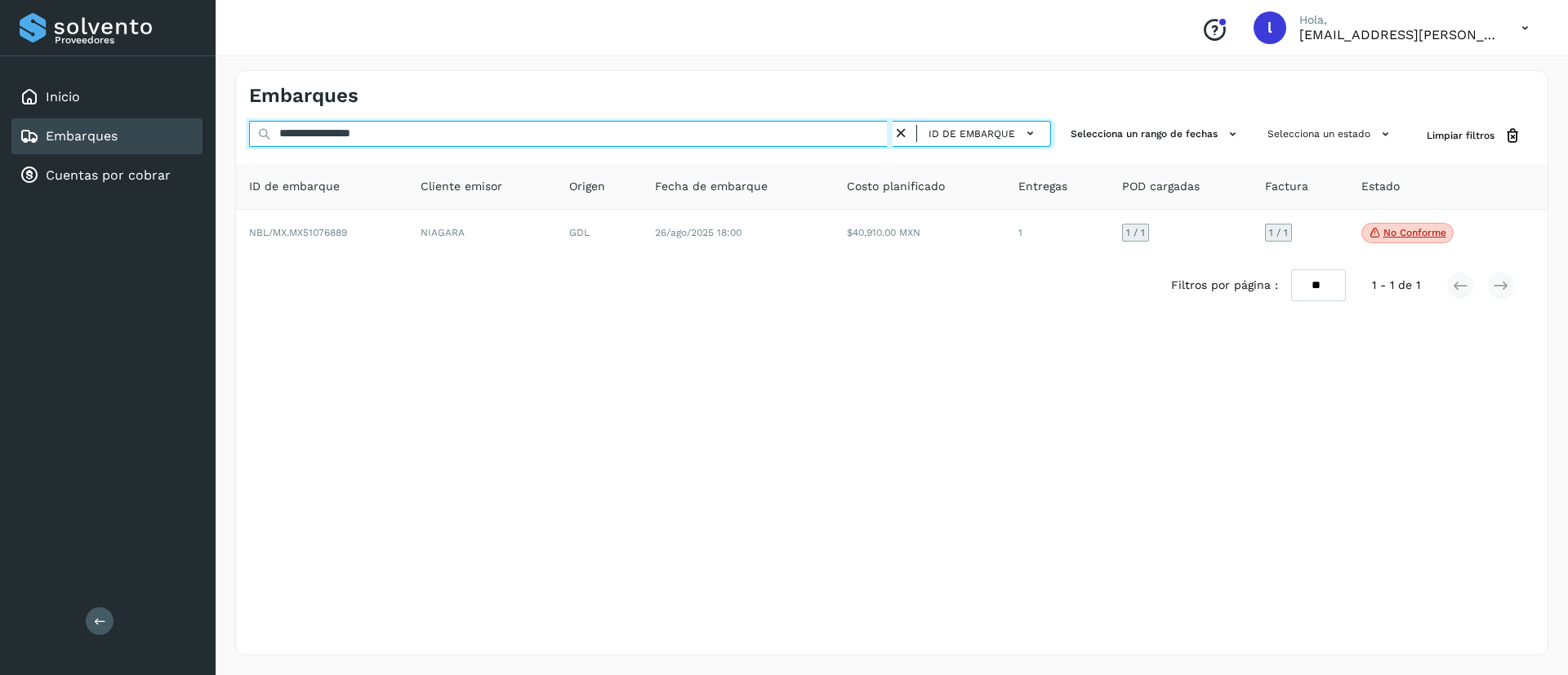
drag, startPoint x: 447, startPoint y: 134, endPoint x: 180, endPoint y: 144, distance: 267.2
click at [180, 144] on div "**********" at bounding box center [784, 337] width 1568 height 675
paste input "text"
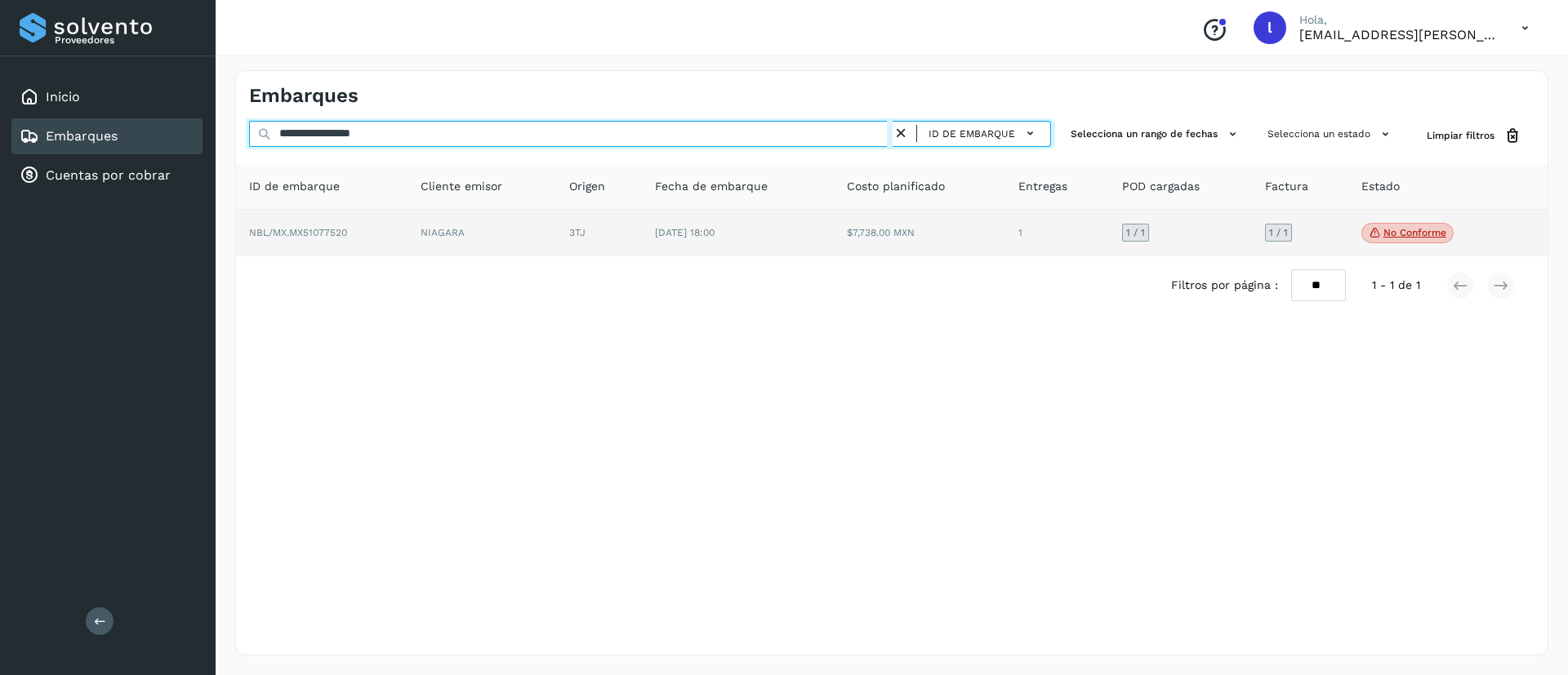
type input "**********"
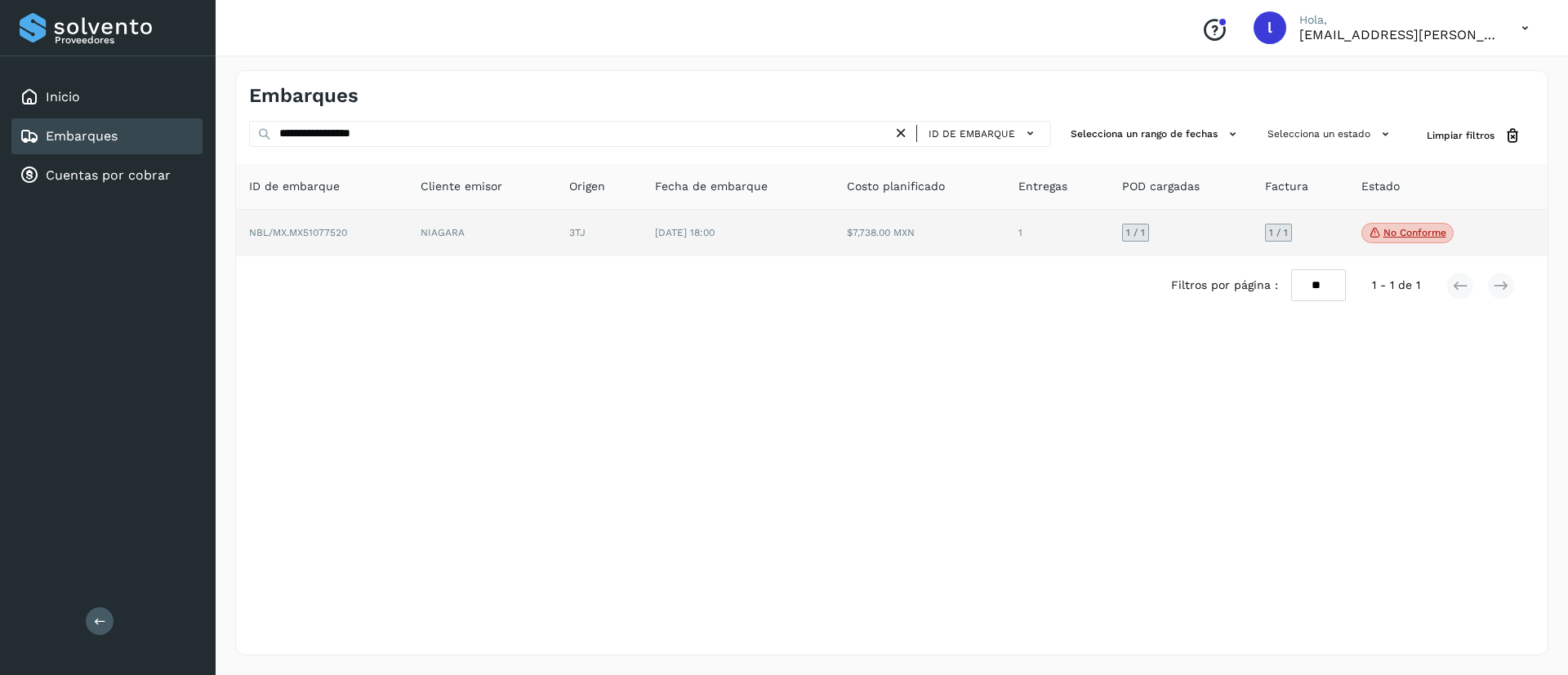
click at [808, 235] on td "28/ago/2025 18:00" at bounding box center [737, 233] width 191 height 47
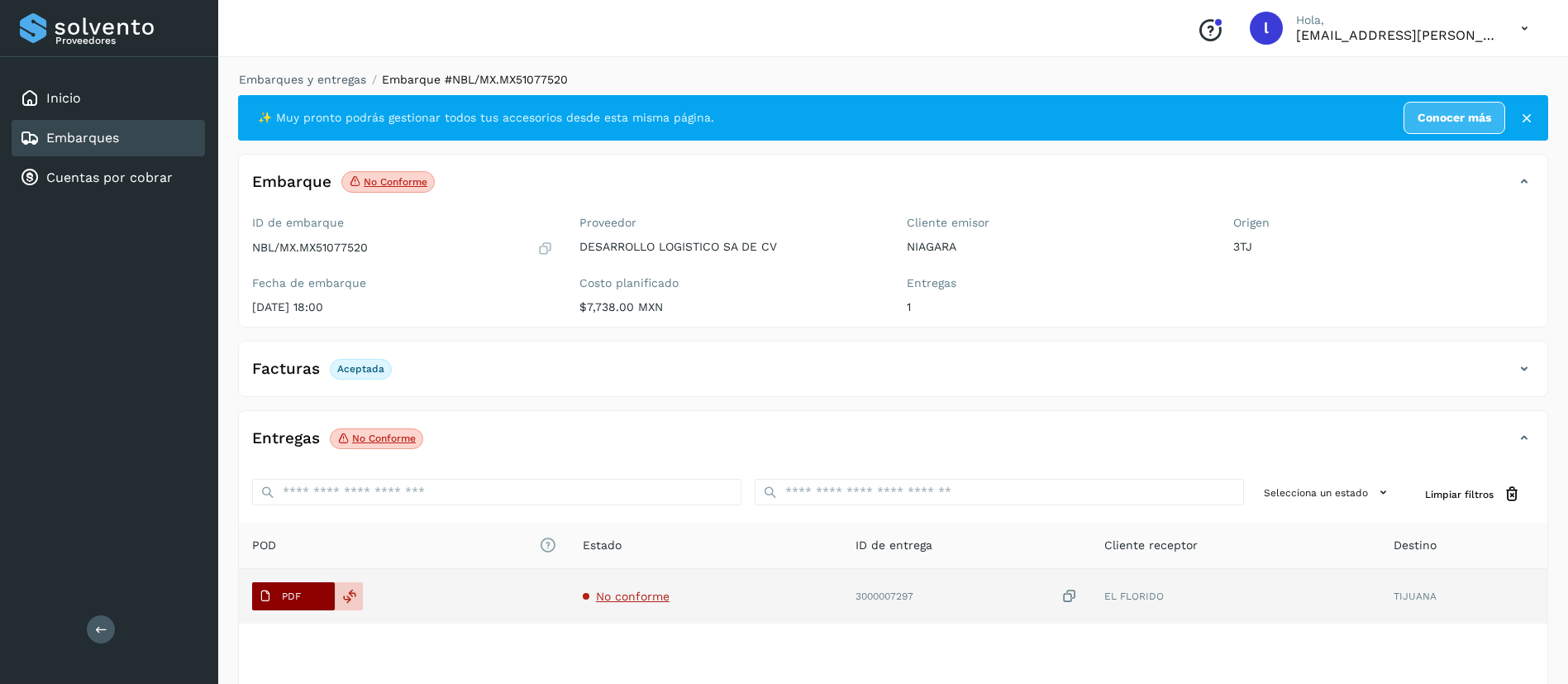
click at [262, 595] on icon at bounding box center [265, 596] width 13 height 13
click at [629, 603] on td "No conforme" at bounding box center [705, 596] width 272 height 54
click at [639, 596] on span "No conforme" at bounding box center [633, 596] width 73 height 13
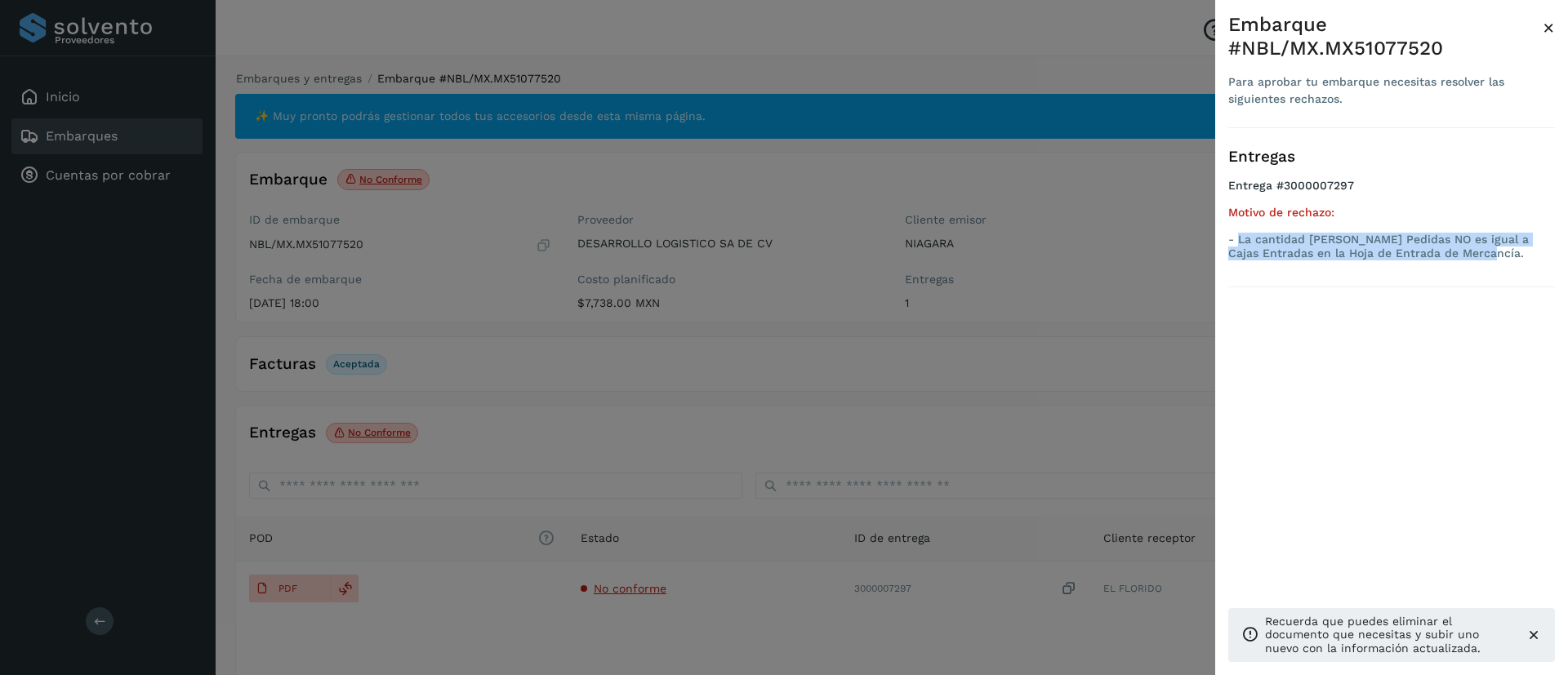
drag, startPoint x: 1239, startPoint y: 240, endPoint x: 1494, endPoint y: 256, distance: 255.5
click at [1494, 256] on p "- La cantidad de Cajas Pedidas NO es igual a Cajas Entradas en la Hoja de Entra…" at bounding box center [1391, 247] width 327 height 28
click at [1546, 28] on span "×" at bounding box center [1548, 28] width 12 height 23
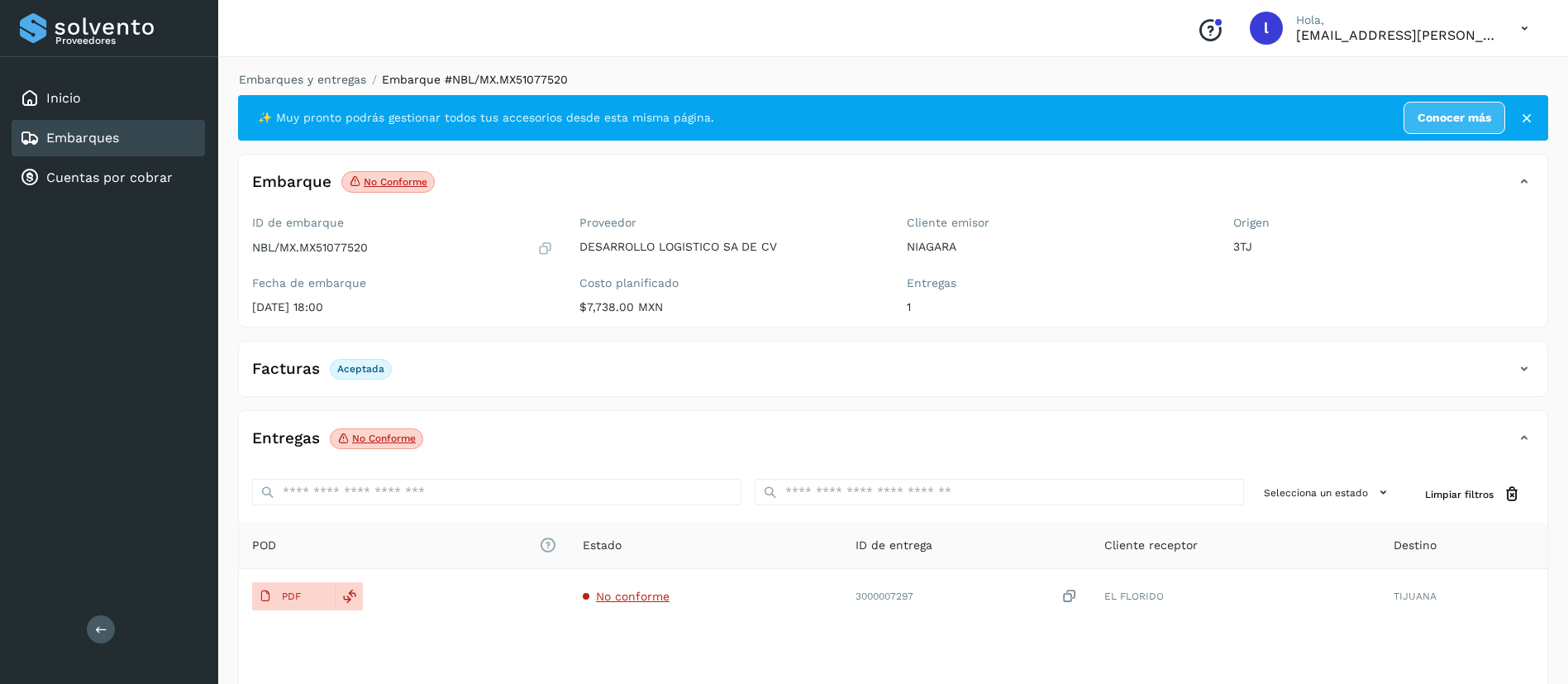
click at [91, 146] on link "Embarques" at bounding box center [82, 138] width 72 height 16
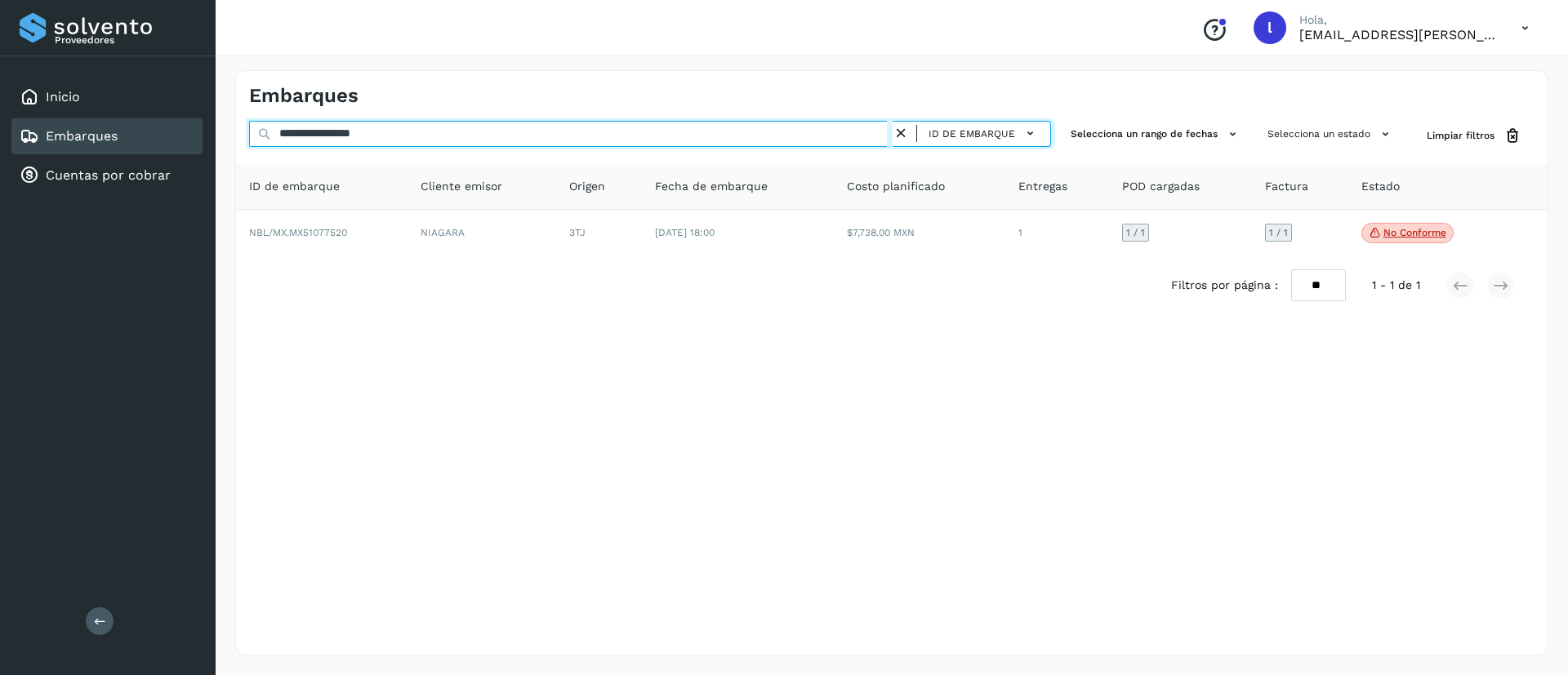
drag, startPoint x: 451, startPoint y: 130, endPoint x: 210, endPoint y: 128, distance: 241.0
click at [210, 128] on div "**********" at bounding box center [784, 337] width 1568 height 675
paste input "text"
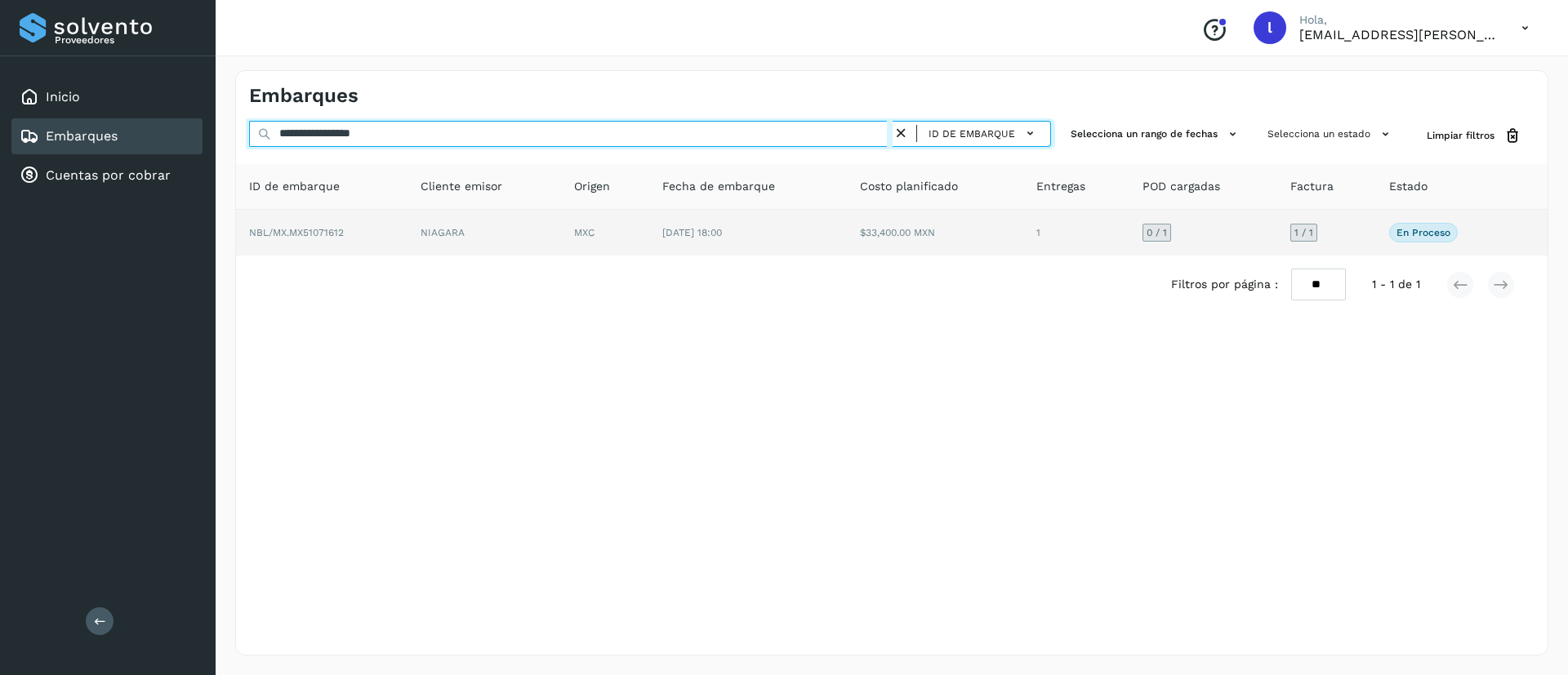
type input "**********"
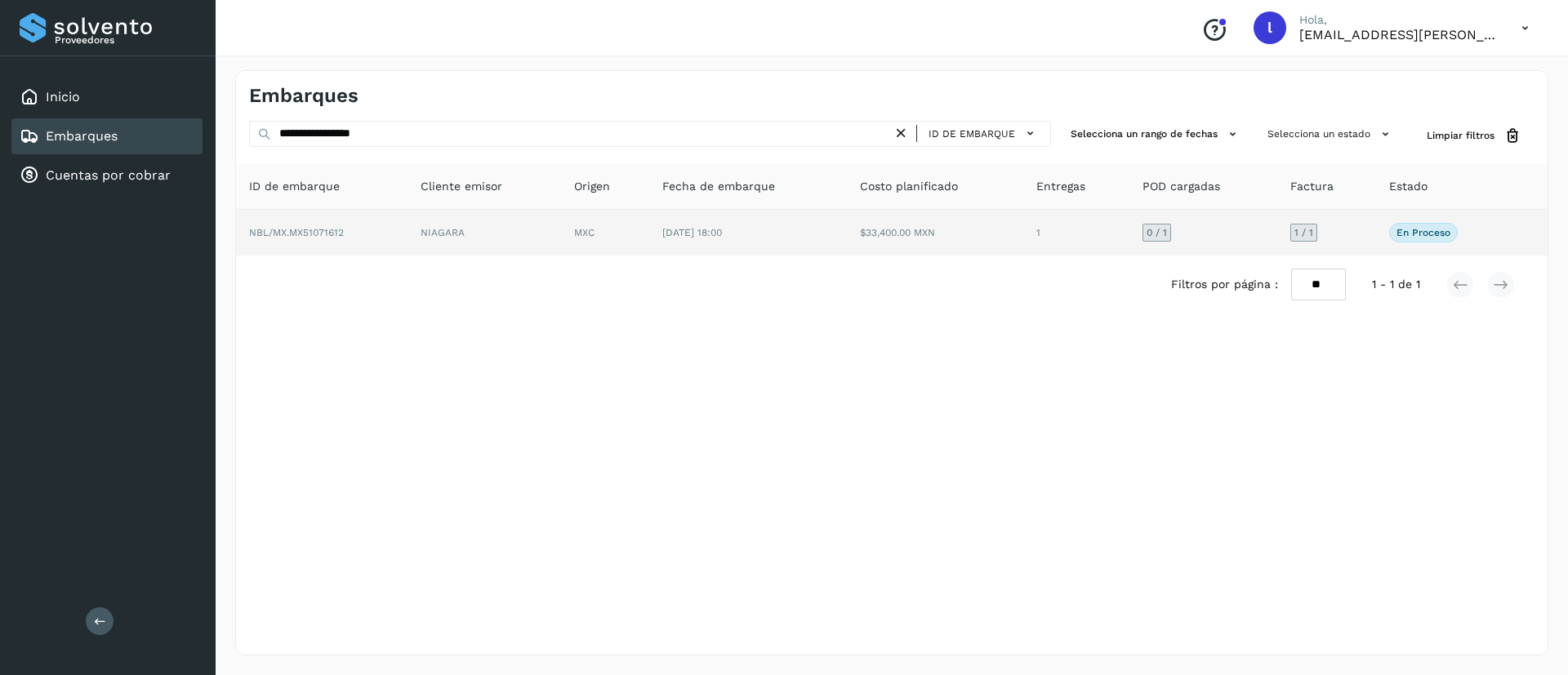
click at [938, 238] on td "$33,400.00 MXN" at bounding box center [935, 232] width 176 height 46
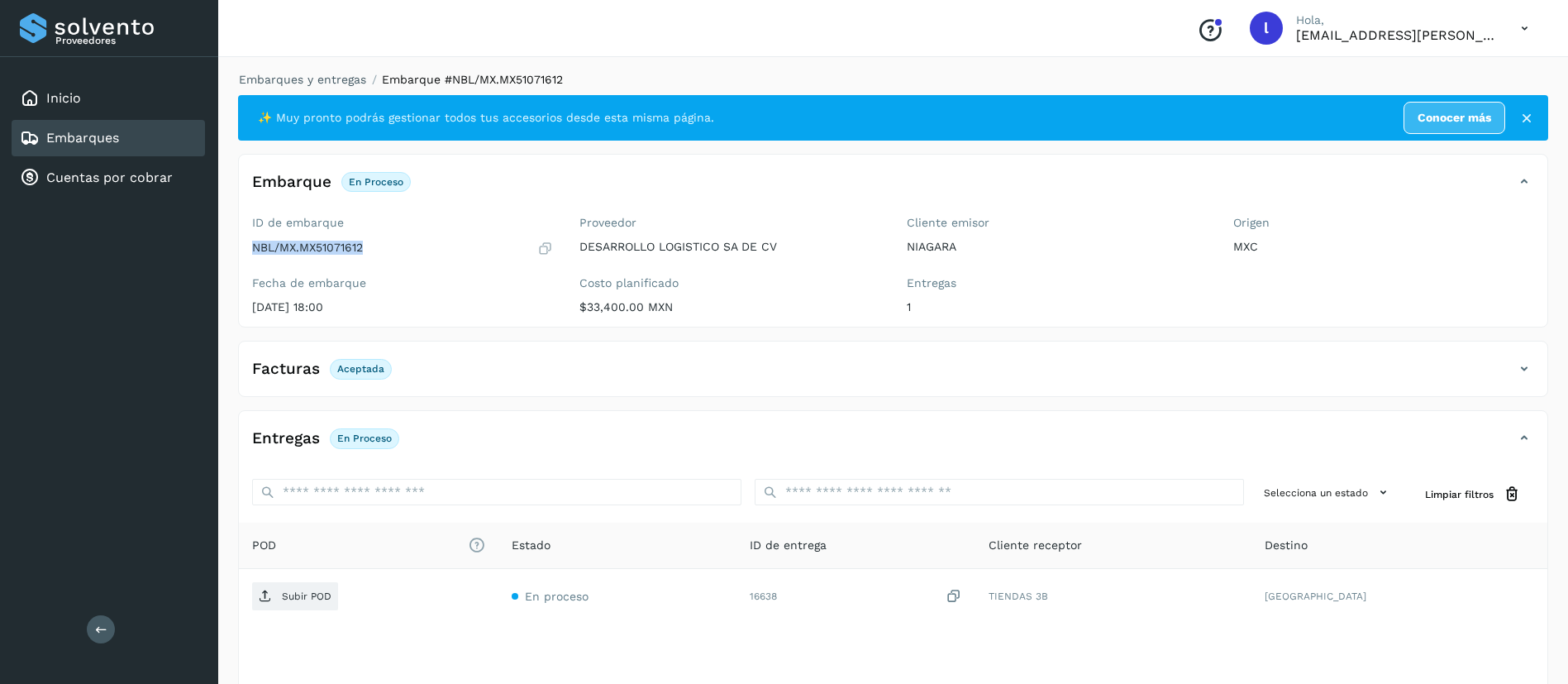
drag, startPoint x: 377, startPoint y: 252, endPoint x: 250, endPoint y: 256, distance: 127.1
click at [250, 256] on div "ID de embarque NBL/MX.MX51071612 Fecha de embarque 09/ago/2025 18:00" at bounding box center [402, 268] width 327 height 117
click at [69, 132] on link "Embarques" at bounding box center [82, 138] width 72 height 16
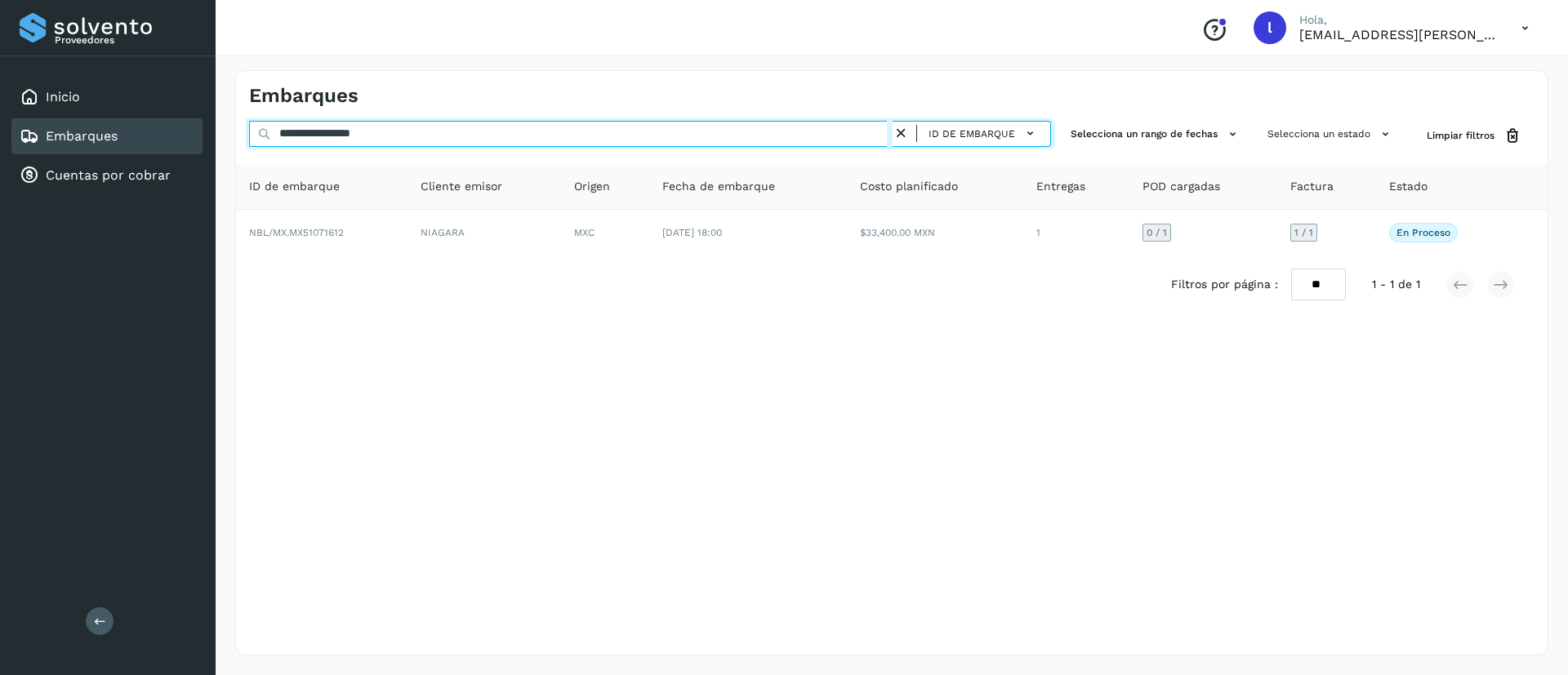
drag, startPoint x: 423, startPoint y: 134, endPoint x: 187, endPoint y: 130, distance: 236.0
click at [187, 130] on div "**********" at bounding box center [784, 337] width 1568 height 675
paste input "text"
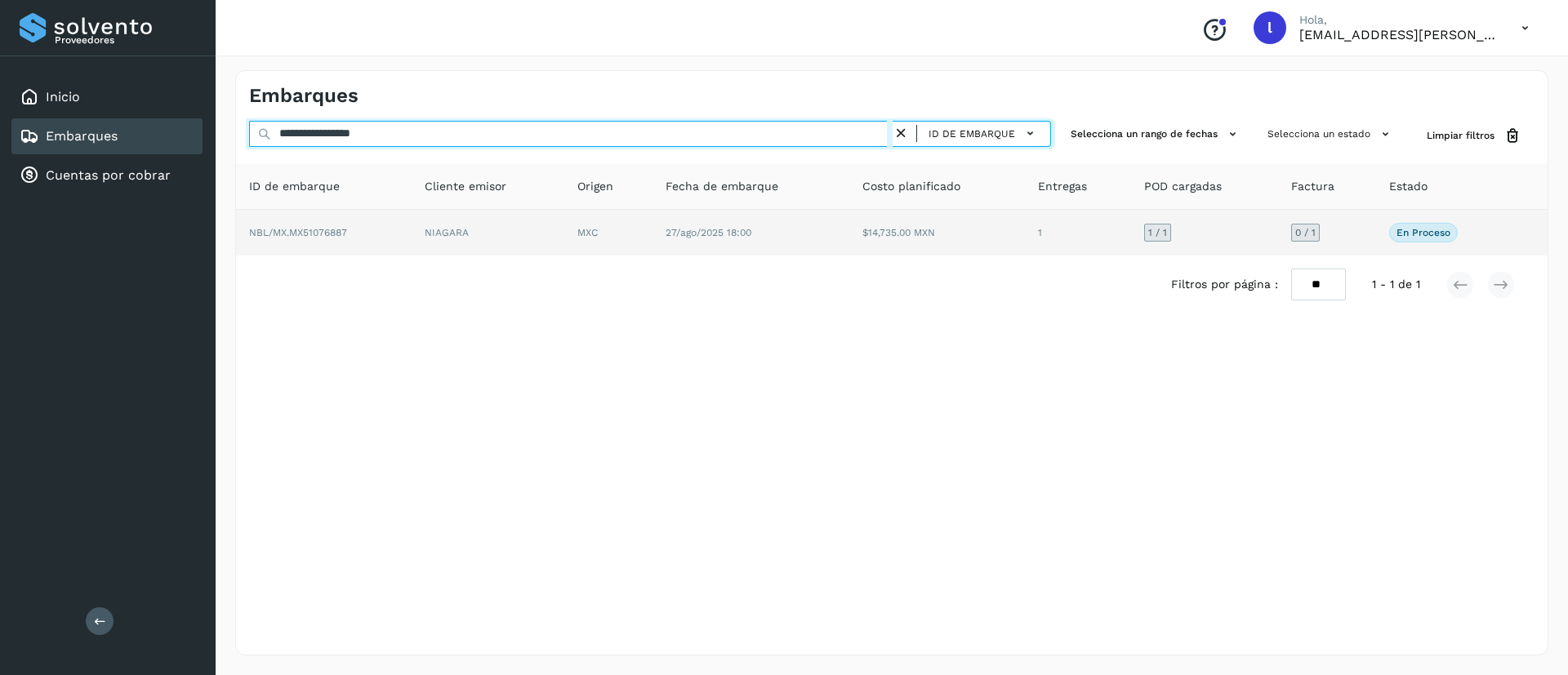
type input "**********"
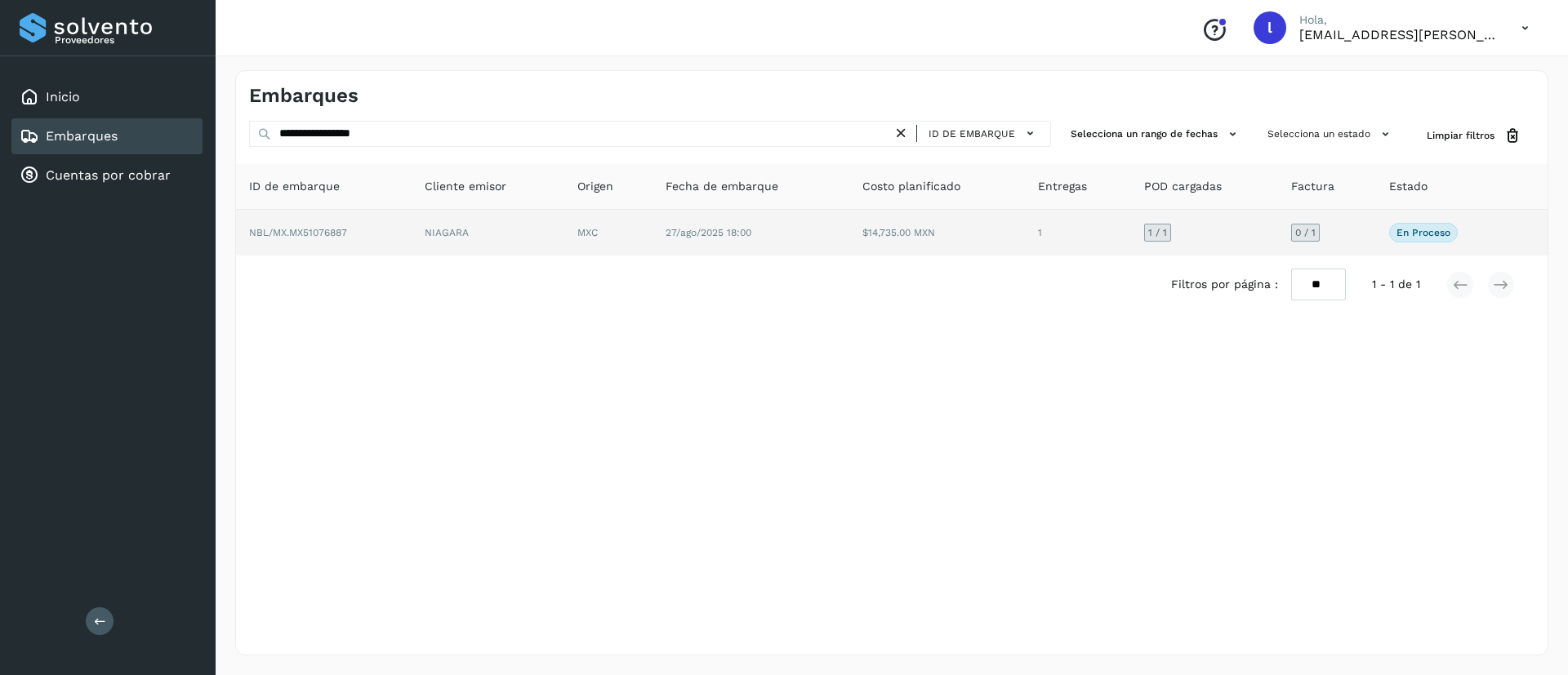
click at [994, 242] on td "$14,735.00 MXN" at bounding box center [938, 232] width 176 height 46
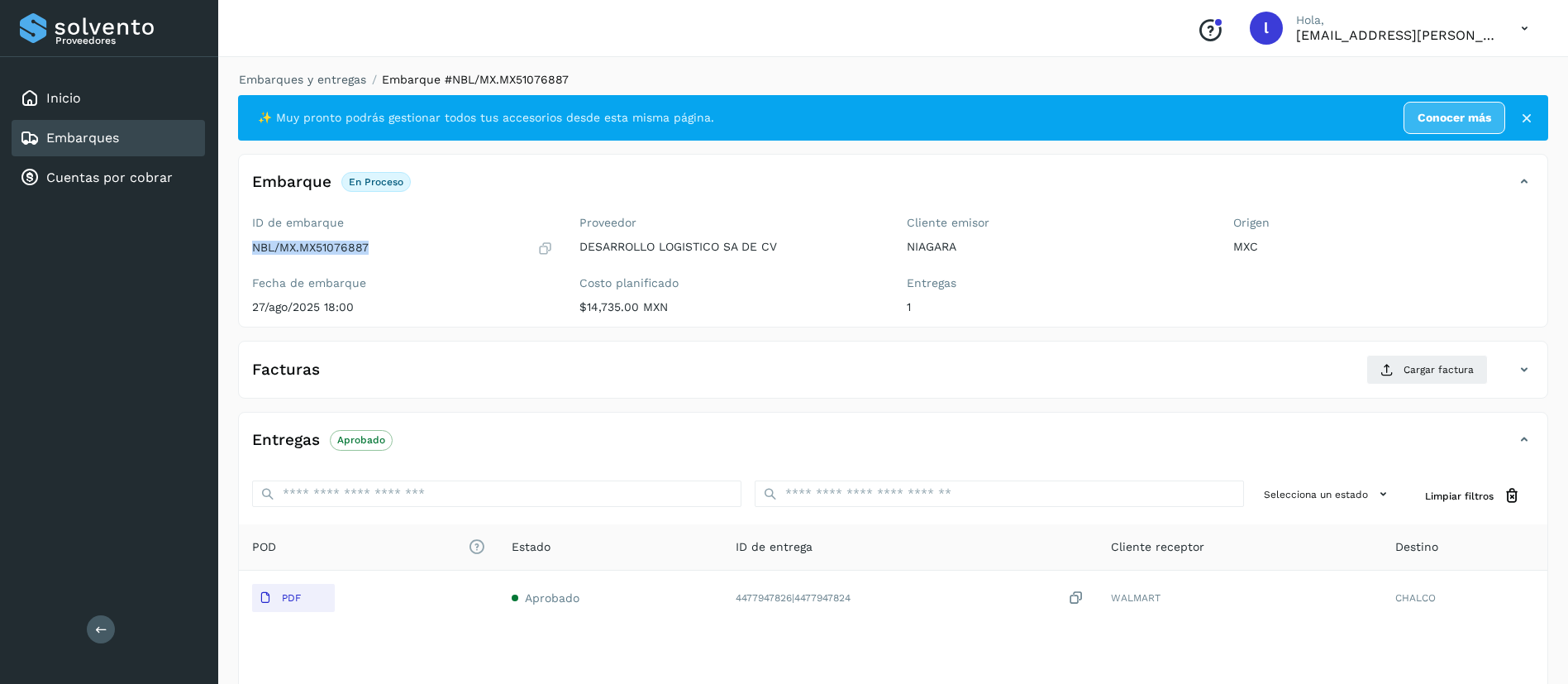
drag, startPoint x: 375, startPoint y: 247, endPoint x: 250, endPoint y: 258, distance: 125.5
click at [250, 258] on div "ID de embarque NBL/MX.MX51076887 Fecha de embarque 27/ago/2025 18:00" at bounding box center [402, 268] width 327 height 117
click at [1455, 373] on span "Cargar factura" at bounding box center [1438, 370] width 70 height 15
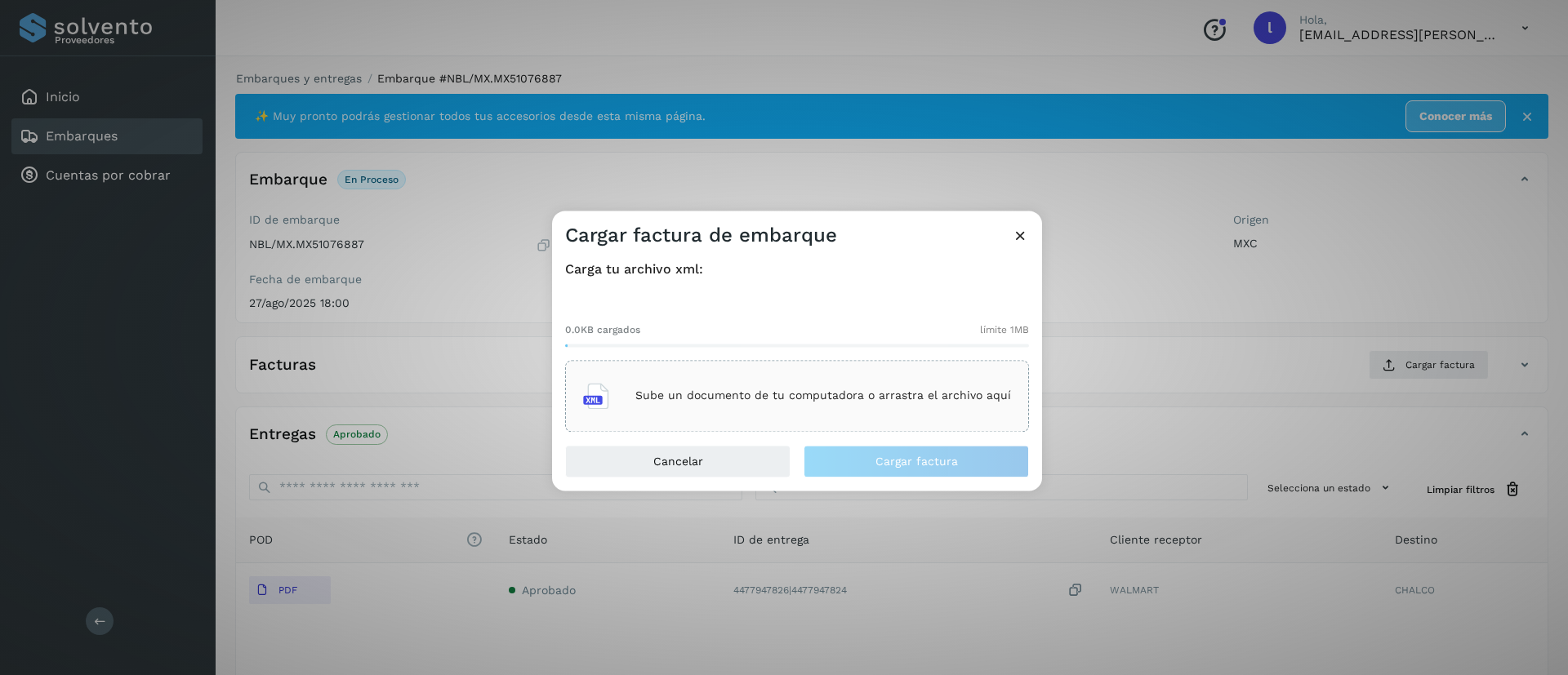
click at [771, 398] on p "Sube un documento de tu computadora o arrastra el archivo aquí" at bounding box center [822, 397] width 375 height 14
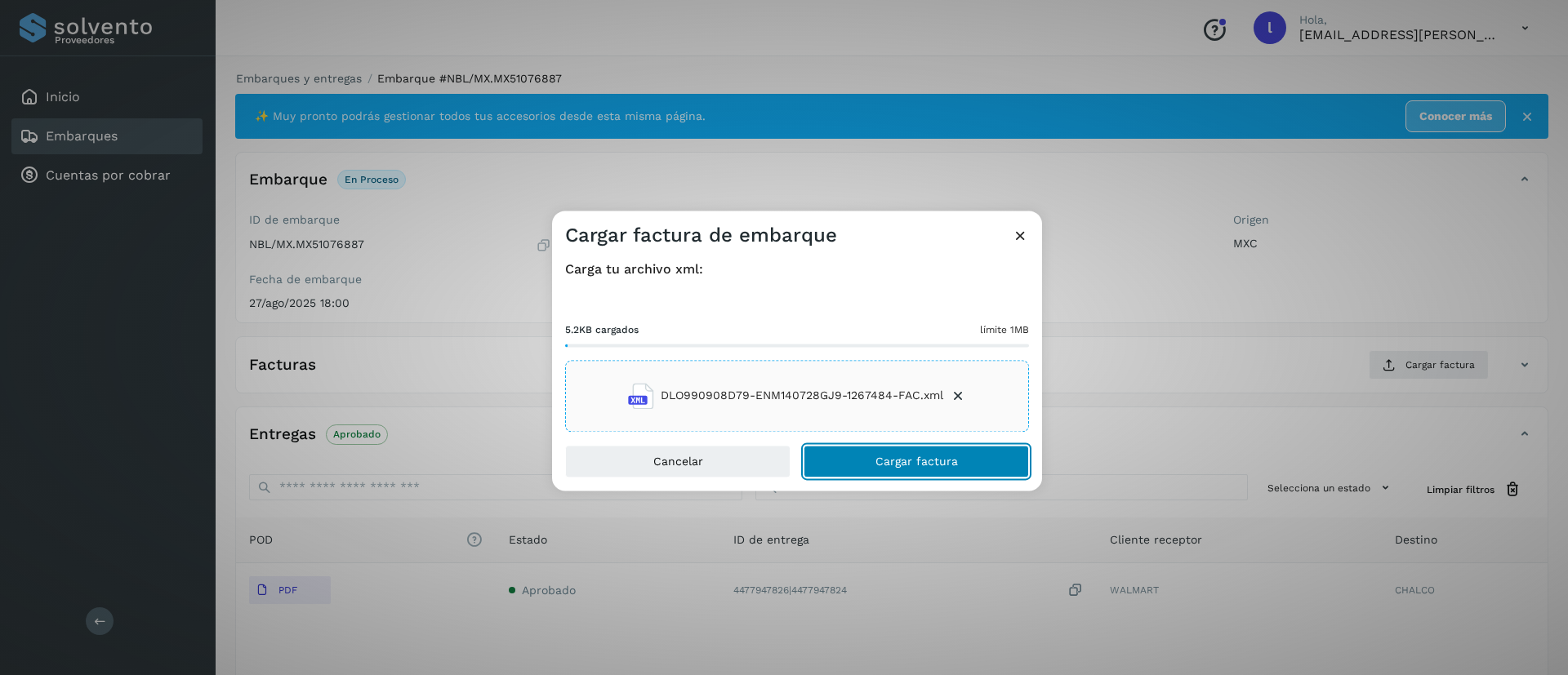
click at [893, 459] on span "Cargar factura" at bounding box center [917, 460] width 83 height 11
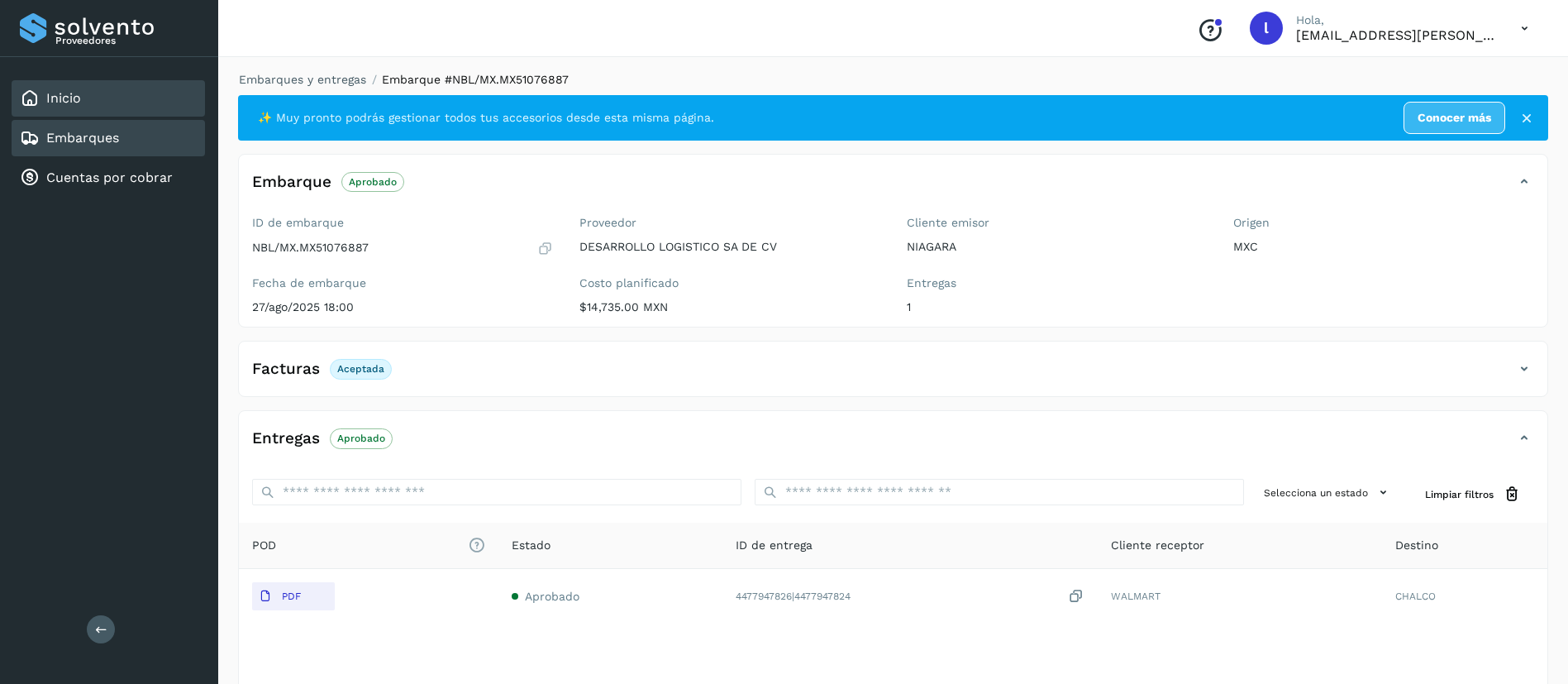
click at [78, 97] on link "Inicio" at bounding box center [64, 98] width 35 height 16
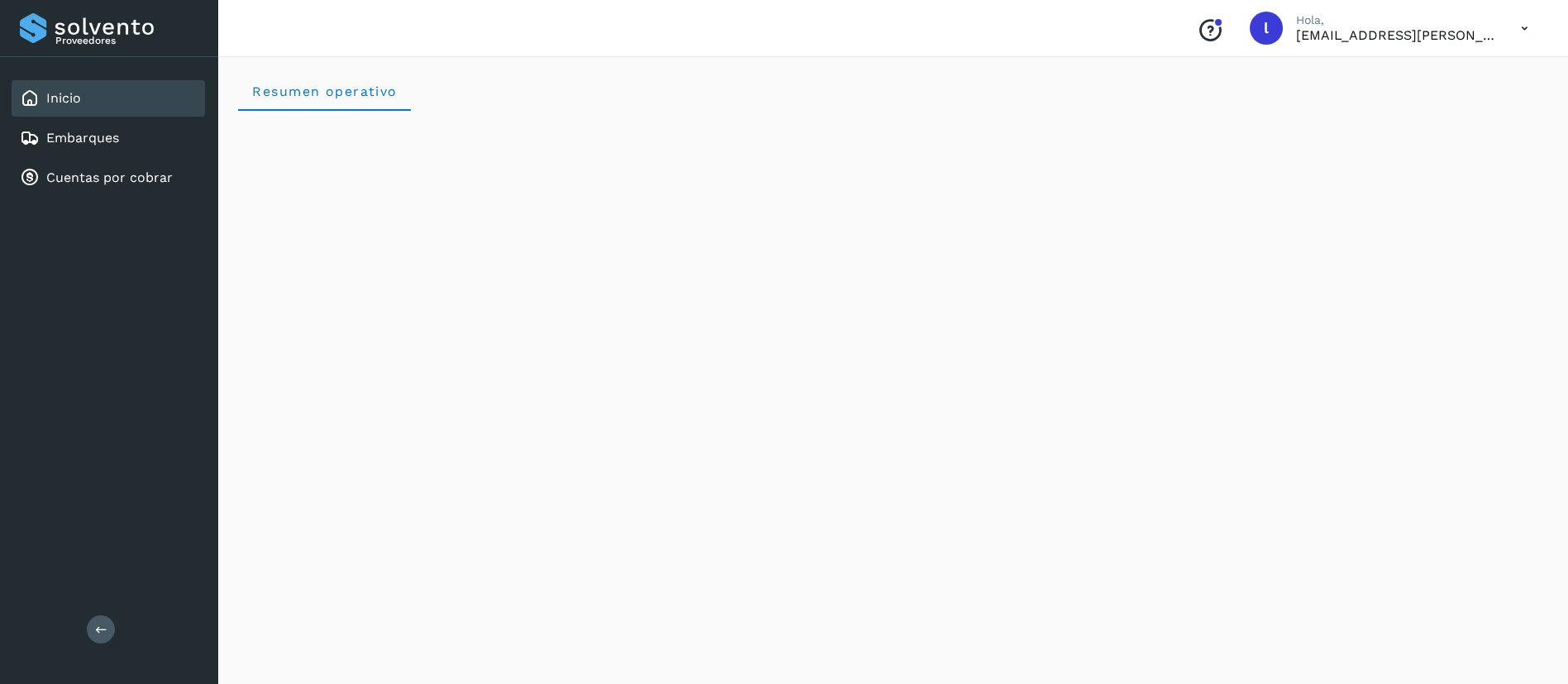
click at [1522, 28] on icon at bounding box center [1524, 28] width 34 height 34
click at [1431, 86] on div "Cerrar sesión" at bounding box center [1441, 74] width 196 height 31
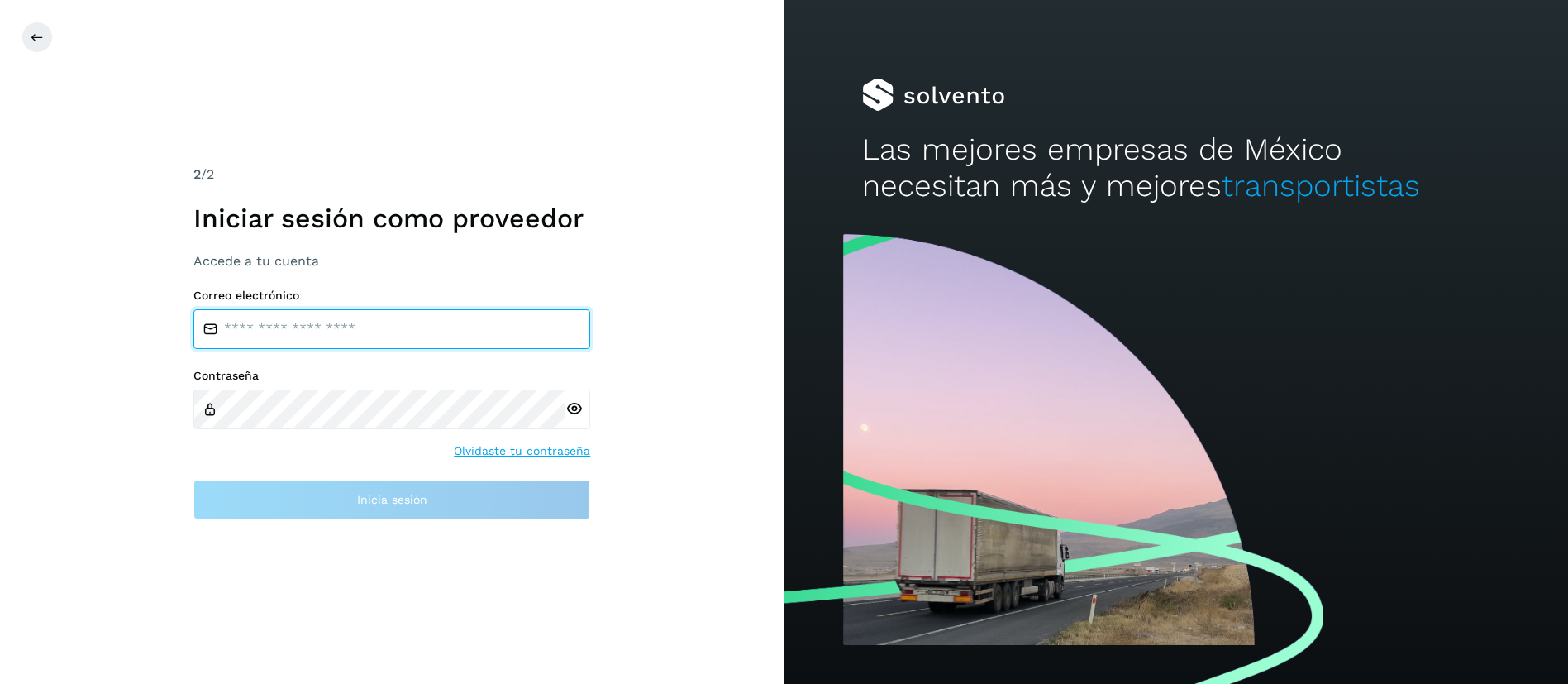
type input "**********"
